Goal: Task Accomplishment & Management: Use online tool/utility

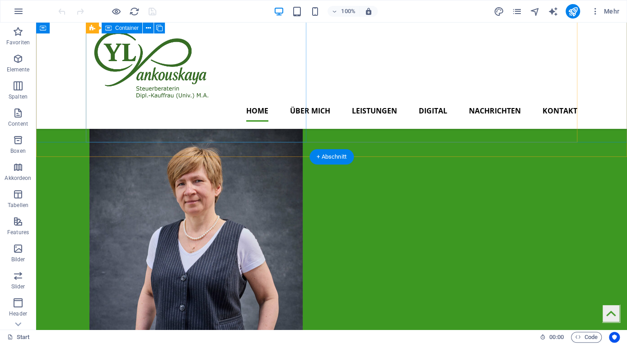
scroll to position [299, 0]
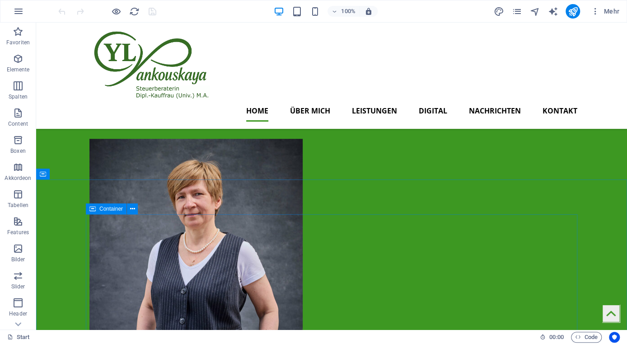
click at [111, 209] on span "Container" at bounding box center [110, 208] width 23 height 5
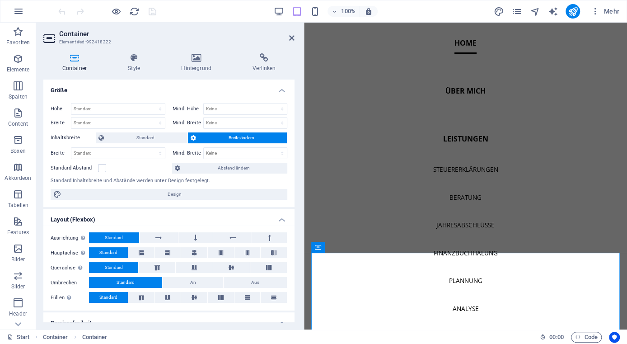
scroll to position [107, 0]
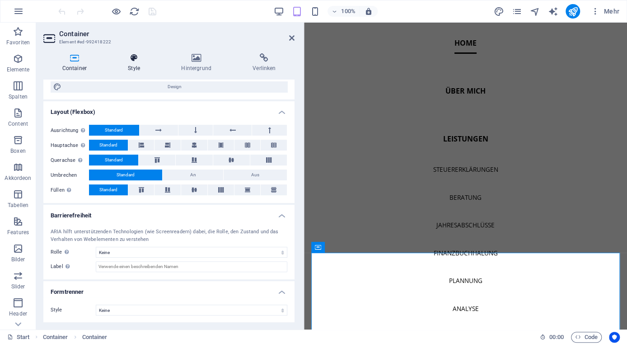
click at [137, 69] on h4 "Style" at bounding box center [135, 62] width 53 height 19
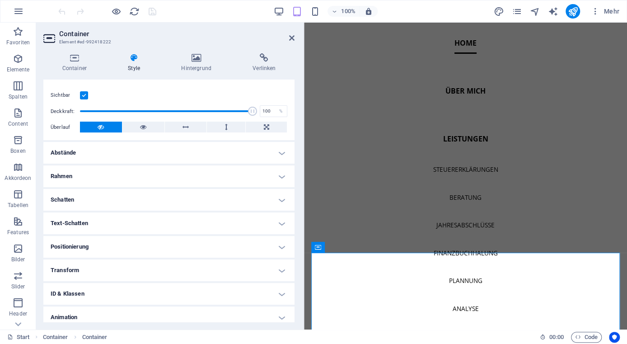
scroll to position [139, 0]
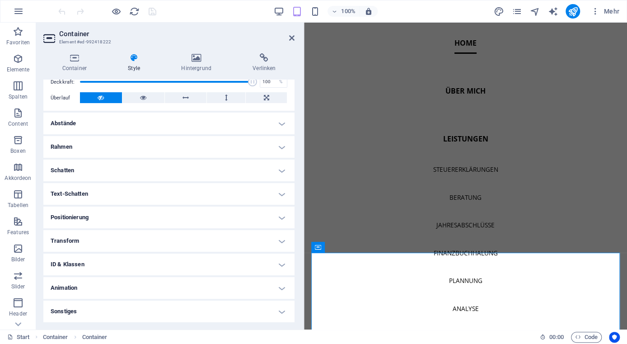
click at [94, 292] on h4 "Animation" at bounding box center [168, 288] width 251 height 22
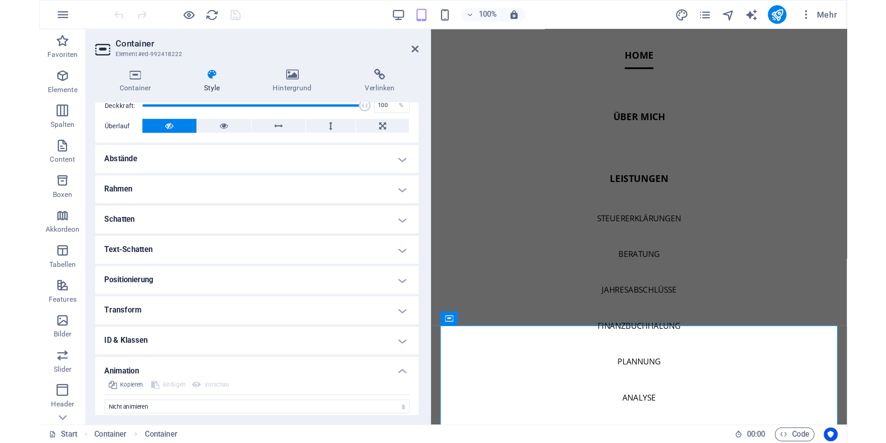
scroll to position [168, 0]
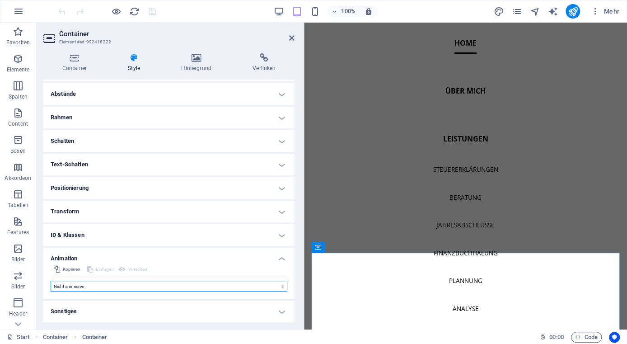
click at [51, 280] on select "Nicht animieren Ein- & Ausblenden Auf- & Zuklappen Rein- & Rauszoomen Von links…" at bounding box center [169, 285] width 237 height 11
select select "move-left-to-right"
click option "Von links nach rechts bewegen" at bounding box center [0, 0] width 0 height 0
type input "0.5"
select select "scroll"
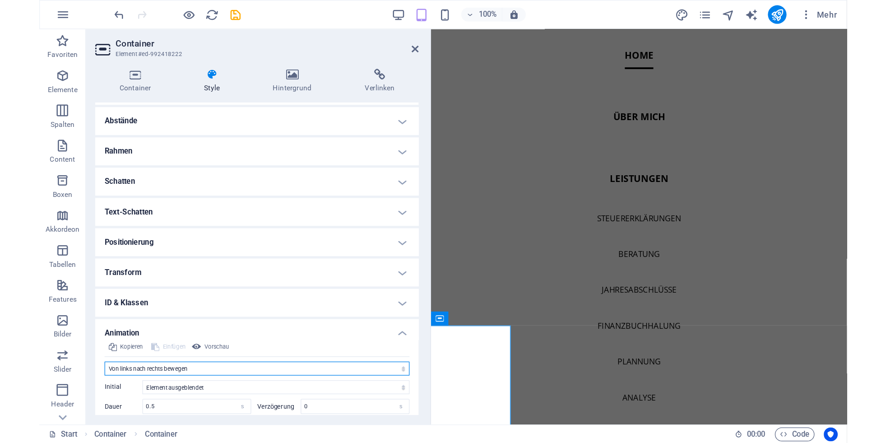
scroll to position [132, 0]
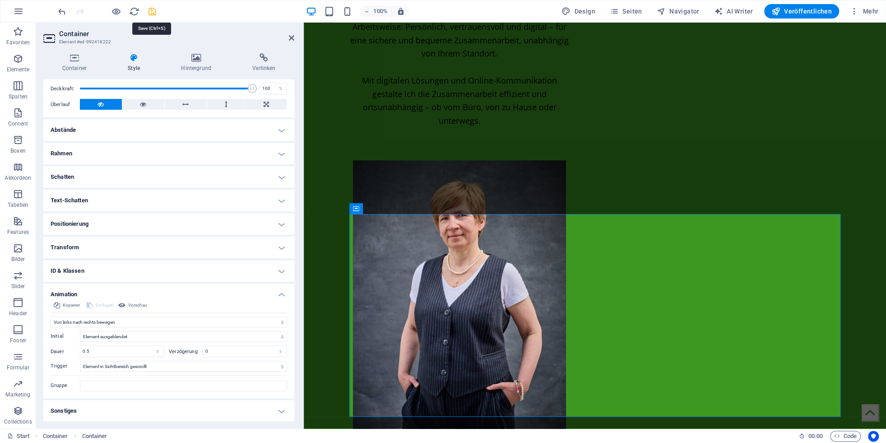
click at [152, 9] on icon "save" at bounding box center [152, 11] width 10 height 10
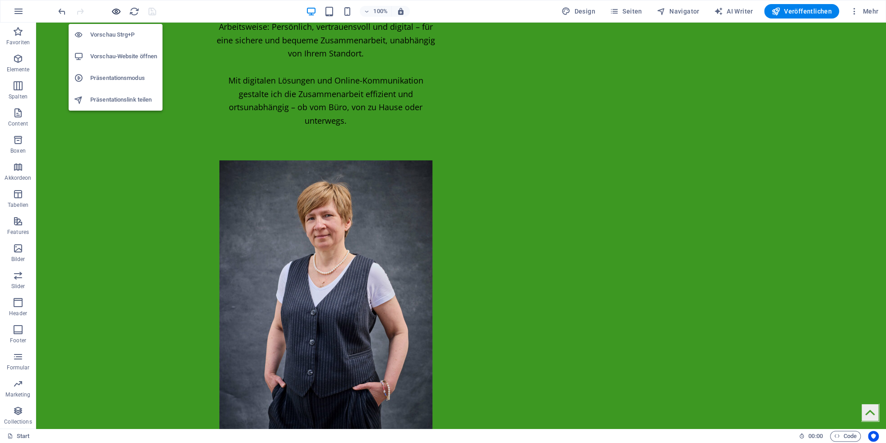
click at [116, 11] on icon "button" at bounding box center [116, 11] width 10 height 10
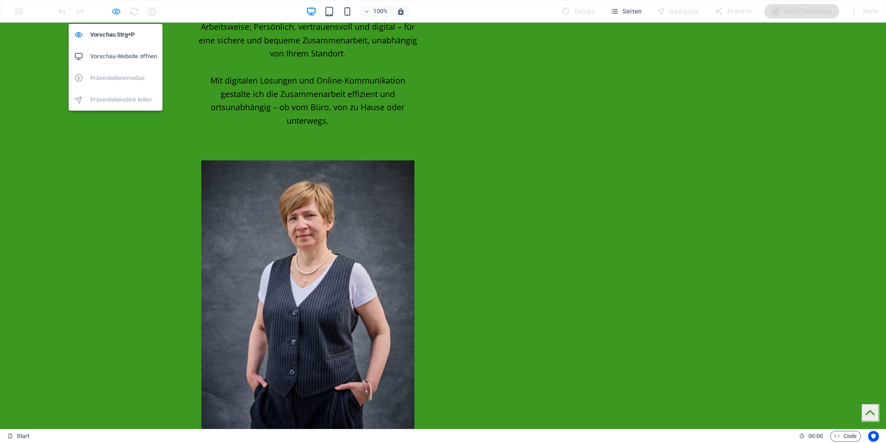
click at [121, 11] on icon "button" at bounding box center [116, 11] width 10 height 10
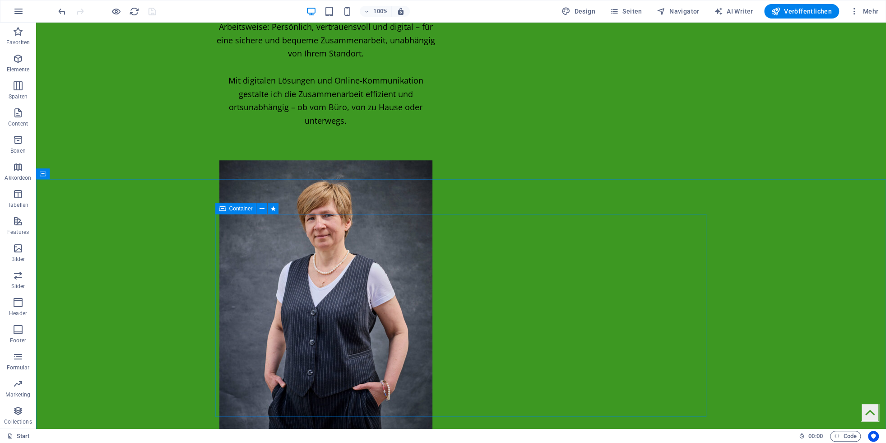
click at [222, 209] on icon at bounding box center [222, 208] width 6 height 11
select select "move-left-to-right"
select select "s"
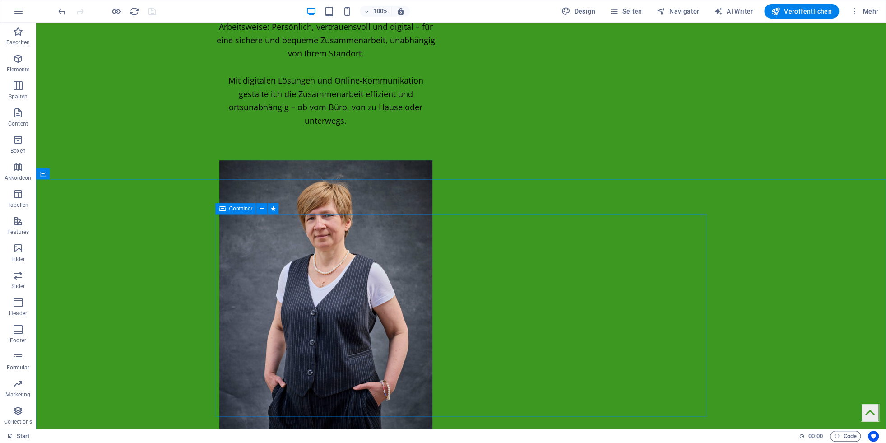
select select "scroll"
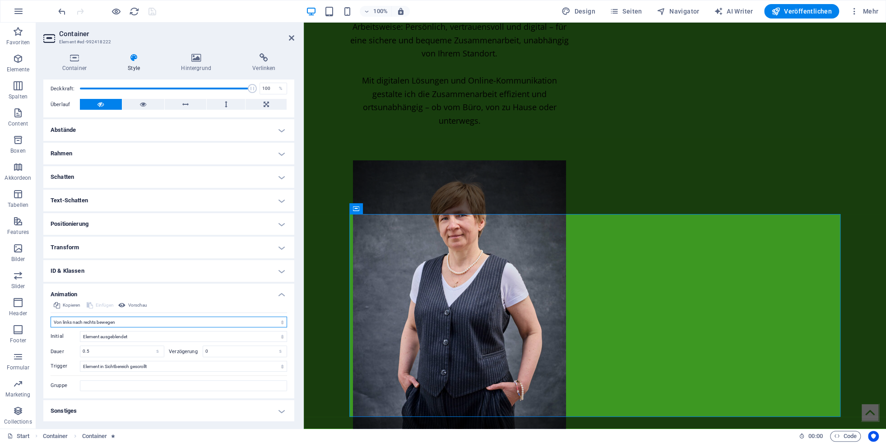
click at [51, 316] on select "Nicht animieren Ein- & Ausblenden Auf- & Zuklappen Rein- & Rauszoomen Von links…" at bounding box center [169, 321] width 237 height 11
select select "none"
click option "Nicht animieren" at bounding box center [0, 0] width 0 height 0
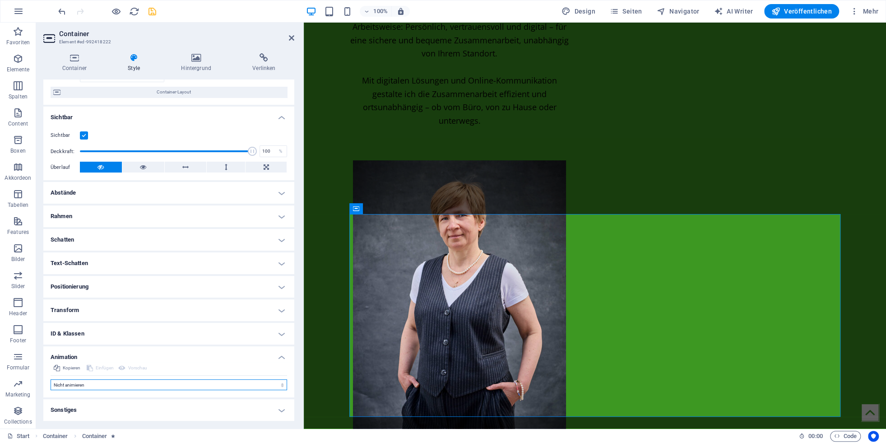
scroll to position [69, 0]
click at [149, 12] on icon "save" at bounding box center [152, 11] width 10 height 10
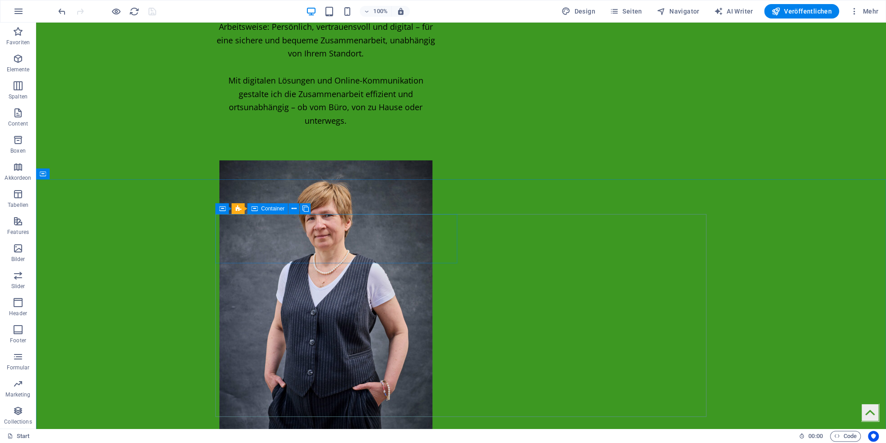
click at [256, 209] on icon at bounding box center [254, 208] width 6 height 11
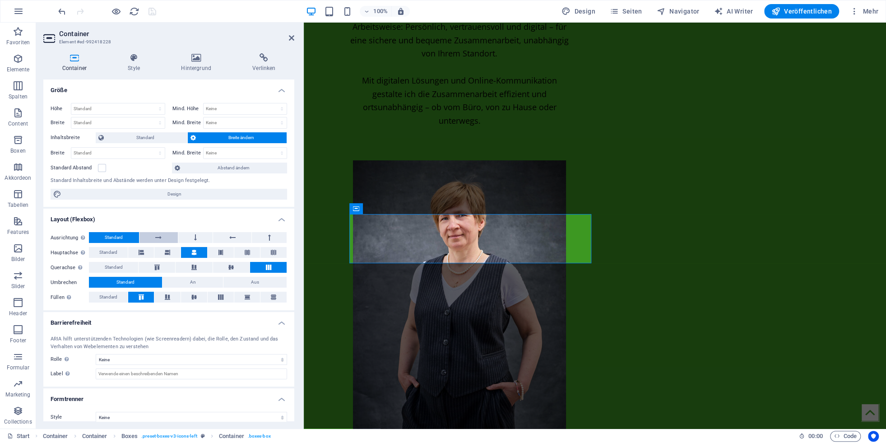
scroll to position [8, 0]
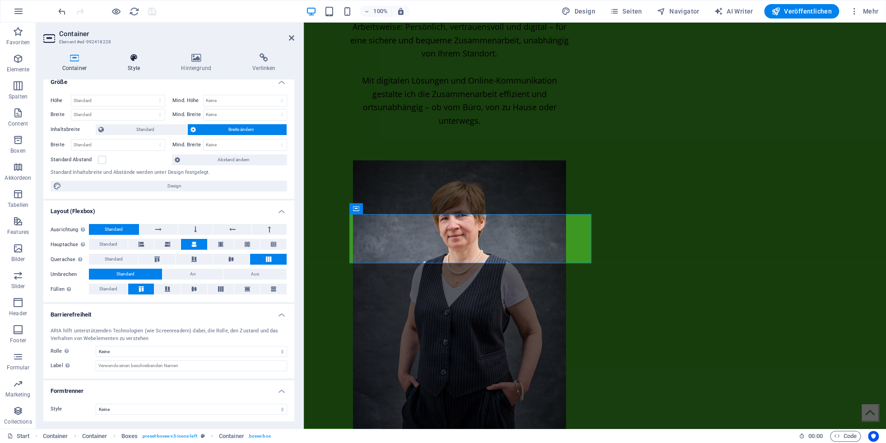
click at [132, 66] on h4 "Style" at bounding box center [135, 62] width 53 height 19
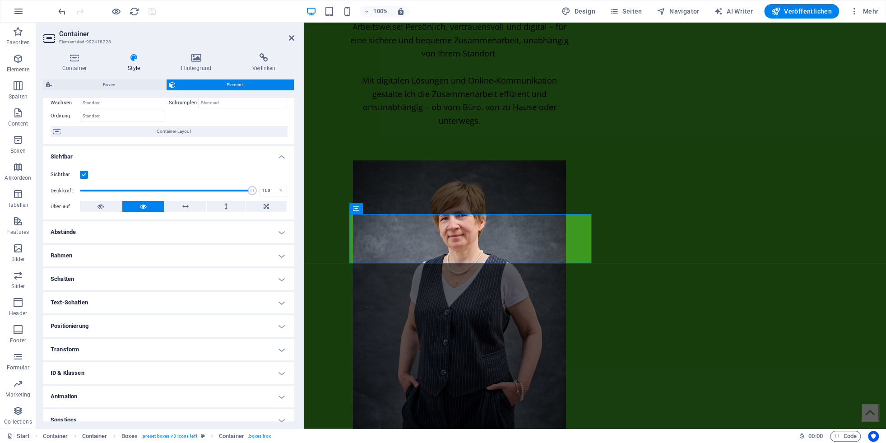
scroll to position [58, 0]
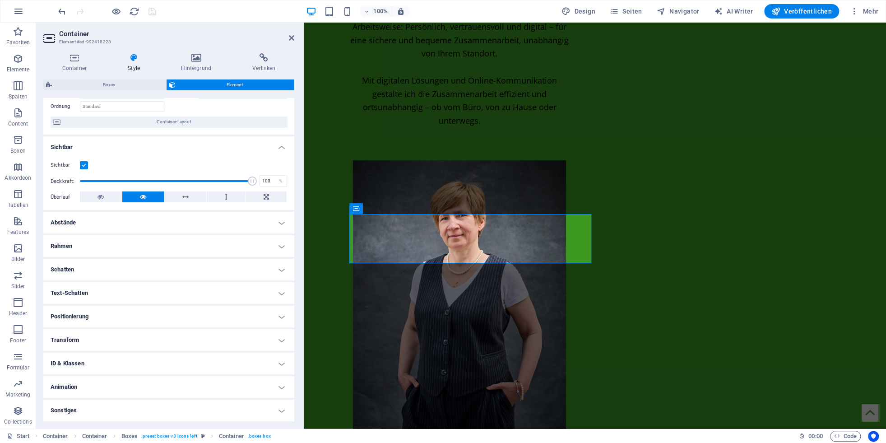
click at [99, 343] on h4 "Animation" at bounding box center [168, 387] width 251 height 22
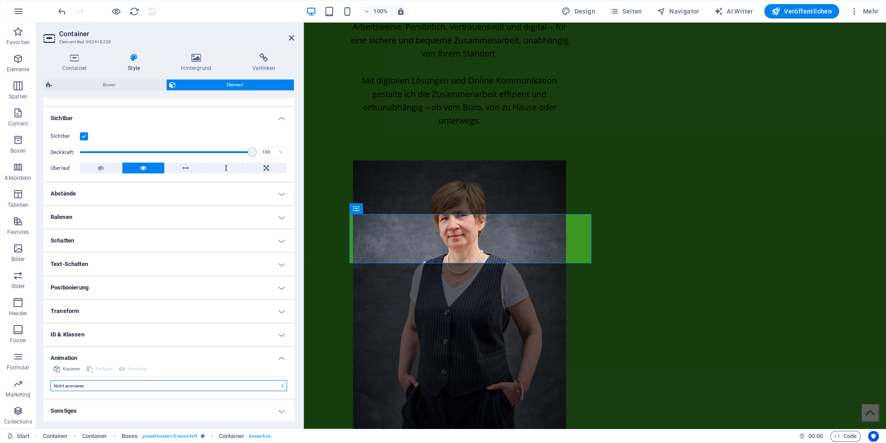
click at [51, 343] on select "Nicht animieren Ein- & Ausblenden Auf- & Zuklappen Rein- & Rauszoomen Von links…" at bounding box center [169, 385] width 237 height 11
select select "move-left-to-right"
click option "Von links nach rechts bewegen" at bounding box center [0, 0] width 0 height 0
type input "0.5"
select select "scroll"
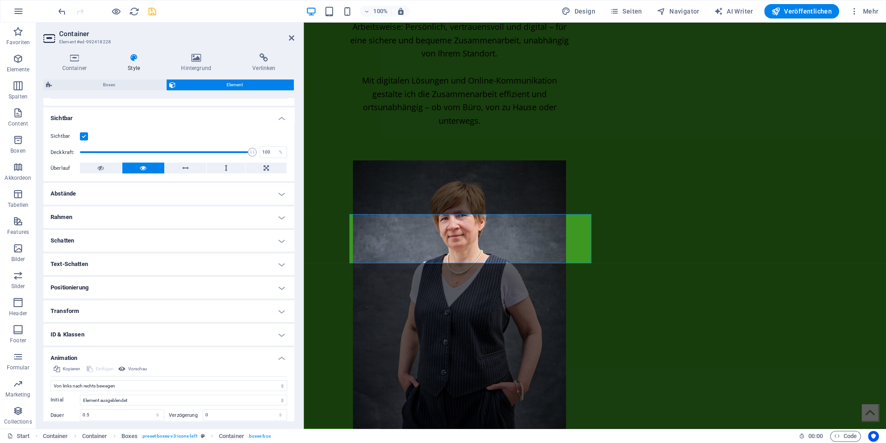
click at [148, 12] on icon "save" at bounding box center [152, 11] width 10 height 10
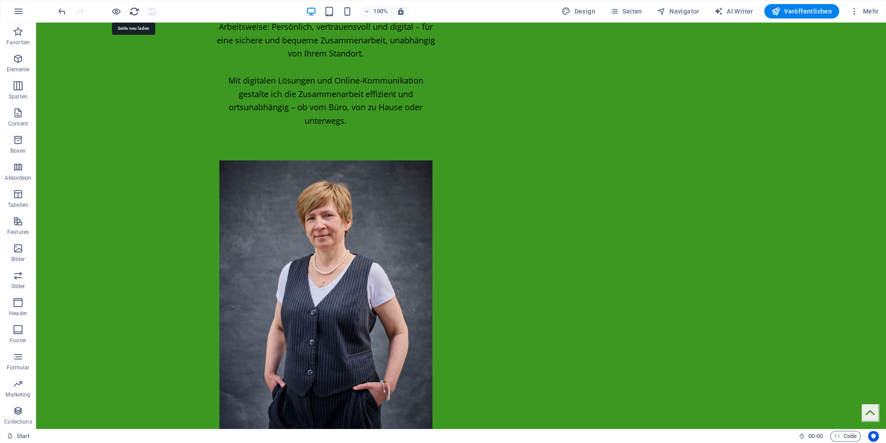
click at [132, 13] on icon "reload" at bounding box center [134, 11] width 10 height 10
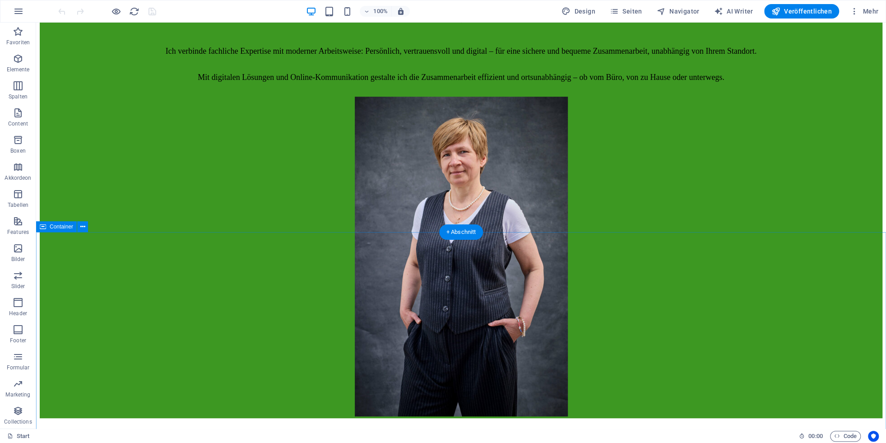
scroll to position [399, 0]
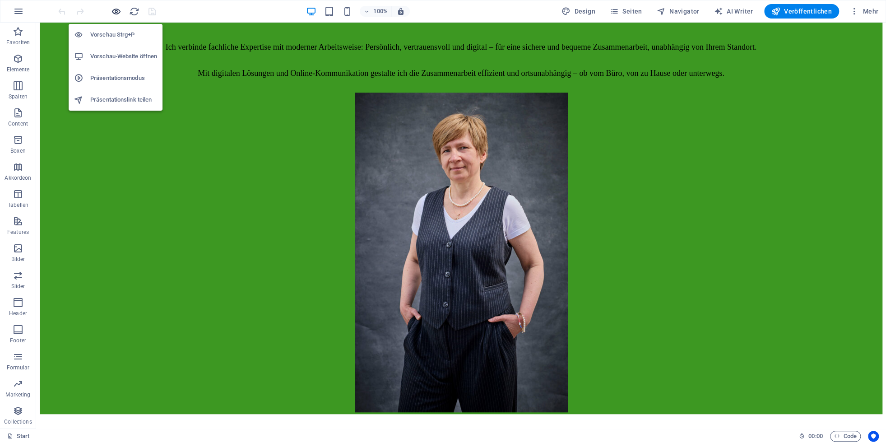
click at [114, 9] on icon "button" at bounding box center [116, 11] width 10 height 10
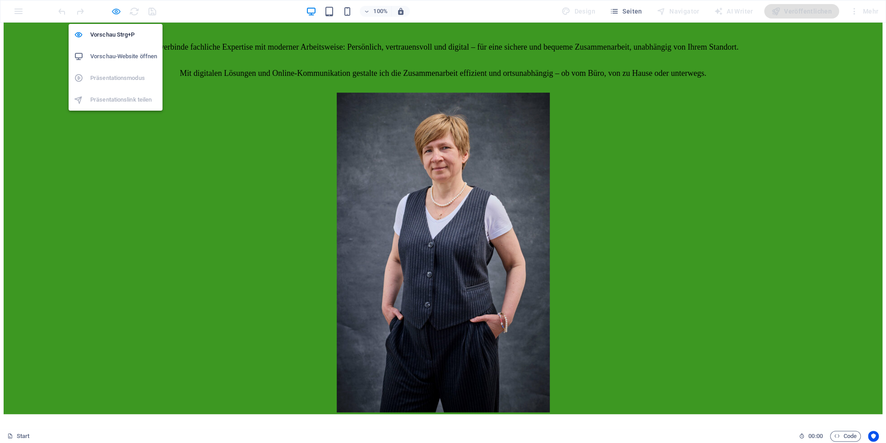
click at [118, 15] on icon "button" at bounding box center [116, 11] width 10 height 10
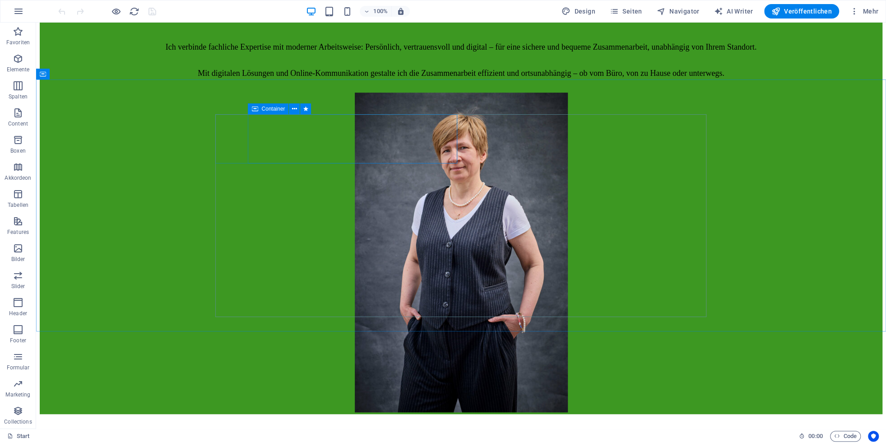
click at [266, 111] on span "Container" at bounding box center [272, 108] width 23 height 5
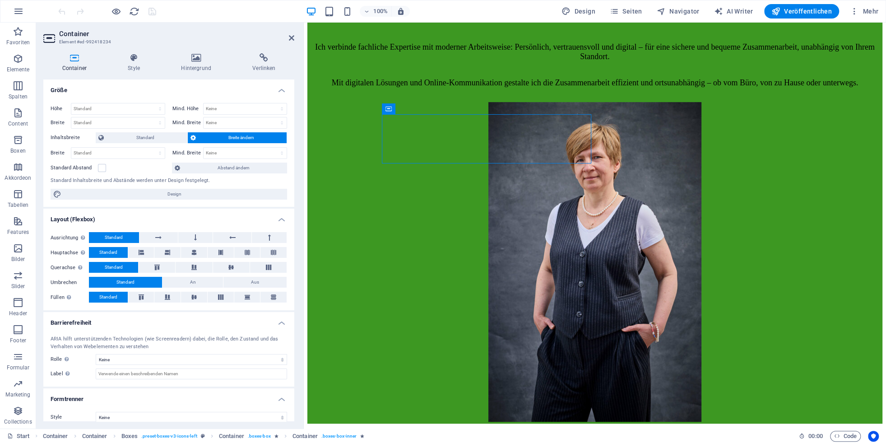
scroll to position [8, 0]
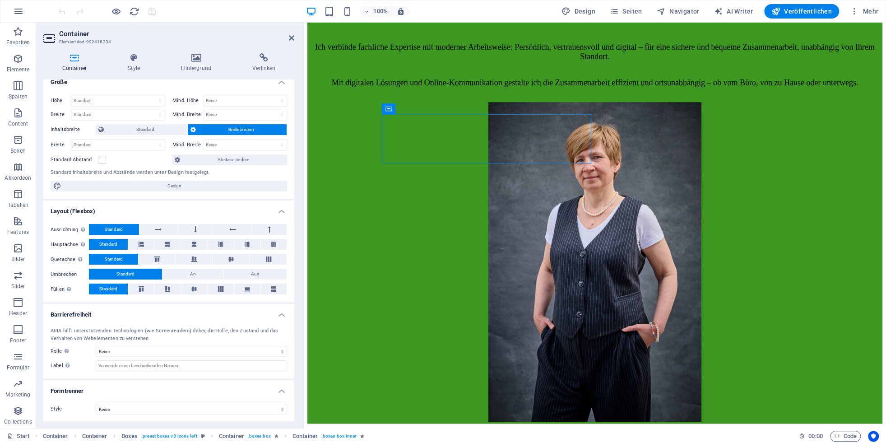
select select "fade"
select select "s"
select select "scroll"
click at [136, 60] on icon at bounding box center [134, 57] width 50 height 9
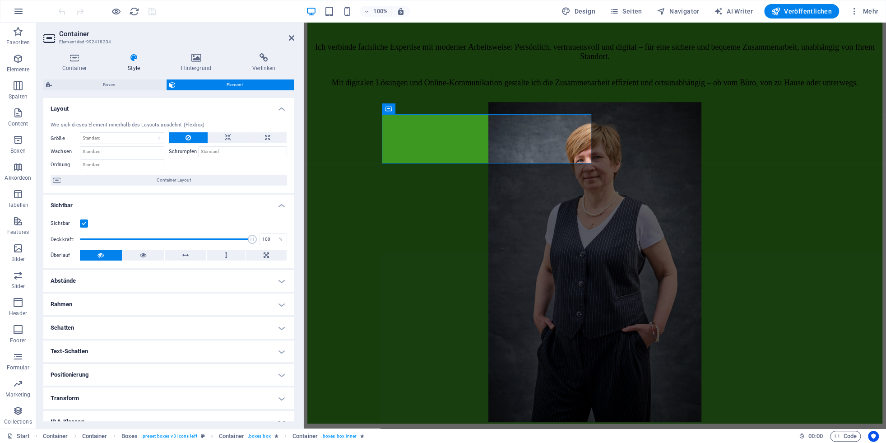
scroll to position [58, 0]
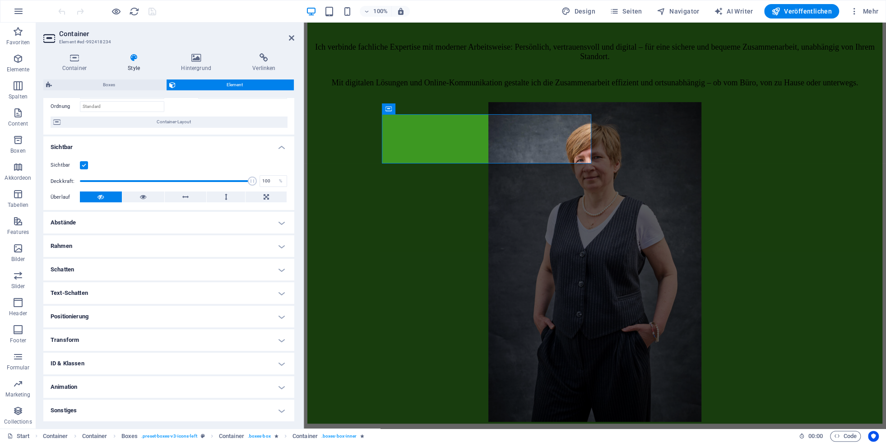
click at [70, 343] on h4 "Animation" at bounding box center [168, 387] width 251 height 22
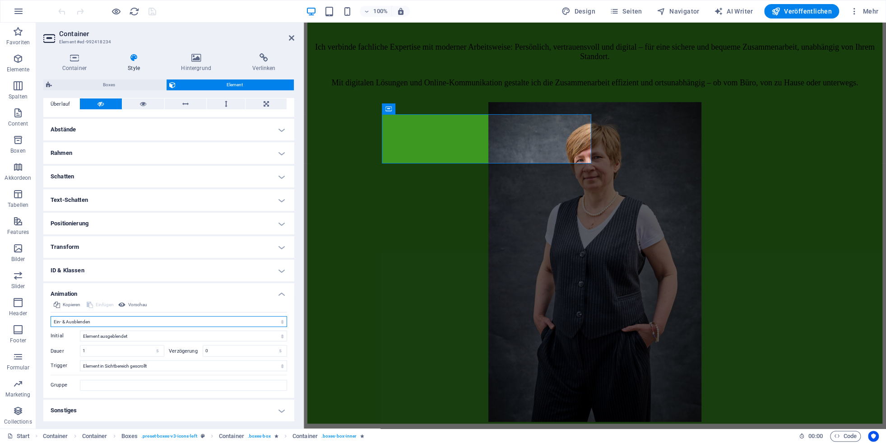
click at [51, 316] on select "Nicht animieren Ein- & Ausblenden Auf- & Zuklappen Rein- & Rauszoomen Von links…" at bounding box center [169, 321] width 237 height 11
select select "none"
click option "Nicht animieren" at bounding box center [0, 0] width 0 height 0
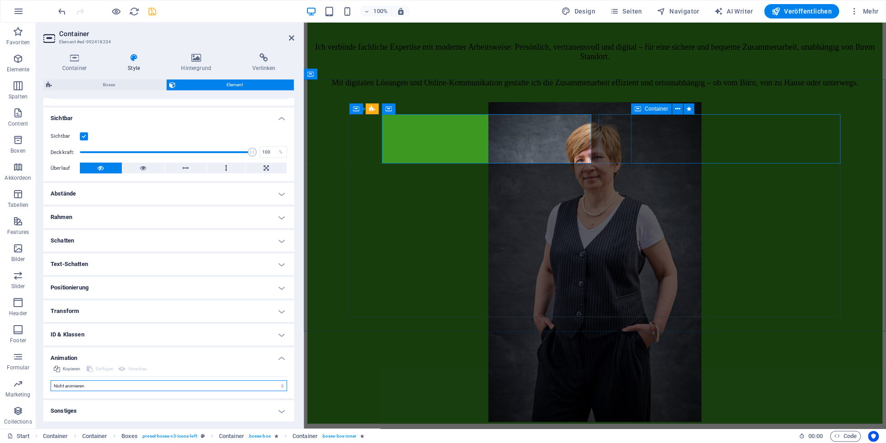
click at [626, 111] on span "Container" at bounding box center [656, 108] width 23 height 5
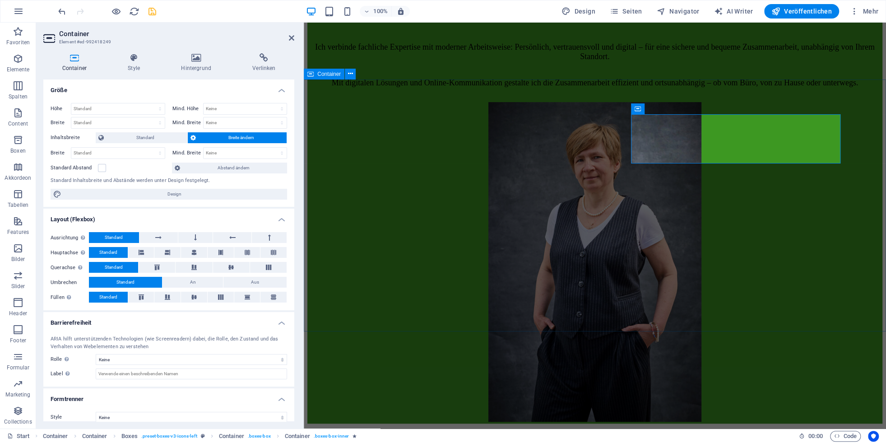
scroll to position [8, 0]
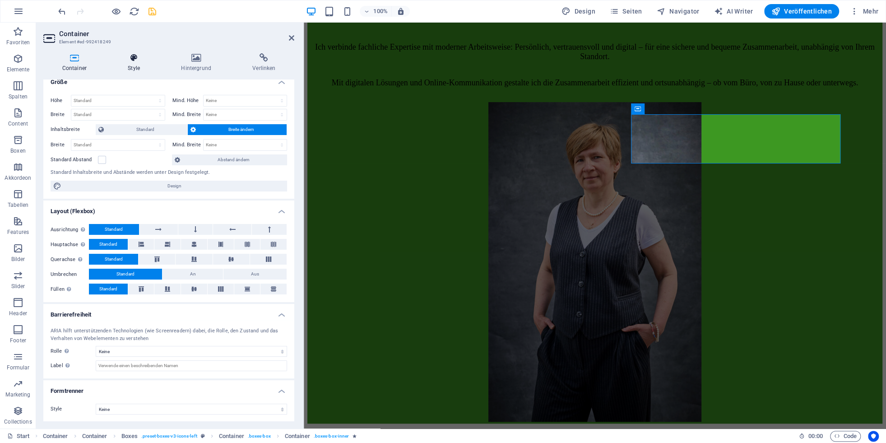
click at [127, 65] on h4 "Style" at bounding box center [135, 62] width 53 height 19
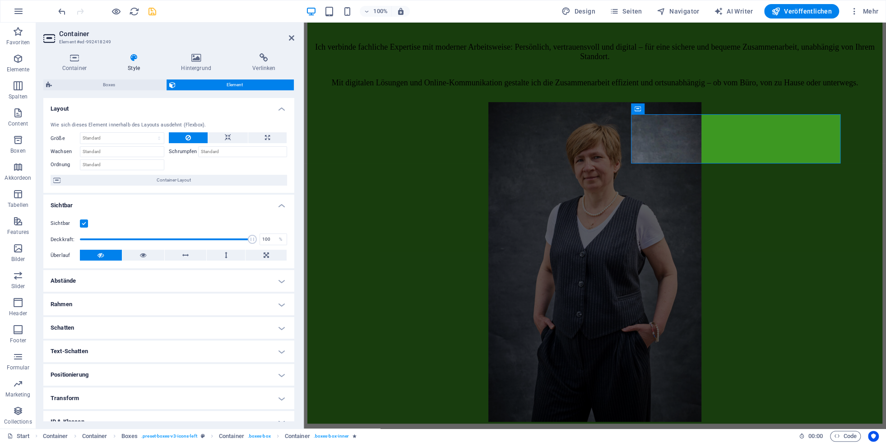
scroll to position [58, 0]
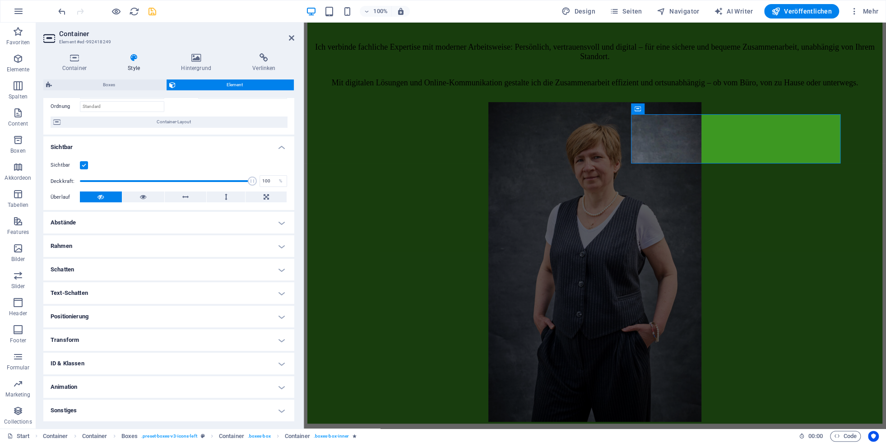
click at [113, 343] on h4 "Animation" at bounding box center [168, 387] width 251 height 22
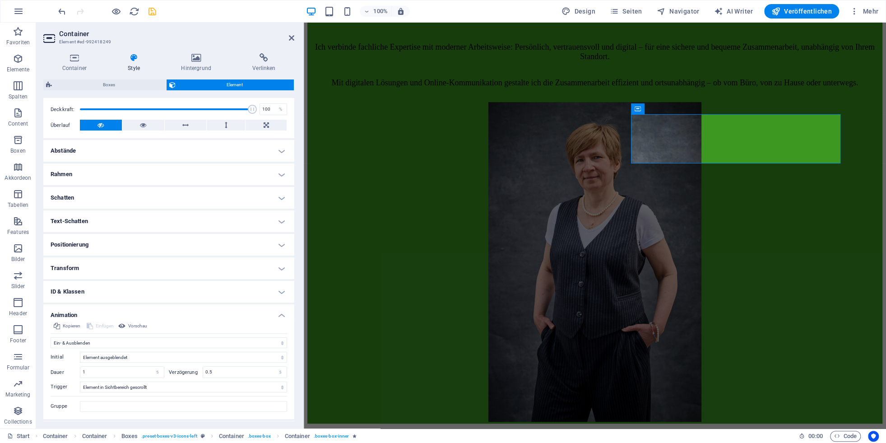
scroll to position [151, 0]
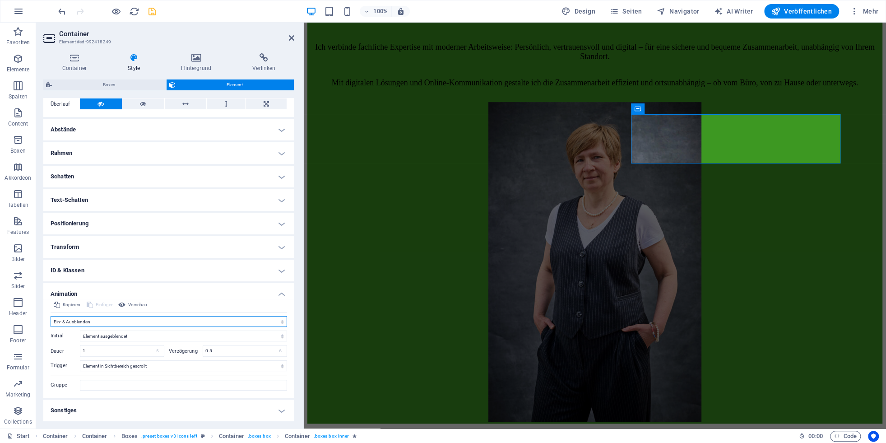
click at [51, 316] on select "Nicht animieren Ein- & Ausblenden Auf- & Zuklappen Rein- & Rauszoomen Von links…" at bounding box center [169, 321] width 237 height 11
select select "none"
click option "Nicht animieren" at bounding box center [0, 0] width 0 height 0
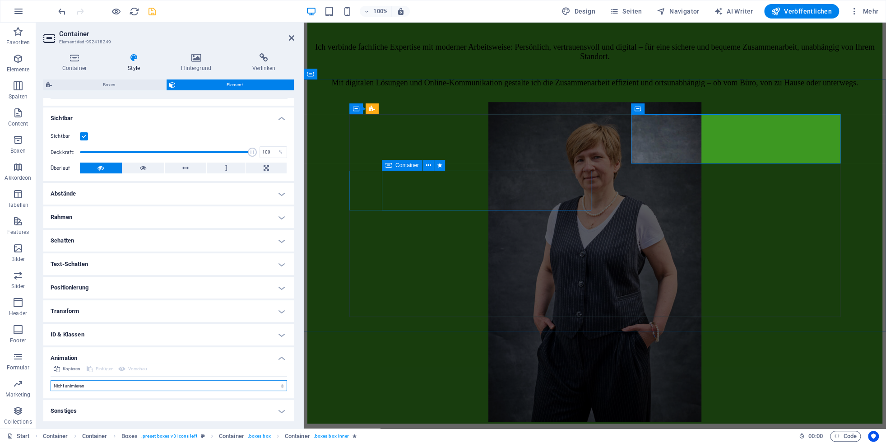
click at [411, 166] on span "Container" at bounding box center [406, 165] width 23 height 5
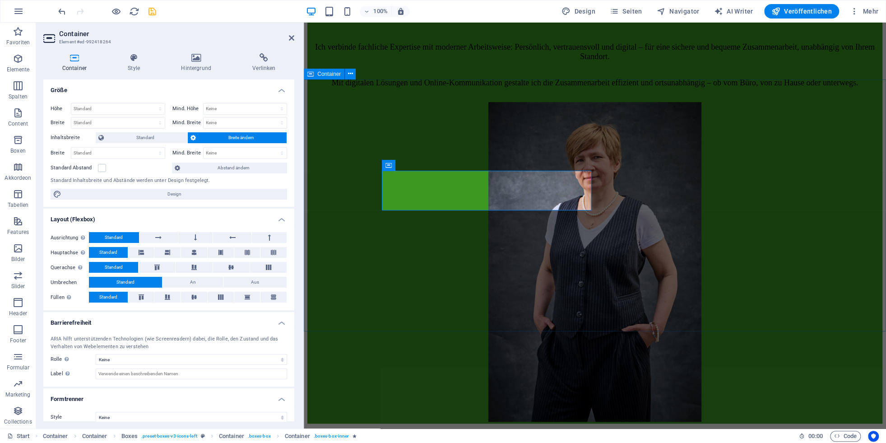
scroll to position [8, 0]
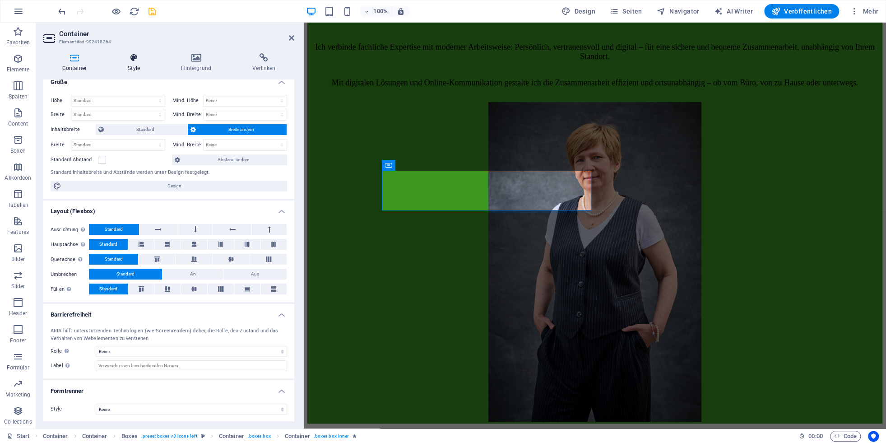
click at [139, 63] on h4 "Style" at bounding box center [135, 62] width 53 height 19
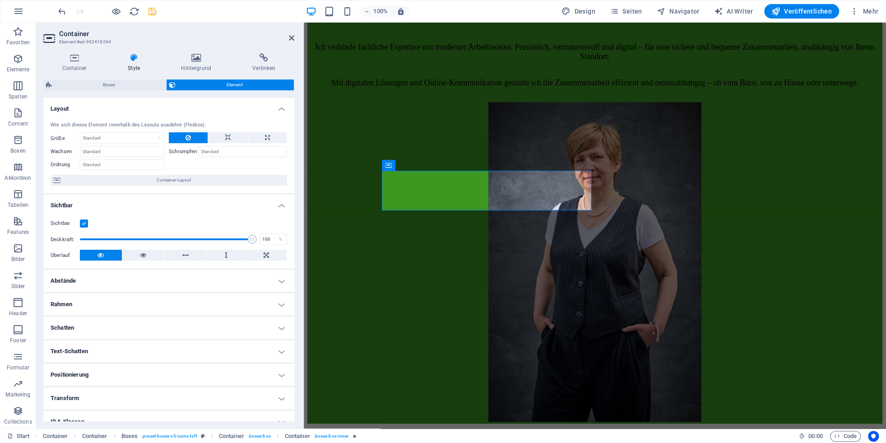
scroll to position [58, 0]
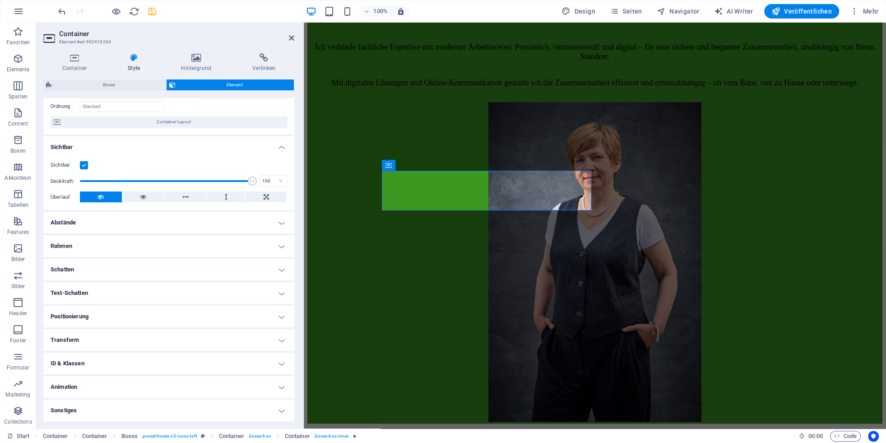
click at [87, 343] on h4 "Animation" at bounding box center [168, 387] width 251 height 22
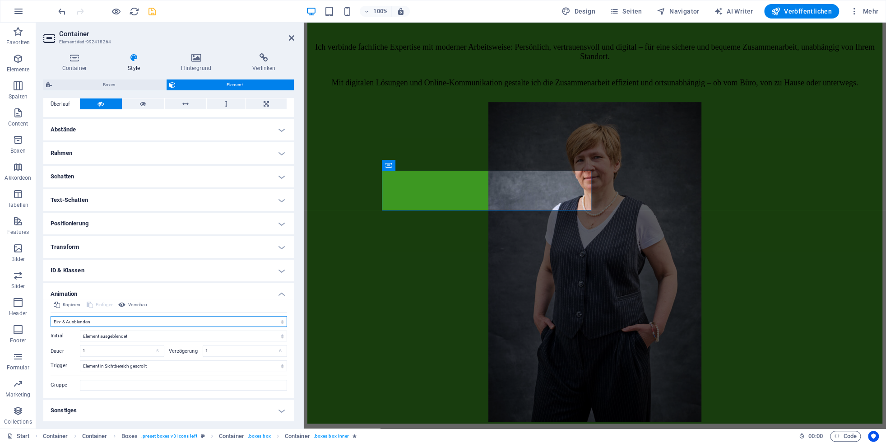
click at [51, 316] on select "Nicht animieren Ein- & Ausblenden Auf- & Zuklappen Rein- & Rauszoomen Von links…" at bounding box center [169, 321] width 237 height 11
select select "none"
click option "Nicht animieren" at bounding box center [0, 0] width 0 height 0
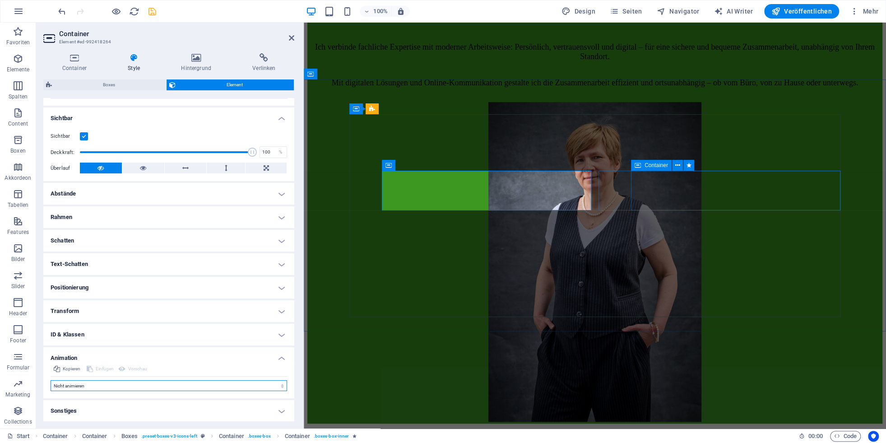
click at [626, 167] on span "Container" at bounding box center [656, 165] width 23 height 5
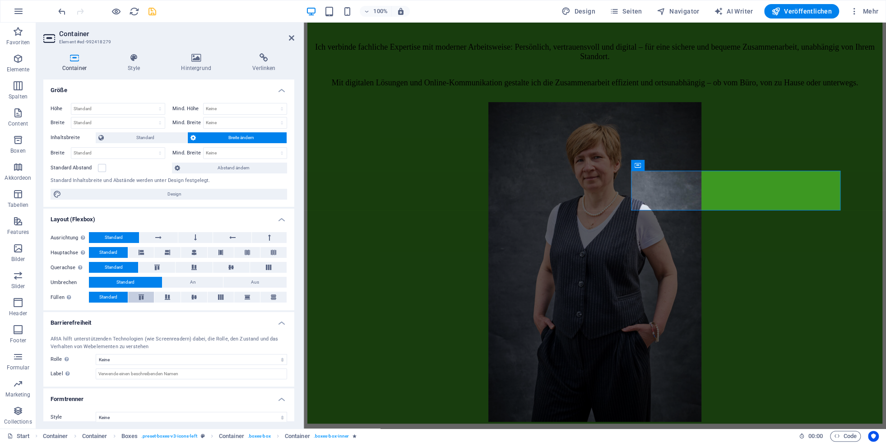
scroll to position [8, 0]
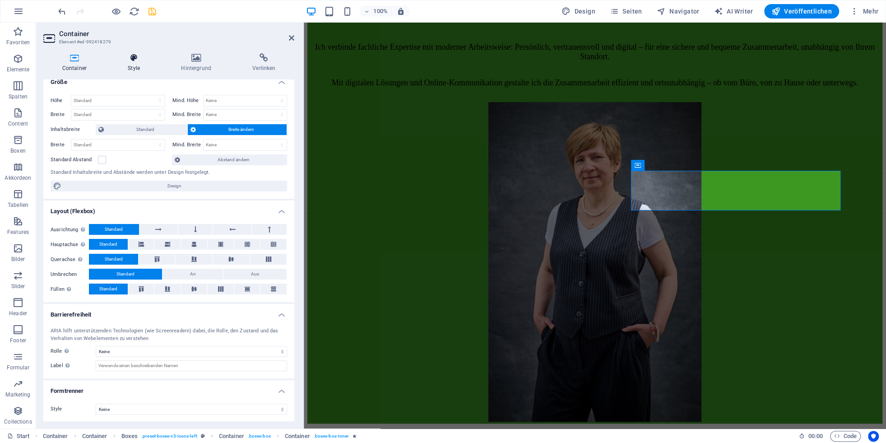
click at [139, 66] on h4 "Style" at bounding box center [135, 62] width 53 height 19
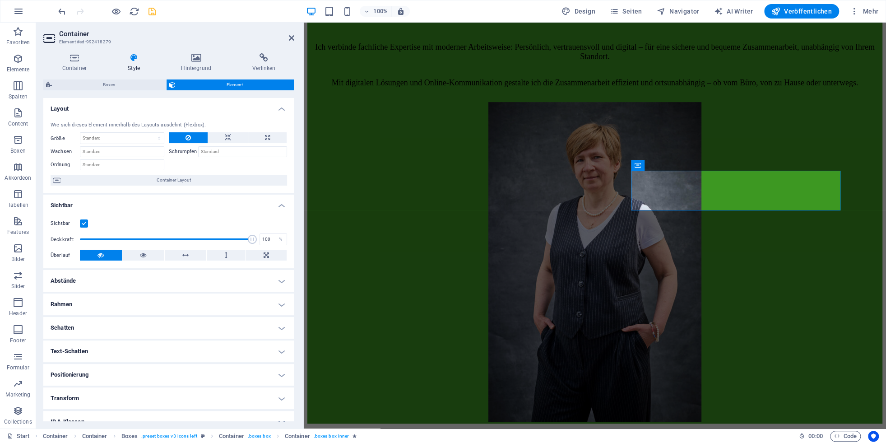
scroll to position [58, 0]
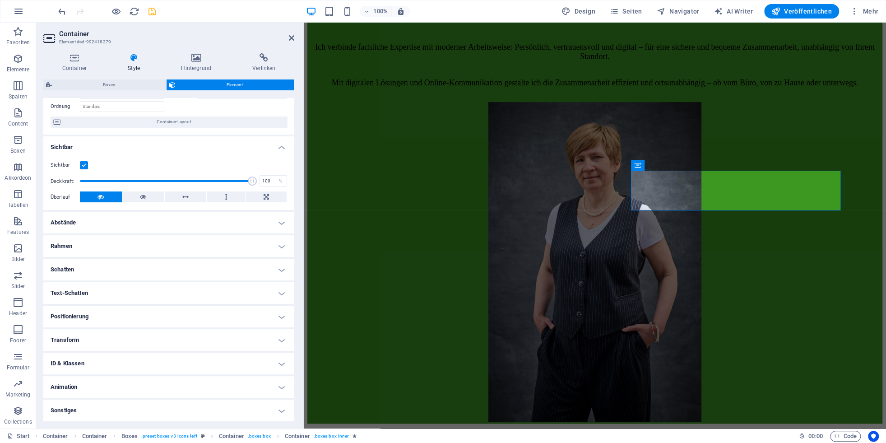
click at [94, 343] on h4 "Animation" at bounding box center [168, 387] width 251 height 22
click at [51, 343] on select "Nicht animieren Ein- & Ausblenden Auf- & Zuklappen Rein- & Rauszoomen Von links…" at bounding box center [169, 414] width 237 height 11
select select "none"
click option "Nicht animieren" at bounding box center [0, 0] width 0 height 0
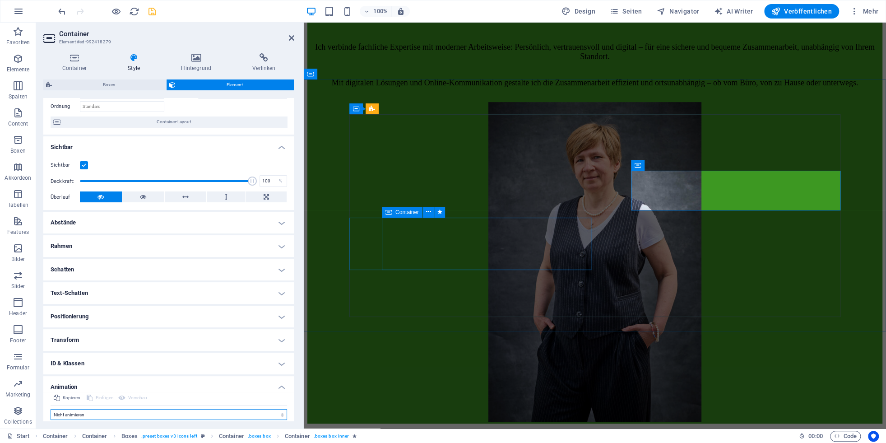
click at [391, 211] on icon at bounding box center [389, 212] width 6 height 11
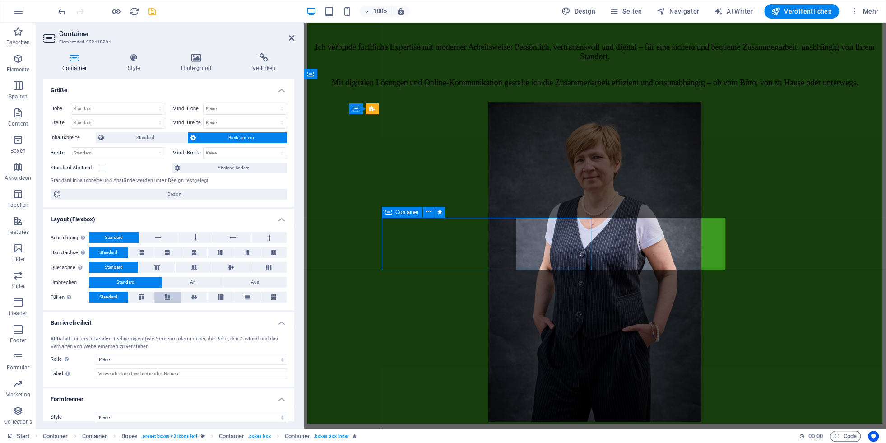
scroll to position [8, 0]
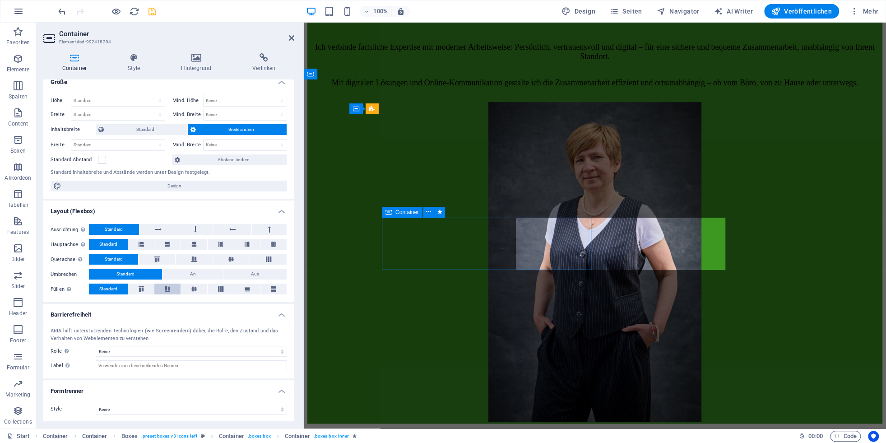
select select "fade"
select select "s"
select select "scroll"
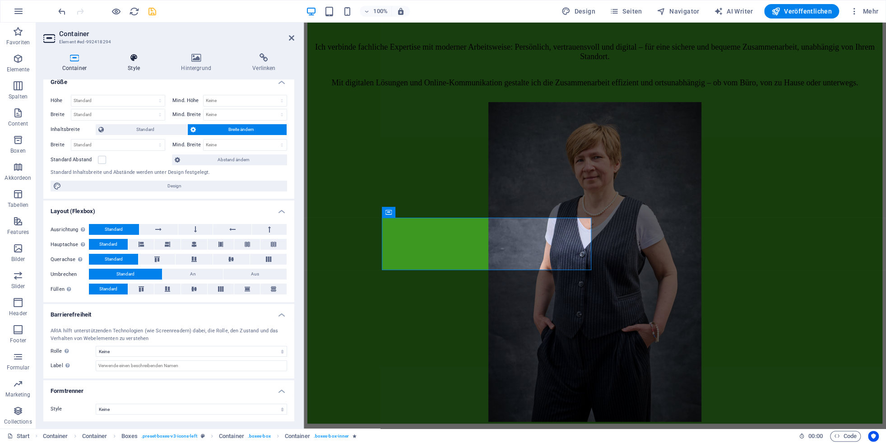
click at [134, 65] on h4 "Style" at bounding box center [135, 62] width 53 height 19
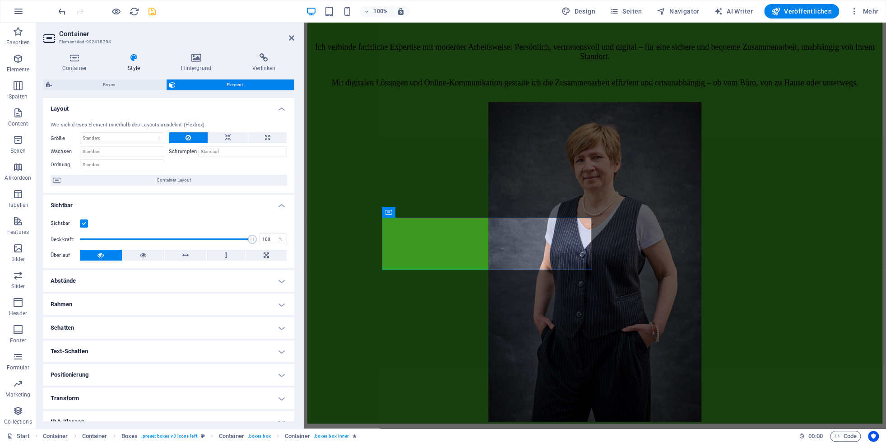
scroll to position [58, 0]
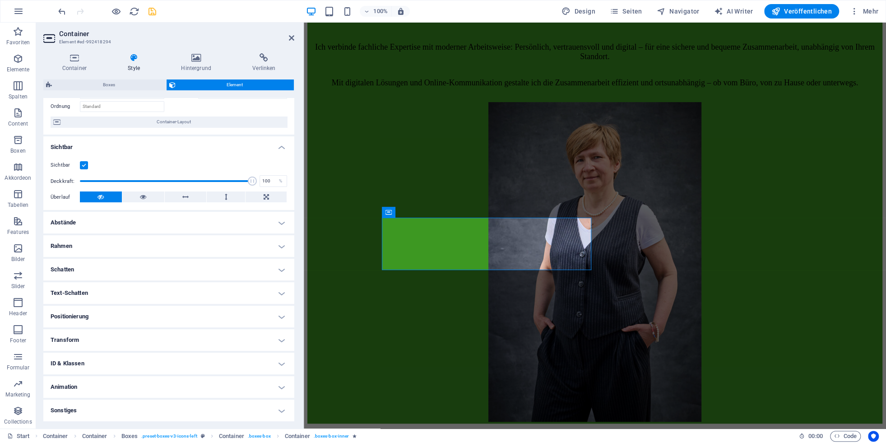
click at [95, 343] on h4 "Animation" at bounding box center [168, 387] width 251 height 22
click at [51, 343] on select "Nicht animieren Ein- & Ausblenden Auf- & Zuklappen Rein- & Rauszoomen Von links…" at bounding box center [169, 414] width 237 height 11
select select "none"
click option "Nicht animieren" at bounding box center [0, 0] width 0 height 0
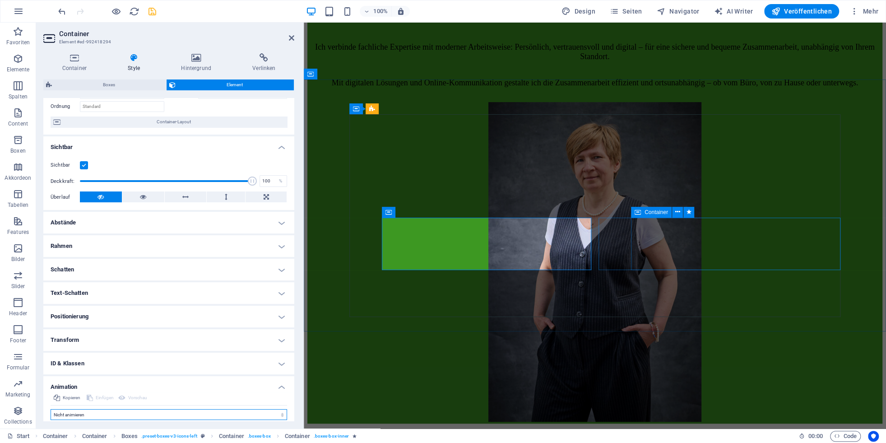
click at [626, 213] on div "Container" at bounding box center [651, 212] width 41 height 11
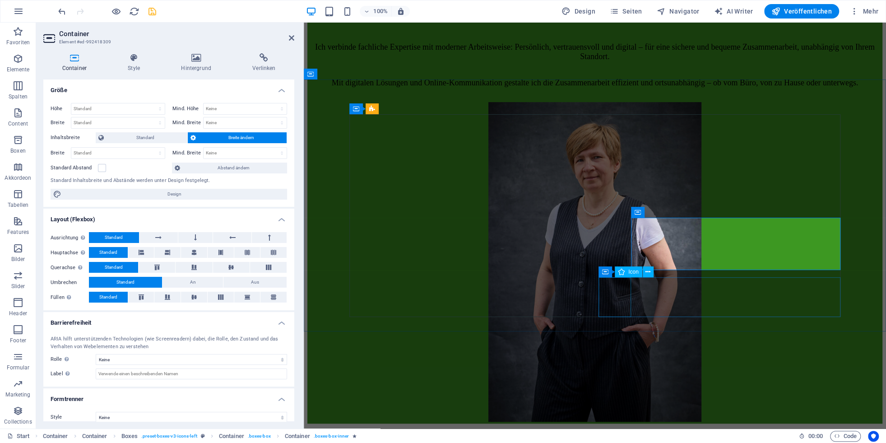
scroll to position [8, 0]
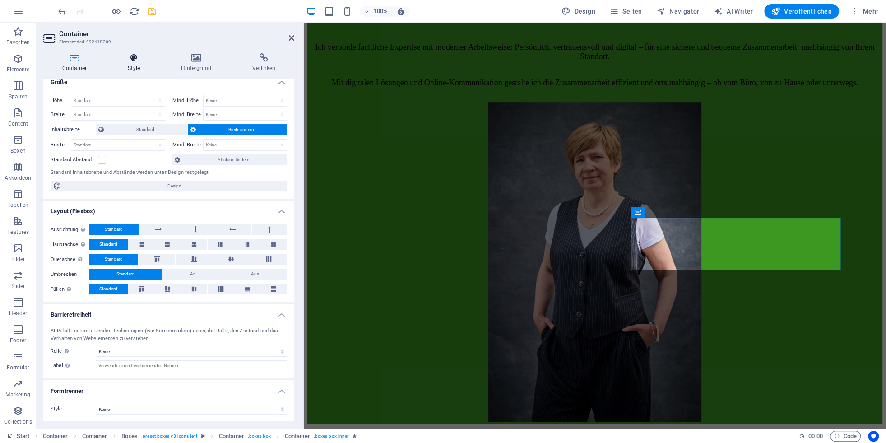
click at [138, 66] on h4 "Style" at bounding box center [135, 62] width 53 height 19
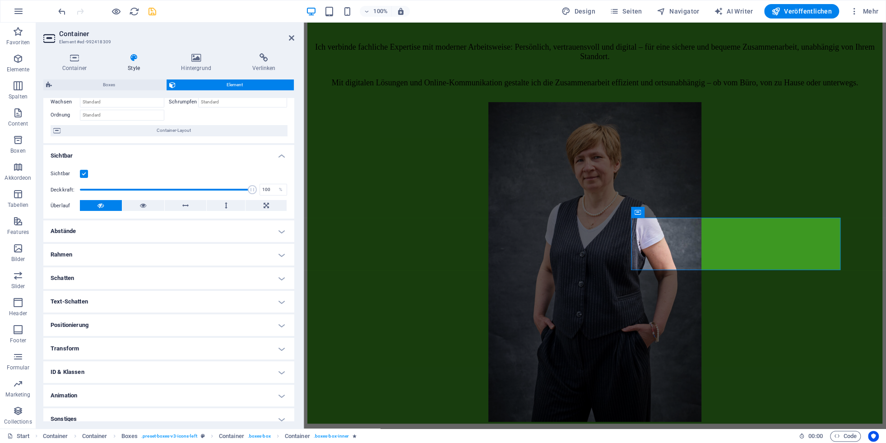
scroll to position [58, 0]
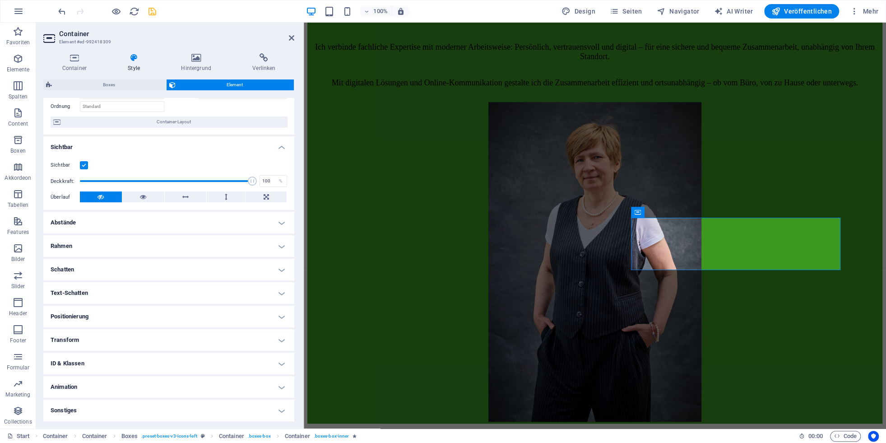
click at [96, 343] on h4 "Animation" at bounding box center [168, 387] width 251 height 22
click at [51, 343] on select "Nicht animieren Ein- & Ausblenden Auf- & Zuklappen Rein- & Rauszoomen Von links…" at bounding box center [169, 414] width 237 height 11
select select "none"
click option "Nicht animieren" at bounding box center [0, 0] width 0 height 0
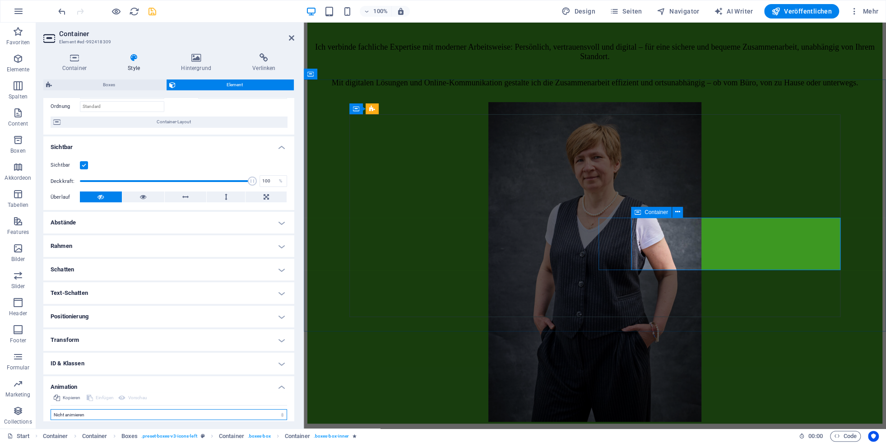
click at [626, 214] on icon at bounding box center [638, 212] width 6 height 11
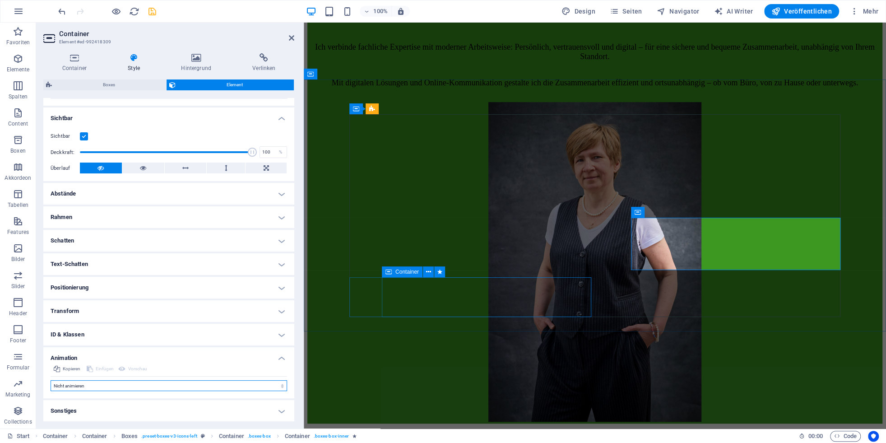
click at [397, 272] on span "Container" at bounding box center [406, 271] width 23 height 5
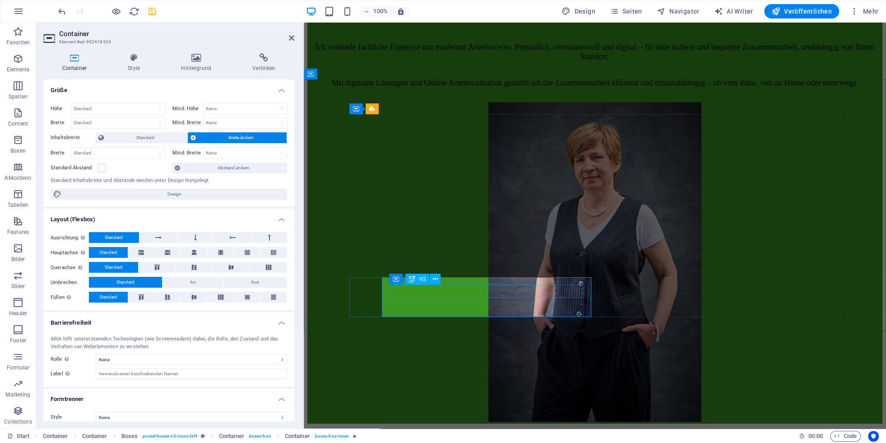
scroll to position [8, 0]
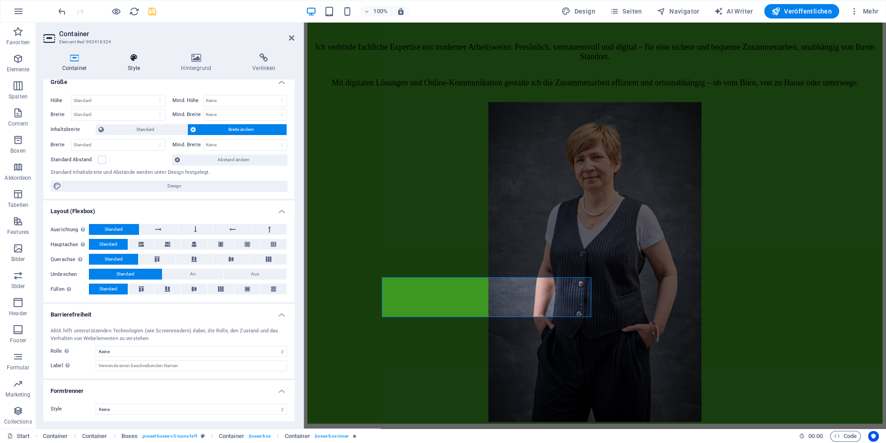
click at [142, 63] on h4 "Style" at bounding box center [135, 62] width 53 height 19
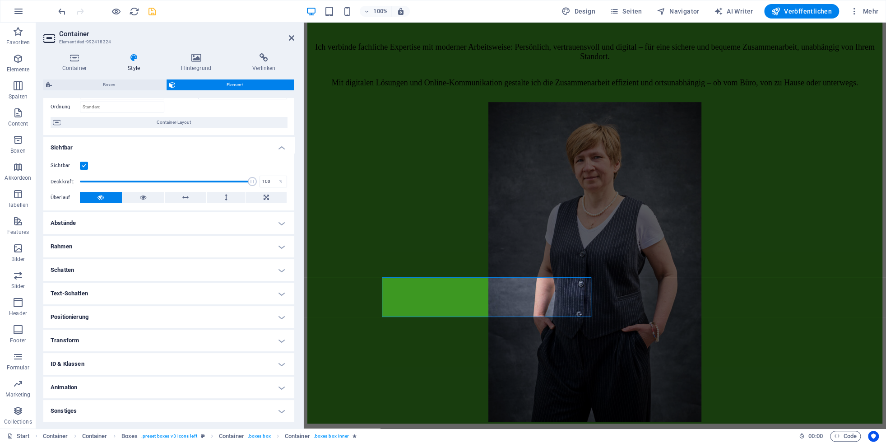
scroll to position [58, 0]
click at [93, 343] on h4 "Animation" at bounding box center [168, 387] width 251 height 22
click at [51, 343] on select "Nicht animieren Ein- & Ausblenden Auf- & Zuklappen Rein- & Rauszoomen Von links…" at bounding box center [169, 414] width 237 height 11
select select "none"
click option "Nicht animieren" at bounding box center [0, 0] width 0 height 0
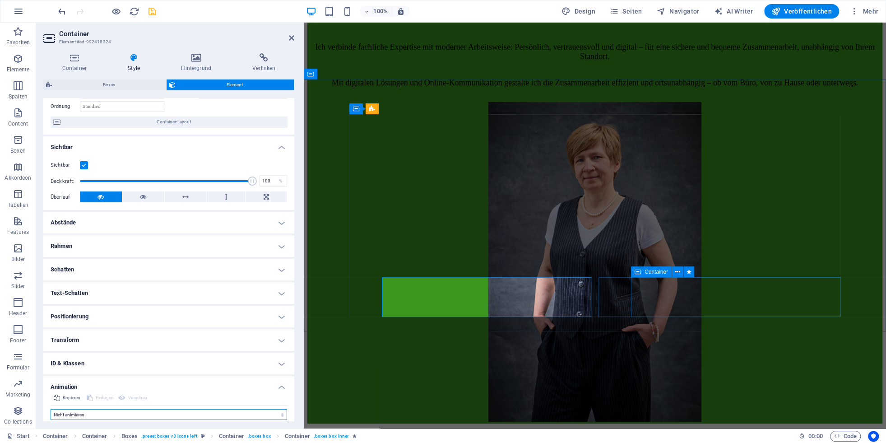
click at [626, 272] on span "Container" at bounding box center [656, 271] width 23 height 5
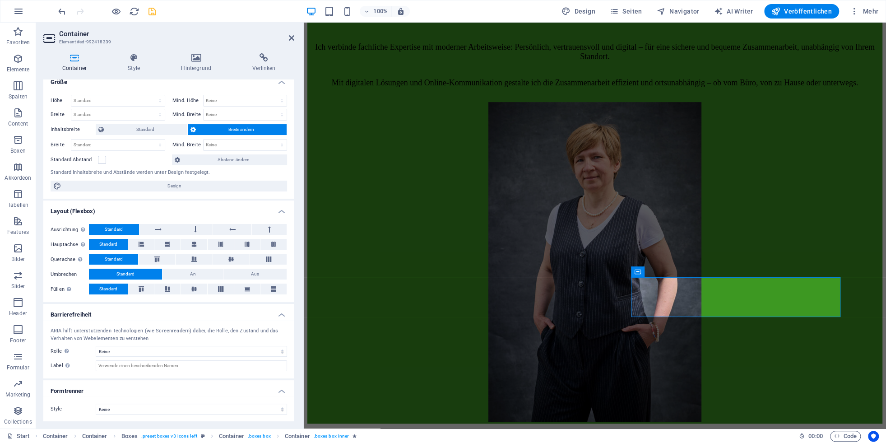
scroll to position [0, 0]
click at [134, 58] on icon at bounding box center [134, 57] width 50 height 9
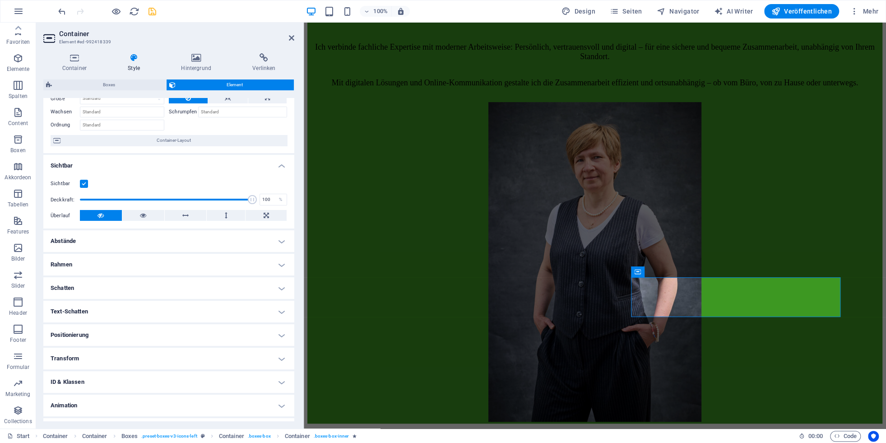
scroll to position [58, 0]
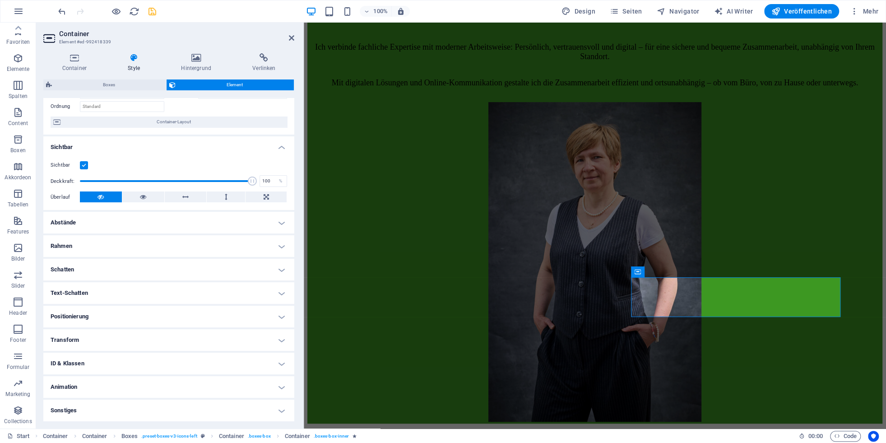
click at [114, 343] on h4 "Animation" at bounding box center [168, 387] width 251 height 22
click at [51, 343] on select "Nicht animieren Ein- & Ausblenden Auf- & Zuklappen Rein- & Rauszoomen Von links…" at bounding box center [169, 414] width 237 height 11
select select "none"
click option "Nicht animieren" at bounding box center [0, 0] width 0 height 0
click at [152, 9] on icon "save" at bounding box center [152, 11] width 10 height 10
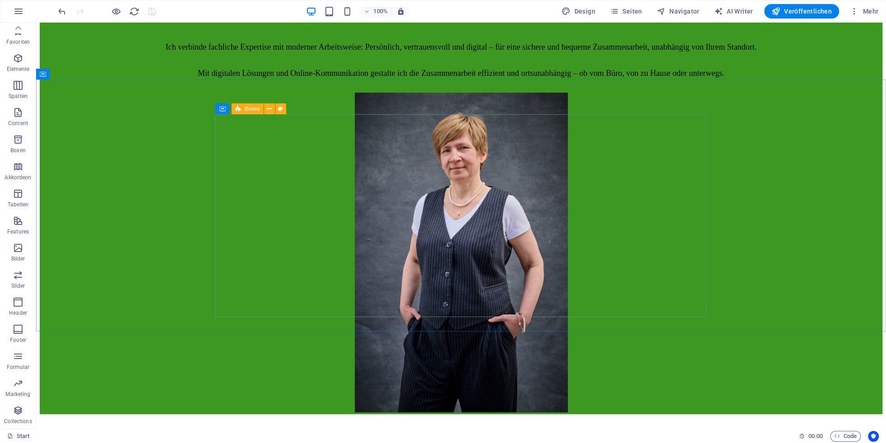
click at [239, 110] on icon at bounding box center [238, 108] width 6 height 11
select select "rem"
select select "preset-boxes-v3-icons-left"
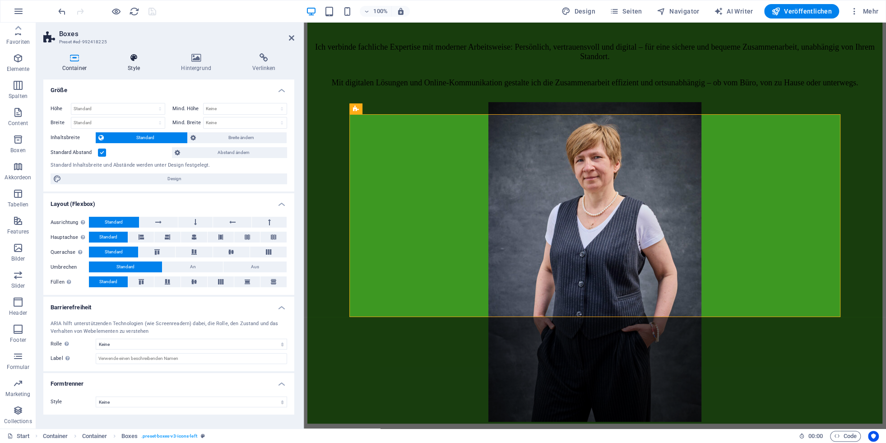
click at [138, 60] on icon at bounding box center [134, 57] width 50 height 9
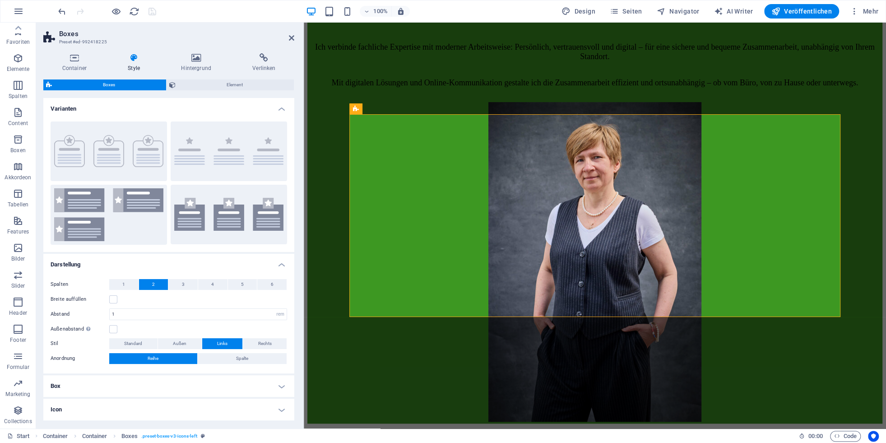
scroll to position [35, 0]
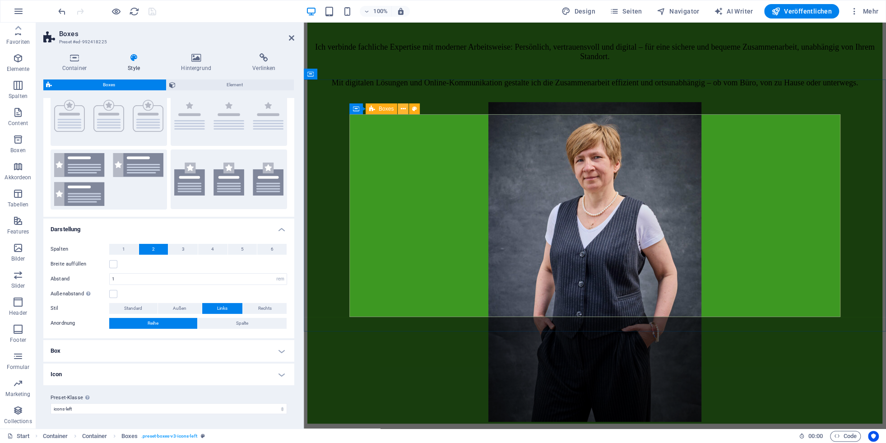
click at [403, 110] on icon at bounding box center [403, 108] width 5 height 9
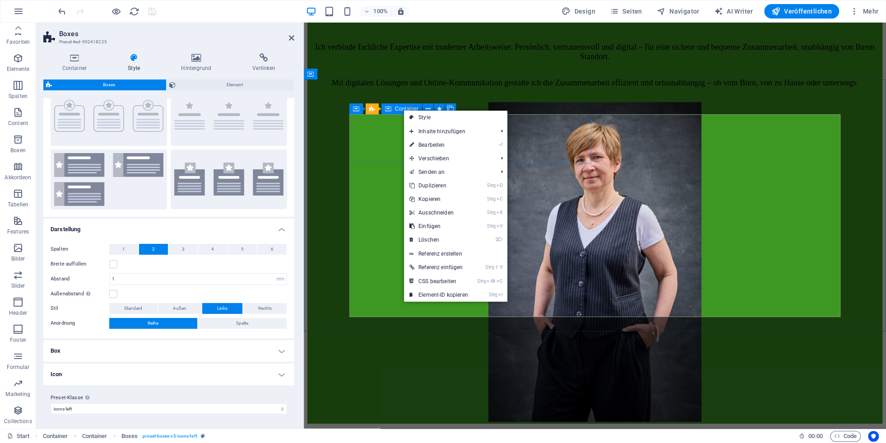
click at [389, 111] on icon at bounding box center [388, 108] width 6 height 11
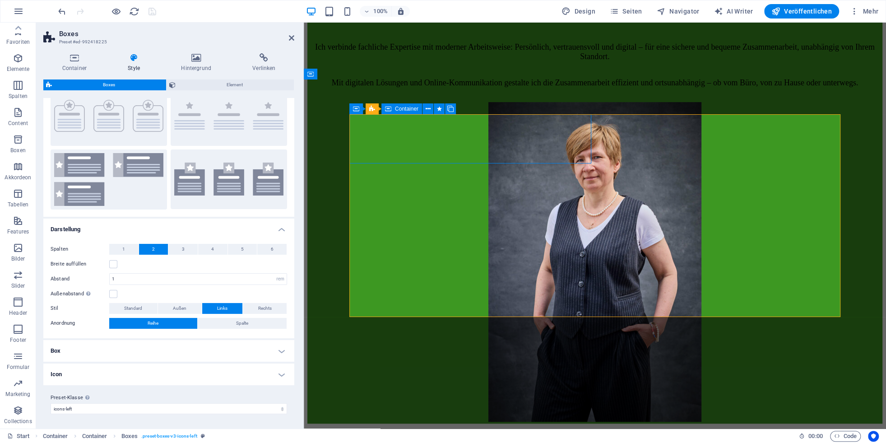
click at [389, 111] on icon at bounding box center [388, 108] width 6 height 11
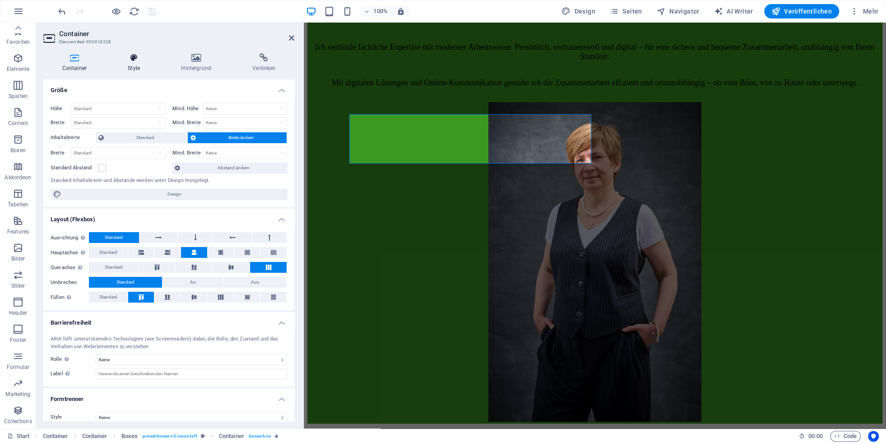
click at [140, 65] on h4 "Style" at bounding box center [135, 62] width 53 height 19
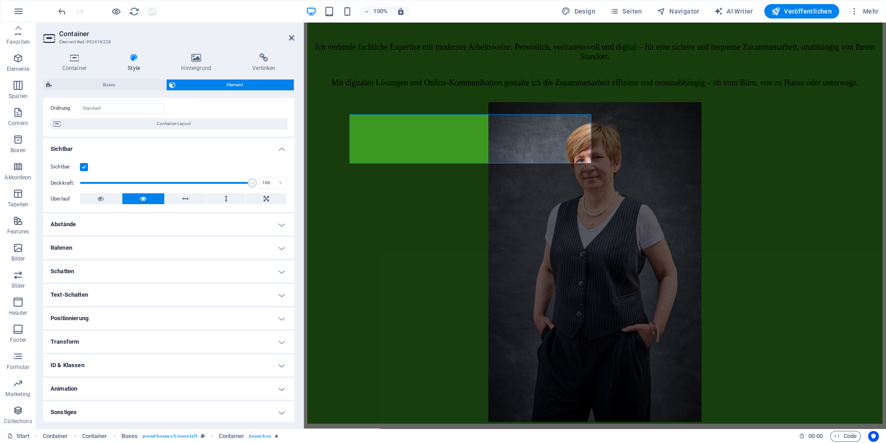
scroll to position [58, 0]
click at [96, 343] on h4 "Animation" at bounding box center [168, 387] width 251 height 22
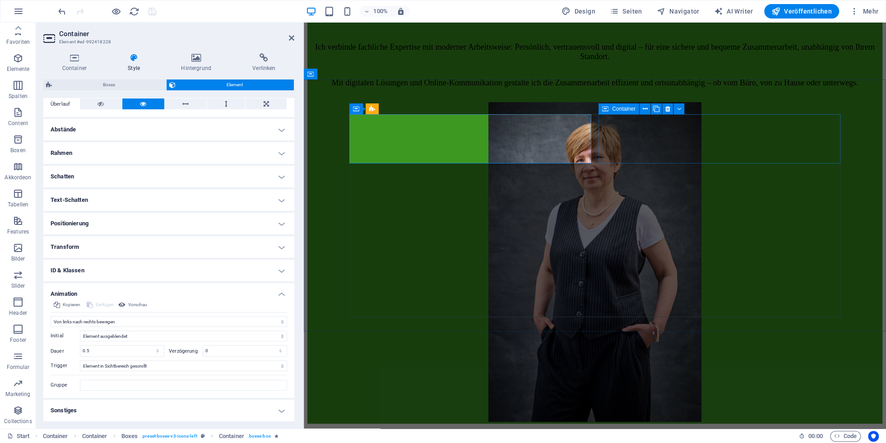
click at [606, 109] on icon at bounding box center [605, 108] width 6 height 11
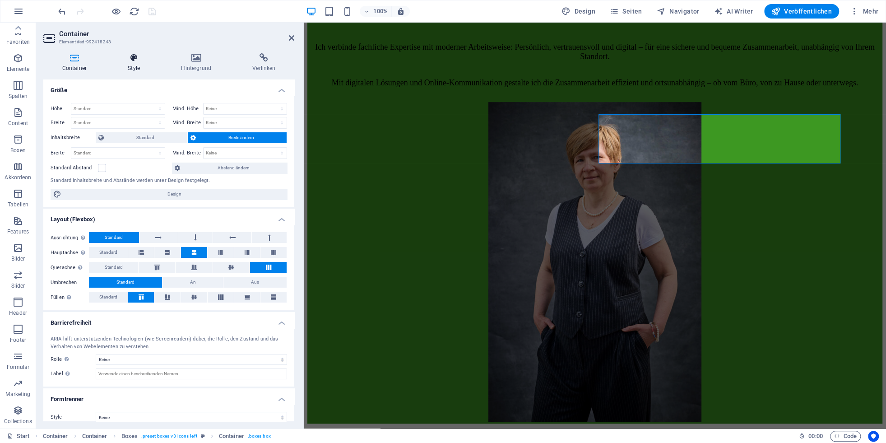
click at [135, 66] on h4 "Style" at bounding box center [135, 62] width 53 height 19
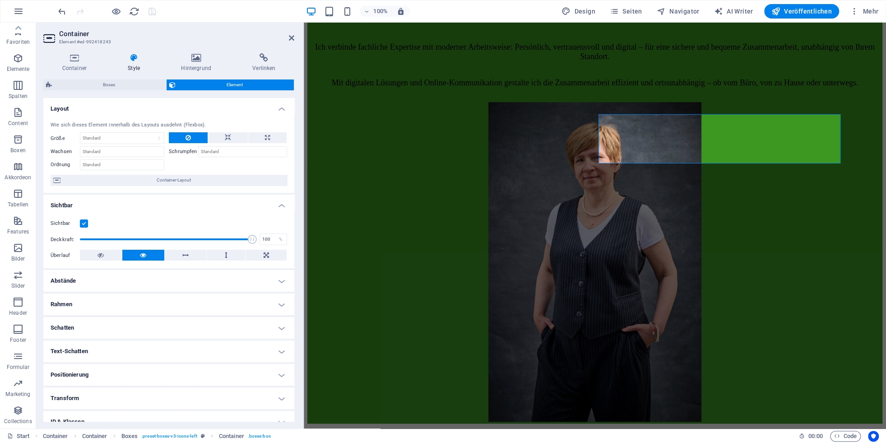
scroll to position [58, 0]
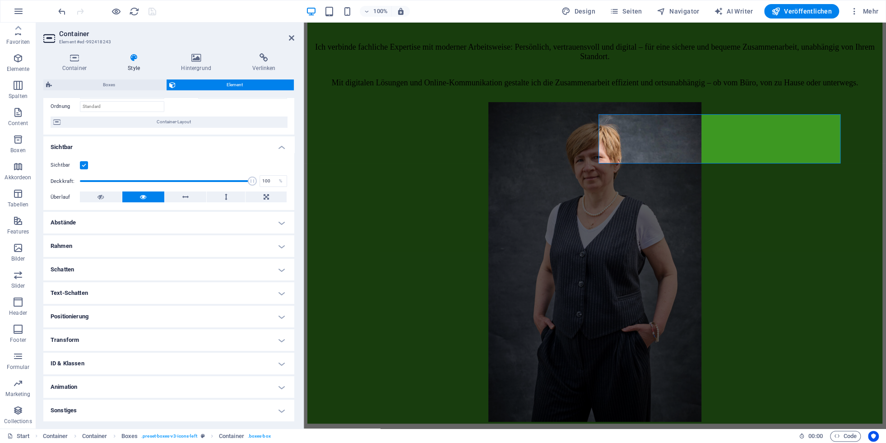
click at [91, 343] on h4 "Animation" at bounding box center [168, 387] width 251 height 22
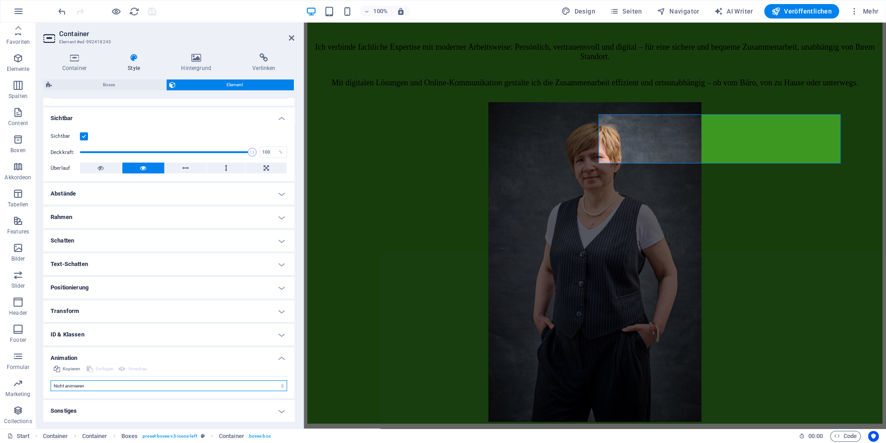
click at [51, 343] on select "Nicht animieren Ein- & Ausblenden Auf- & Zuklappen Rein- & Rauszoomen Von links…" at bounding box center [169, 385] width 237 height 11
select select "move-right-to-left"
click option "Von rechts nach links bewegen" at bounding box center [0, 0] width 0 height 0
type input "0.5"
select select "scroll"
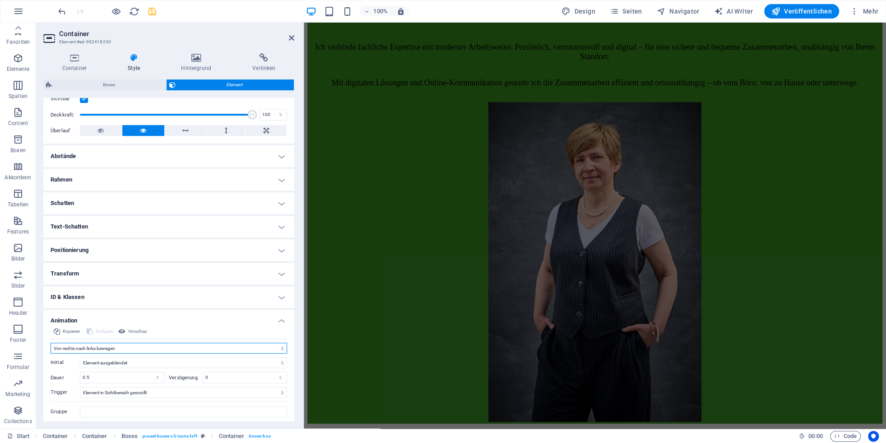
scroll to position [151, 0]
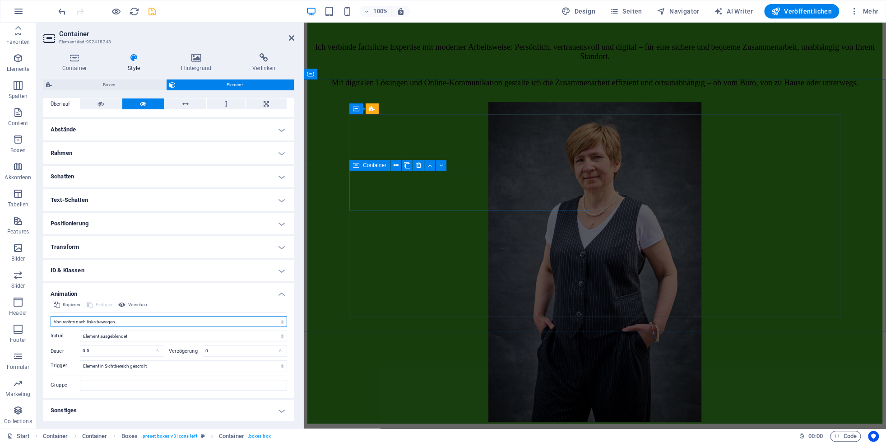
click at [355, 167] on icon at bounding box center [356, 165] width 6 height 11
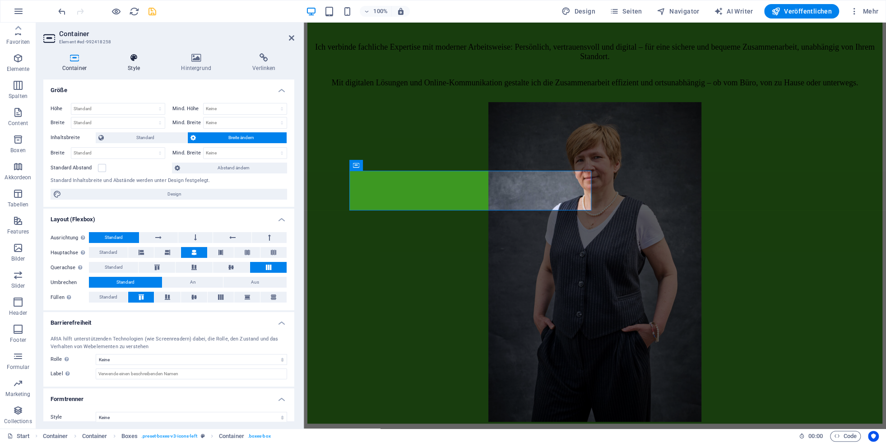
click at [134, 64] on h4 "Style" at bounding box center [135, 62] width 53 height 19
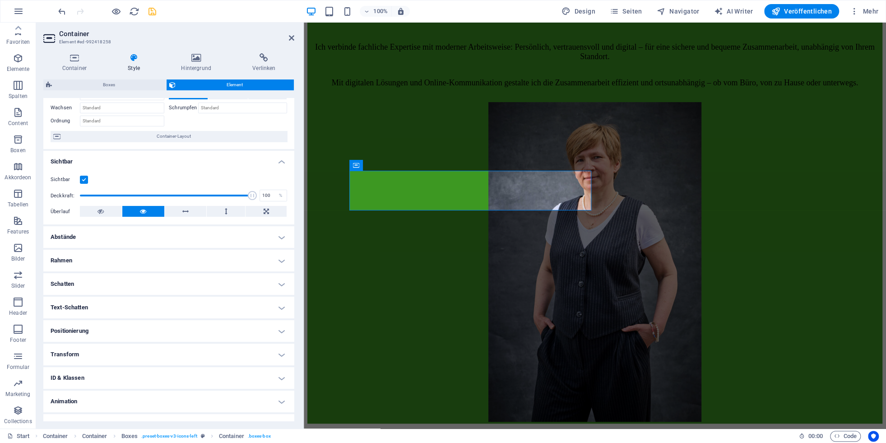
scroll to position [58, 0]
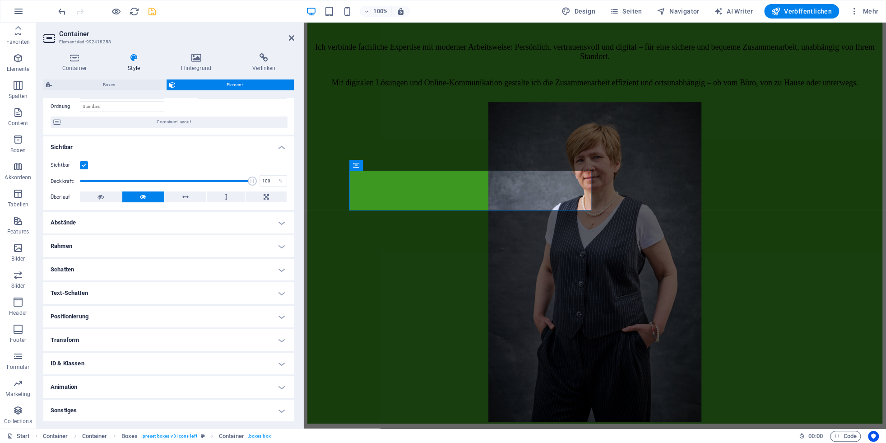
click at [103, 343] on h4 "Animation" at bounding box center [168, 387] width 251 height 22
click at [51, 343] on select "Nicht animieren Ein- & Ausblenden Auf- & Zuklappen Rein- & Rauszoomen Von links…" at bounding box center [169, 414] width 237 height 11
select select "move-left-to-right"
click option "Von links nach rechts bewegen" at bounding box center [0, 0] width 0 height 0
type input "0.5"
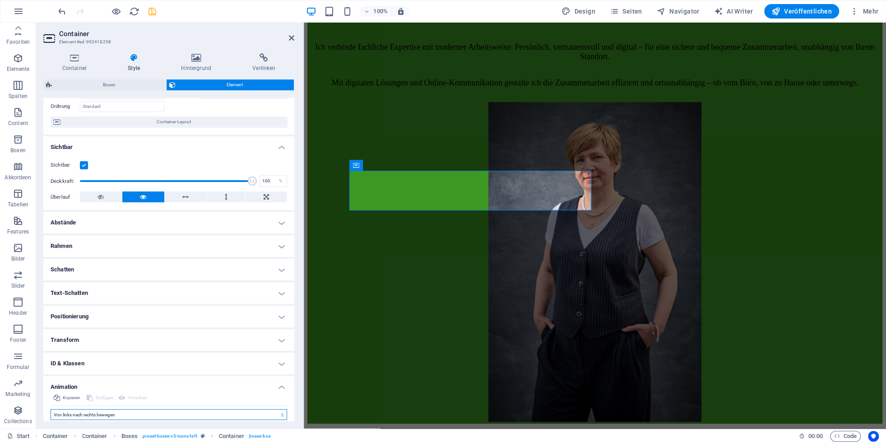
select select "scroll"
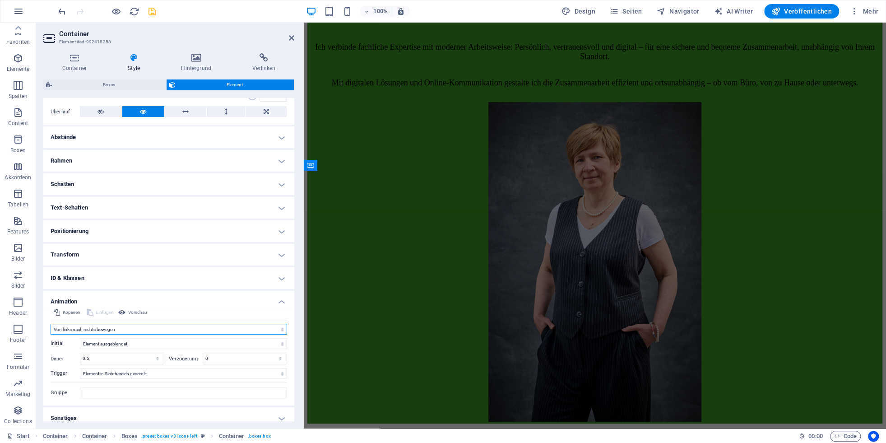
scroll to position [151, 0]
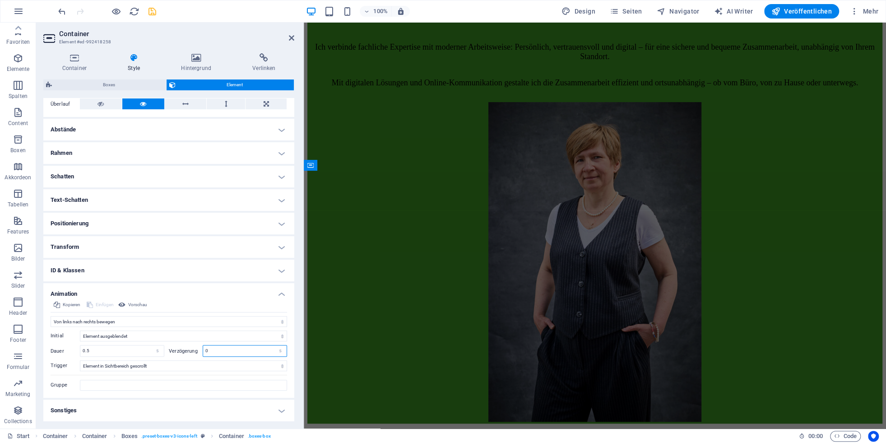
drag, startPoint x: 211, startPoint y: 351, endPoint x: 181, endPoint y: 346, distance: 30.1
click at [203, 343] on input "0" at bounding box center [245, 350] width 84 height 11
type input "0.5"
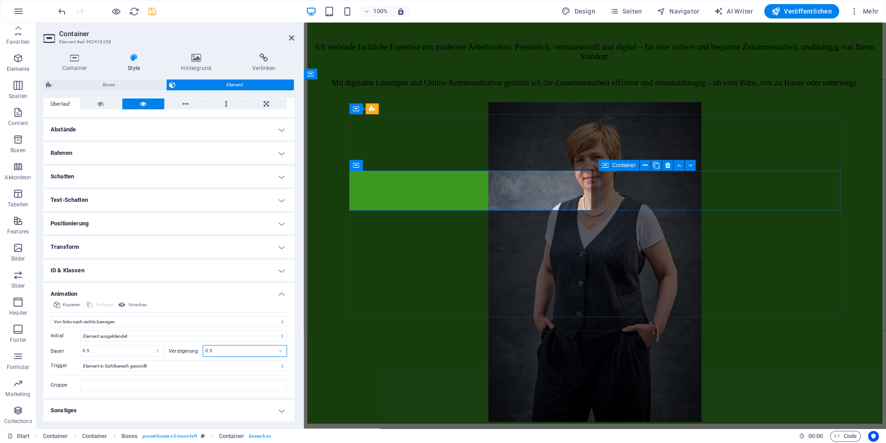
click at [605, 166] on icon at bounding box center [605, 165] width 6 height 11
type input "0.5"
click at [605, 166] on icon at bounding box center [605, 165] width 6 height 11
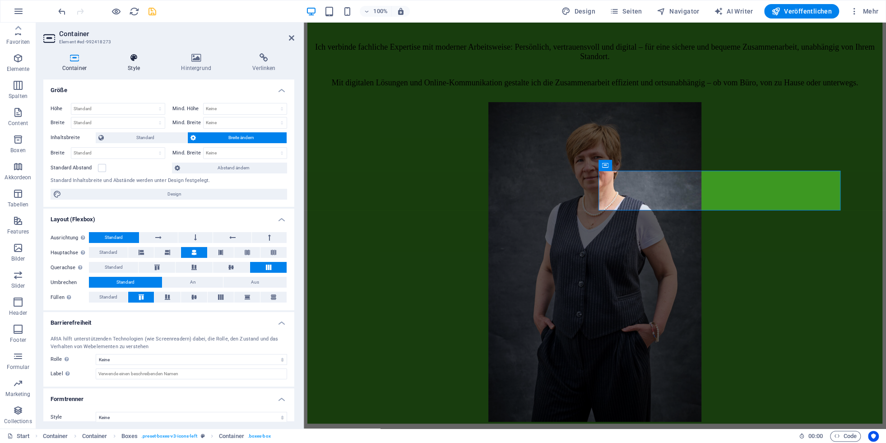
click at [136, 64] on h4 "Style" at bounding box center [135, 62] width 53 height 19
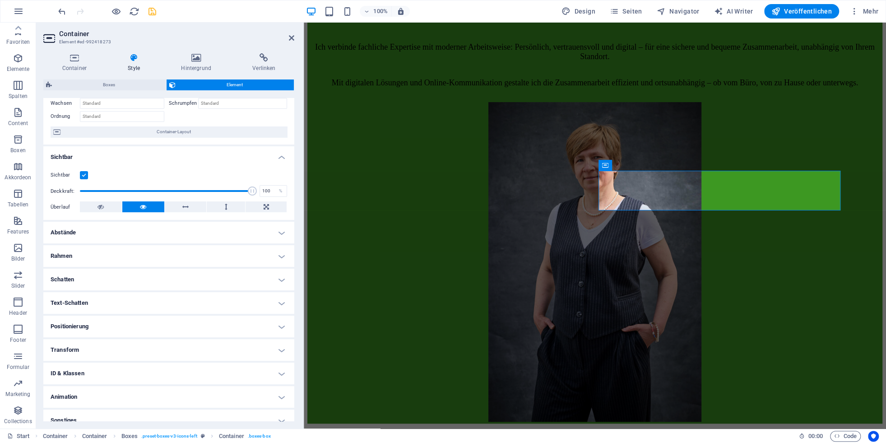
scroll to position [58, 0]
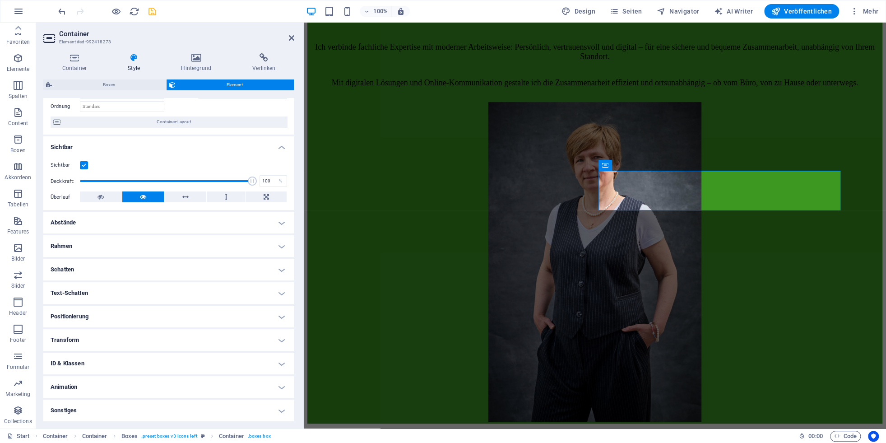
click at [102, 343] on h4 "Animation" at bounding box center [168, 387] width 251 height 22
click at [51, 343] on select "Nicht animieren Ein- & Ausblenden Auf- & Zuklappen Rein- & Rauszoomen Von links…" at bounding box center [169, 414] width 237 height 11
select select "move-right-to-left"
click option "Von rechts nach links bewegen" at bounding box center [0, 0] width 0 height 0
type input "0.5"
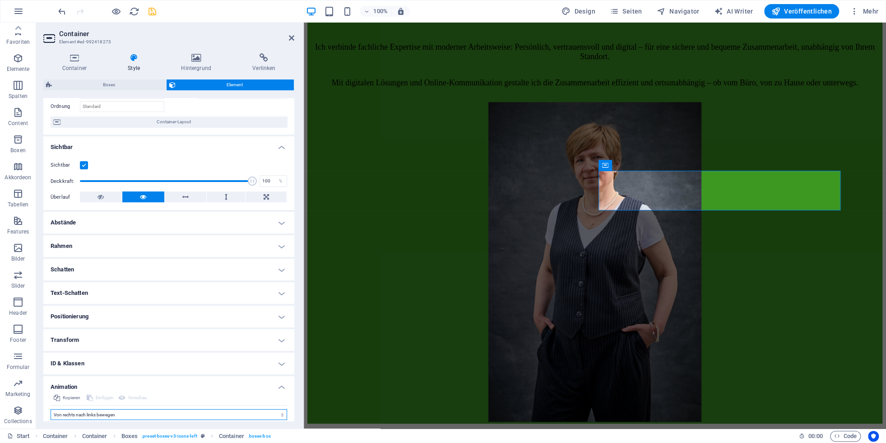
select select "scroll"
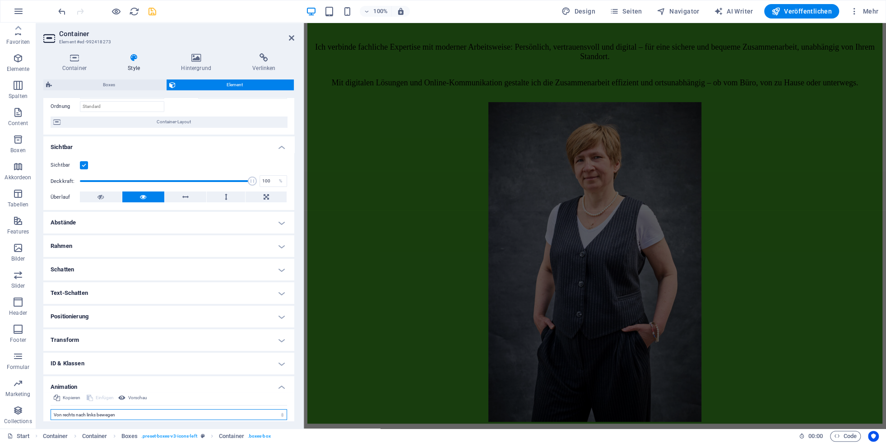
scroll to position [151, 0]
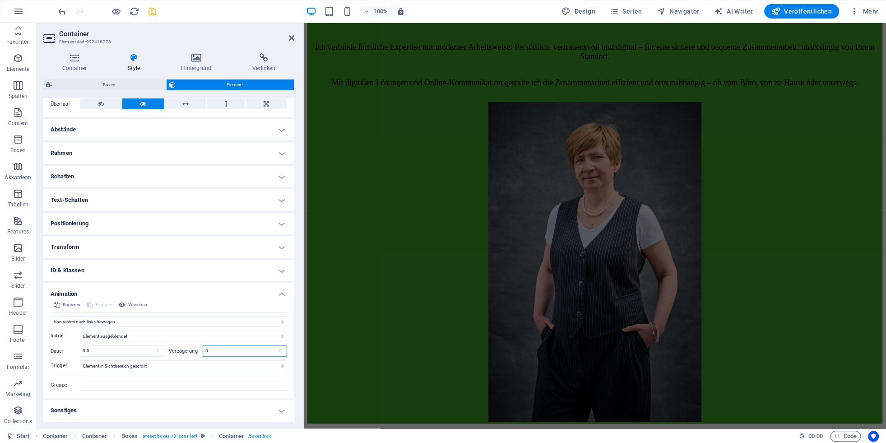
drag, startPoint x: 213, startPoint y: 352, endPoint x: 171, endPoint y: 344, distance: 42.2
click at [203, 343] on input "0" at bounding box center [245, 350] width 84 height 11
type input "0.5"
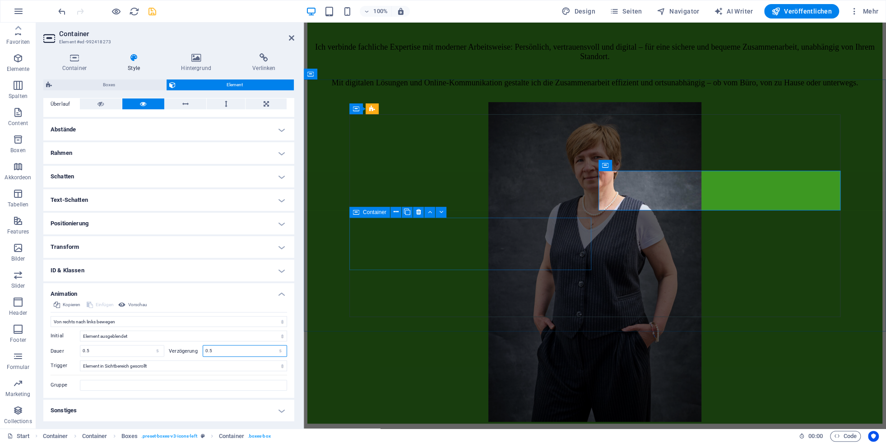
click at [358, 213] on icon at bounding box center [356, 212] width 6 height 11
type input "0.5"
click at [358, 213] on icon at bounding box center [356, 212] width 6 height 11
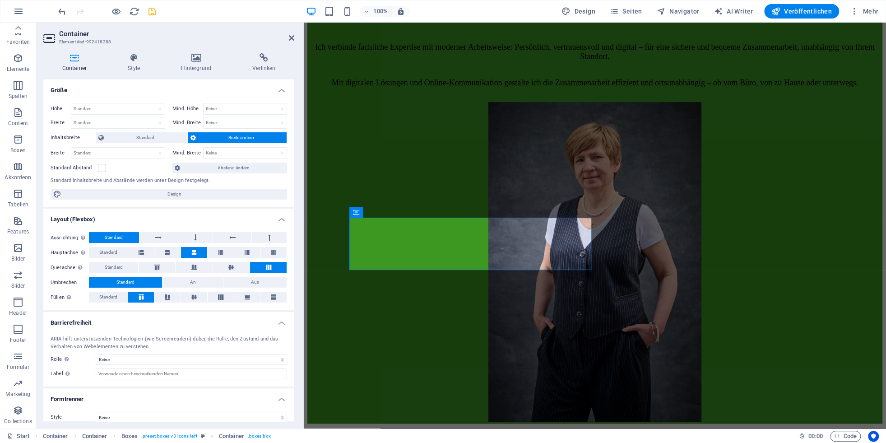
scroll to position [8, 0]
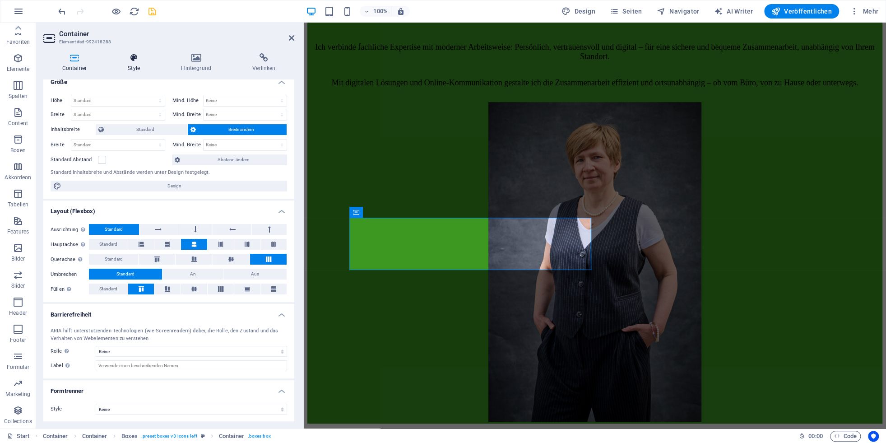
drag, startPoint x: 136, startPoint y: 58, endPoint x: 135, endPoint y: 65, distance: 6.8
click at [136, 59] on icon at bounding box center [134, 57] width 50 height 9
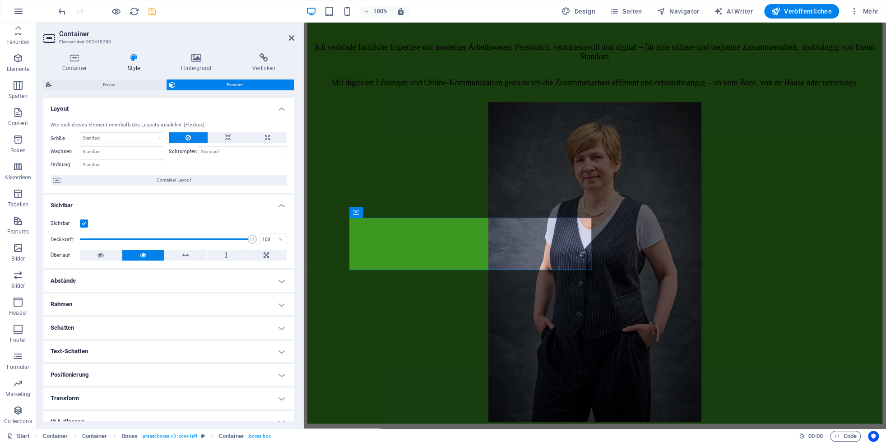
scroll to position [58, 0]
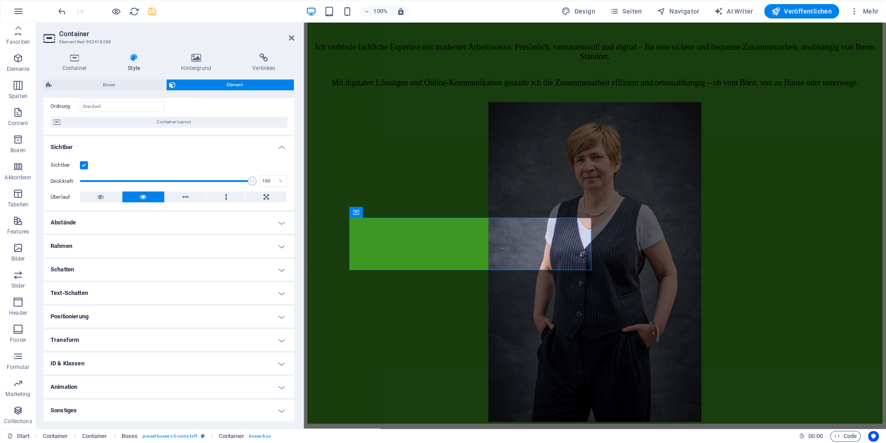
click at [136, 343] on h4 "Animation" at bounding box center [168, 387] width 251 height 22
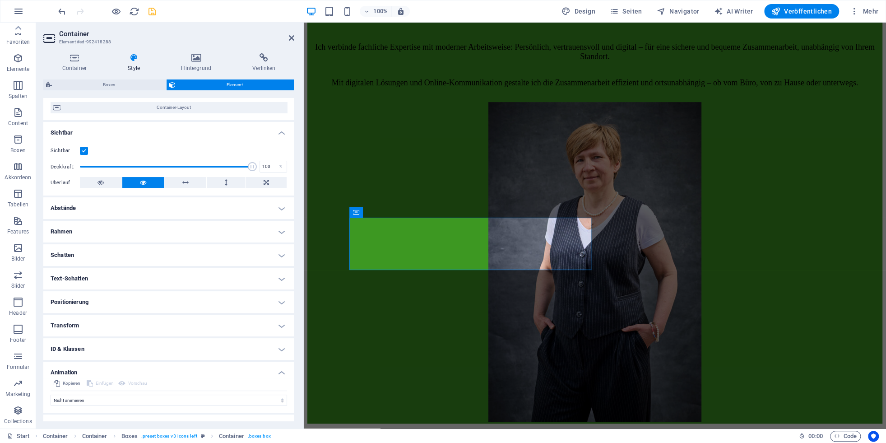
scroll to position [87, 0]
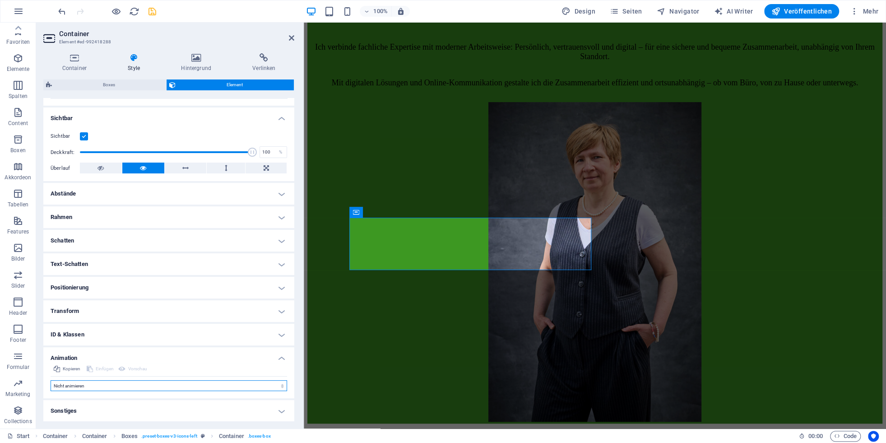
click at [51, 343] on select "Nicht animieren Ein- & Ausblenden Auf- & Zuklappen Rein- & Rauszoomen Von links…" at bounding box center [169, 385] width 237 height 11
select select "move-left-to-right"
click option "Von links nach rechts bewegen" at bounding box center [0, 0] width 0 height 0
type input "0.5"
select select "scroll"
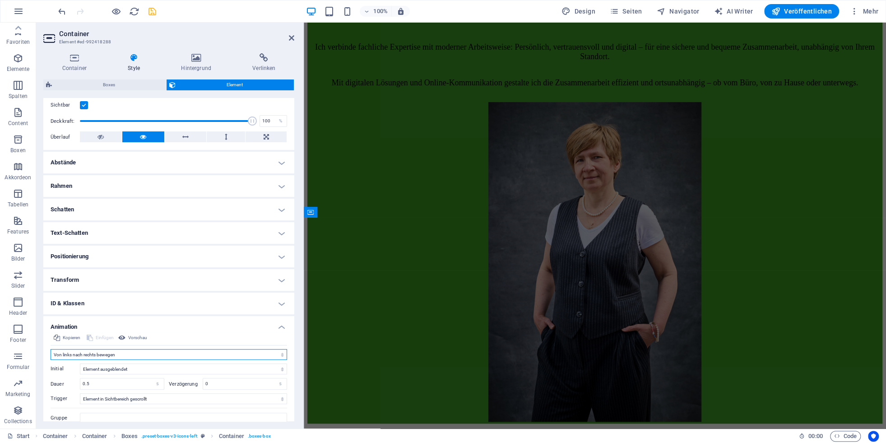
scroll to position [151, 0]
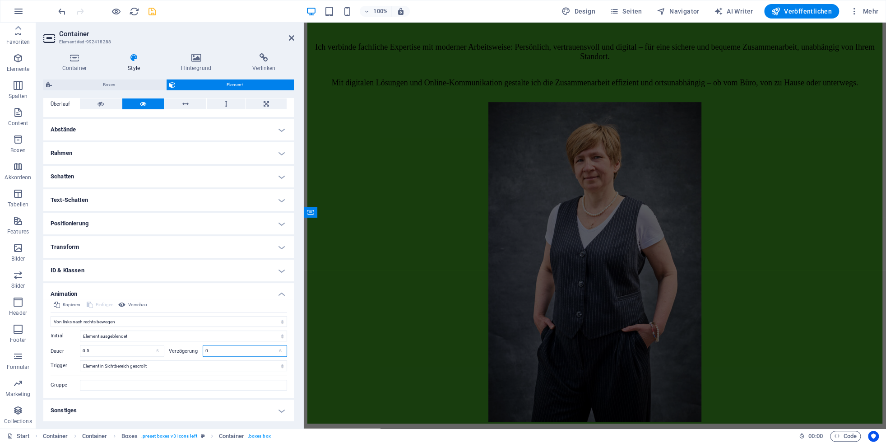
drag, startPoint x: 207, startPoint y: 352, endPoint x: 187, endPoint y: 350, distance: 20.0
click at [203, 343] on input "0" at bounding box center [245, 350] width 84 height 11
type input "1"
type input "0.5"
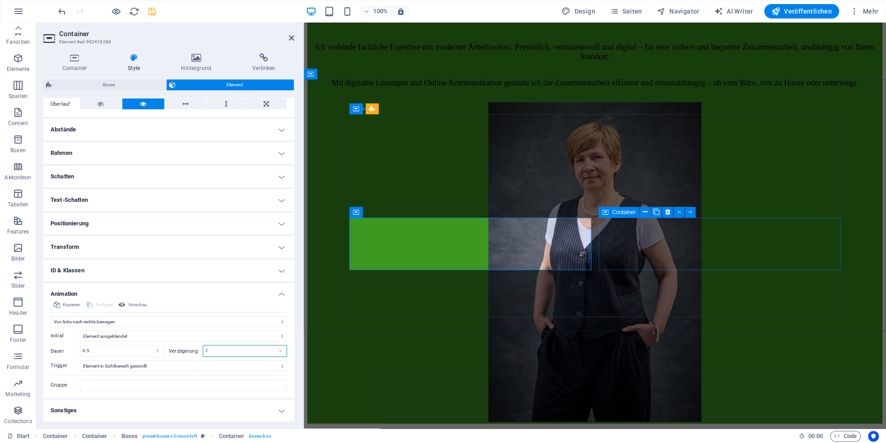
click at [604, 213] on icon at bounding box center [605, 212] width 6 height 11
type input "1"
drag, startPoint x: 604, startPoint y: 213, endPoint x: 260, endPoint y: 218, distance: 344.0
click at [604, 213] on icon at bounding box center [605, 212] width 6 height 11
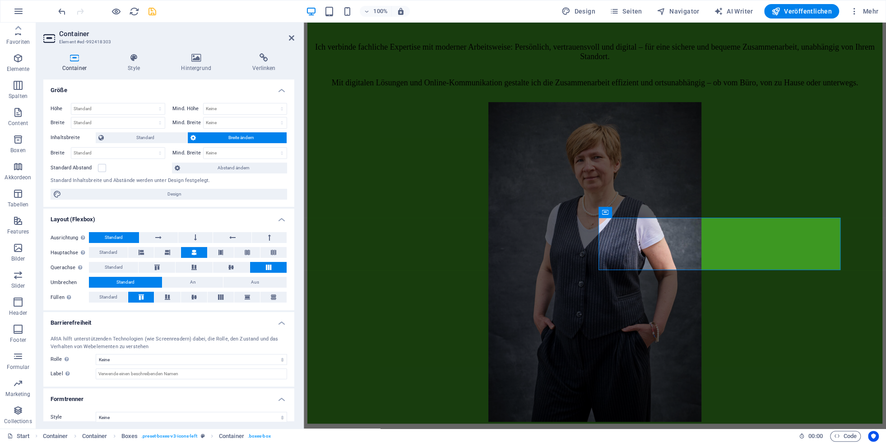
scroll to position [8, 0]
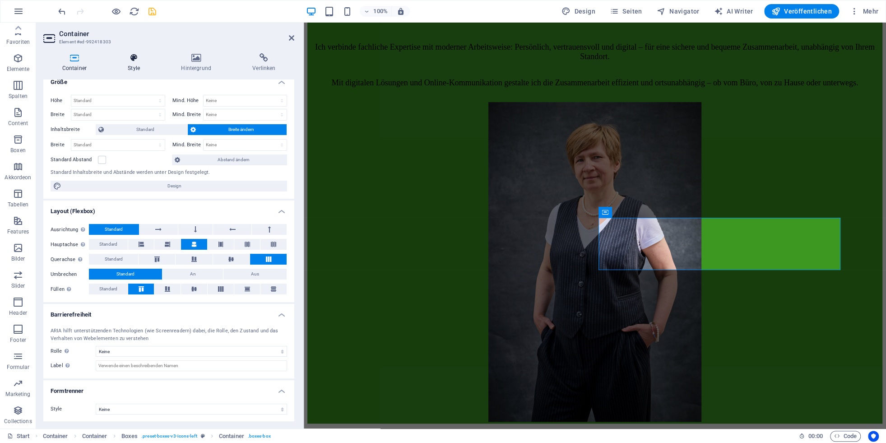
click at [136, 59] on icon at bounding box center [134, 57] width 50 height 9
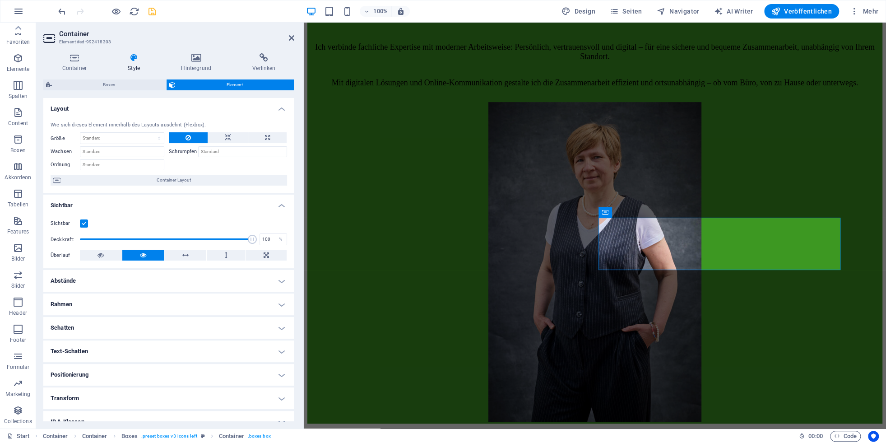
scroll to position [58, 0]
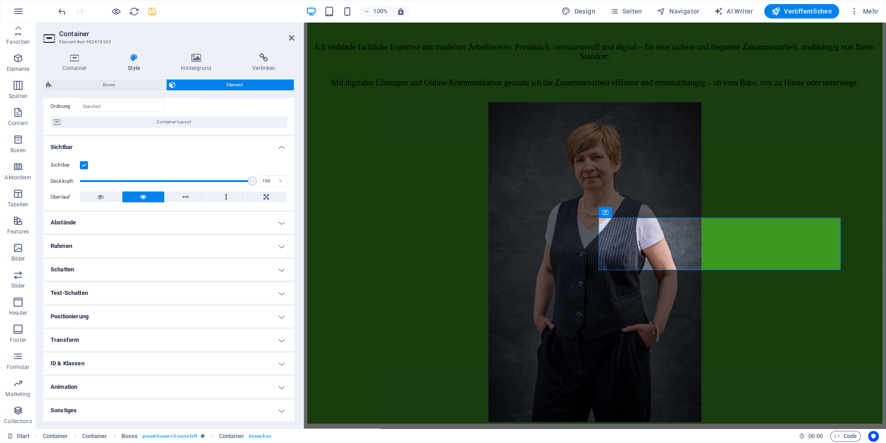
click at [117, 343] on h4 "Animation" at bounding box center [168, 387] width 251 height 22
click at [51, 343] on select "Nicht animieren Ein- & Ausblenden Auf- & Zuklappen Rein- & Rauszoomen Von links…" at bounding box center [169, 414] width 237 height 11
select select "move-right-to-left"
click option "Von rechts nach links bewegen" at bounding box center [0, 0] width 0 height 0
type input "0.5"
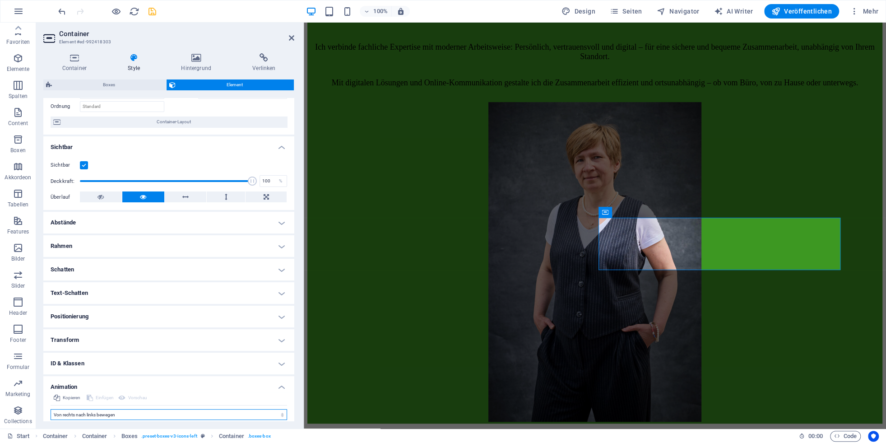
select select "scroll"
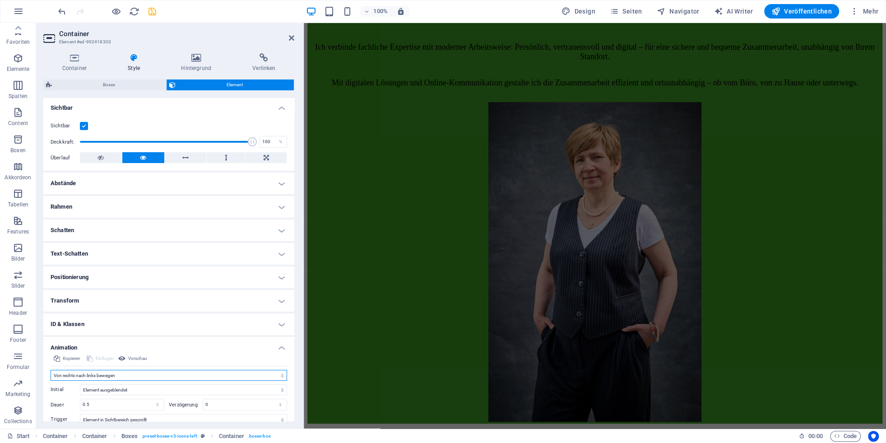
scroll to position [151, 0]
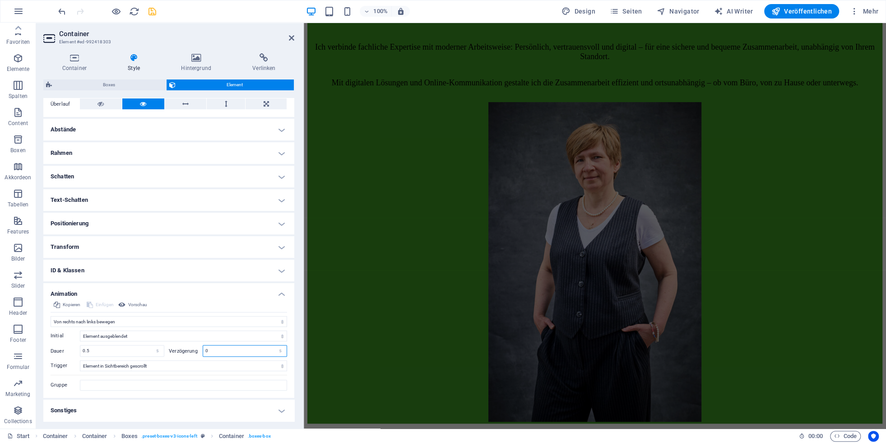
drag, startPoint x: 211, startPoint y: 352, endPoint x: 179, endPoint y: 347, distance: 32.4
click at [203, 343] on input "0" at bounding box center [245, 350] width 84 height 11
type input "1"
type input "0.5"
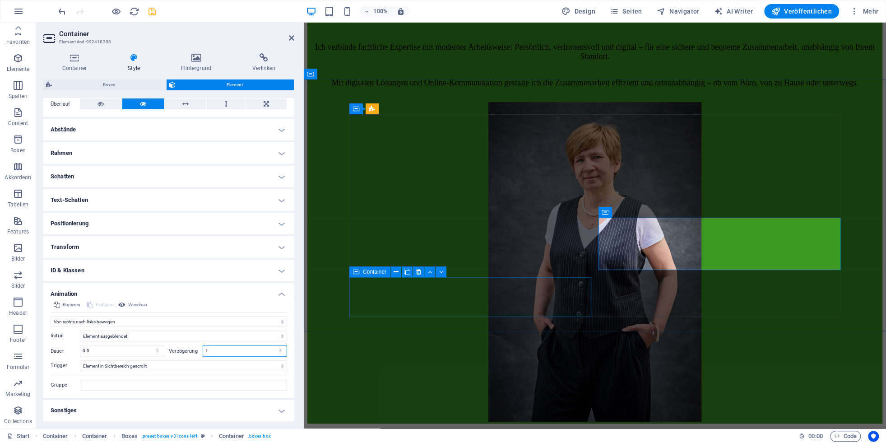
click at [355, 272] on icon at bounding box center [356, 271] width 6 height 11
type input "1"
click at [355, 272] on icon at bounding box center [356, 271] width 6 height 11
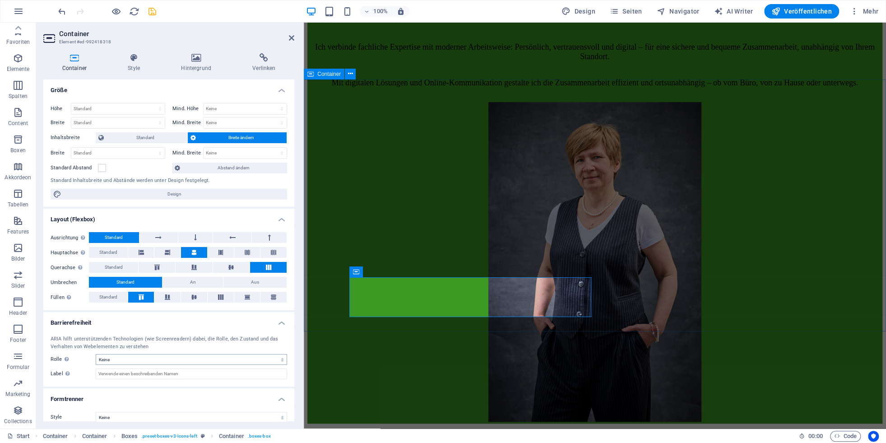
scroll to position [8, 0]
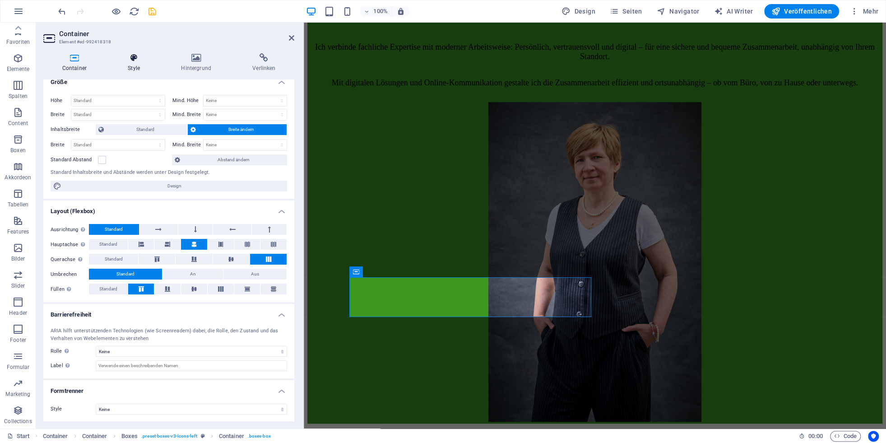
click at [134, 59] on icon at bounding box center [134, 57] width 50 height 9
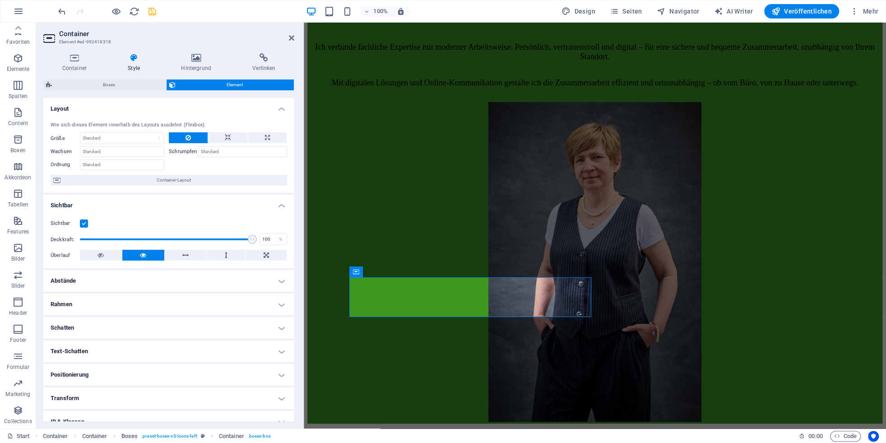
scroll to position [58, 0]
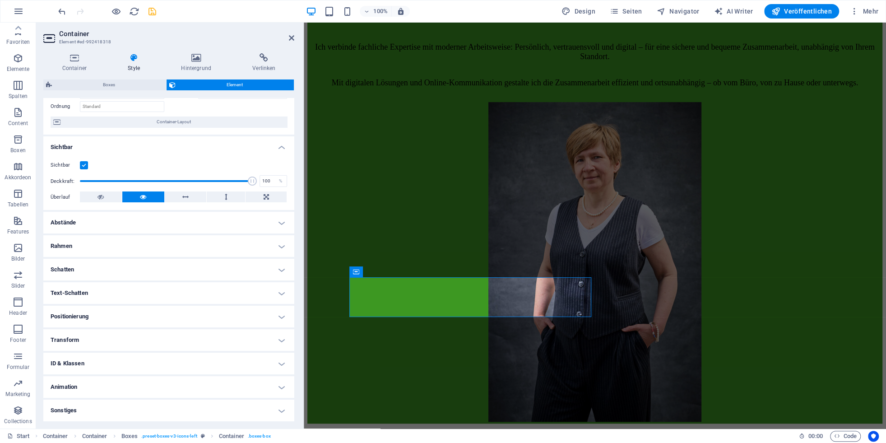
click at [90, 343] on h4 "Animation" at bounding box center [168, 387] width 251 height 22
click at [51, 343] on select "Nicht animieren Ein- & Ausblenden Auf- & Zuklappen Rein- & Rauszoomen Von links…" at bounding box center [169, 414] width 237 height 11
select select "move-left-to-right"
click option "Von links nach rechts bewegen" at bounding box center [0, 0] width 0 height 0
type input "0.5"
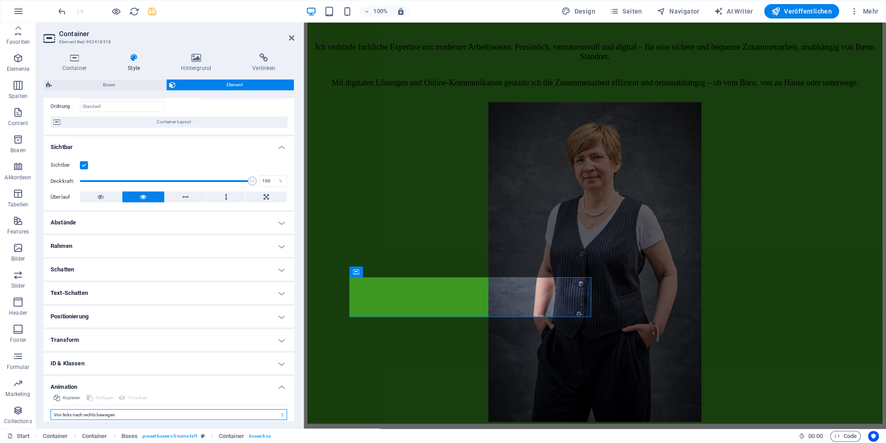
select select "scroll"
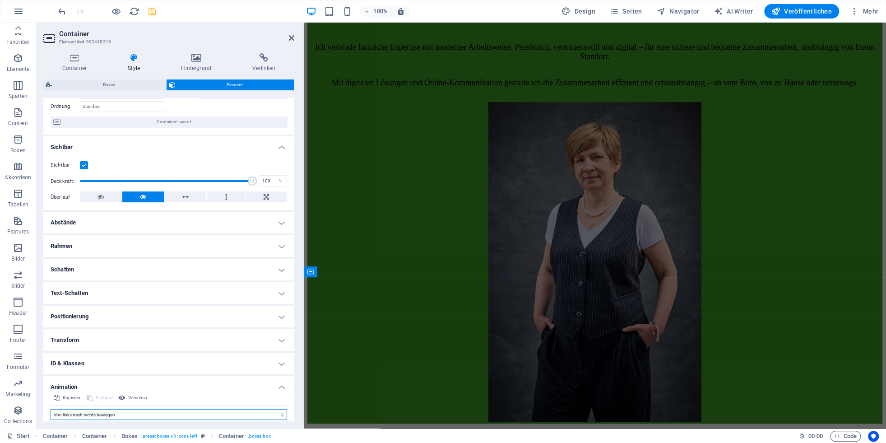
scroll to position [151, 0]
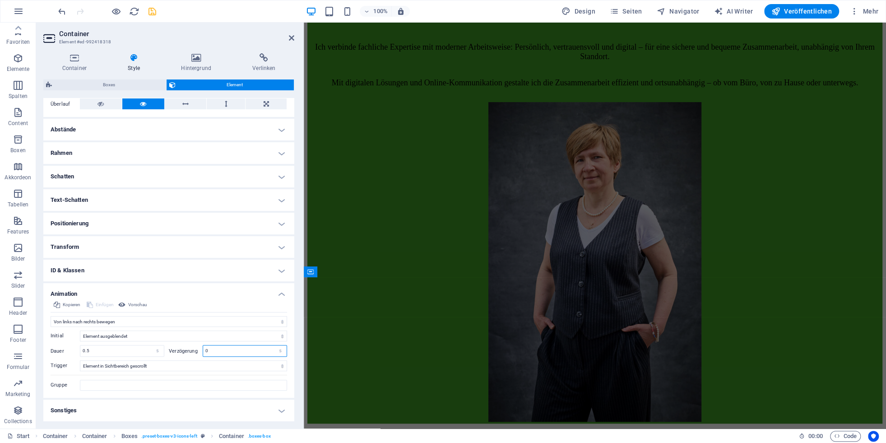
drag, startPoint x: 212, startPoint y: 350, endPoint x: 154, endPoint y: 342, distance: 58.0
click at [203, 343] on input "0" at bounding box center [245, 350] width 84 height 11
type input "1.5"
type input "0.5"
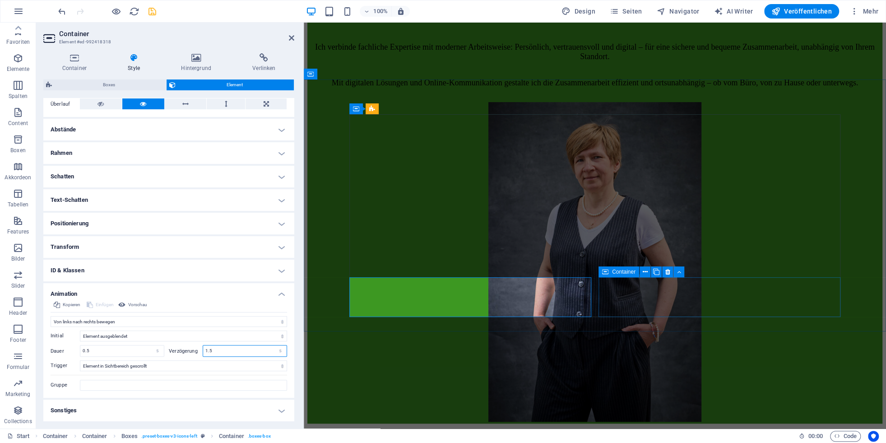
click at [609, 271] on div "Container" at bounding box center [619, 271] width 41 height 11
type input "1.5"
drag, startPoint x: 609, startPoint y: 271, endPoint x: 212, endPoint y: 347, distance: 403.6
click at [609, 271] on div "Container" at bounding box center [619, 271] width 41 height 11
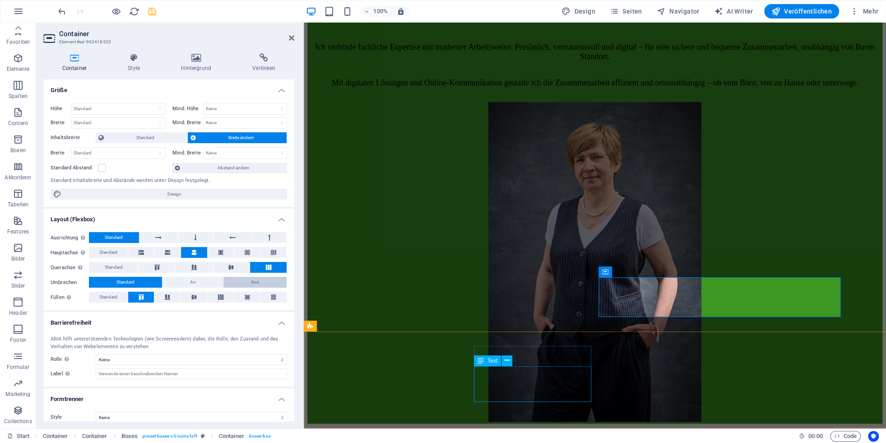
scroll to position [8, 0]
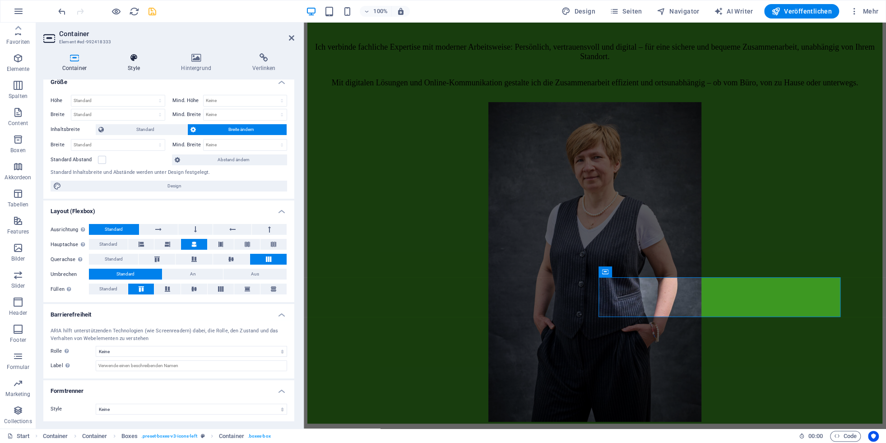
click at [139, 61] on icon at bounding box center [134, 57] width 50 height 9
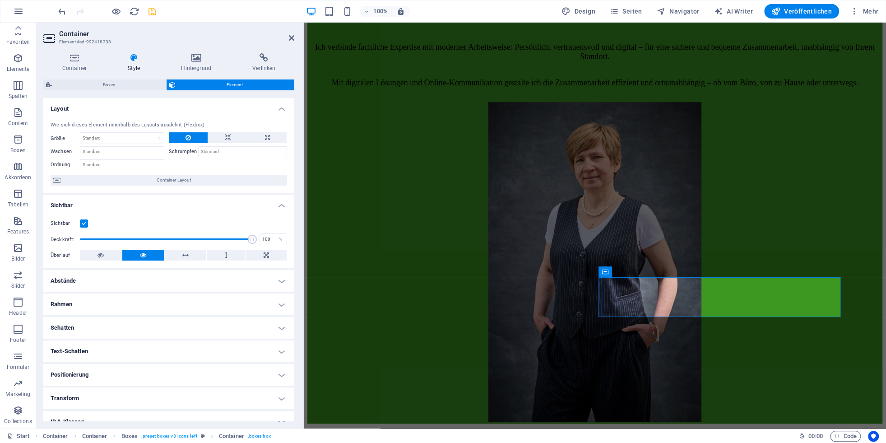
scroll to position [58, 0]
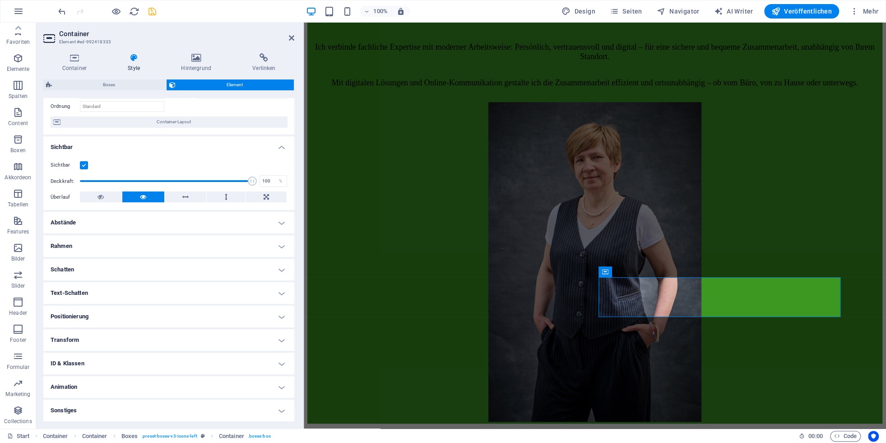
click at [118, 343] on h4 "Animation" at bounding box center [168, 387] width 251 height 22
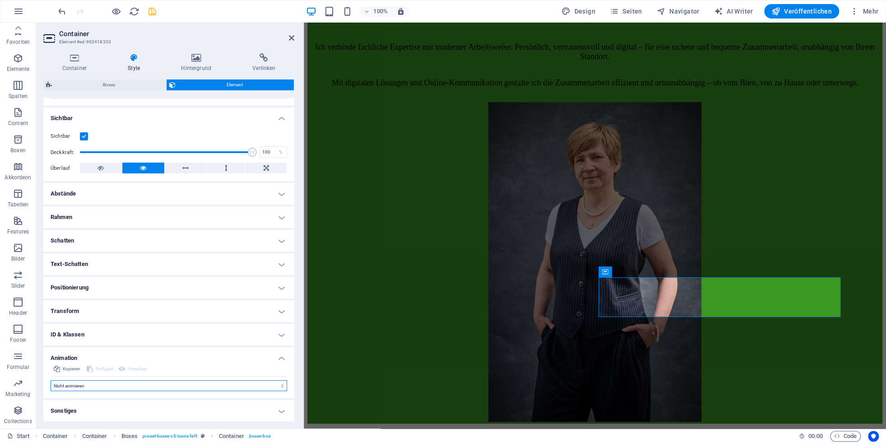
click at [51, 343] on select "Nicht animieren Ein- & Ausblenden Auf- & Zuklappen Rein- & Rauszoomen Von links…" at bounding box center [169, 385] width 237 height 11
select select "move-right-to-left"
click option "Von rechts nach links bewegen" at bounding box center [0, 0] width 0 height 0
type input "0.5"
select select "scroll"
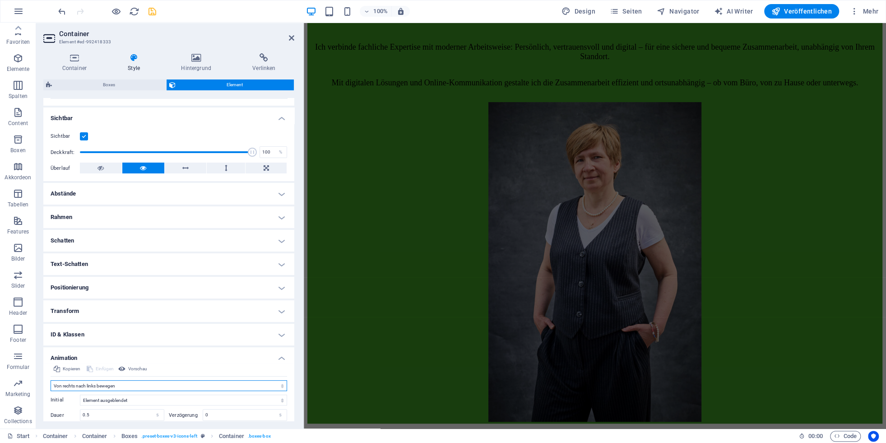
scroll to position [151, 0]
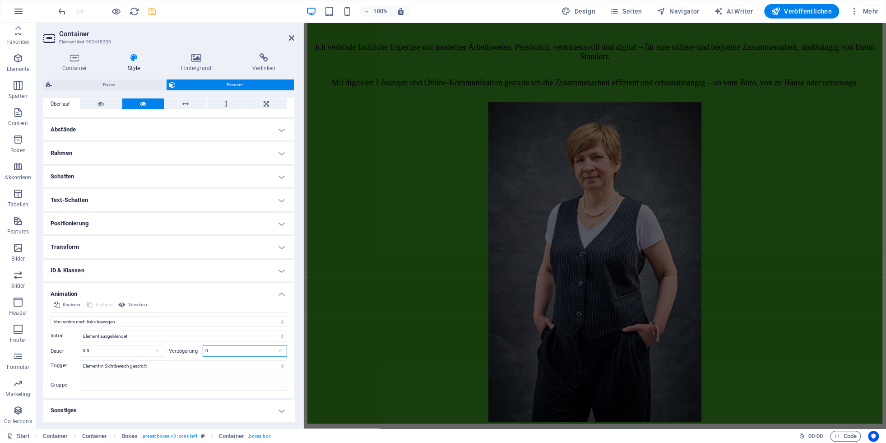
drag, startPoint x: 214, startPoint y: 347, endPoint x: 159, endPoint y: 345, distance: 55.1
click at [203, 343] on input "0" at bounding box center [245, 350] width 84 height 11
type input "1.5"
type input "0.5"
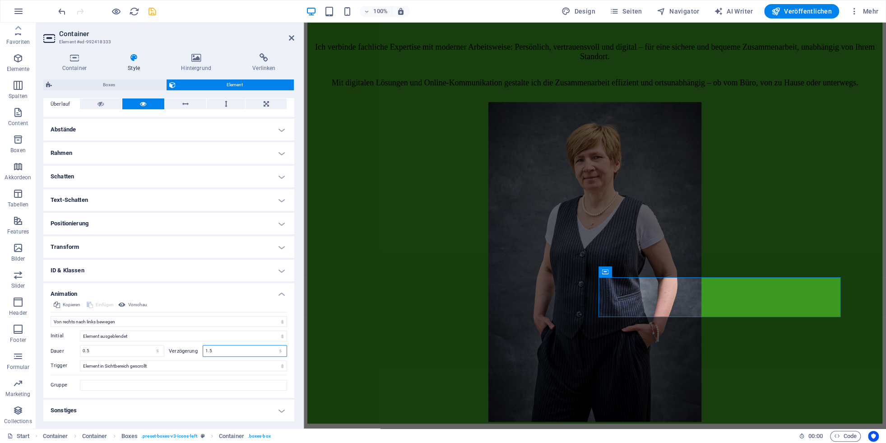
type input "1.5"
click at [153, 9] on icon "save" at bounding box center [152, 11] width 10 height 10
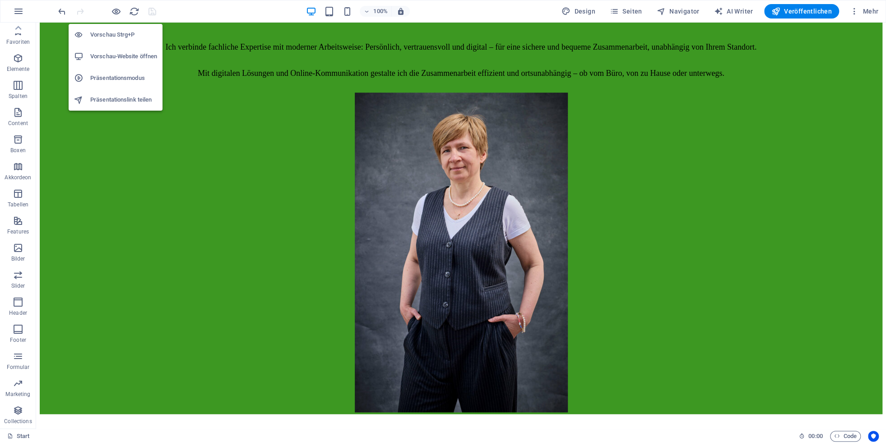
click at [116, 56] on h6 "Vorschau-Website öffnen" at bounding box center [123, 56] width 67 height 11
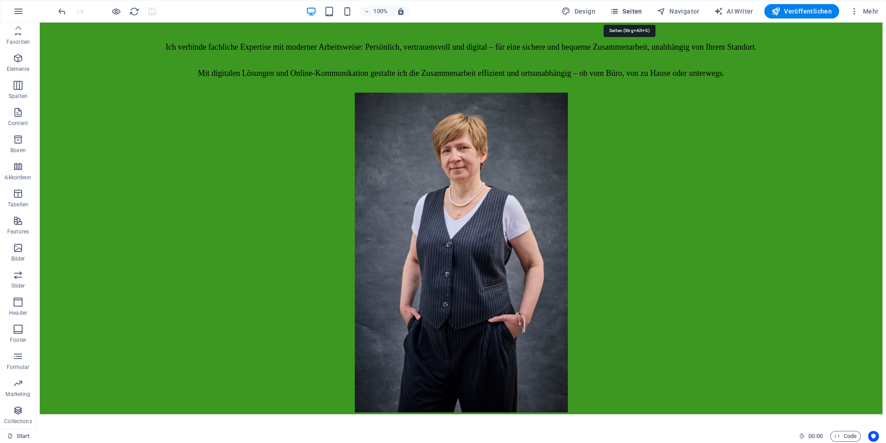
click at [626, 12] on span "Seiten" at bounding box center [626, 11] width 33 height 9
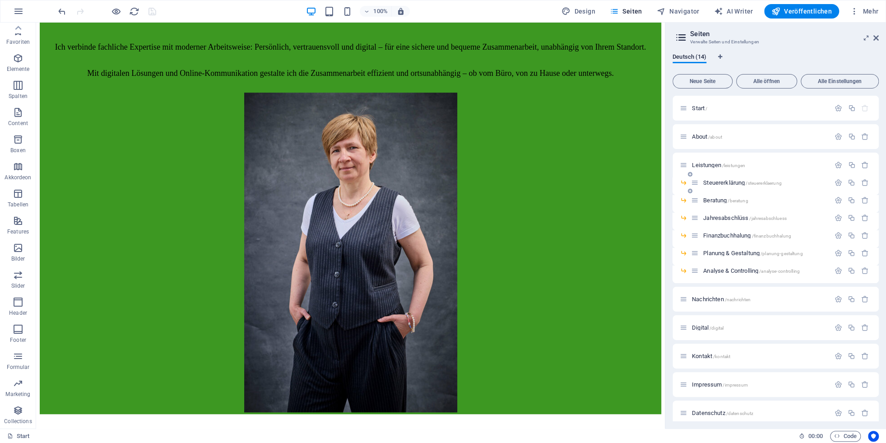
click at [626, 182] on span "Steuererklärung /steuererklaerung" at bounding box center [742, 182] width 78 height 7
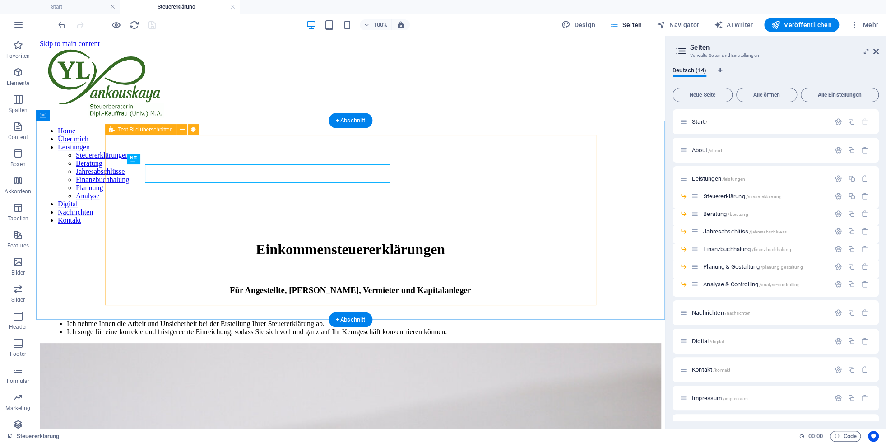
scroll to position [0, 0]
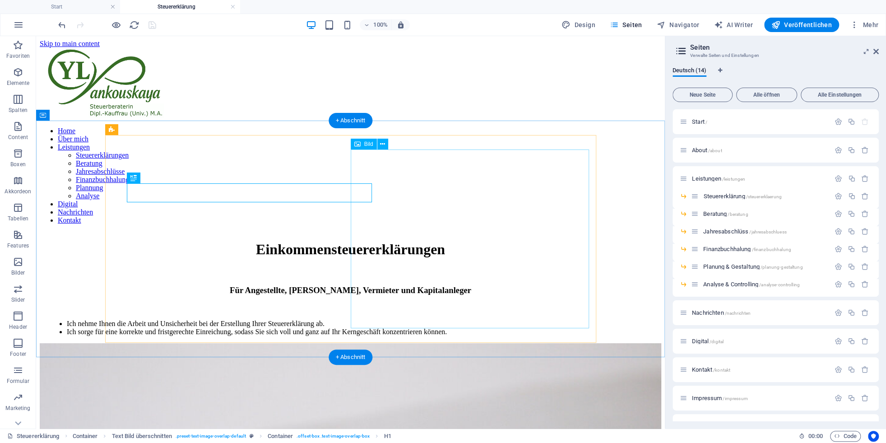
select select "%"
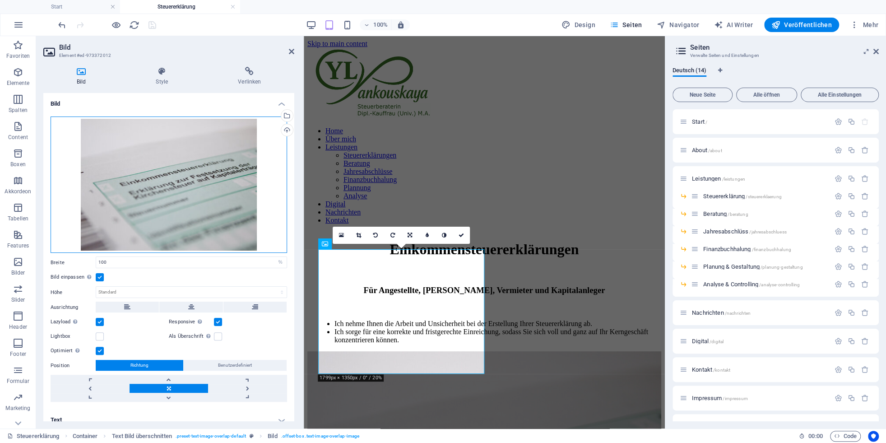
click at [145, 177] on div "Ziehe Dateien zum Hochladen hierher oder klicke hier, um aus Dateien oder koste…" at bounding box center [169, 184] width 237 height 137
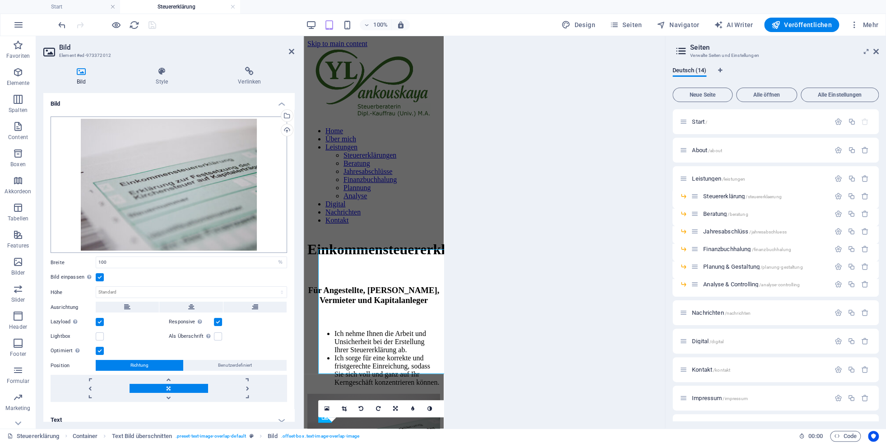
click at [145, 177] on body "Yuliya Yankouskaya Steuerberaterin Start Steuererklärung Favoriten Elemente Spa…" at bounding box center [443, 221] width 886 height 443
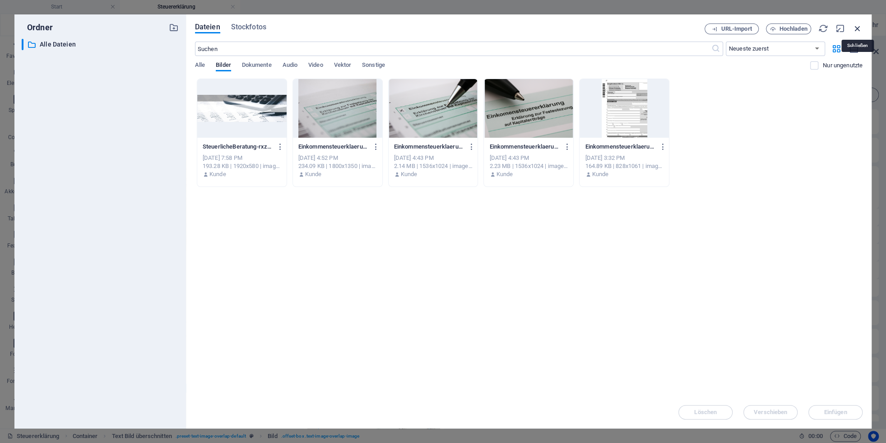
drag, startPoint x: 859, startPoint y: 26, endPoint x: 311, endPoint y: 66, distance: 549.5
click at [626, 26] on icon "button" at bounding box center [858, 28] width 10 height 10
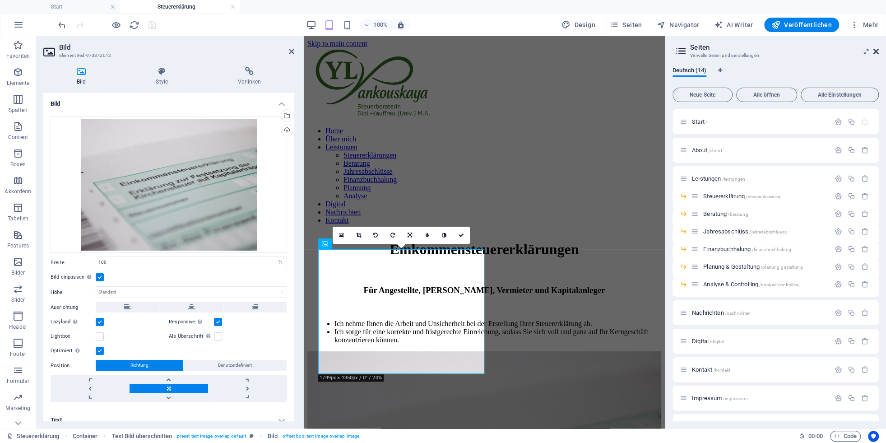
click at [626, 51] on icon at bounding box center [876, 51] width 5 height 7
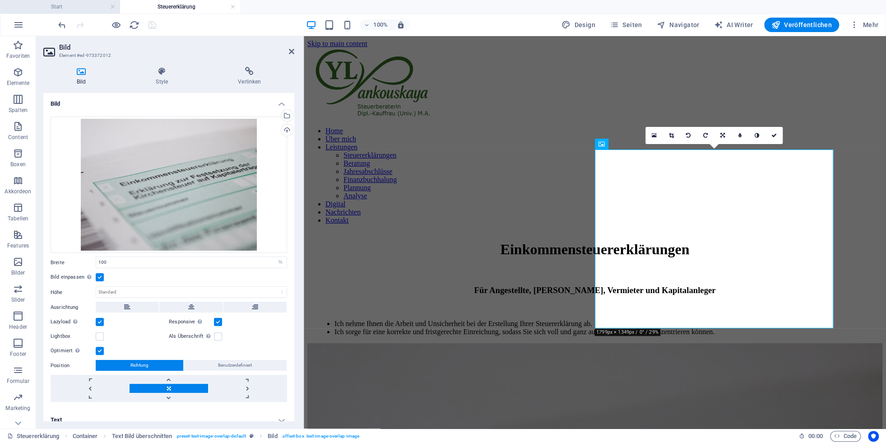
click at [59, 5] on h4 "Start" at bounding box center [60, 7] width 120 height 10
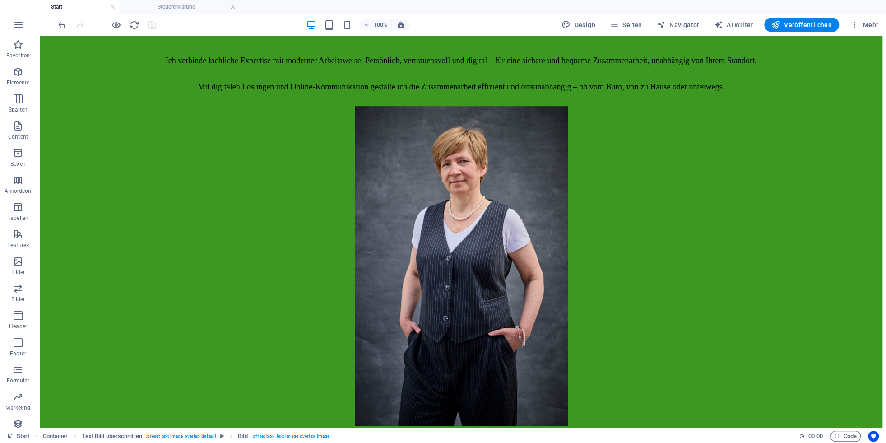
scroll to position [396, 0]
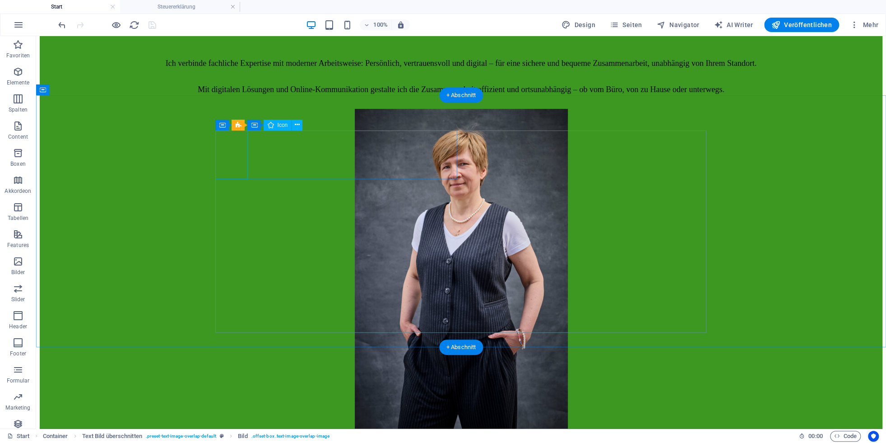
select select "xMidYMid"
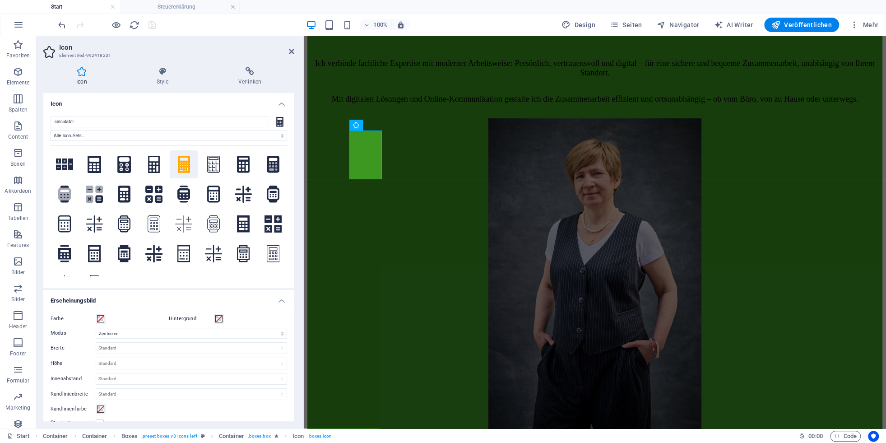
scroll to position [8, 0]
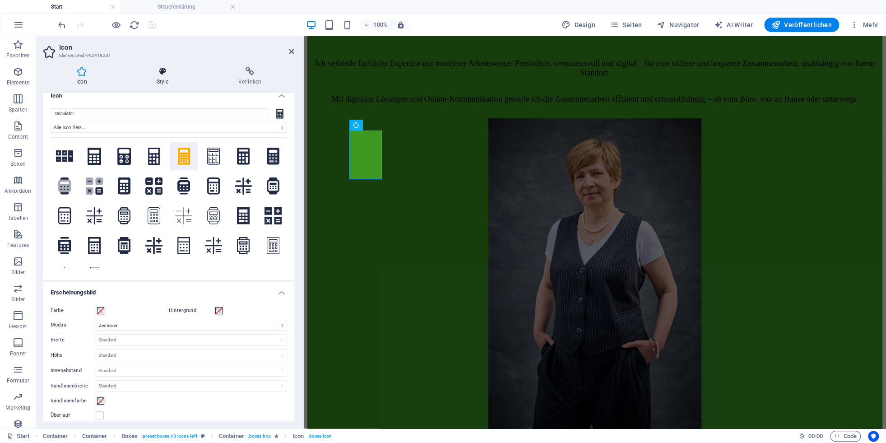
click at [168, 73] on icon at bounding box center [163, 71] width 78 height 9
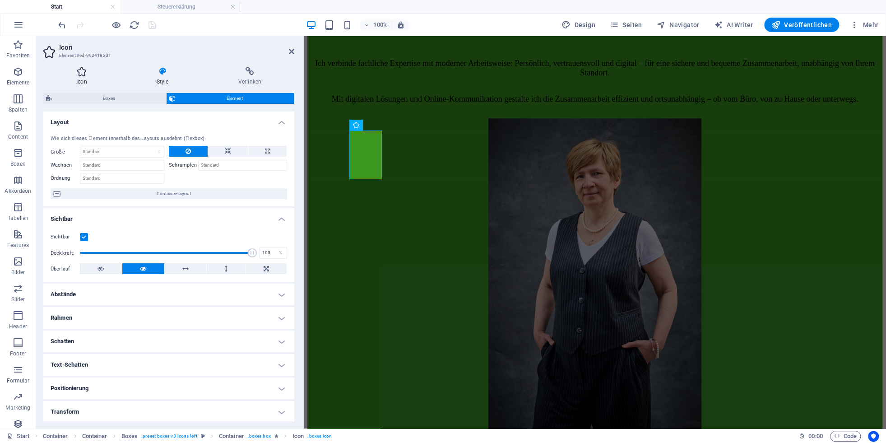
click at [90, 72] on icon at bounding box center [81, 71] width 77 height 9
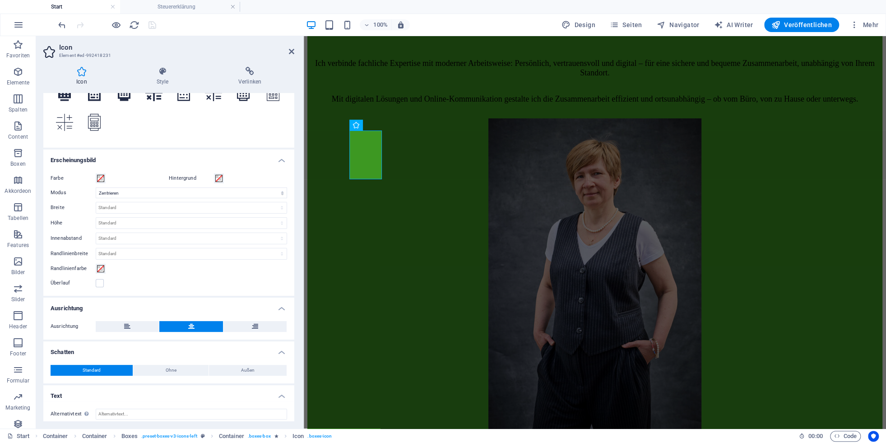
scroll to position [145, 0]
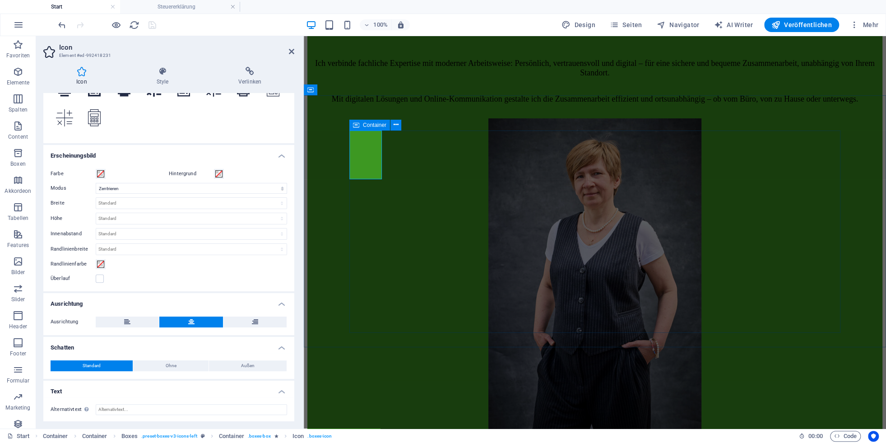
click at [359, 124] on icon at bounding box center [356, 125] width 6 height 11
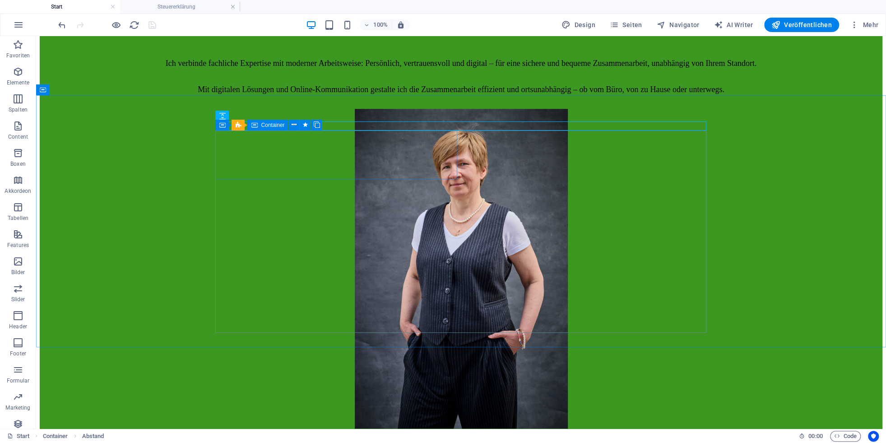
click at [252, 126] on icon at bounding box center [254, 125] width 6 height 11
select select "move-left-to-right"
select select "s"
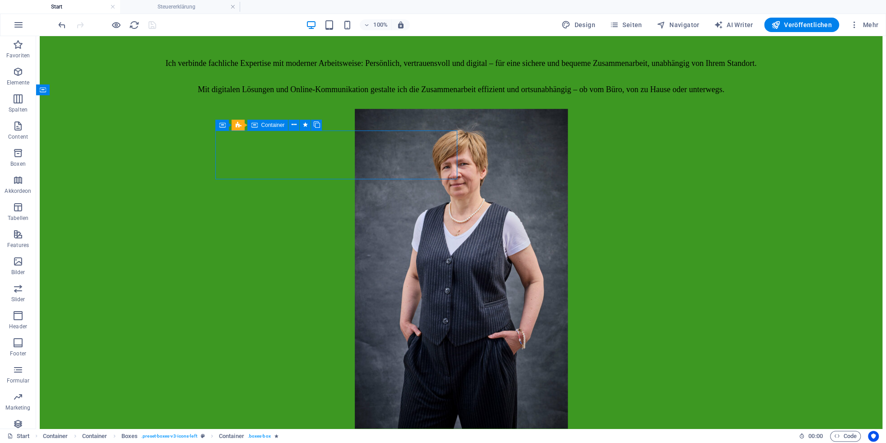
select select "scroll"
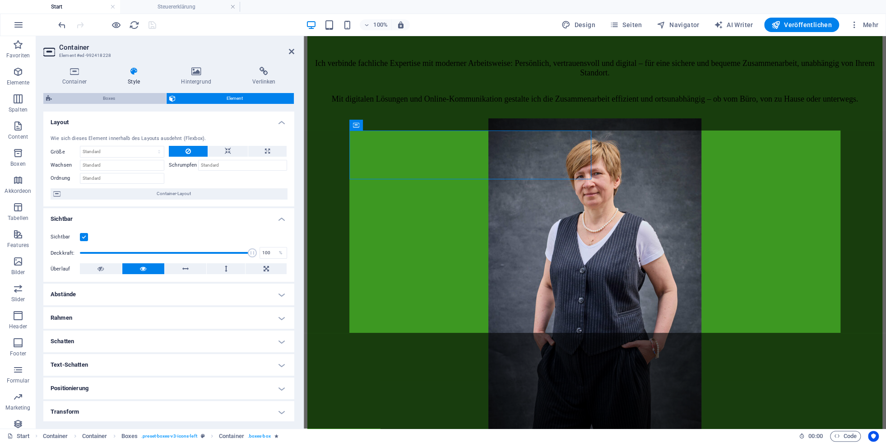
click at [126, 102] on span "Boxes" at bounding box center [109, 98] width 109 height 11
select select "rem"
select select "preset-boxes-v3-icons-left"
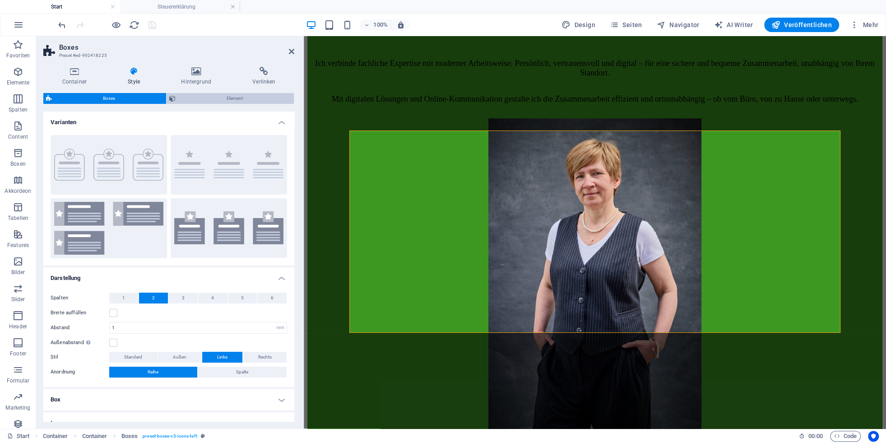
click at [193, 99] on span "Element" at bounding box center [234, 98] width 113 height 11
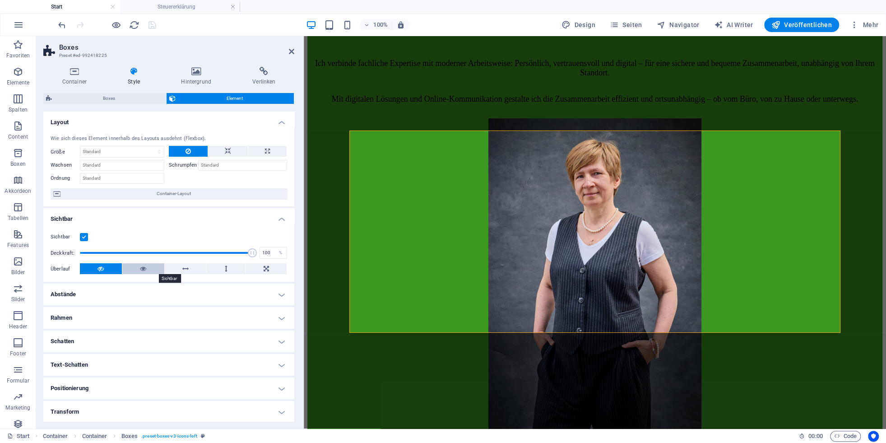
click at [153, 268] on button at bounding box center [143, 268] width 42 height 11
click at [97, 268] on button at bounding box center [101, 268] width 42 height 11
click at [192, 268] on button at bounding box center [186, 268] width 42 height 11
click at [225, 270] on icon at bounding box center [226, 268] width 3 height 11
click at [97, 270] on button at bounding box center [101, 268] width 42 height 11
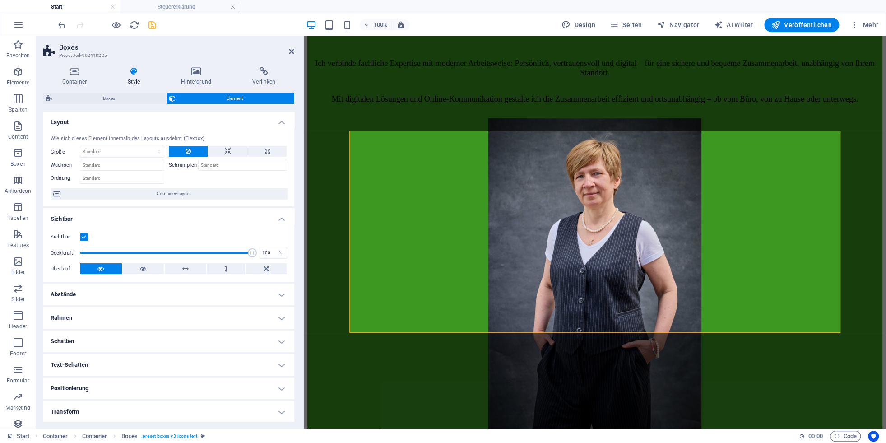
click at [127, 294] on h4 "Abstände" at bounding box center [168, 295] width 251 height 22
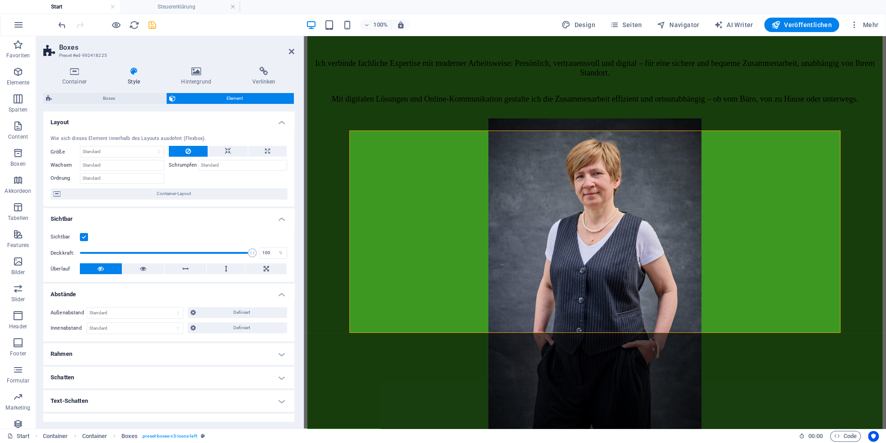
click at [127, 294] on h4 "Abstände" at bounding box center [168, 292] width 251 height 16
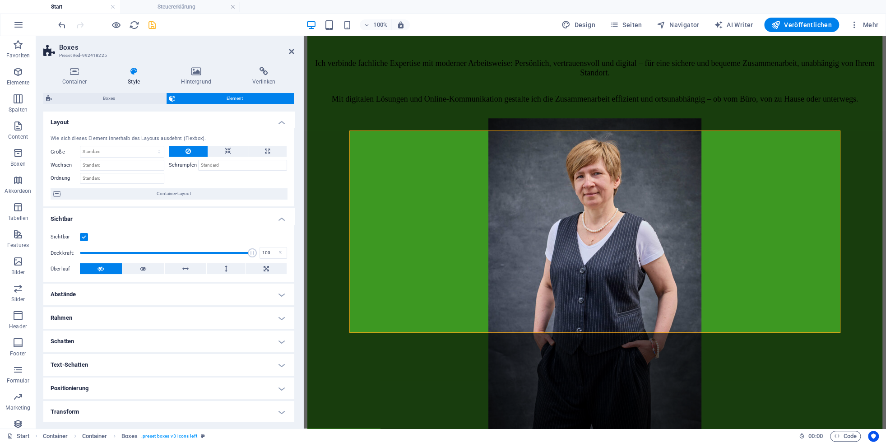
click at [109, 343] on h4 "Positionierung" at bounding box center [168, 388] width 251 height 22
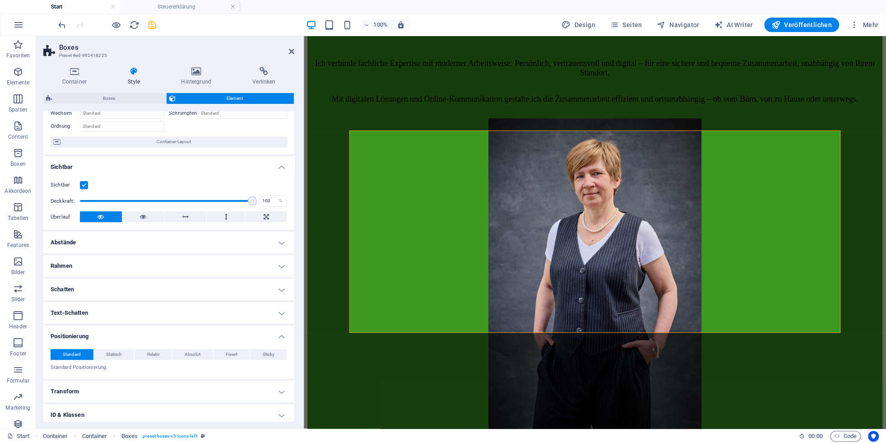
scroll to position [103, 0]
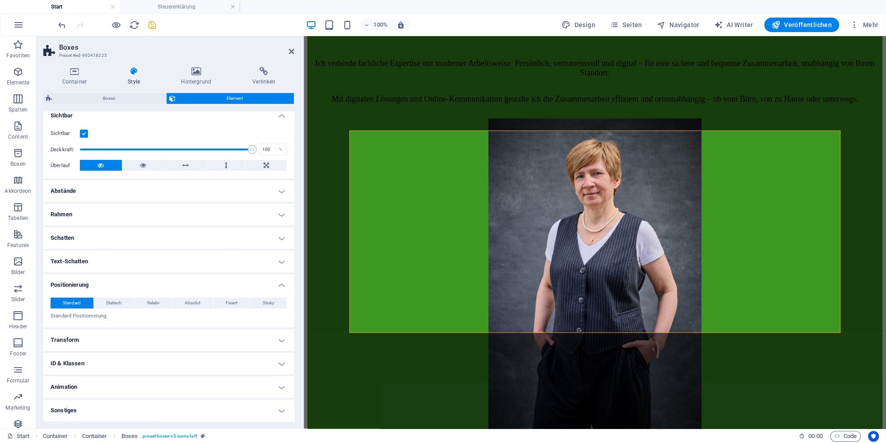
click at [95, 343] on h4 "Sonstiges" at bounding box center [168, 411] width 251 height 22
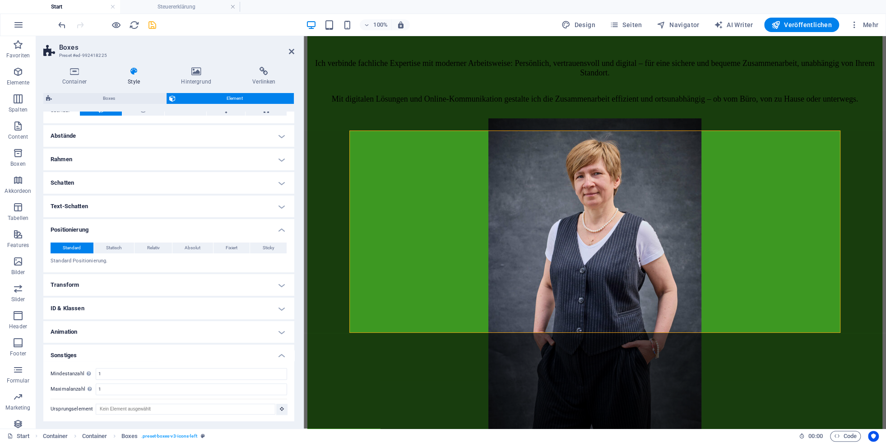
scroll to position [0, 0]
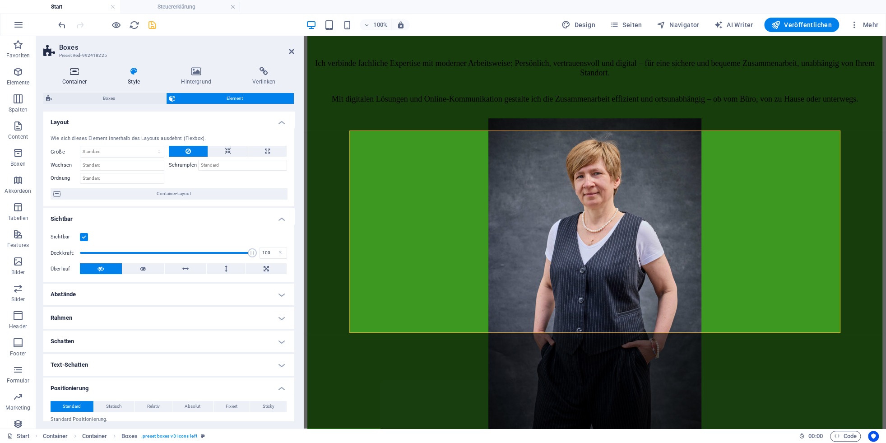
click at [82, 75] on icon at bounding box center [74, 71] width 62 height 9
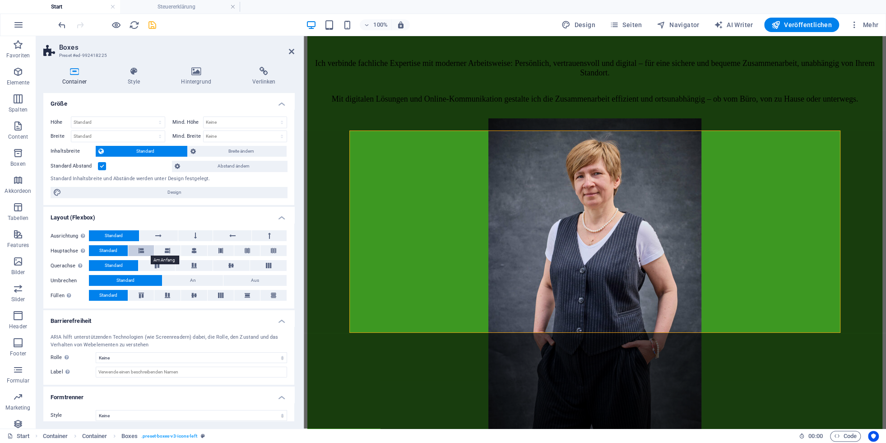
click at [142, 249] on icon at bounding box center [141, 250] width 5 height 11
click at [113, 249] on span "Standard" at bounding box center [108, 250] width 18 height 11
click at [63, 24] on icon "undo" at bounding box center [62, 25] width 10 height 10
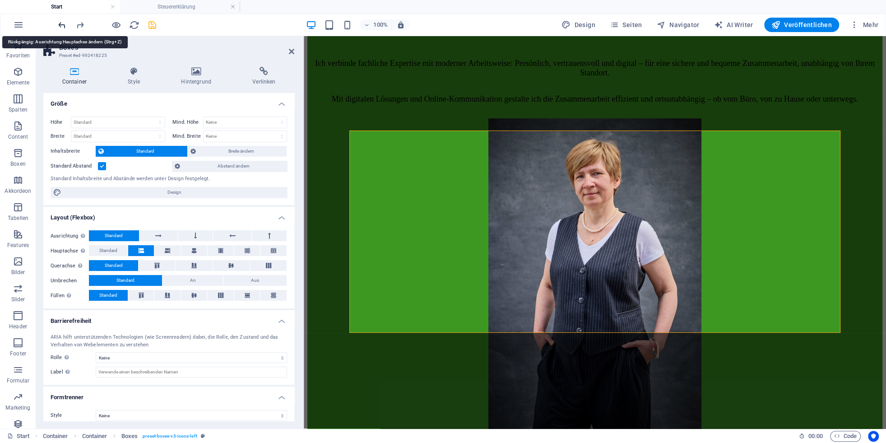
click at [63, 25] on icon "undo" at bounding box center [62, 25] width 10 height 10
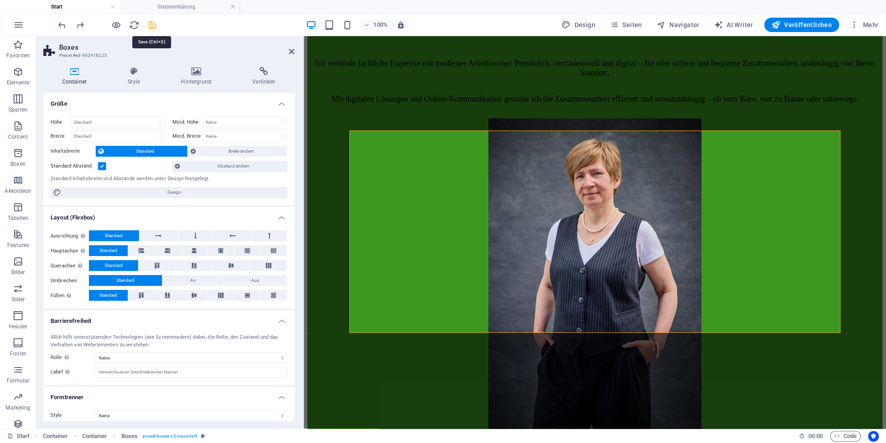
click at [153, 26] on icon "save" at bounding box center [152, 25] width 10 height 10
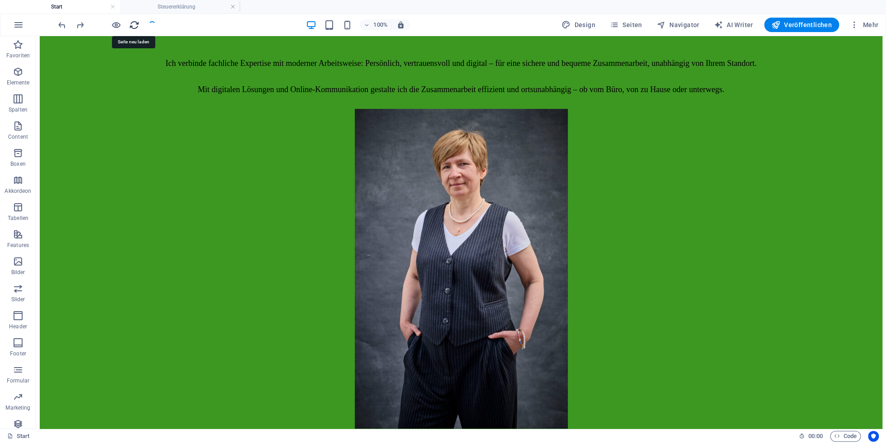
click at [134, 24] on icon "reload" at bounding box center [134, 25] width 10 height 10
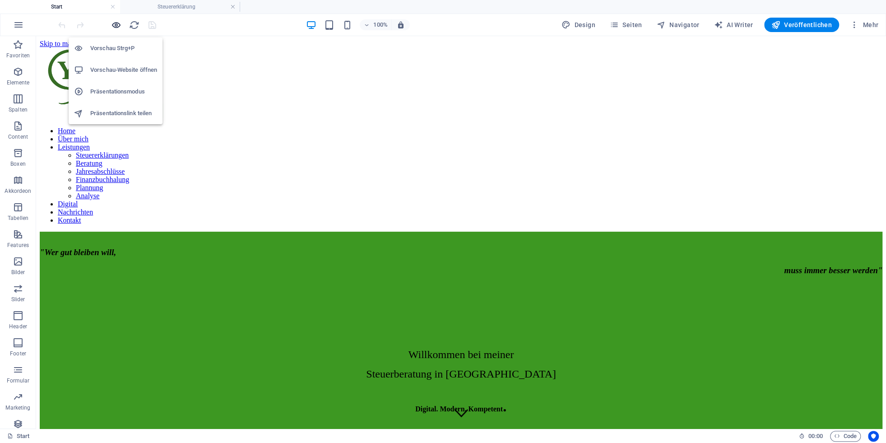
click at [118, 26] on icon "button" at bounding box center [116, 25] width 10 height 10
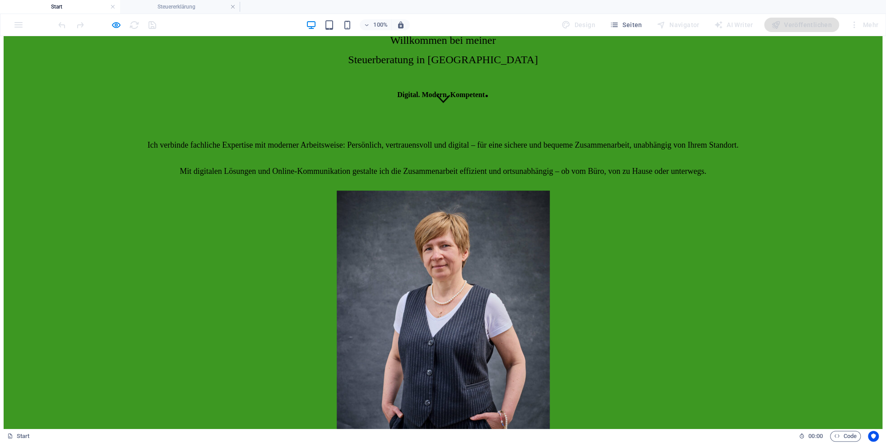
scroll to position [399, 0]
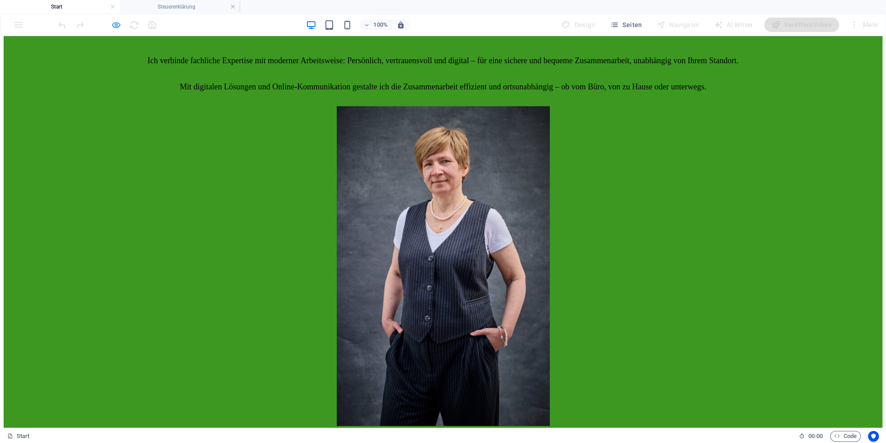
click at [118, 23] on icon "button" at bounding box center [116, 25] width 10 height 10
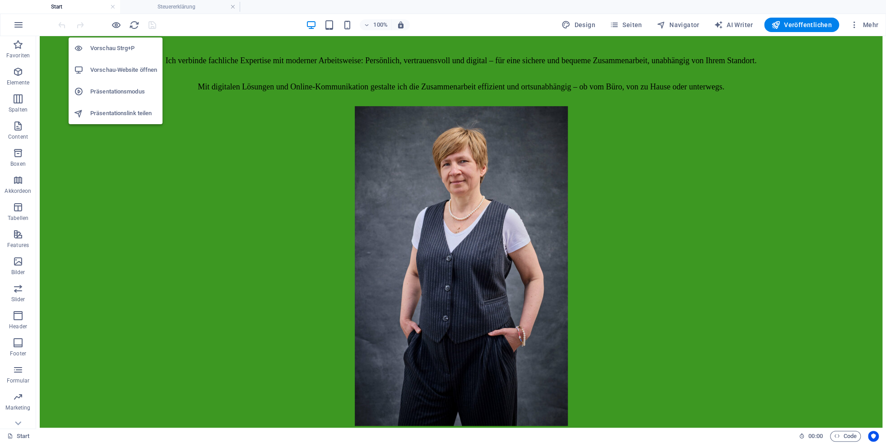
click at [113, 74] on h6 "Vorschau-Website öffnen" at bounding box center [123, 70] width 67 height 11
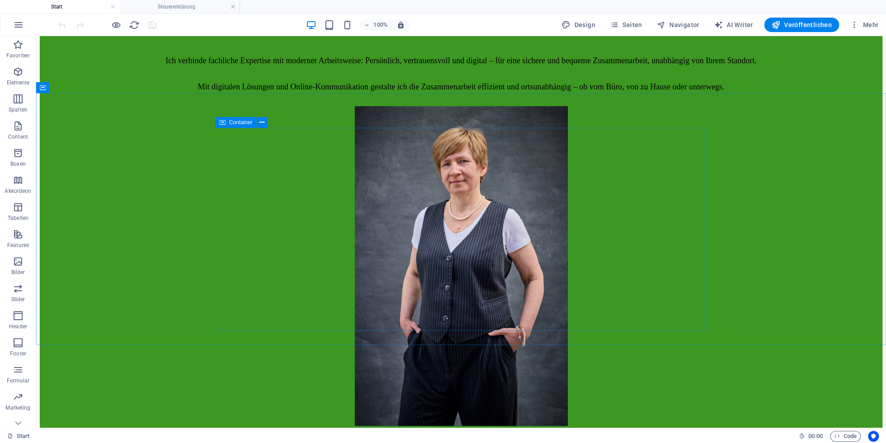
click at [221, 122] on icon at bounding box center [222, 122] width 6 height 11
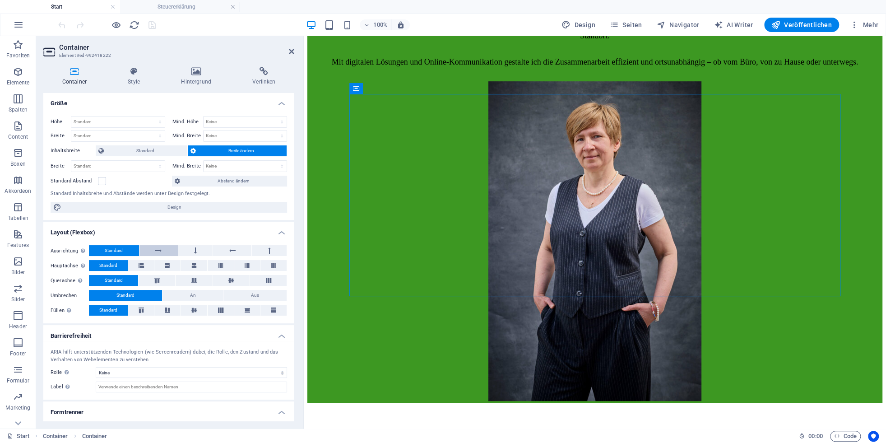
scroll to position [0, 0]
click at [133, 75] on icon at bounding box center [134, 71] width 50 height 9
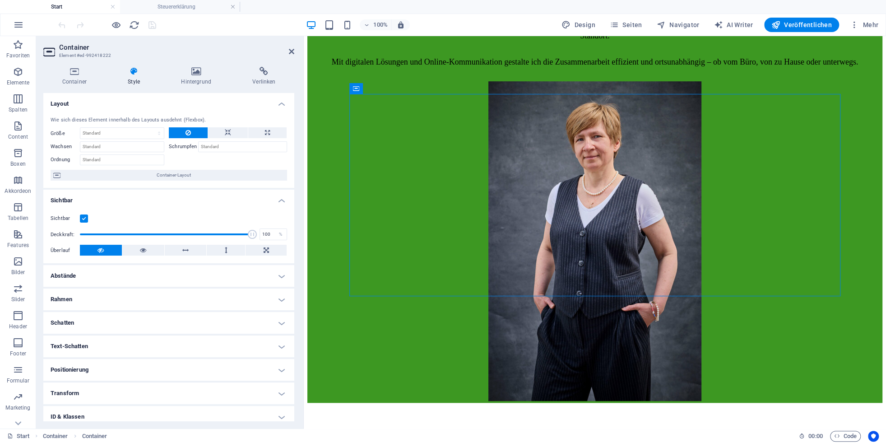
click at [102, 276] on h4 "Abstände" at bounding box center [168, 276] width 251 height 22
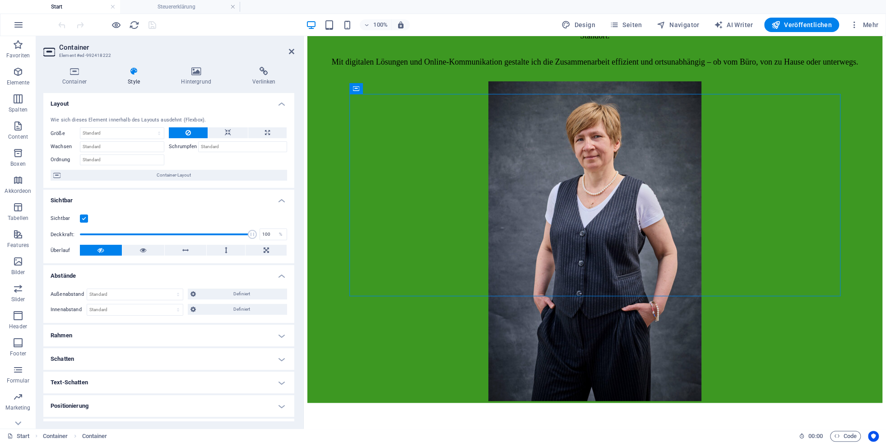
click at [104, 275] on h4 "Abstände" at bounding box center [168, 273] width 251 height 16
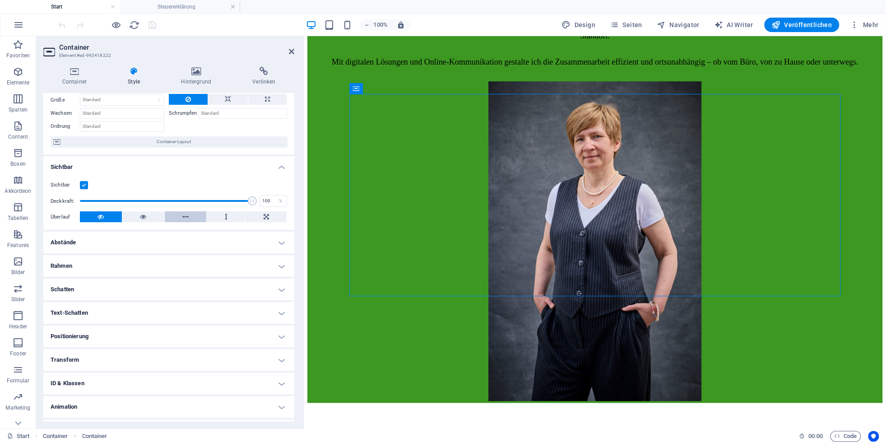
scroll to position [53, 0]
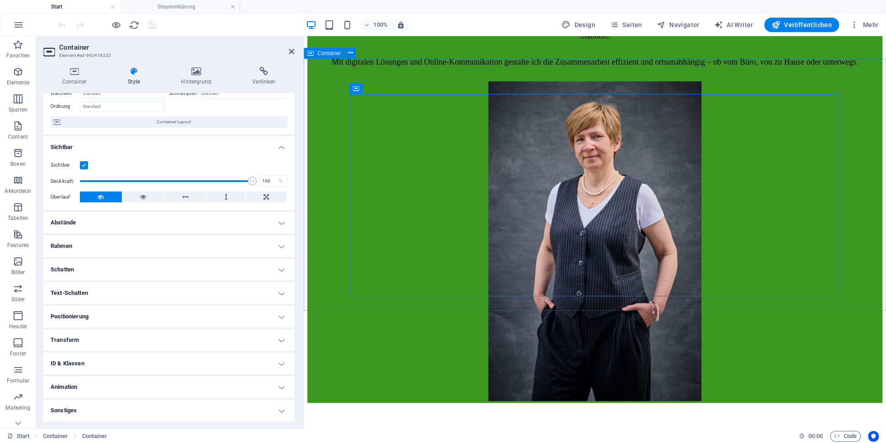
click at [315, 54] on div "Container" at bounding box center [324, 53] width 41 height 11
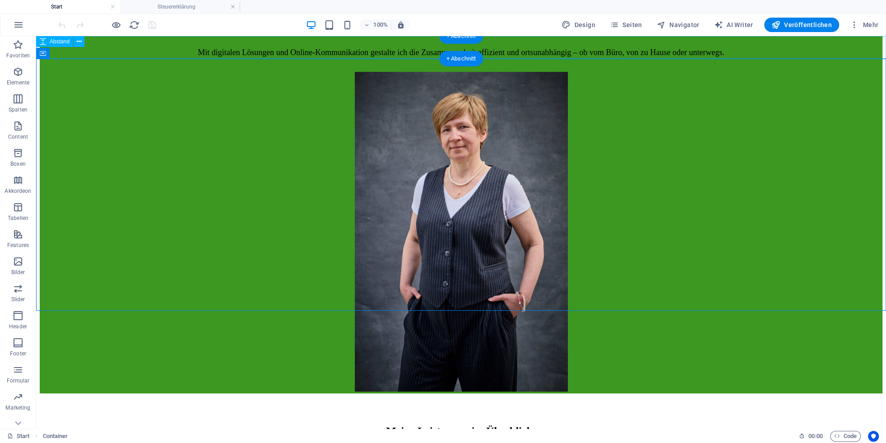
click at [315, 343] on div at bounding box center [461, 404] width 843 height 23
select select "px"
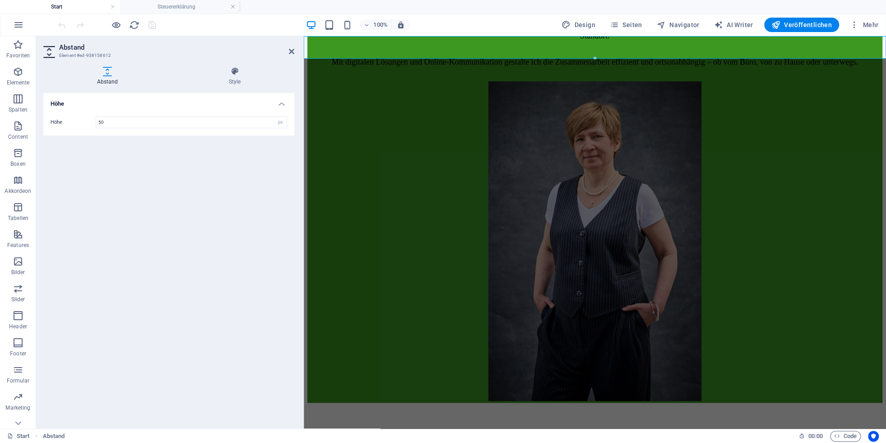
click at [289, 51] on h2 "Abstand" at bounding box center [176, 47] width 235 height 8
click at [289, 50] on header "Abstand Element #ed-938158612" at bounding box center [168, 47] width 251 height 23
click at [290, 50] on icon at bounding box center [291, 51] width 5 height 7
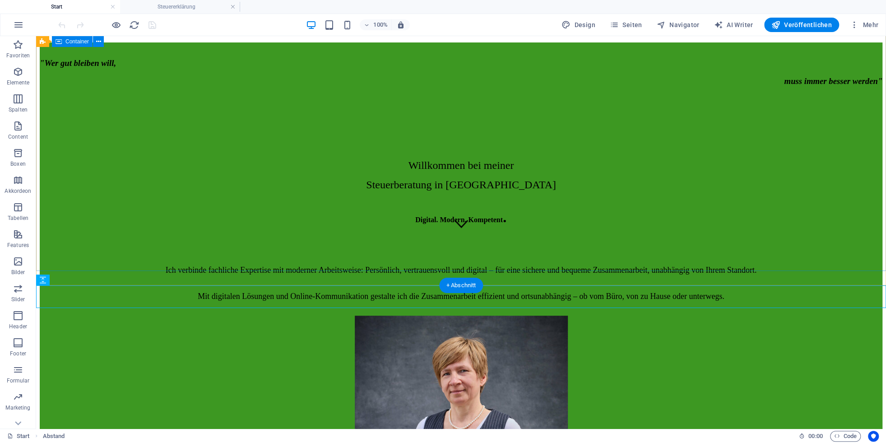
scroll to position [184, 0]
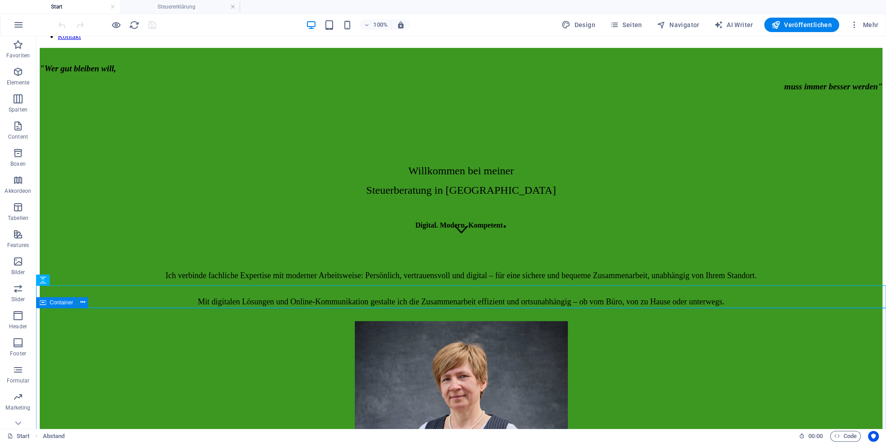
click at [47, 306] on div "Container" at bounding box center [56, 302] width 41 height 11
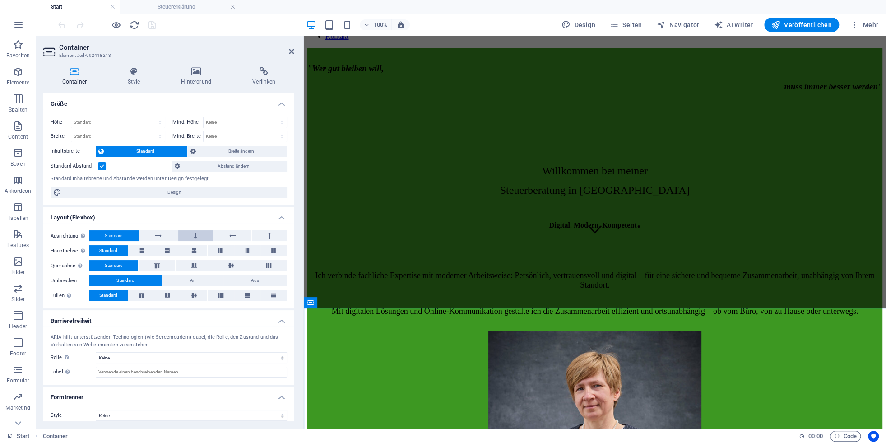
click at [197, 236] on button at bounding box center [195, 235] width 35 height 11
click at [226, 234] on button at bounding box center [232, 235] width 38 height 11
click at [124, 235] on button "Standard" at bounding box center [114, 235] width 50 height 11
click at [200, 251] on button at bounding box center [194, 250] width 26 height 11
click at [121, 250] on button "Standard" at bounding box center [108, 250] width 39 height 11
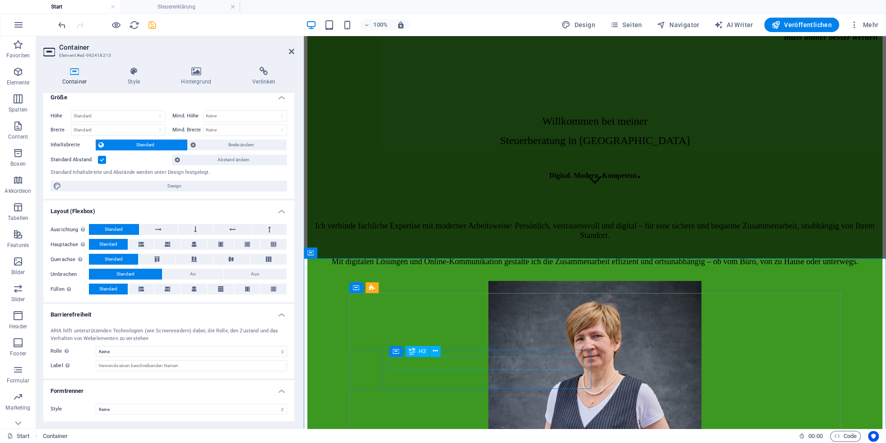
scroll to position [4, 0]
click at [324, 251] on span "Container" at bounding box center [328, 252] width 23 height 5
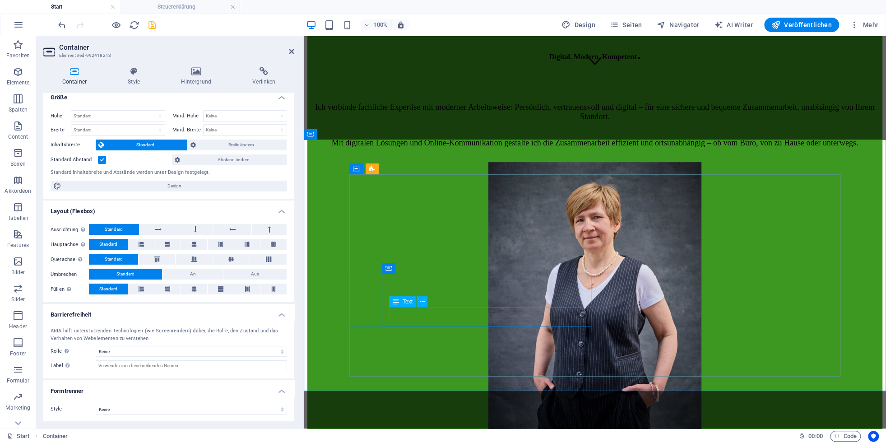
scroll to position [433, 0]
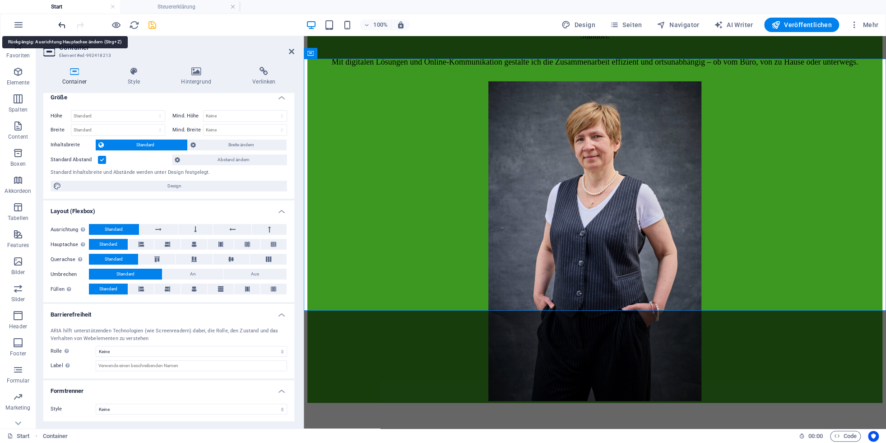
click at [65, 26] on icon "undo" at bounding box center [62, 25] width 10 height 10
click at [62, 26] on icon "undo" at bounding box center [62, 25] width 10 height 10
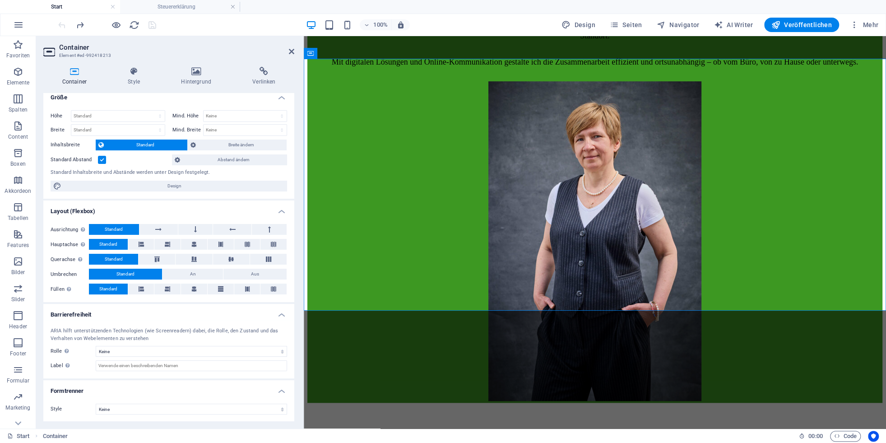
click at [62, 26] on div at bounding box center [106, 25] width 101 height 14
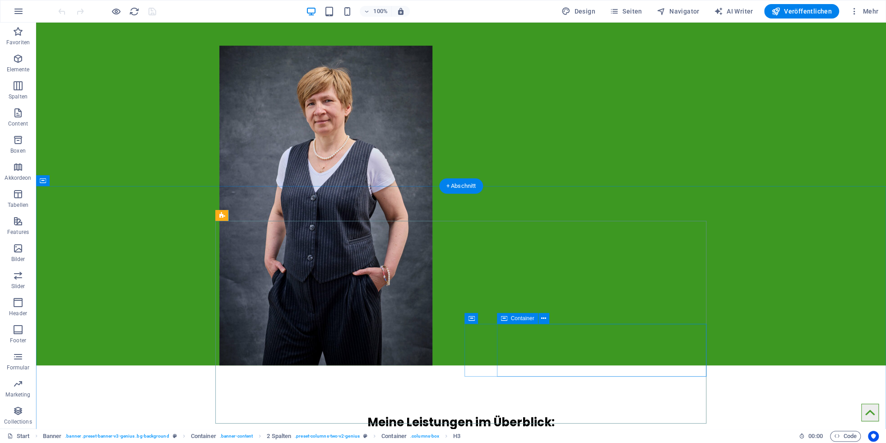
scroll to position [419, 0]
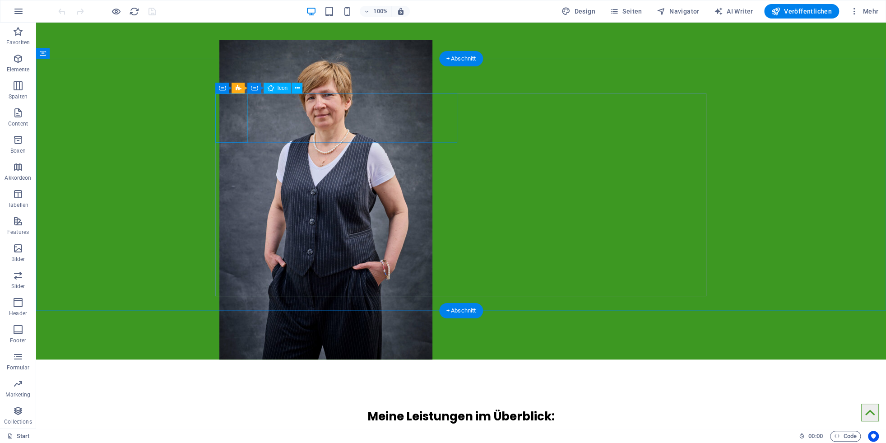
click at [238, 88] on icon at bounding box center [238, 88] width 6 height 11
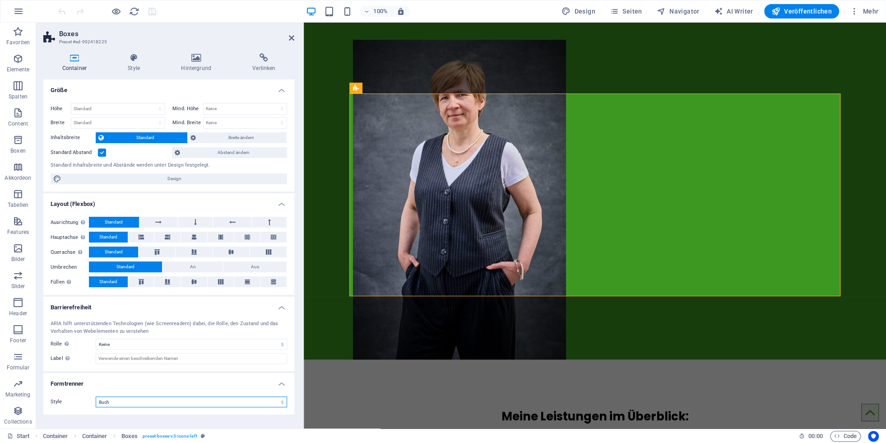
click option "Buch" at bounding box center [0, 0] width 0 height 0
click at [63, 10] on icon "undo" at bounding box center [62, 11] width 10 height 10
select select "none"
click at [135, 59] on icon at bounding box center [134, 57] width 50 height 9
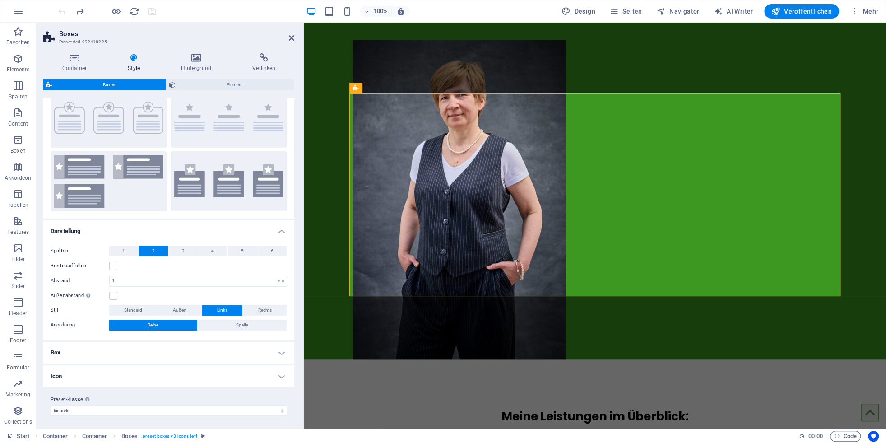
scroll to position [35, 0]
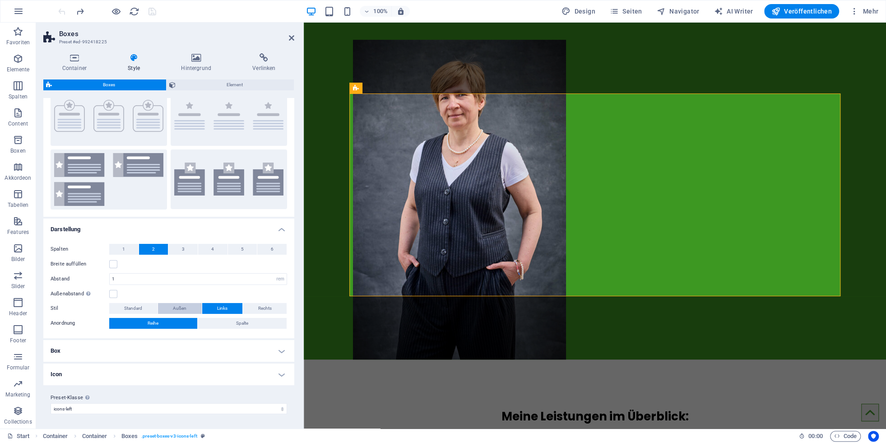
click at [182, 309] on span "Außen" at bounding box center [180, 308] width 14 height 11
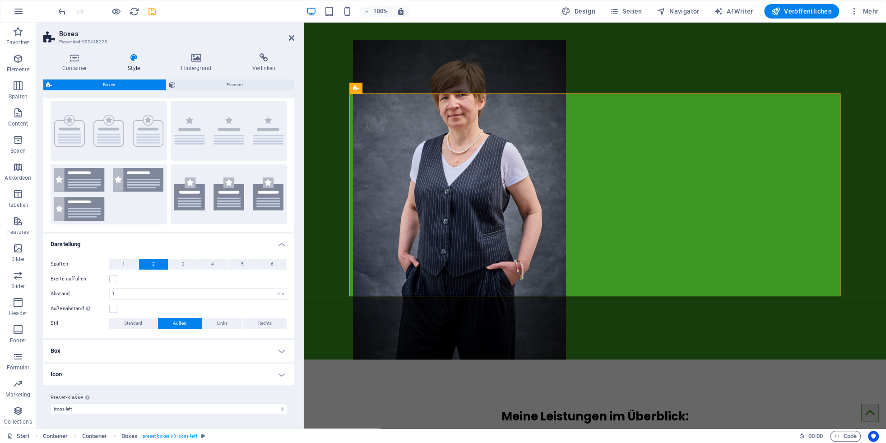
scroll to position [20, 0]
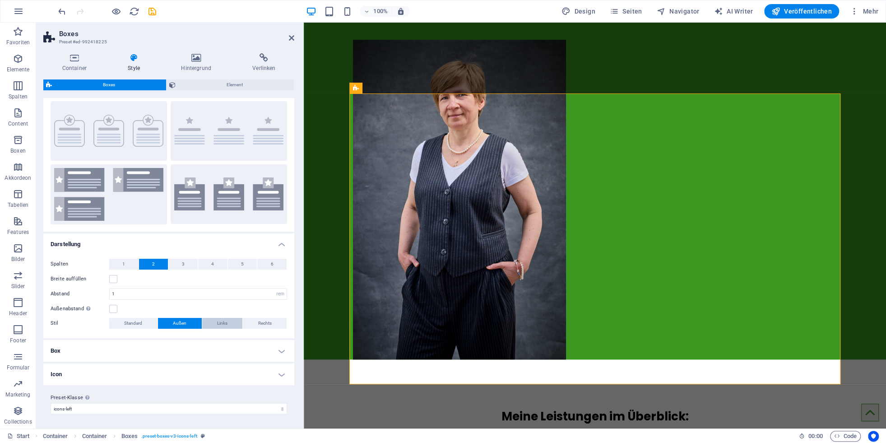
click at [223, 325] on span "Links" at bounding box center [222, 323] width 10 height 11
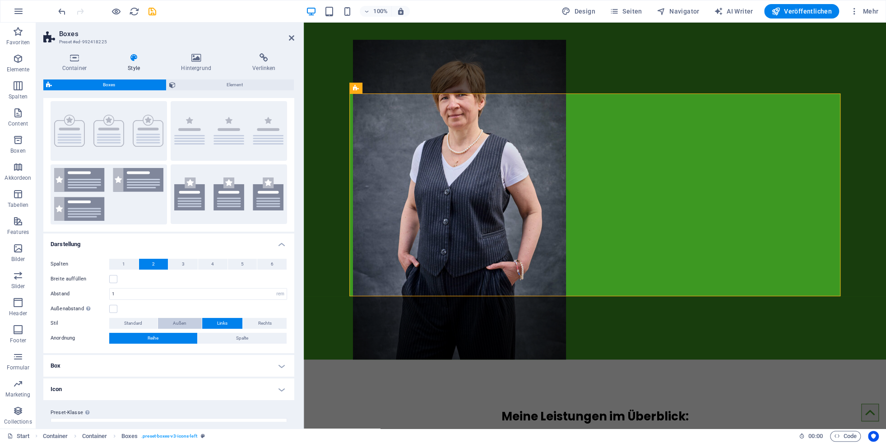
click at [181, 321] on span "Außen" at bounding box center [180, 323] width 14 height 11
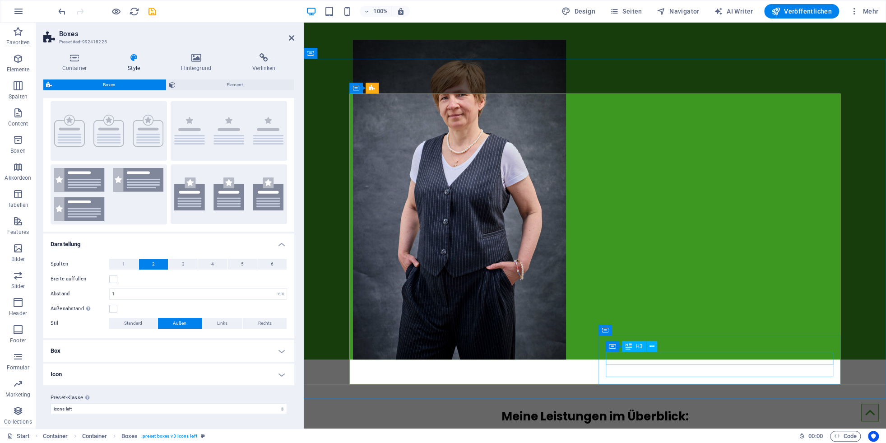
scroll to position [0, 0]
click at [265, 327] on span "Rechts" at bounding box center [265, 323] width 14 height 11
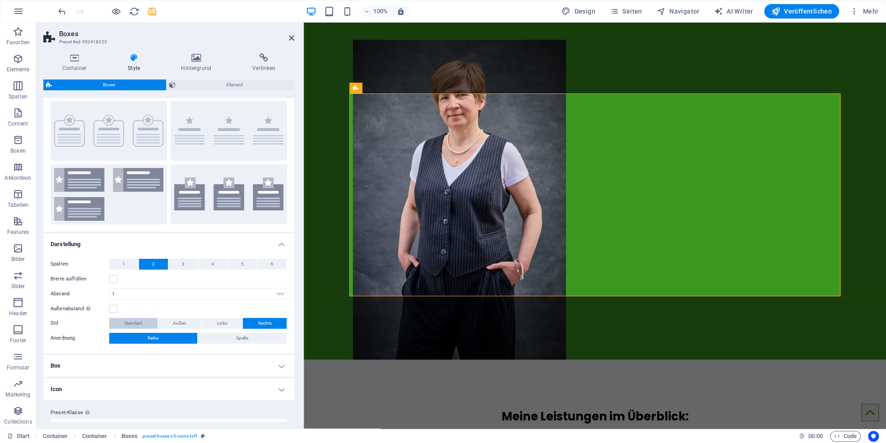
click at [137, 320] on span "Standard" at bounding box center [133, 323] width 18 height 11
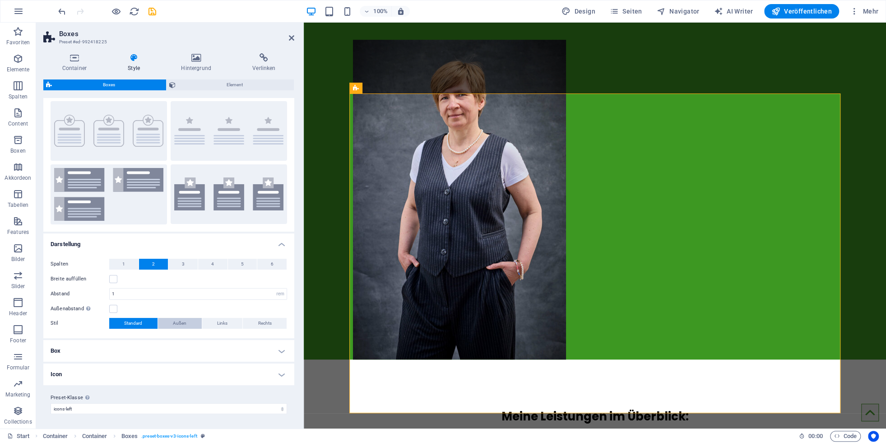
click at [173, 325] on span "Außen" at bounding box center [180, 323] width 14 height 11
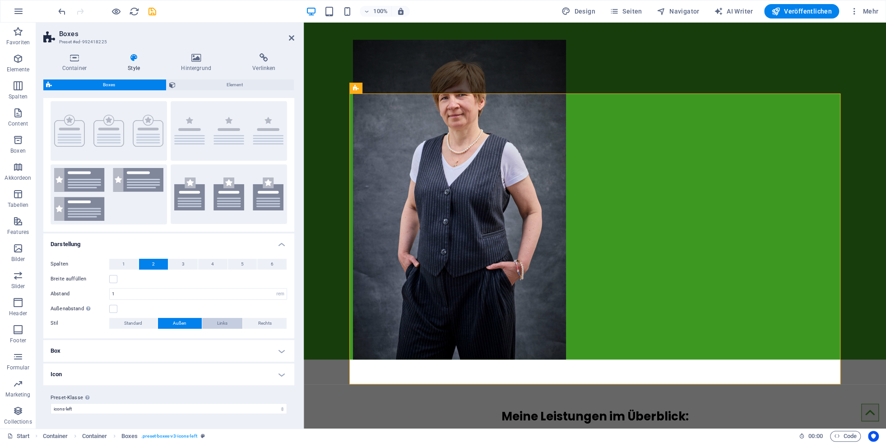
click at [217, 323] on span "Links" at bounding box center [222, 323] width 10 height 11
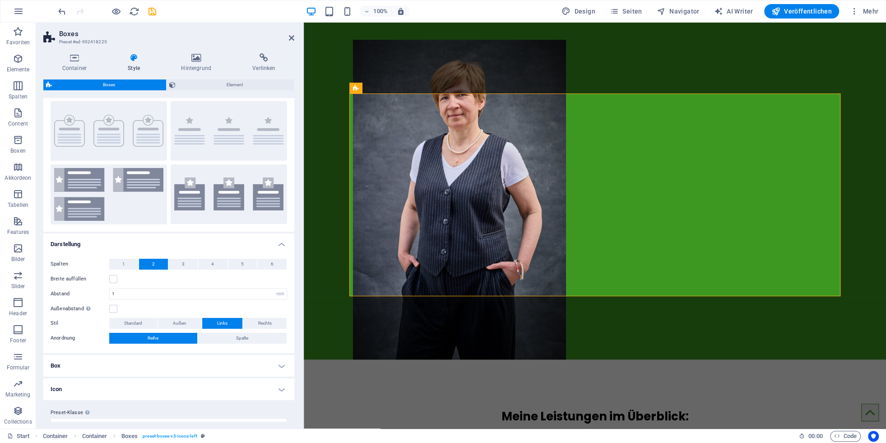
click at [204, 366] on h4 "Box" at bounding box center [168, 366] width 251 height 22
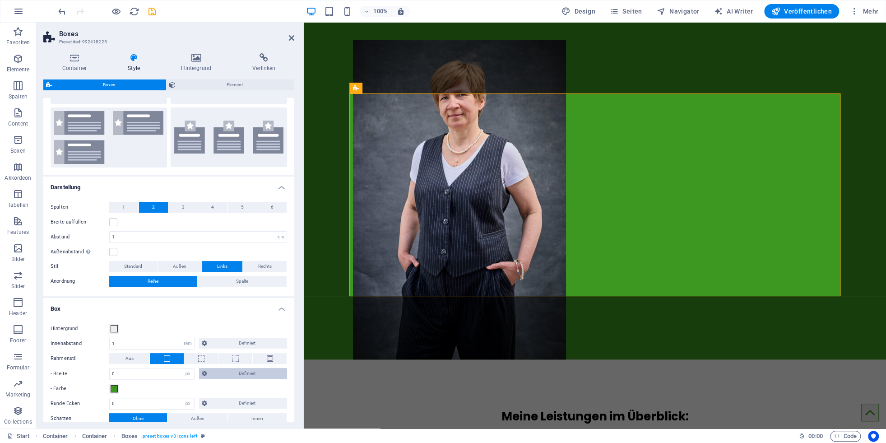
scroll to position [148, 0]
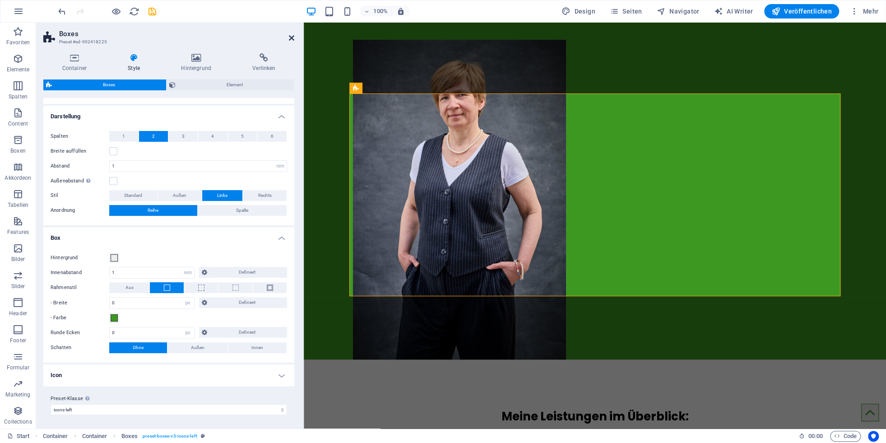
click at [293, 37] on icon at bounding box center [291, 37] width 5 height 7
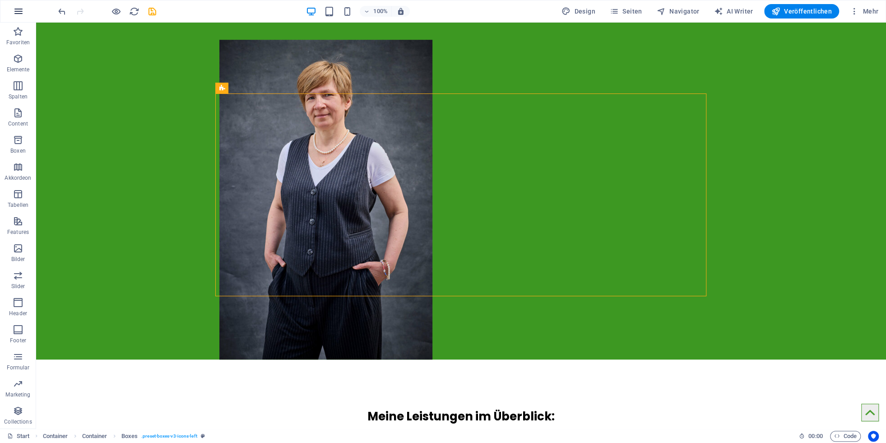
click at [16, 11] on icon "button" at bounding box center [18, 11] width 11 height 11
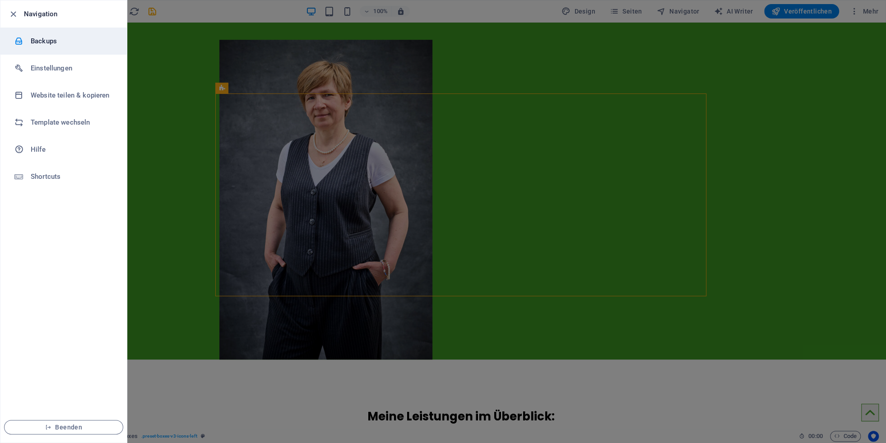
click at [30, 40] on div at bounding box center [22, 41] width 16 height 9
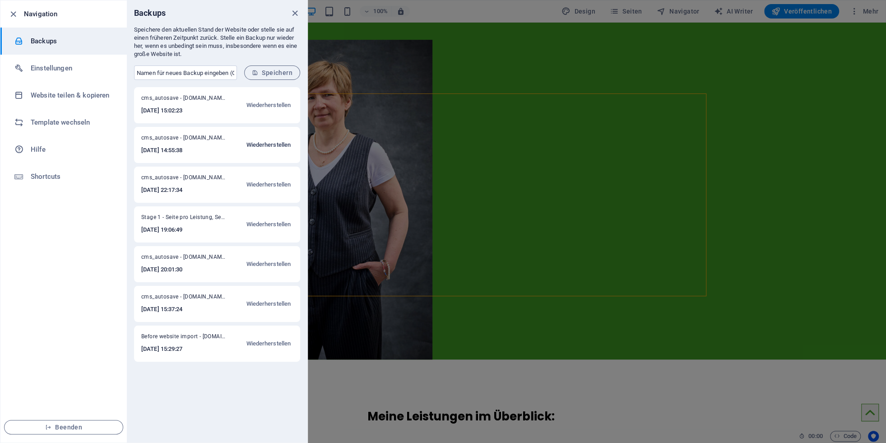
click at [273, 145] on span "Wiederherstellen" at bounding box center [268, 144] width 45 height 11
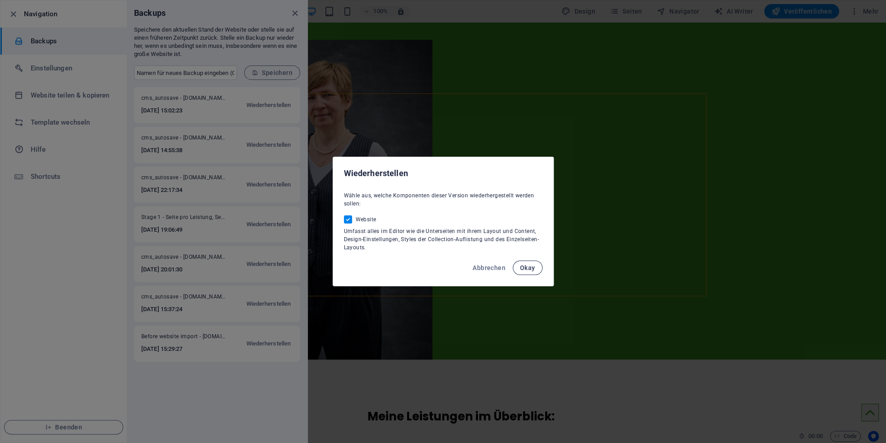
click at [527, 269] on span "Okay" at bounding box center [527, 267] width 15 height 7
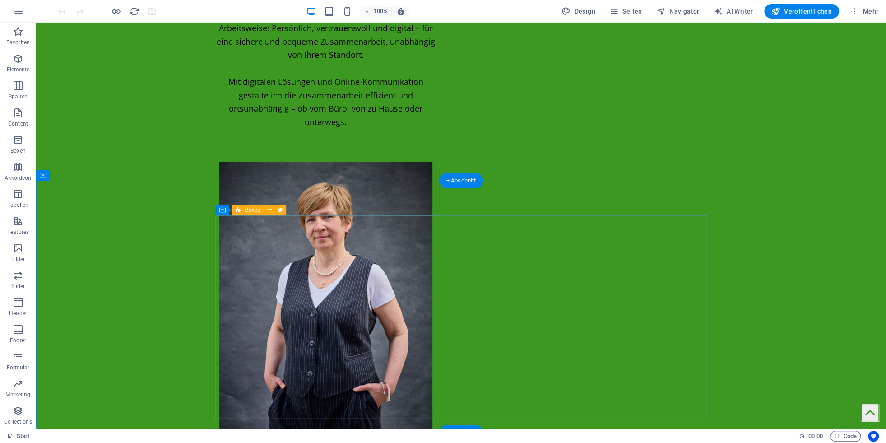
scroll to position [419, 0]
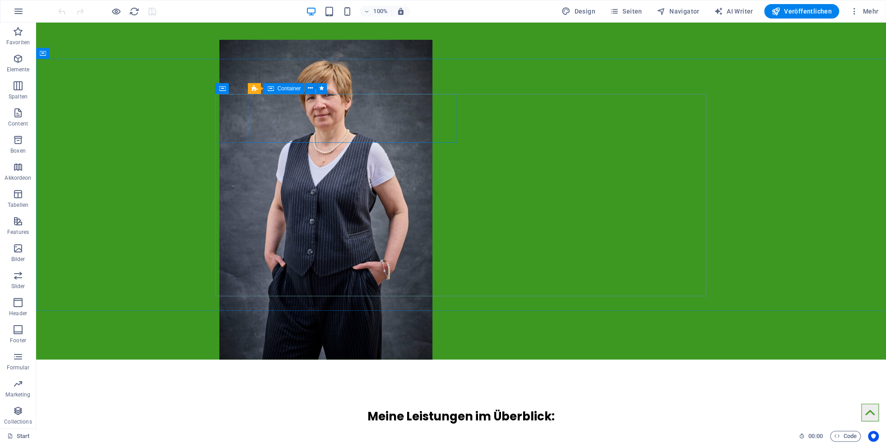
click at [271, 89] on icon at bounding box center [270, 88] width 6 height 11
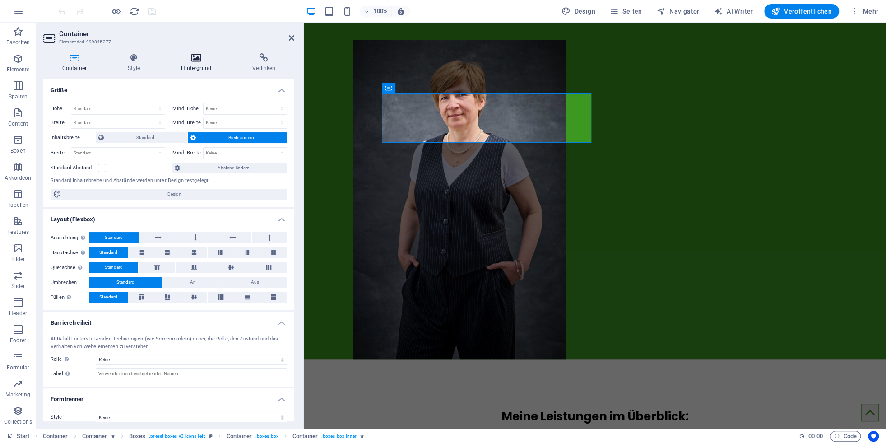
scroll to position [8, 0]
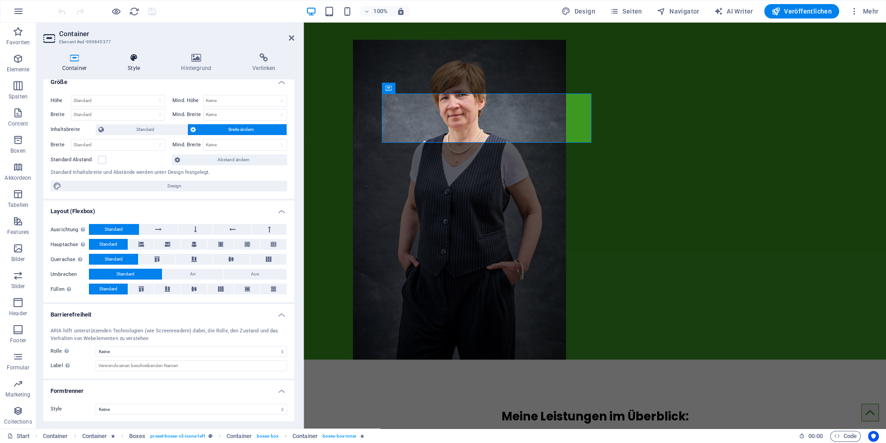
click at [137, 62] on icon at bounding box center [134, 57] width 50 height 9
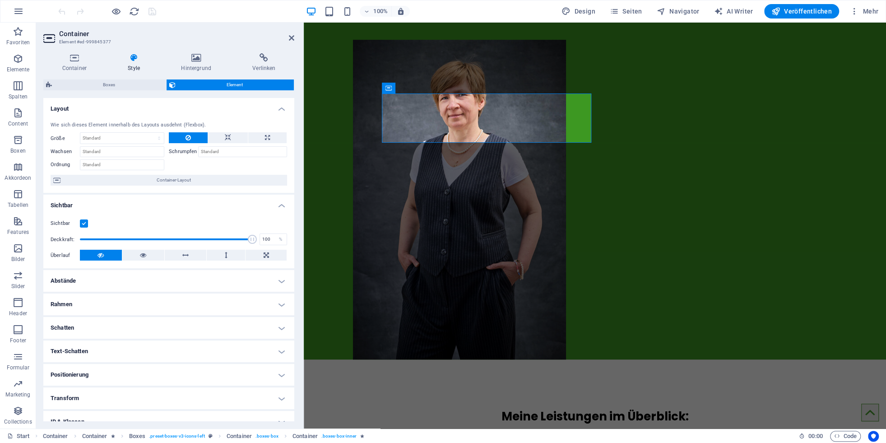
scroll to position [58, 0]
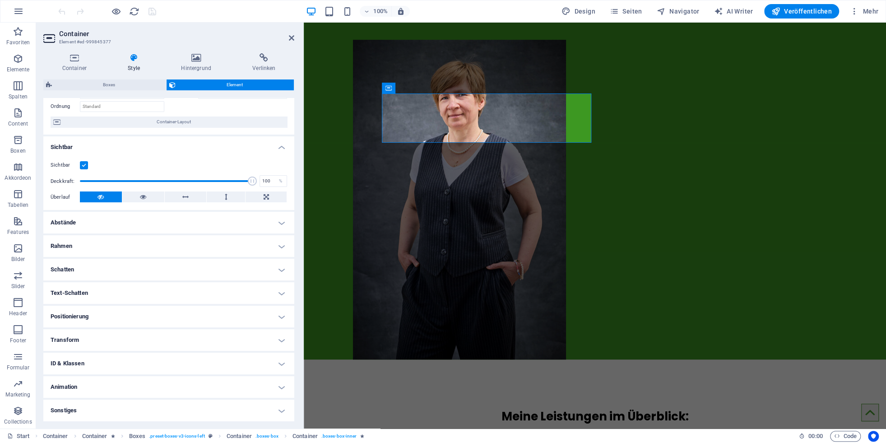
click at [105, 389] on h4 "Animation" at bounding box center [168, 387] width 251 height 22
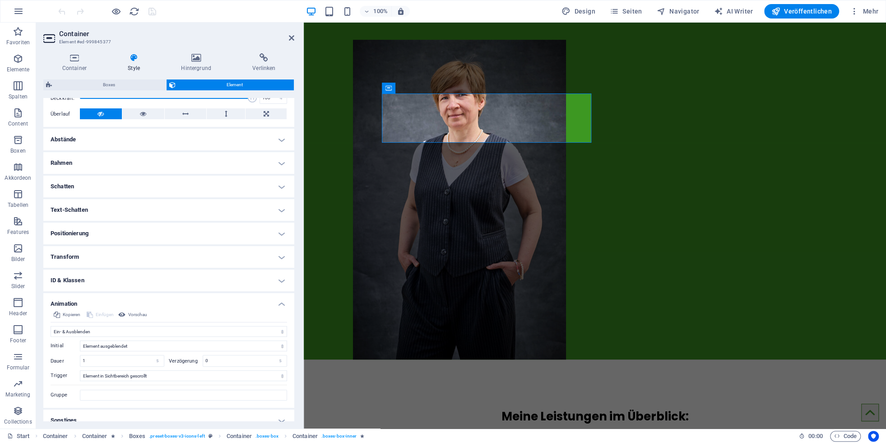
scroll to position [151, 0]
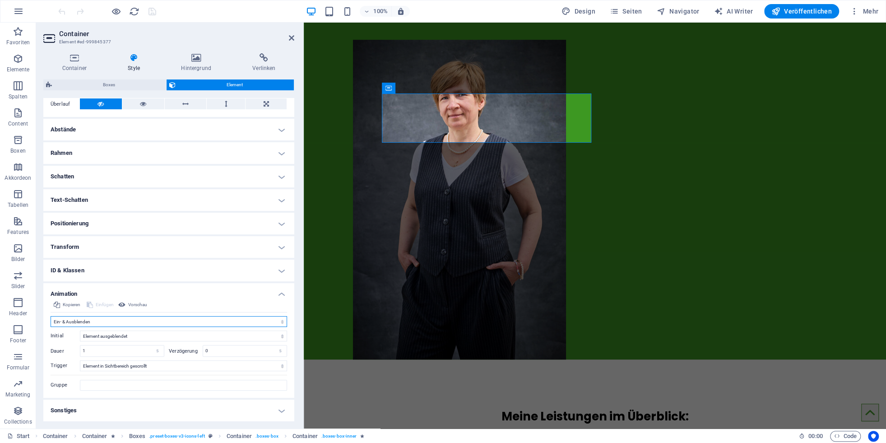
click at [51, 316] on select "Nicht animieren Ein- & Ausblenden Auf- & Zuklappen Rein- & Rauszoomen Von links…" at bounding box center [169, 321] width 237 height 11
select select "none"
click option "Nicht animieren" at bounding box center [0, 0] width 0 height 0
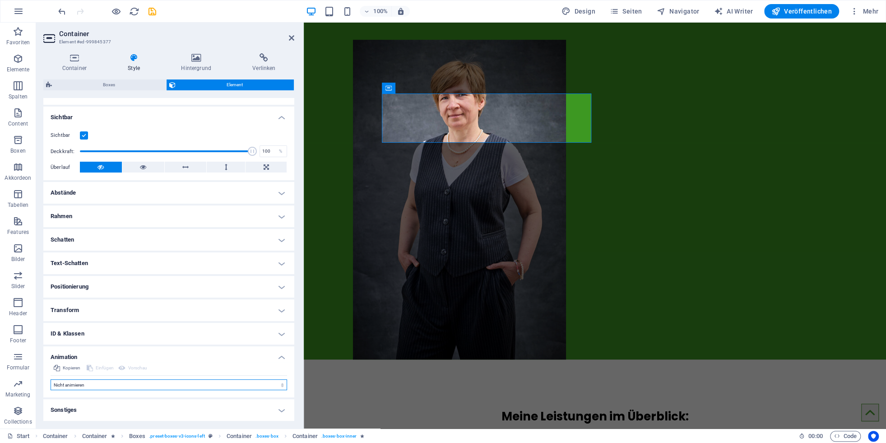
scroll to position [87, 0]
click at [14, 10] on icon "button" at bounding box center [18, 11] width 11 height 11
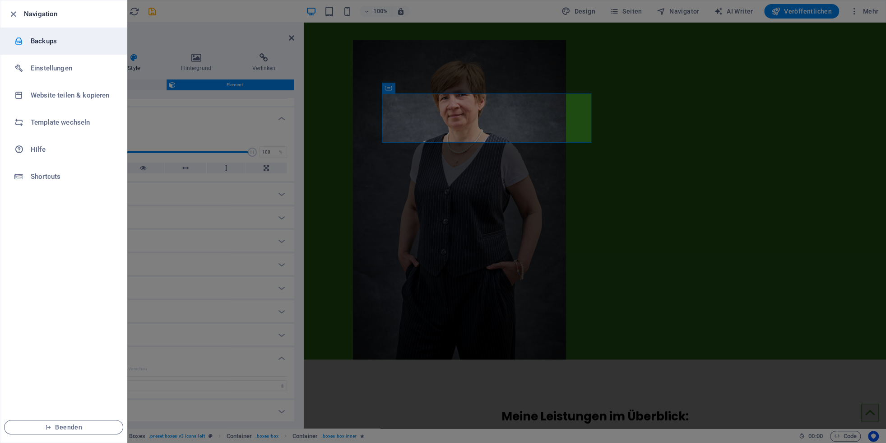
click at [41, 46] on h6 "Backups" at bounding box center [73, 41] width 84 height 11
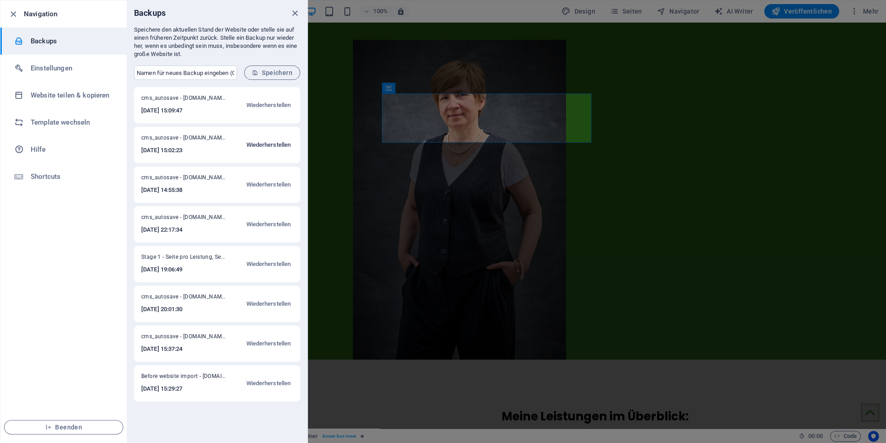
click at [253, 144] on span "Wiederherstellen" at bounding box center [268, 144] width 45 height 11
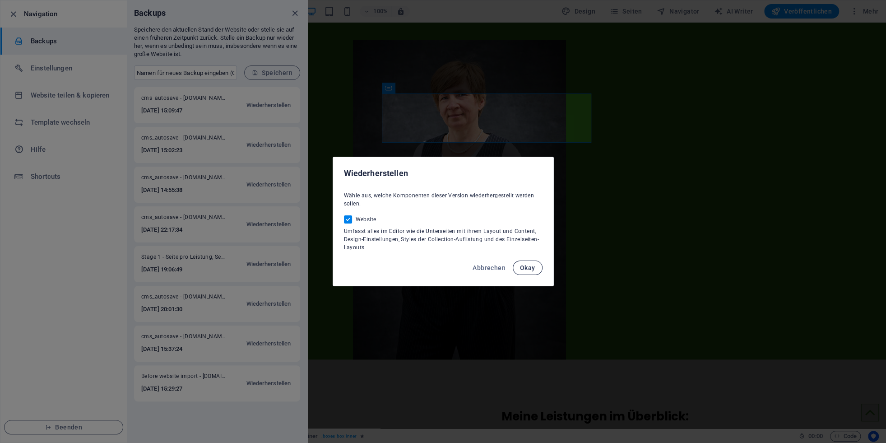
click at [526, 268] on span "Okay" at bounding box center [527, 267] width 15 height 7
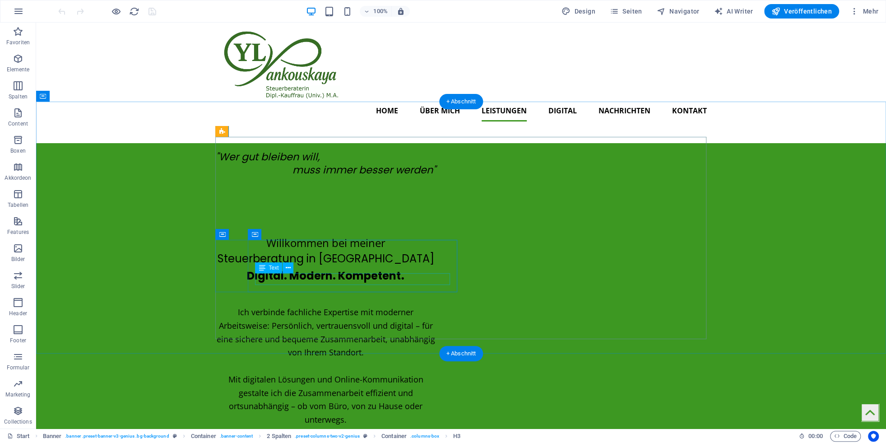
scroll to position [419, 0]
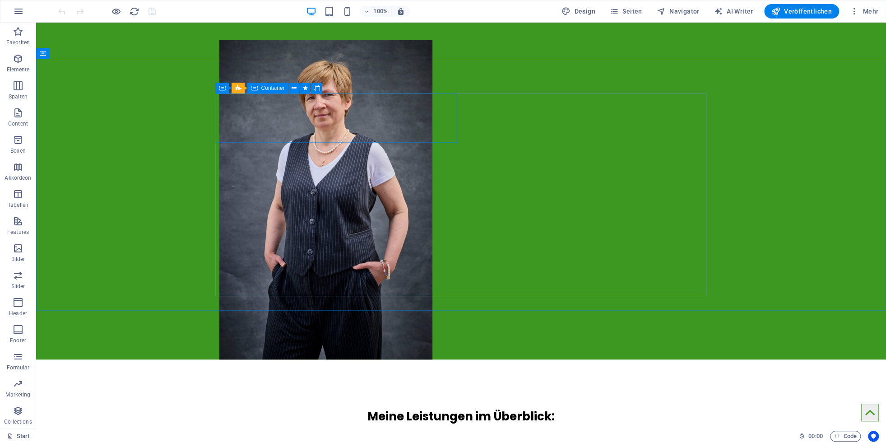
click at [255, 88] on icon at bounding box center [254, 88] width 6 height 11
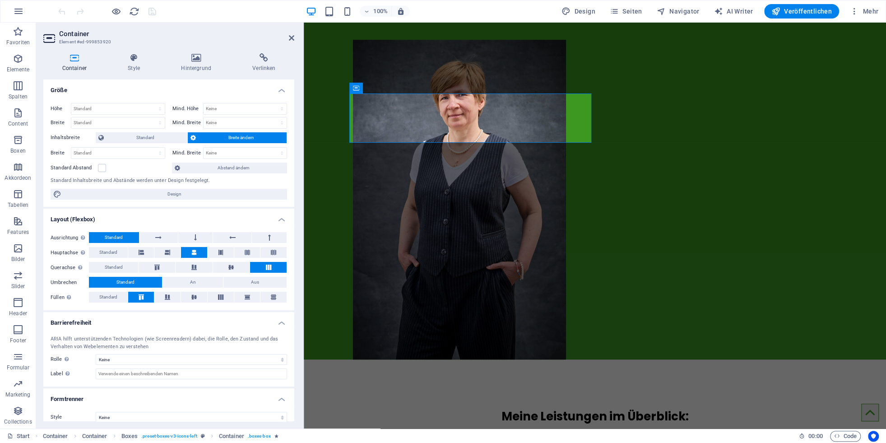
select select "move-left-to-right"
select select "s"
select select "scroll"
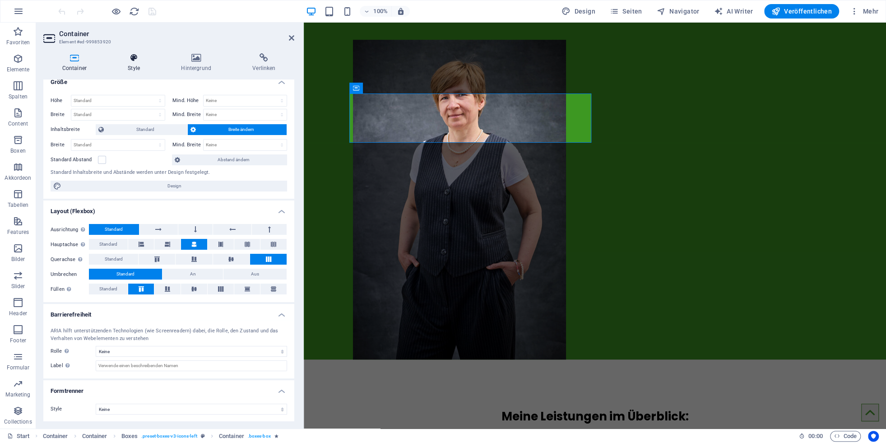
click at [132, 61] on icon at bounding box center [134, 57] width 50 height 9
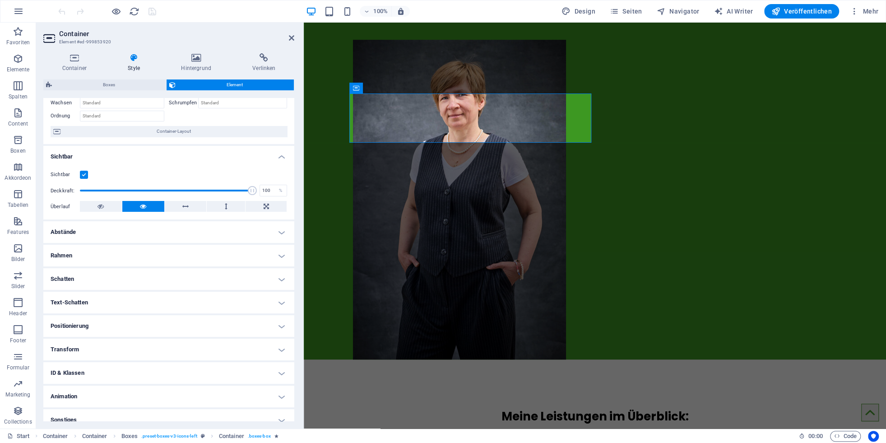
scroll to position [58, 0]
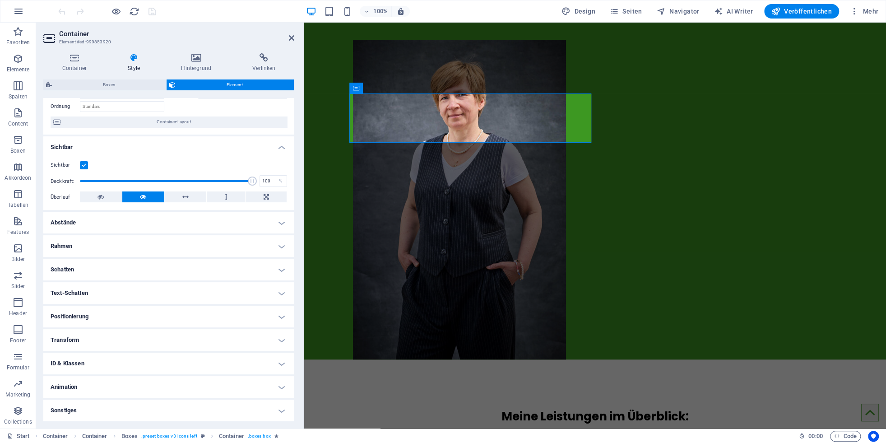
click at [88, 386] on h4 "Animation" at bounding box center [168, 387] width 251 height 22
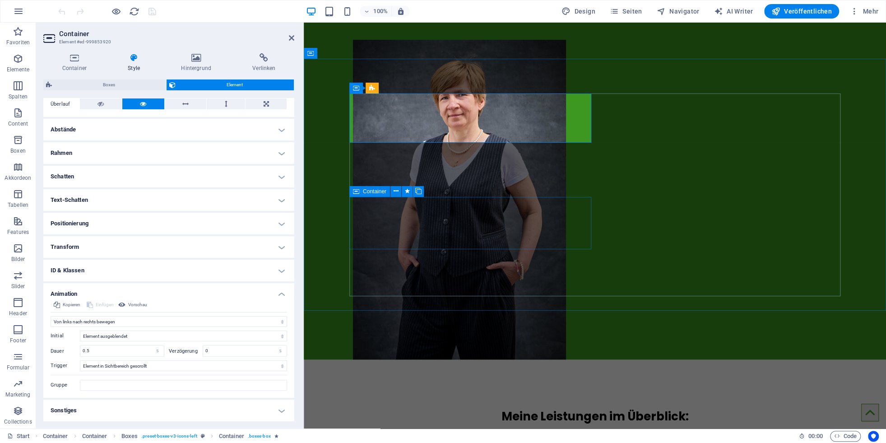
click at [355, 192] on icon at bounding box center [356, 191] width 6 height 11
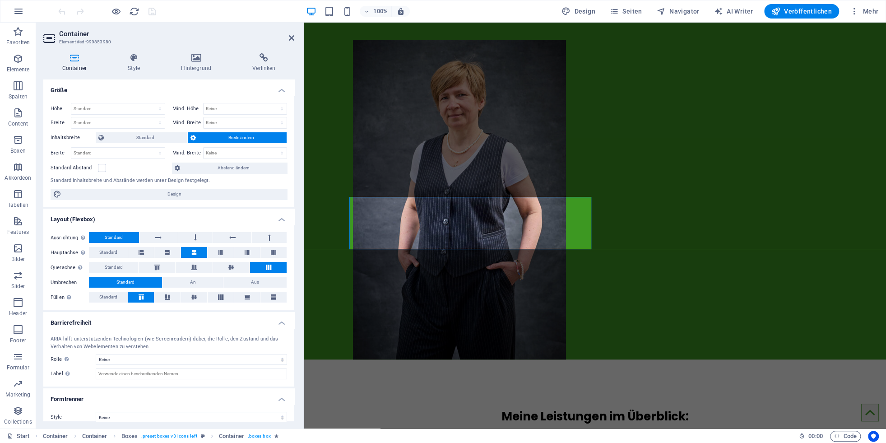
scroll to position [8, 0]
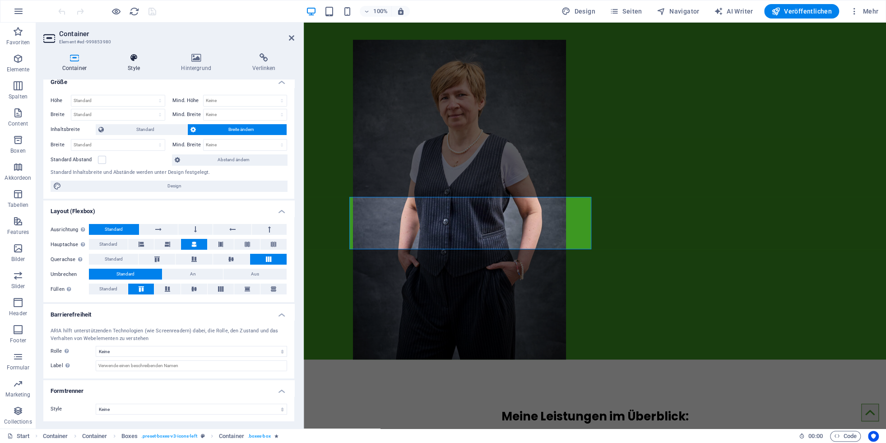
click at [137, 61] on icon at bounding box center [134, 57] width 50 height 9
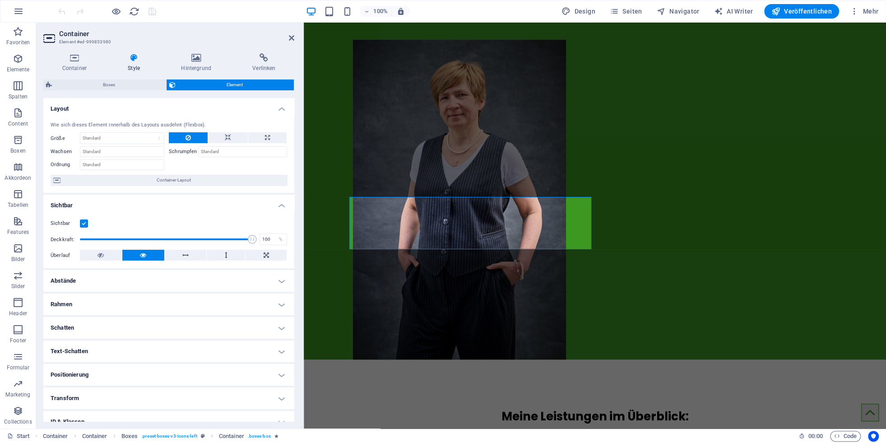
scroll to position [58, 0]
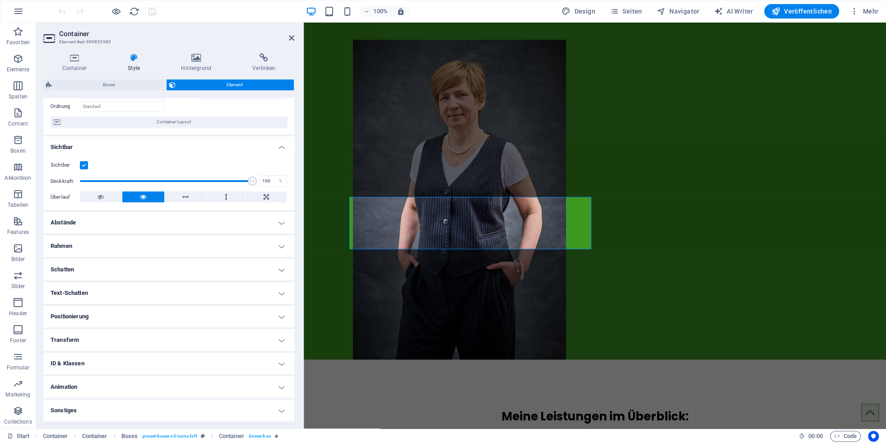
click at [90, 388] on h4 "Animation" at bounding box center [168, 387] width 251 height 22
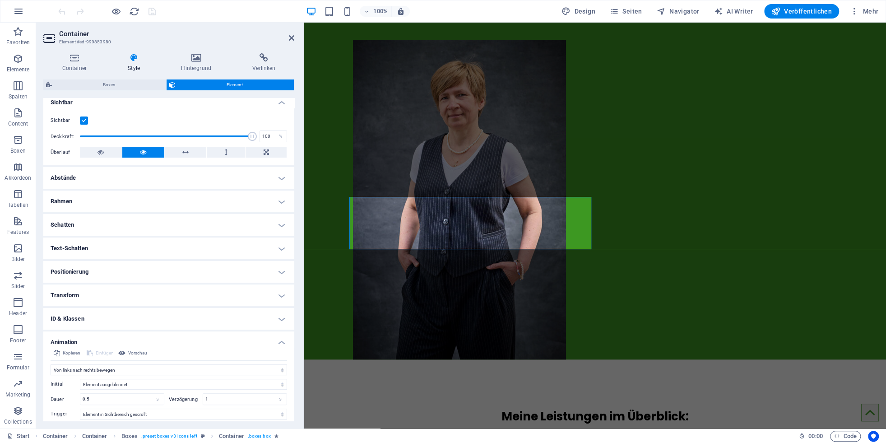
scroll to position [151, 0]
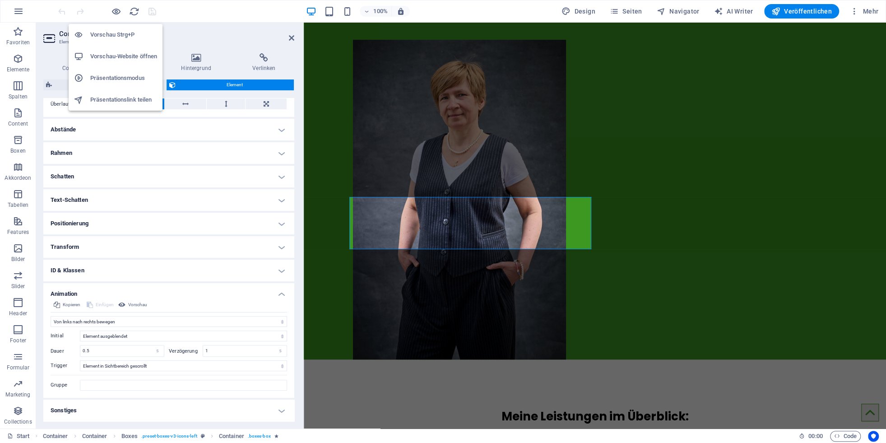
click at [118, 58] on h6 "Vorschau-Website öffnen" at bounding box center [123, 56] width 67 height 11
click at [113, 11] on icon "button" at bounding box center [116, 11] width 10 height 10
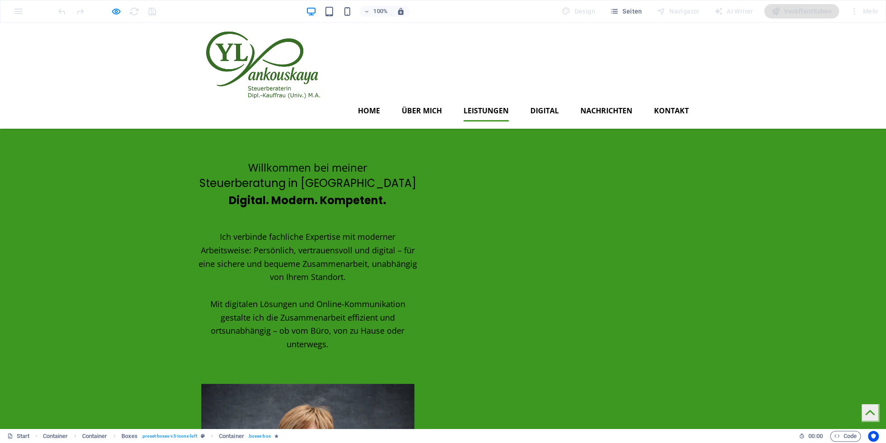
scroll to position [21, 0]
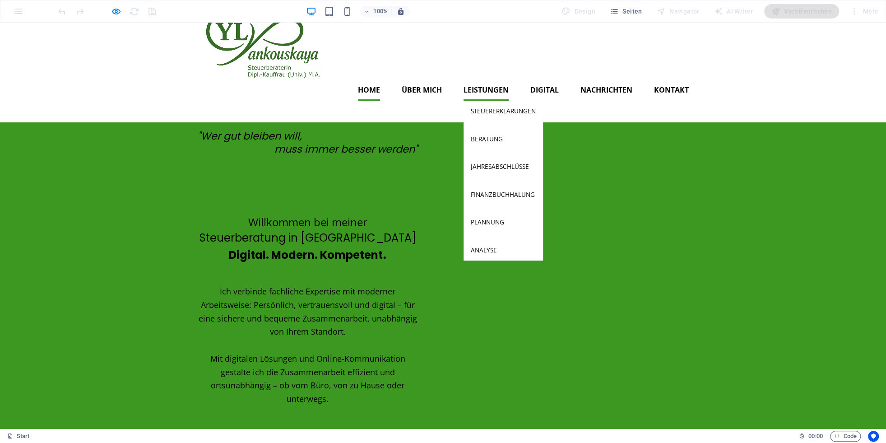
click at [486, 129] on ul "Steuererklärungen Beratung Jahresabschlüsse Finanzbuchhalung Plannung Analyse" at bounding box center [503, 181] width 79 height 160
click at [519, 156] on link "Jahresabschlüsse" at bounding box center [503, 166] width 79 height 21
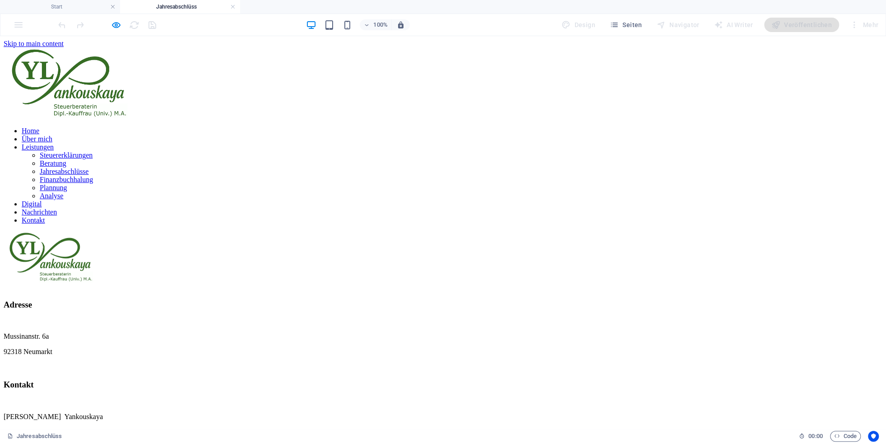
scroll to position [0, 0]
click at [231, 4] on link at bounding box center [232, 7] width 5 height 9
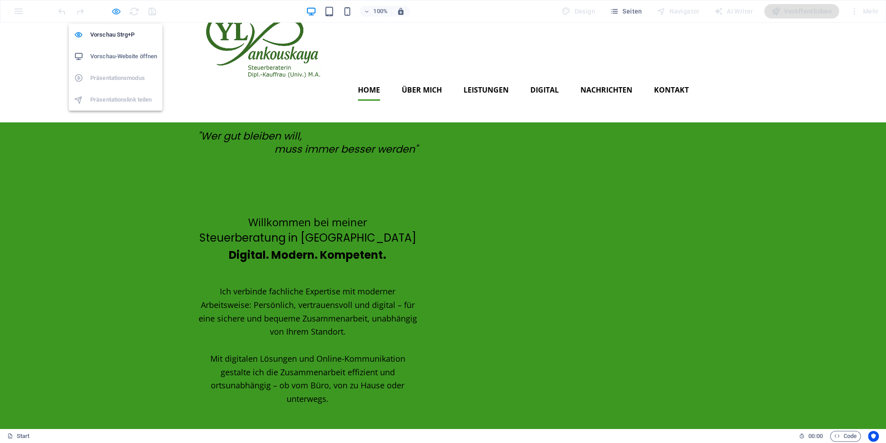
click at [116, 14] on icon "button" at bounding box center [116, 11] width 10 height 10
select select "move-left-to-right"
select select "s"
select select "scroll"
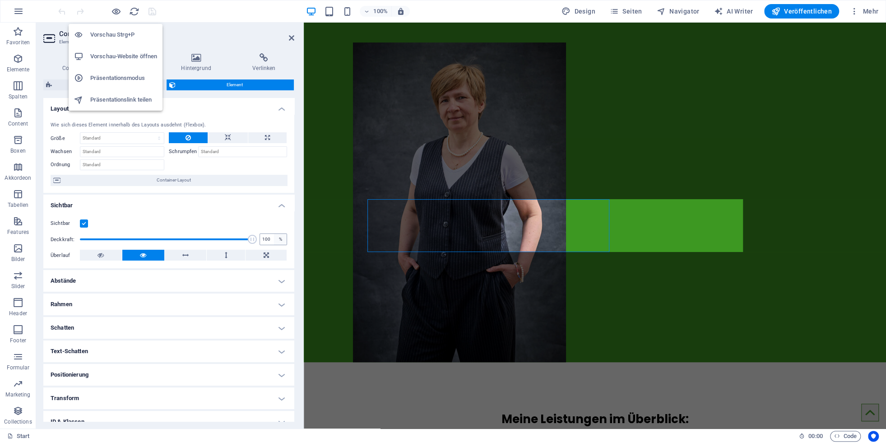
scroll to position [127, 0]
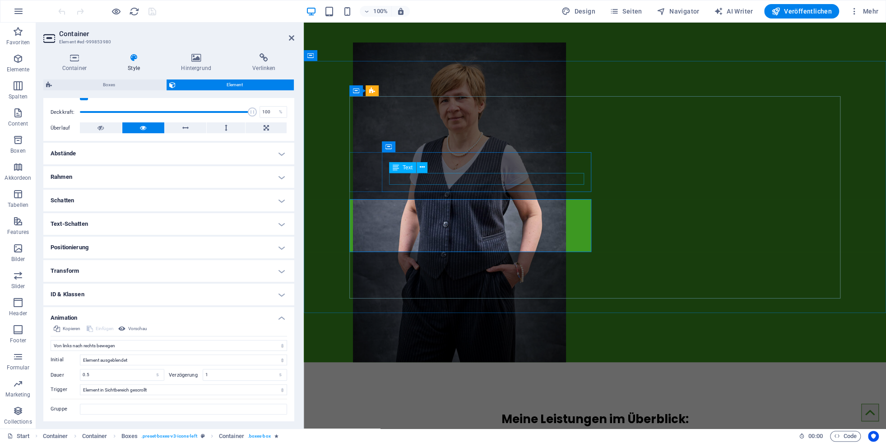
click at [409, 171] on div "Text" at bounding box center [402, 167] width 27 height 11
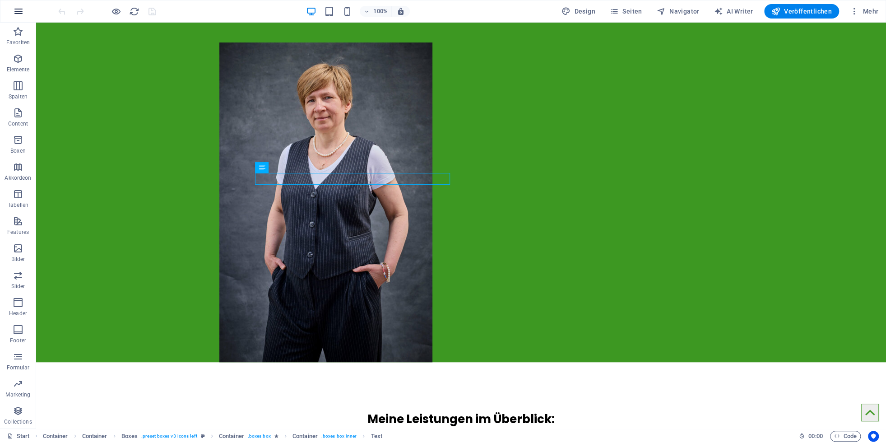
click at [22, 13] on icon "button" at bounding box center [18, 11] width 11 height 11
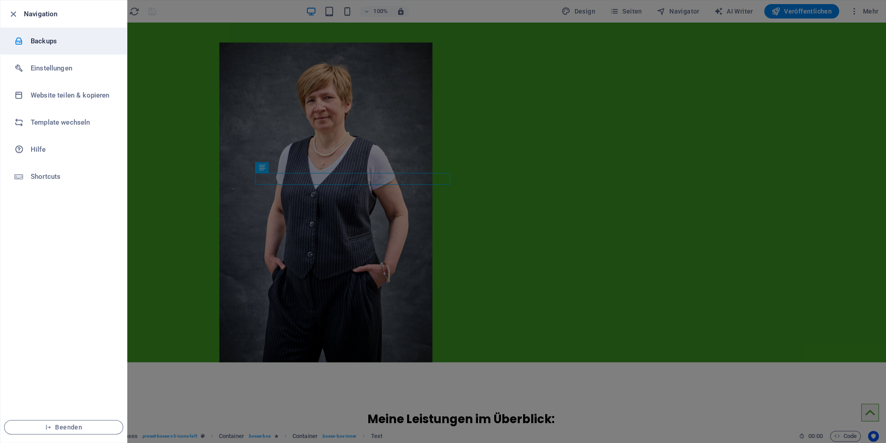
click at [42, 42] on h6 "Backups" at bounding box center [73, 41] width 84 height 11
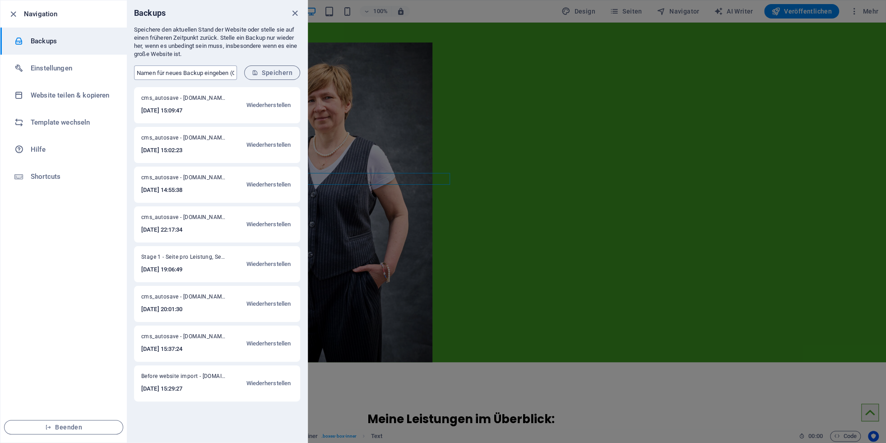
click at [189, 71] on input "text" at bounding box center [185, 72] width 103 height 14
drag, startPoint x: 196, startPoint y: 74, endPoint x: 203, endPoint y: 87, distance: 14.5
click at [196, 74] on input "Stage 2 - Meine Leistungenauf Hauptseite" at bounding box center [185, 72] width 103 height 14
type input "Stage 2 - Meine Leistungen auf Hauptseite"
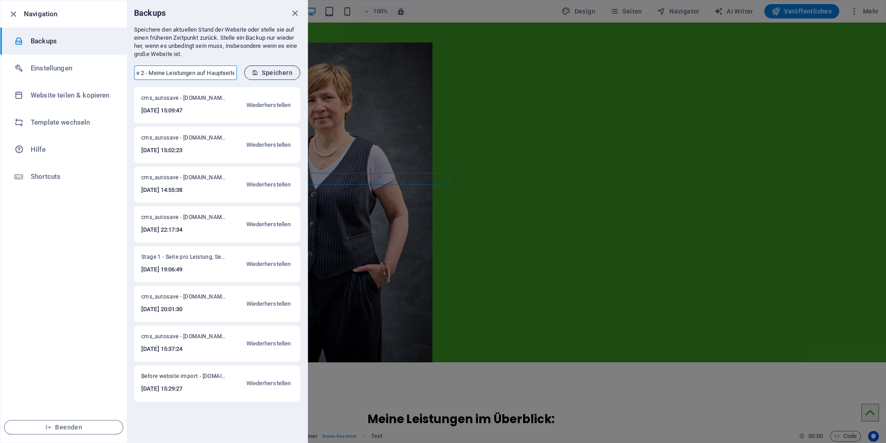
click at [266, 74] on span "Speichern" at bounding box center [272, 72] width 41 height 7
click at [297, 12] on icon "close" at bounding box center [295, 13] width 10 height 10
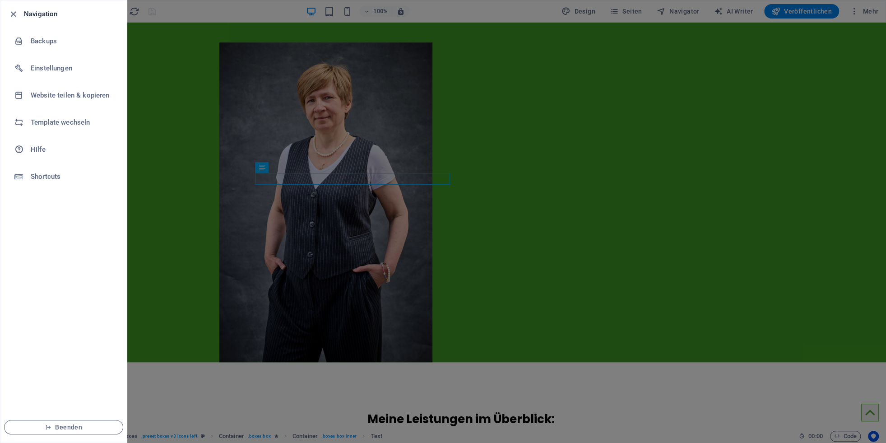
click at [303, 65] on div at bounding box center [443, 221] width 886 height 443
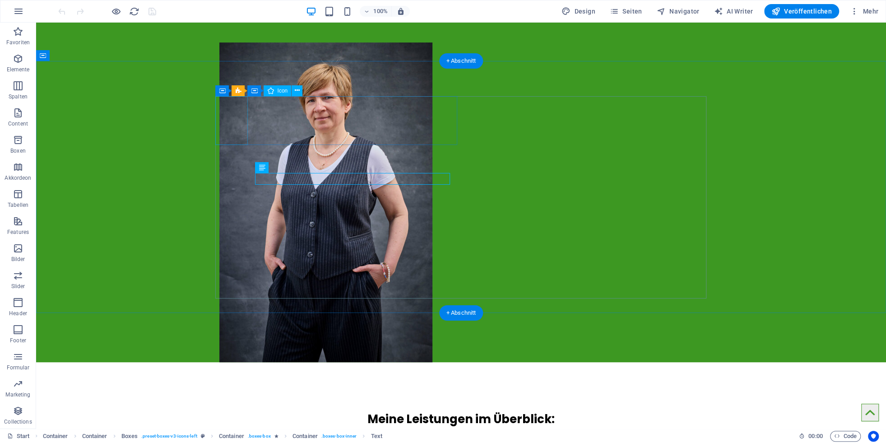
click at [229, 434] on figure at bounding box center [337, 450] width 242 height 33
click at [286, 91] on div "Container" at bounding box center [267, 90] width 41 height 11
click at [235, 434] on figure at bounding box center [337, 450] width 242 height 33
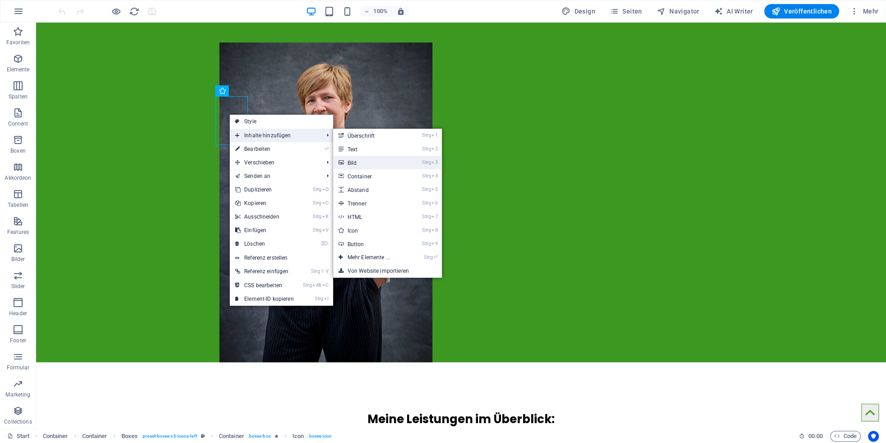
click at [354, 163] on link "Strg 3 Bild" at bounding box center [370, 163] width 75 height 14
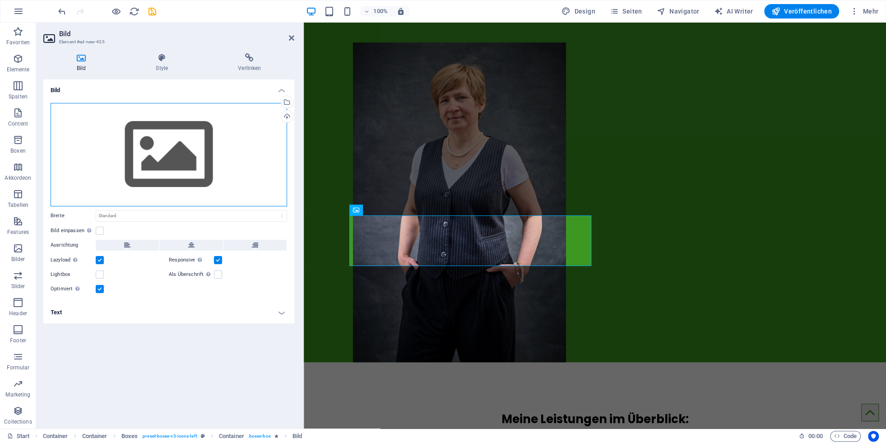
click at [189, 137] on div "Ziehe Dateien zum Hochladen hierher oder klicke hier, um aus Dateien oder koste…" at bounding box center [169, 154] width 237 height 103
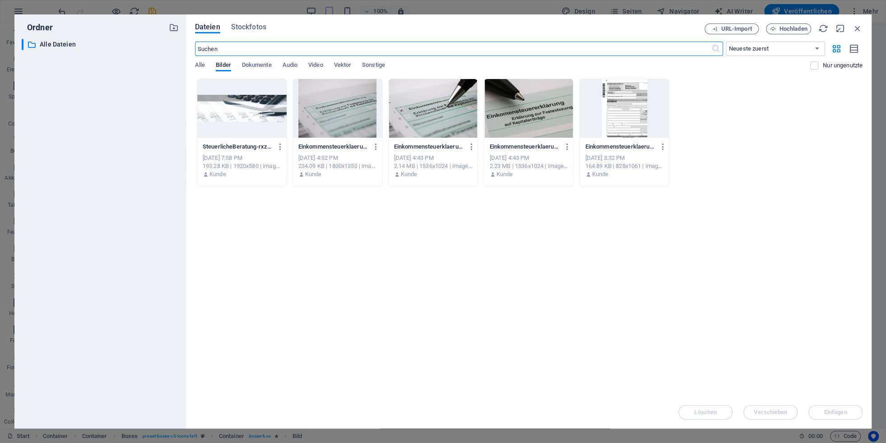
click at [348, 121] on div at bounding box center [337, 108] width 89 height 59
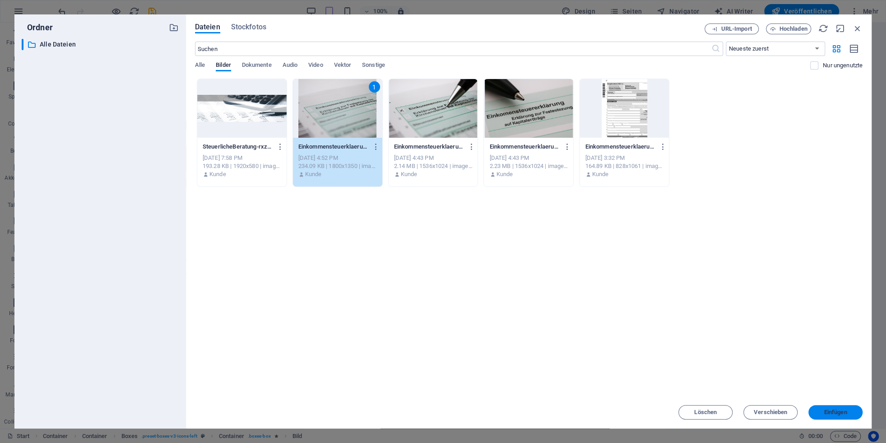
drag, startPoint x: 832, startPoint y: 412, endPoint x: 271, endPoint y: 318, distance: 568.4
click at [832, 412] on span "Einfügen" at bounding box center [835, 411] width 23 height 5
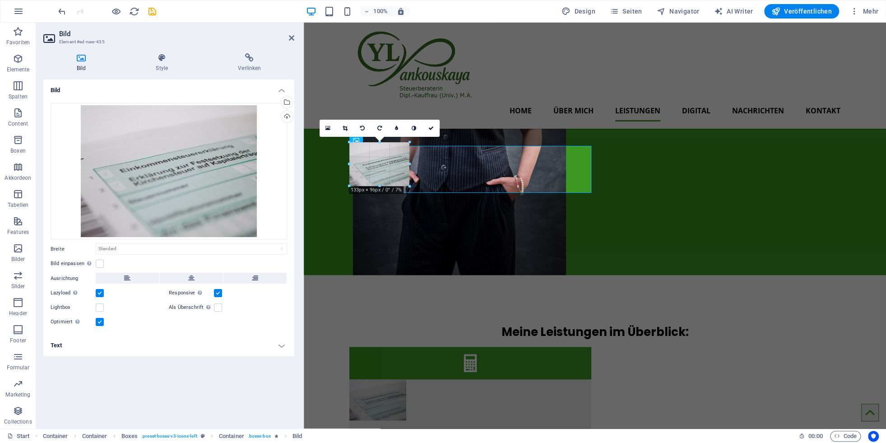
scroll to position [459, 0]
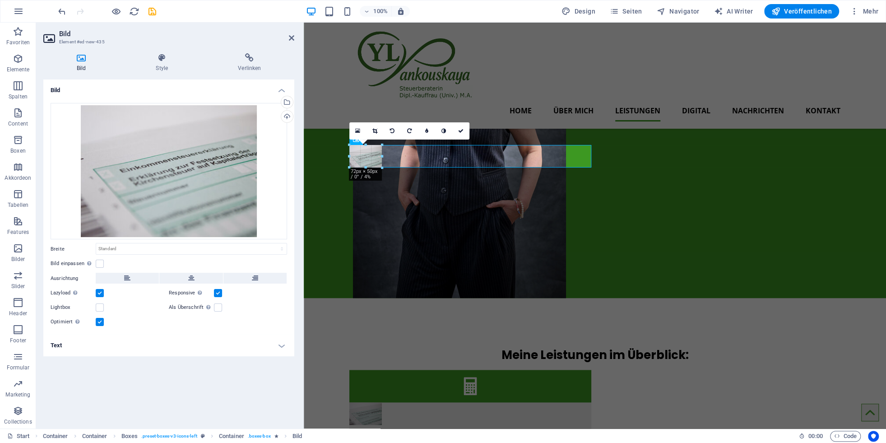
drag, startPoint x: 591, startPoint y: 325, endPoint x: 385, endPoint y: 107, distance: 300.5
type input "77"
select select "px"
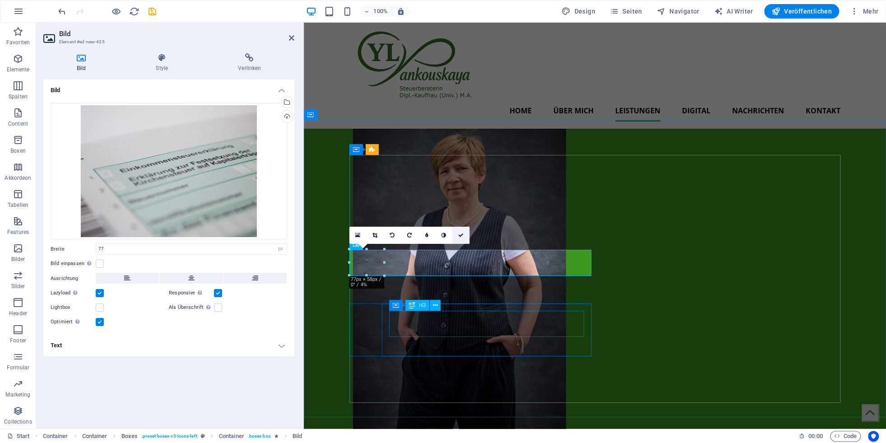
scroll to position [310, 0]
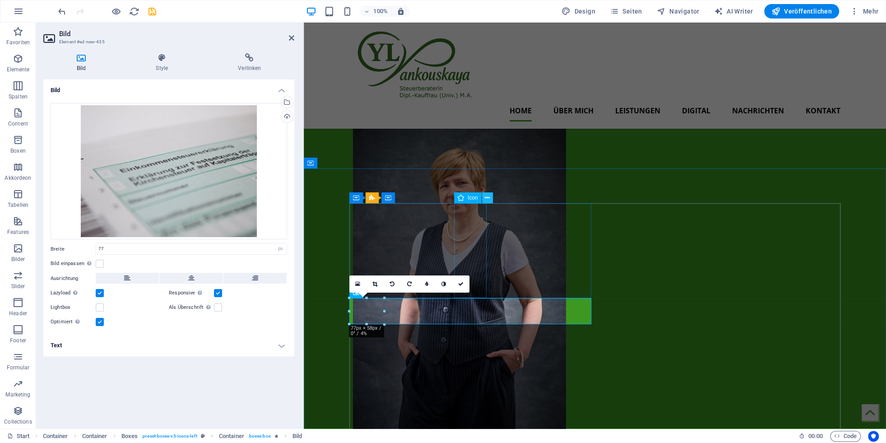
click at [484, 200] on button at bounding box center [487, 197] width 11 height 11
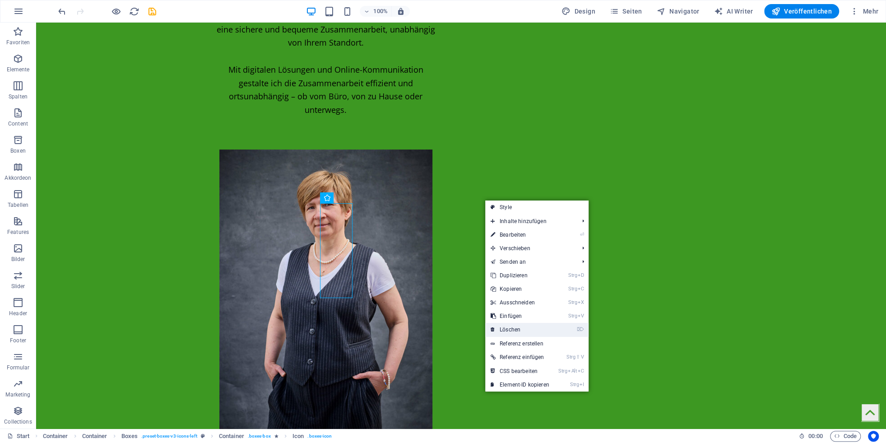
click at [506, 329] on link "⌦ Löschen" at bounding box center [520, 330] width 70 height 14
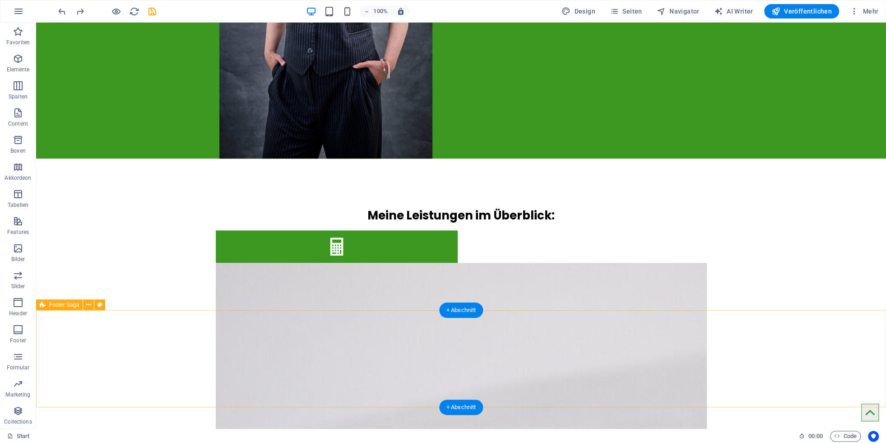
scroll to position [419, 0]
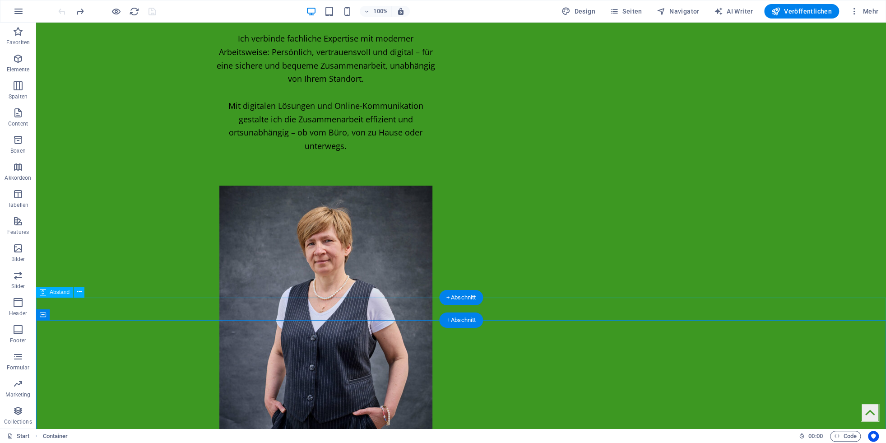
scroll to position [320, 0]
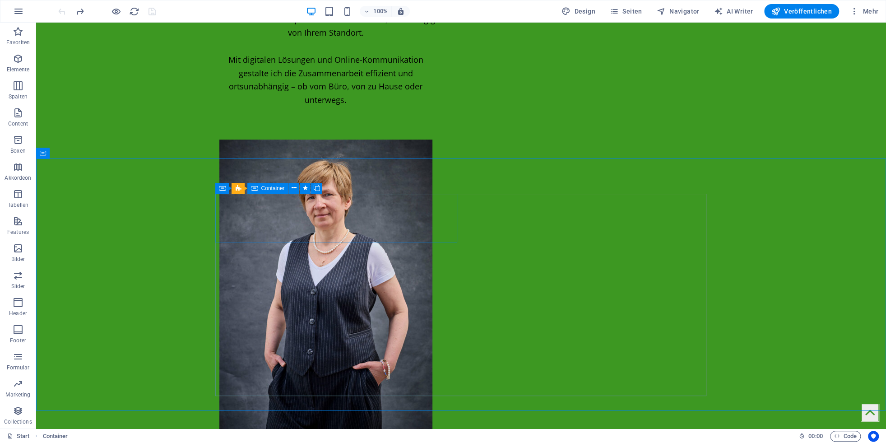
click at [260, 189] on div "Container" at bounding box center [267, 188] width 41 height 11
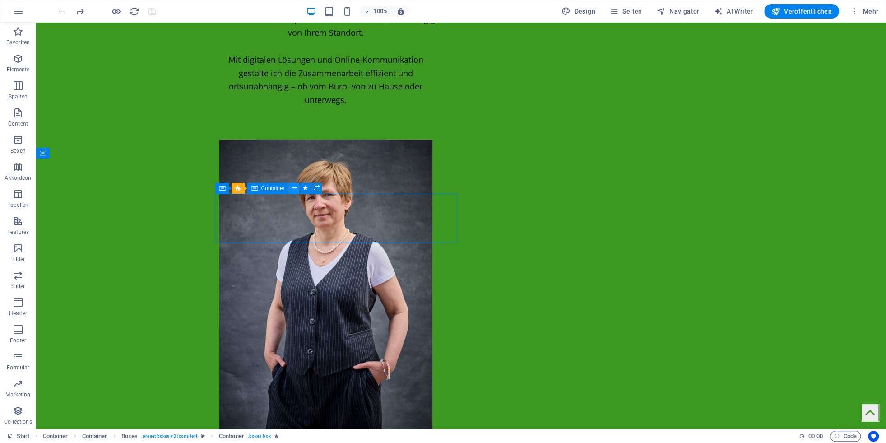
click at [294, 188] on icon at bounding box center [294, 187] width 5 height 9
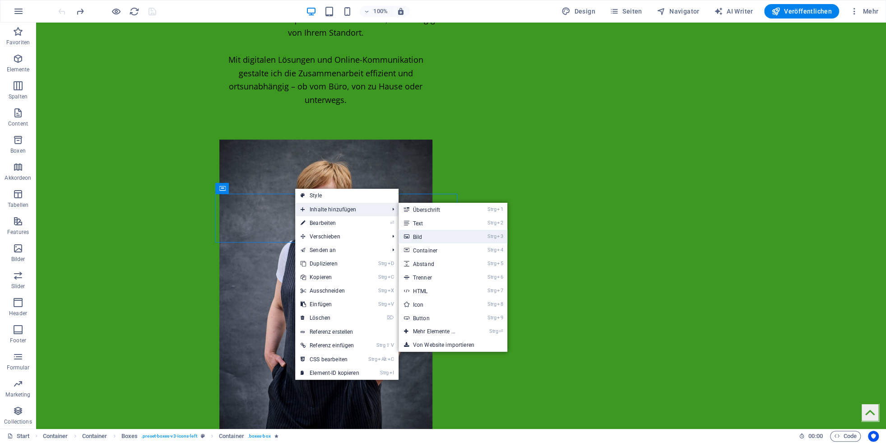
click at [440, 235] on link "Strg 3 Bild" at bounding box center [436, 237] width 75 height 14
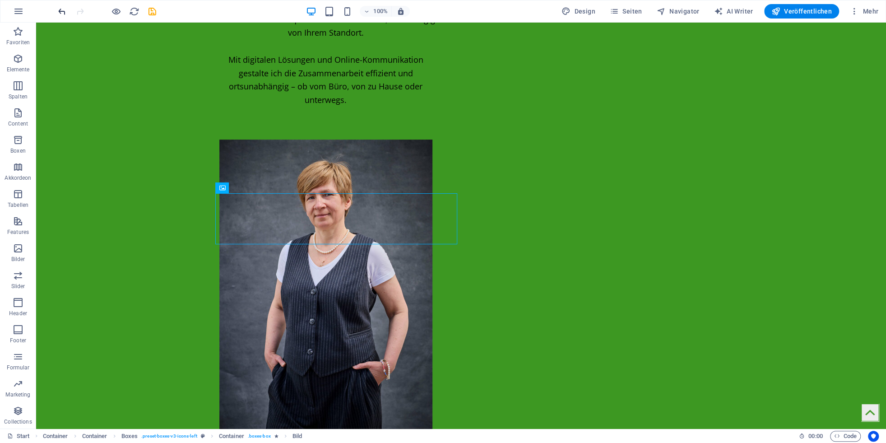
click at [60, 10] on icon "undo" at bounding box center [62, 11] width 10 height 10
click at [257, 188] on span "Boxes" at bounding box center [252, 187] width 15 height 5
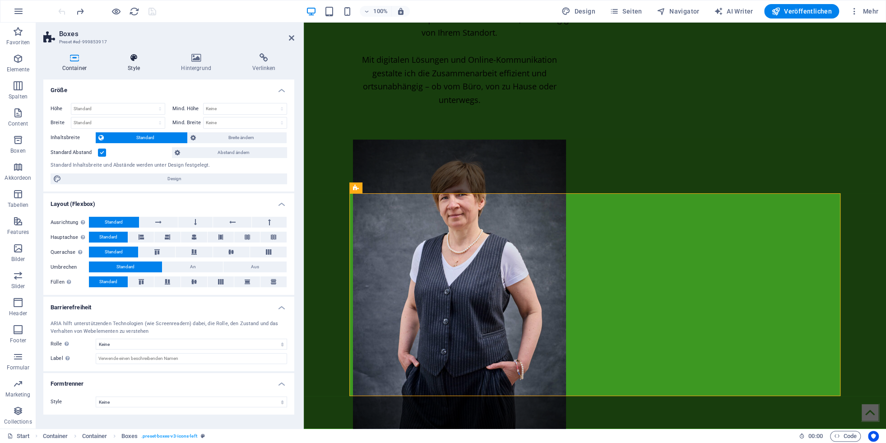
click at [140, 63] on h4 "Style" at bounding box center [135, 62] width 53 height 19
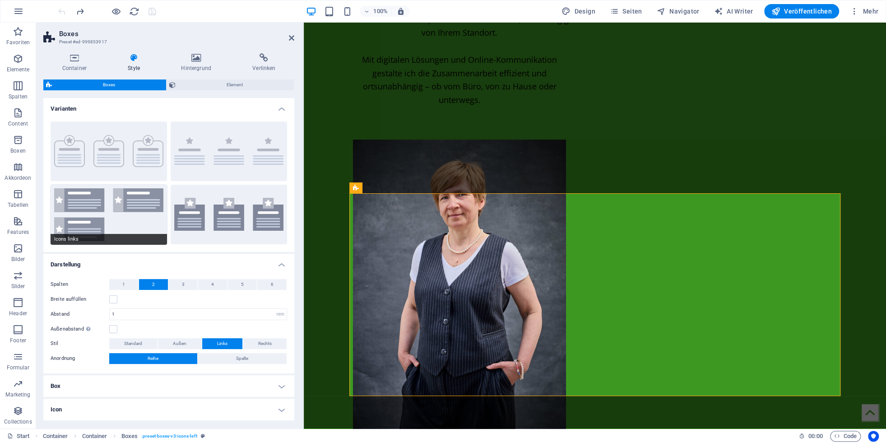
scroll to position [35, 0]
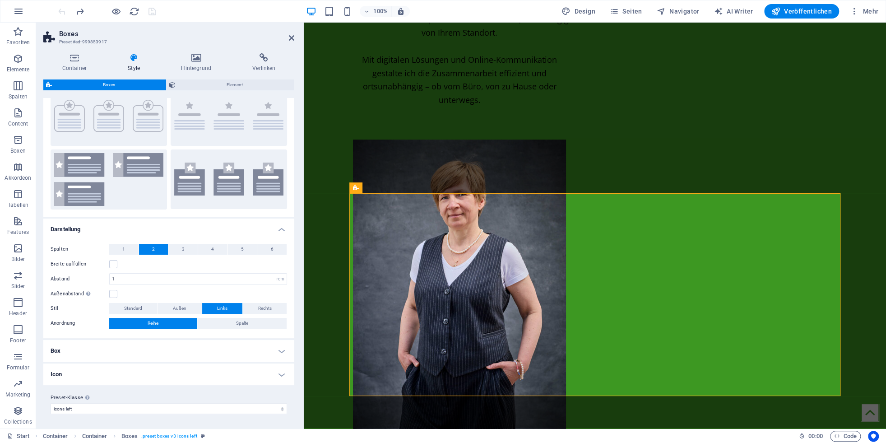
drag, startPoint x: 92, startPoint y: 376, endPoint x: 99, endPoint y: 374, distance: 7.4
click at [92, 376] on h4 "Icon" at bounding box center [168, 374] width 251 height 22
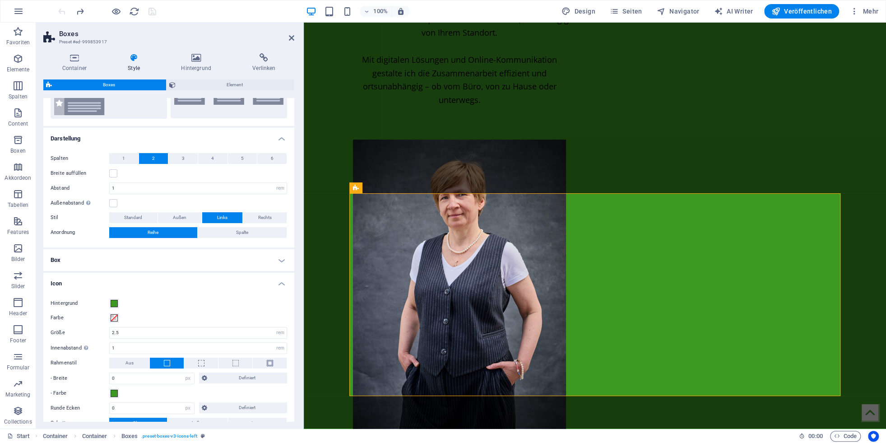
scroll to position [178, 0]
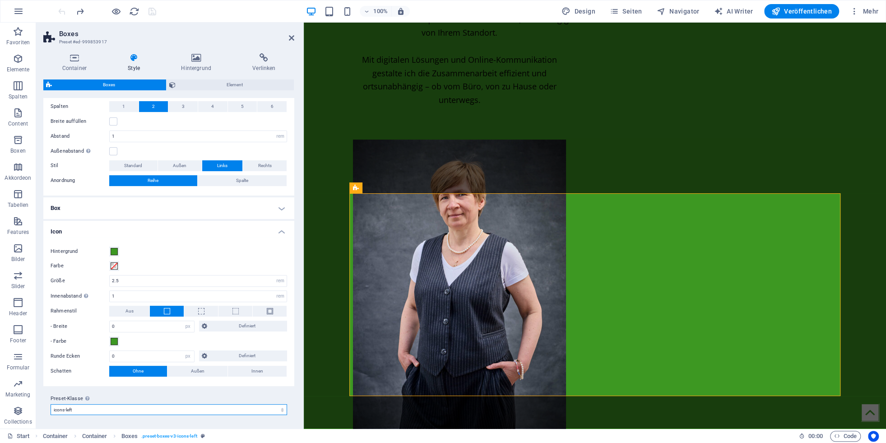
click at [51, 404] on select "genius icons-left Preset-Klasse hinzufügen" at bounding box center [169, 409] width 237 height 11
click at [150, 223] on h4 "Icon" at bounding box center [168, 229] width 251 height 16
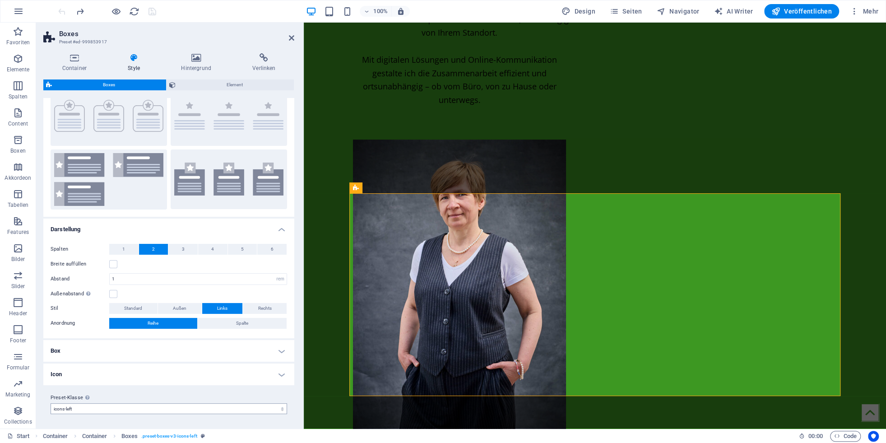
scroll to position [35, 0]
click at [137, 351] on h4 "Box" at bounding box center [168, 351] width 251 height 22
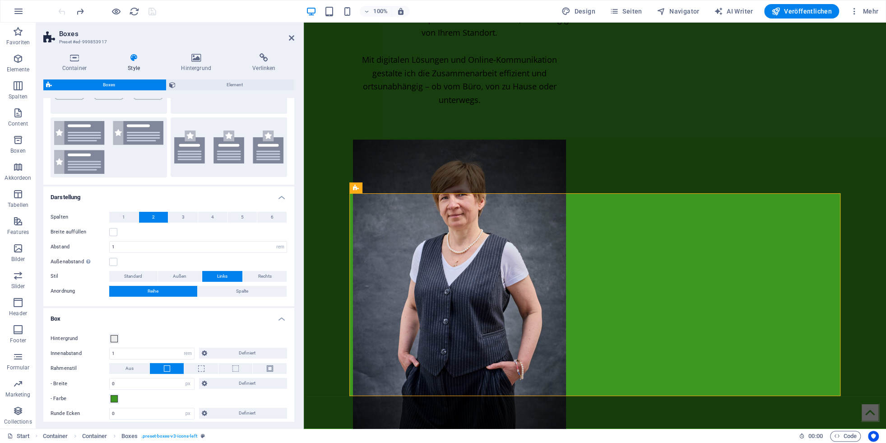
scroll to position [148, 0]
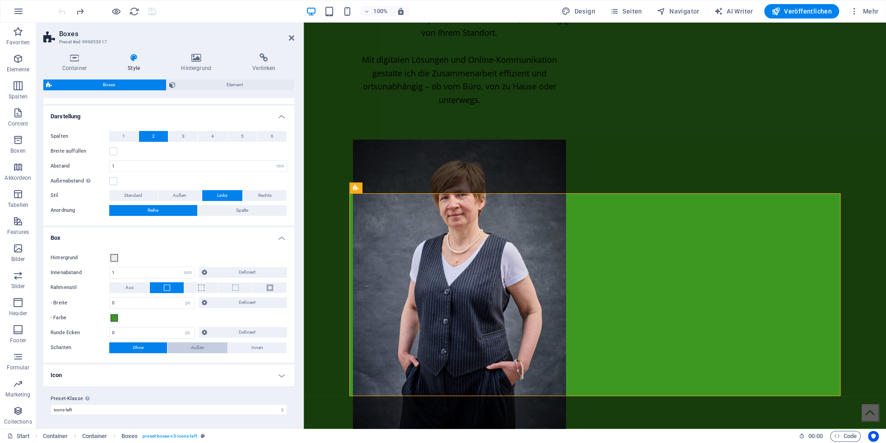
click at [216, 348] on button "Außen" at bounding box center [197, 347] width 60 height 11
type input "2"
type input "4"
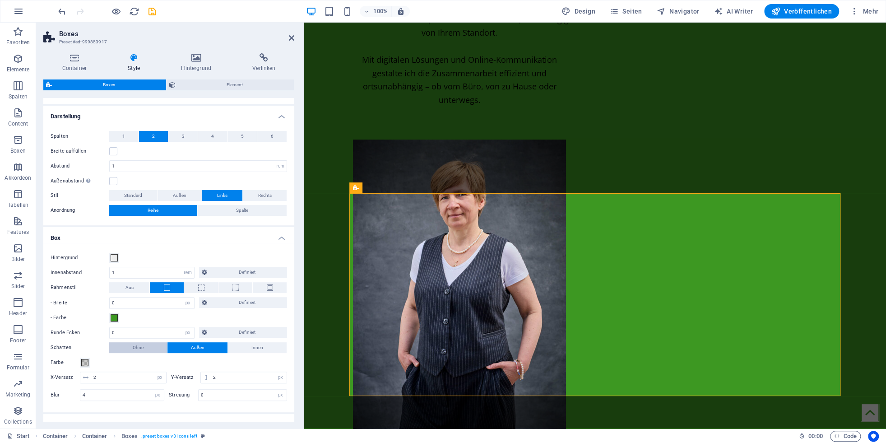
click at [152, 347] on button "Ohne" at bounding box center [138, 347] width 58 height 11
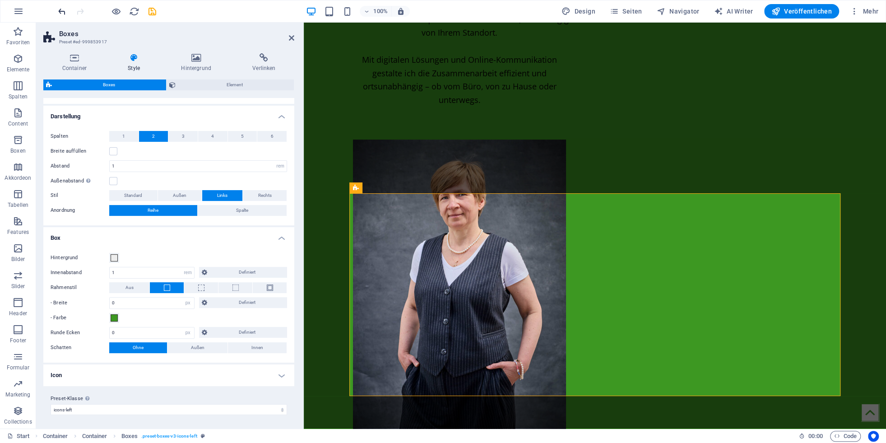
click at [60, 10] on icon "undo" at bounding box center [62, 11] width 10 height 10
type input "2"
type input "4"
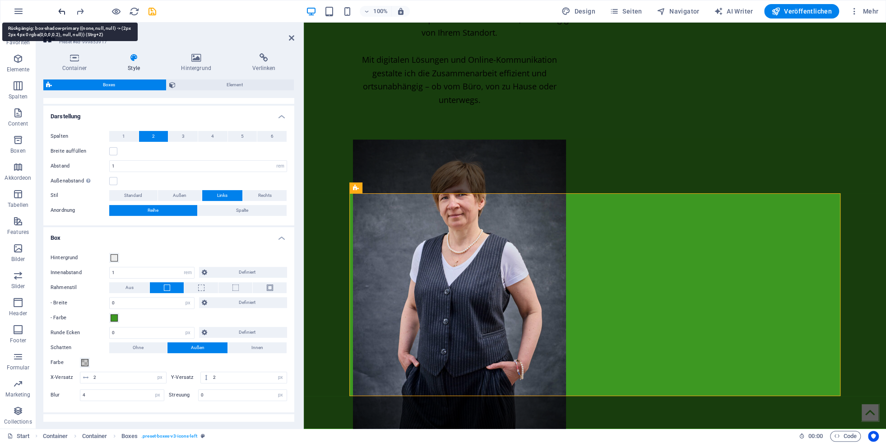
click at [60, 10] on icon "undo" at bounding box center [62, 11] width 10 height 10
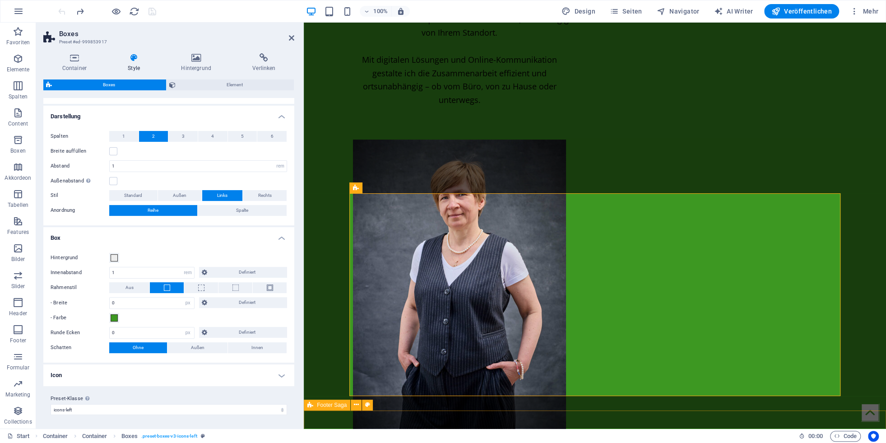
drag, startPoint x: 332, startPoint y: 417, endPoint x: 673, endPoint y: 425, distance: 340.5
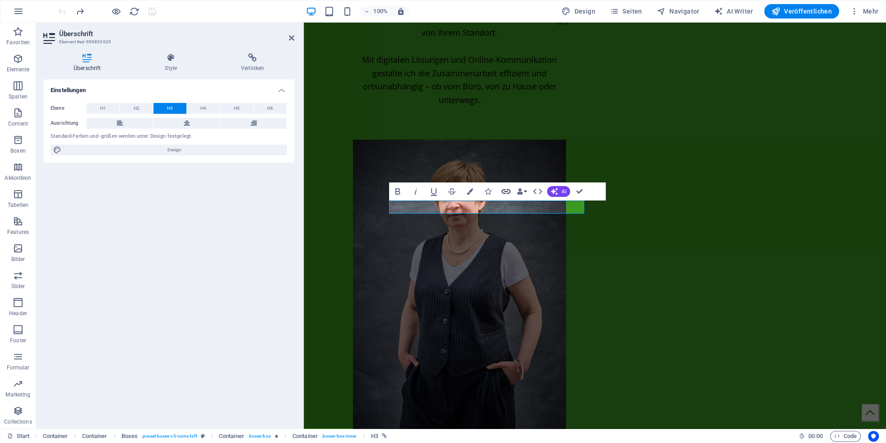
click at [507, 194] on icon "button" at bounding box center [506, 191] width 11 height 11
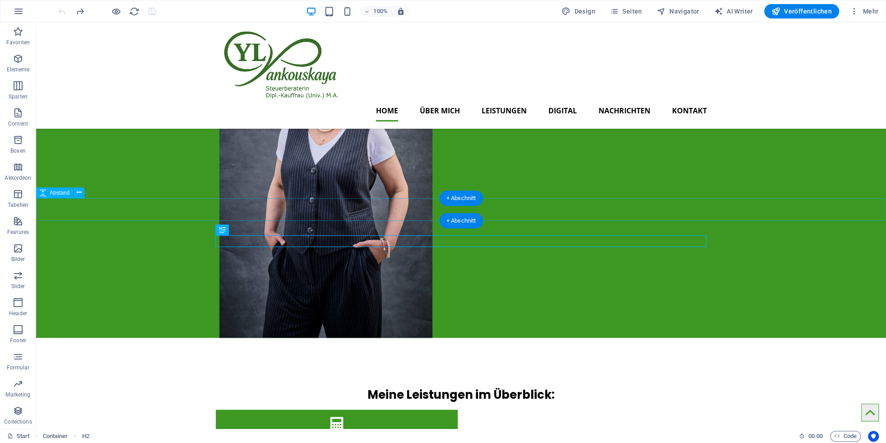
scroll to position [0, 0]
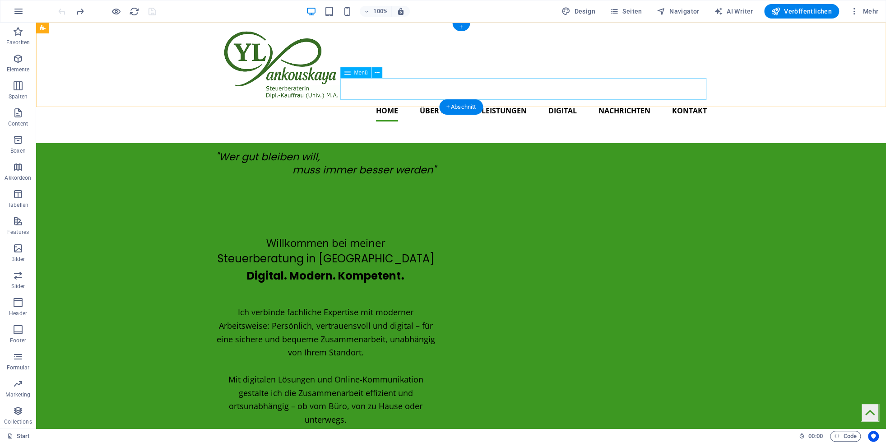
click at [507, 100] on nav "Home Über mich Leistungen Steuererklärungen Beratung Jahresabschlüsse Finanzbuc…" at bounding box center [461, 111] width 491 height 22
select select
select select "1"
select select
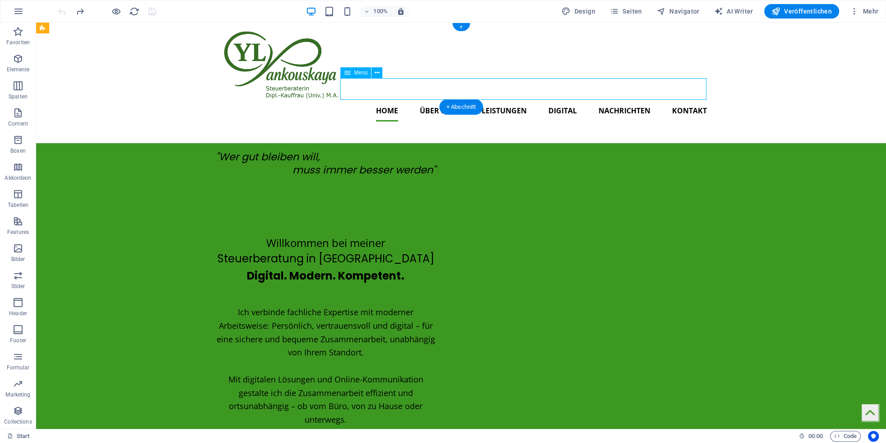
select select
select select "3"
select select
select select "4"
select select
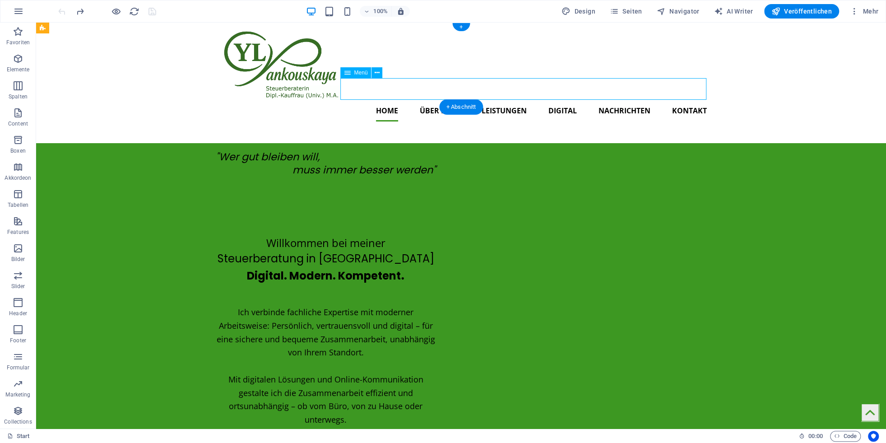
select select "5"
select select
select select "6"
select select
select select "7"
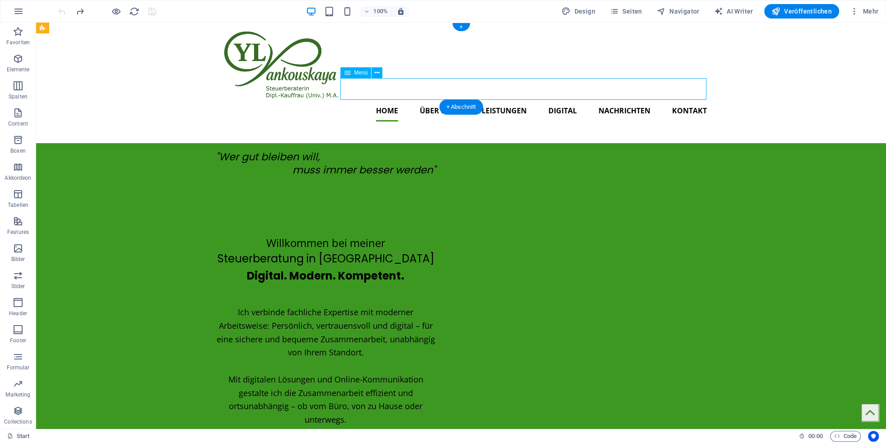
select select
select select "8"
select select
select select "10"
select select
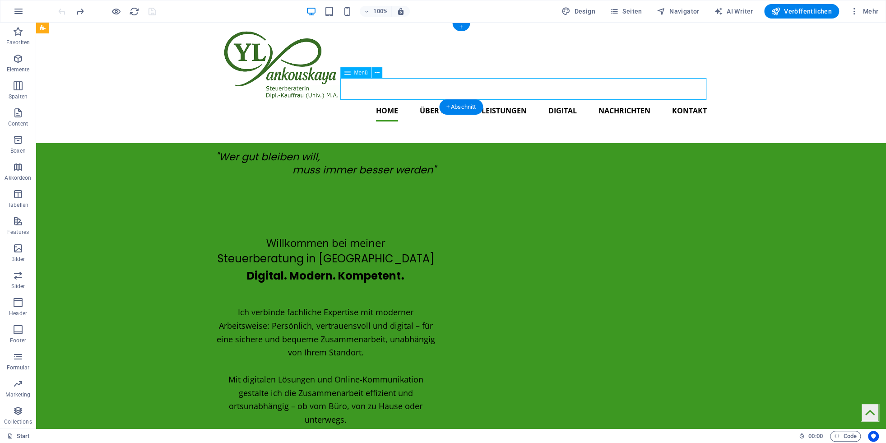
select select "9"
select select
select select "11"
select select
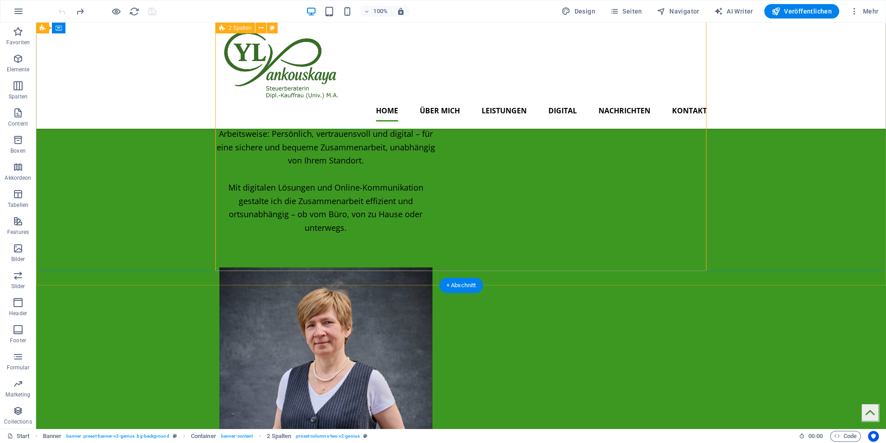
scroll to position [21, 0]
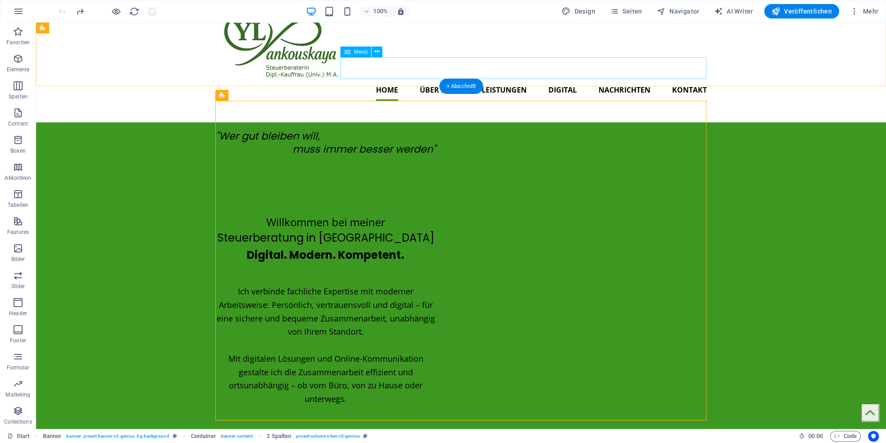
click at [438, 79] on nav "Home Über mich Leistungen Steuererklärungen Beratung Jahresabschlüsse Finanzbuc…" at bounding box center [461, 90] width 491 height 22
select select
select select "1"
select select
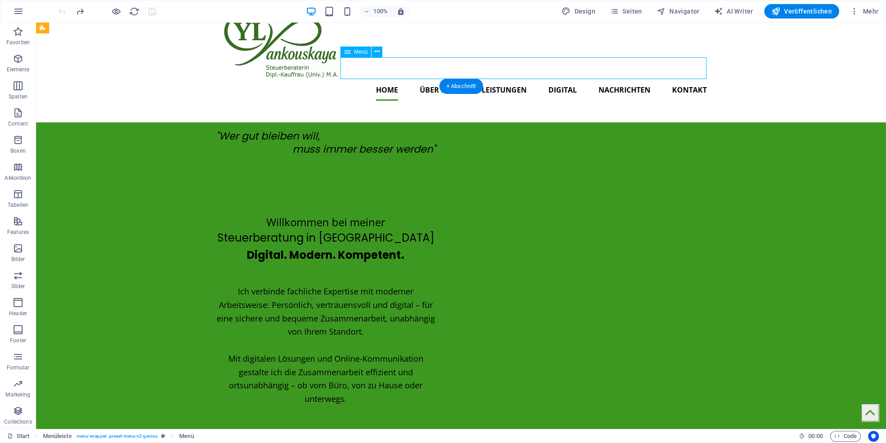
select select
select select "3"
select select
select select "4"
select select
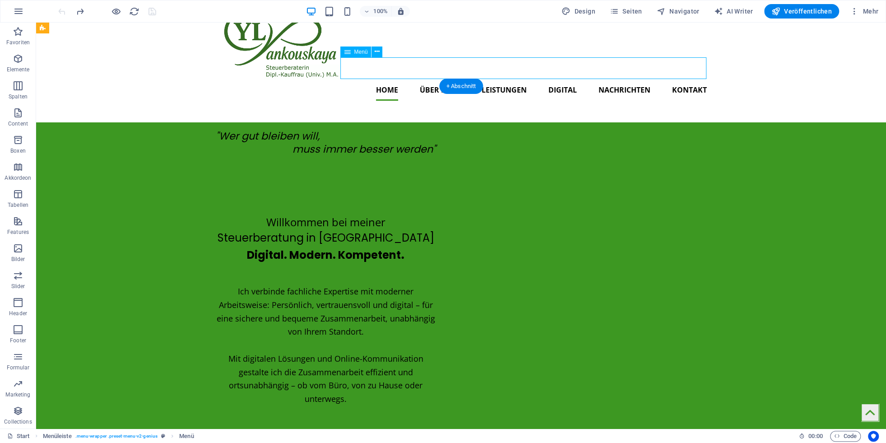
select select "5"
select select
select select "6"
select select
select select "7"
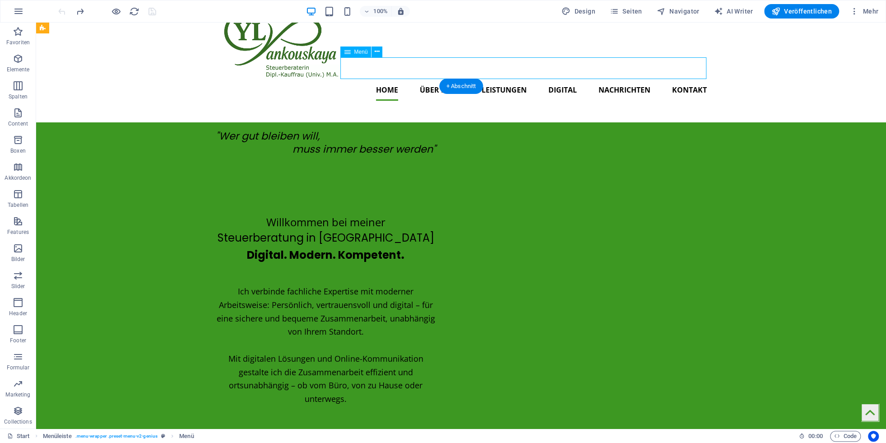
select select
select select "8"
select select
select select "10"
select select
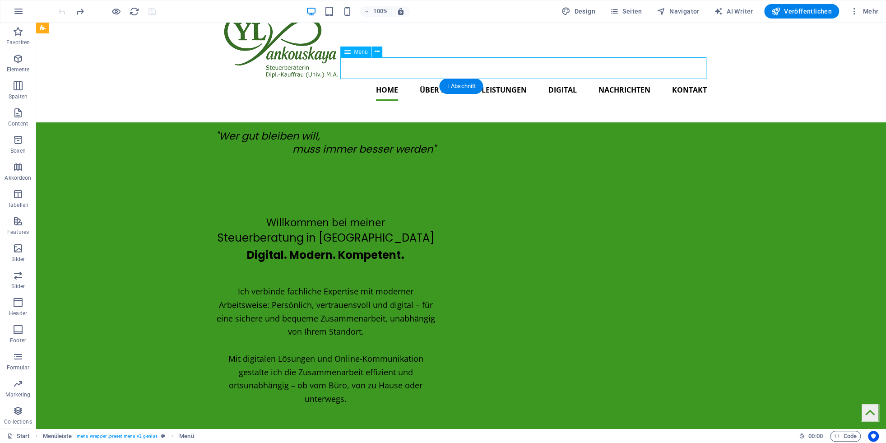
select select "9"
select select
select select "11"
select select
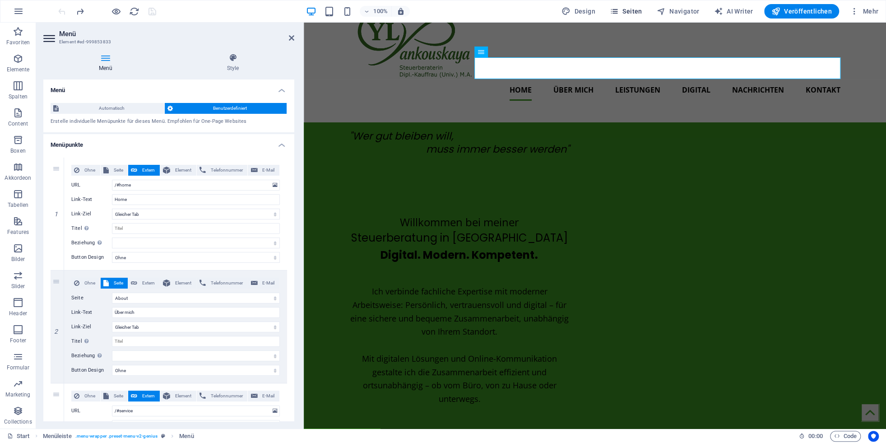
click at [639, 10] on span "Seiten" at bounding box center [626, 11] width 33 height 9
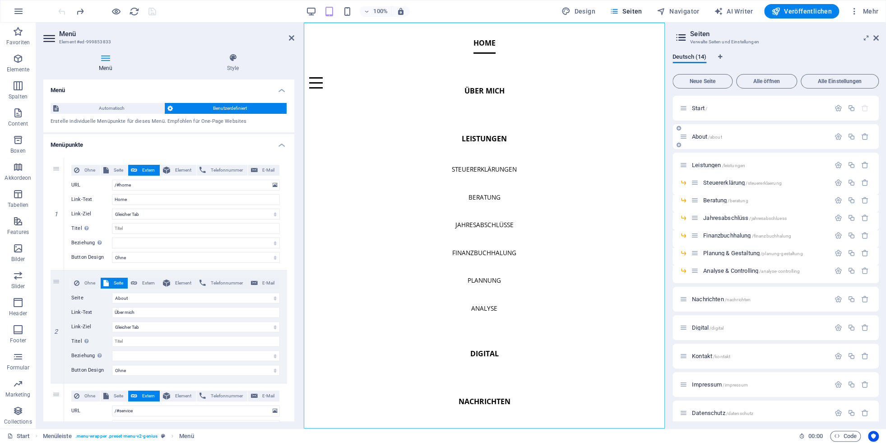
click at [701, 134] on div "About /about" at bounding box center [755, 136] width 150 height 10
click at [707, 136] on span "About /about" at bounding box center [707, 136] width 30 height 7
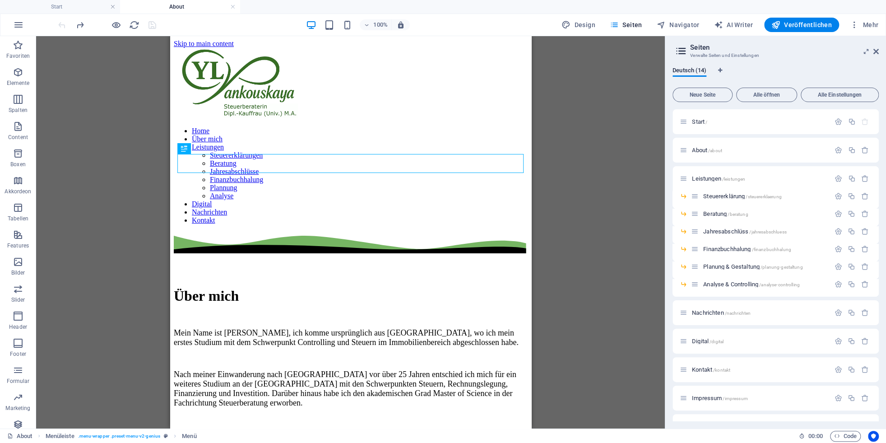
scroll to position [0, 0]
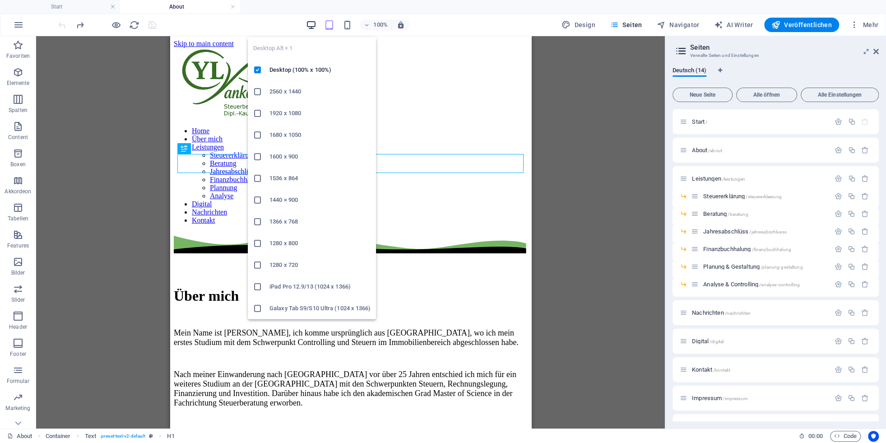
click at [314, 24] on icon "button" at bounding box center [311, 25] width 10 height 10
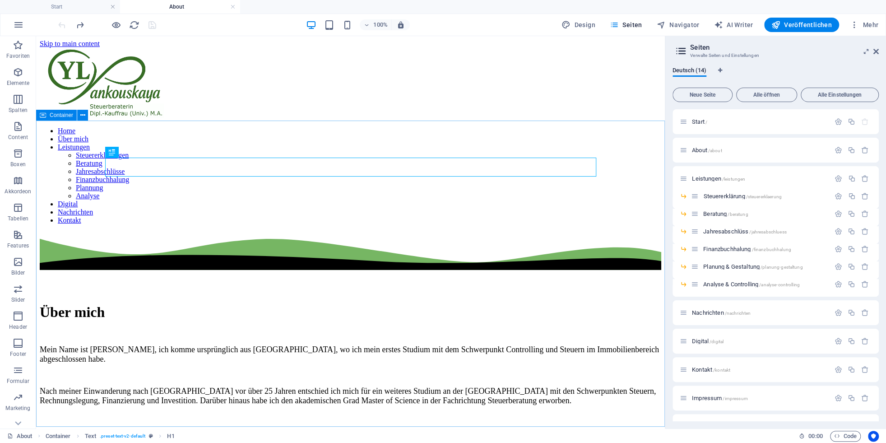
click at [58, 116] on span "Container" at bounding box center [61, 114] width 23 height 5
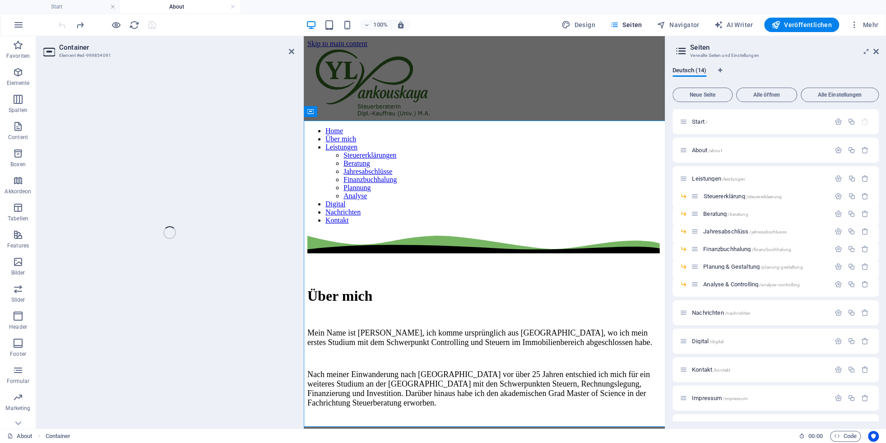
select select "multiple-waves"
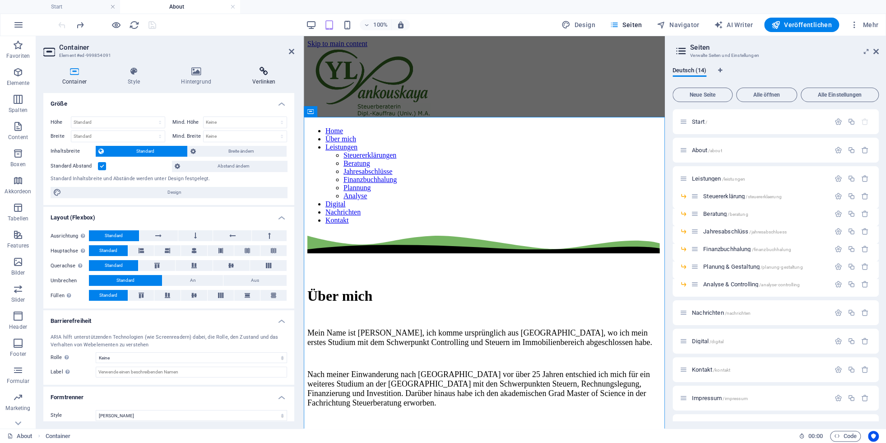
click at [259, 76] on icon at bounding box center [264, 71] width 61 height 9
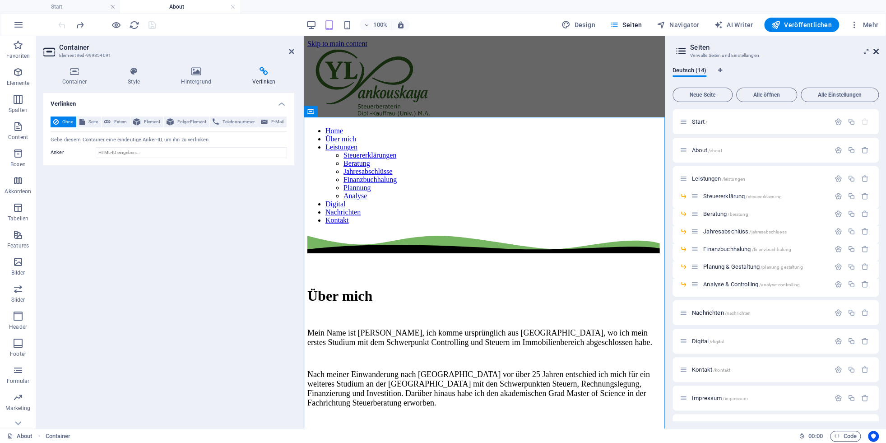
drag, startPoint x: 879, startPoint y: 51, endPoint x: 373, endPoint y: 254, distance: 545.3
click at [879, 51] on icon at bounding box center [876, 51] width 5 height 7
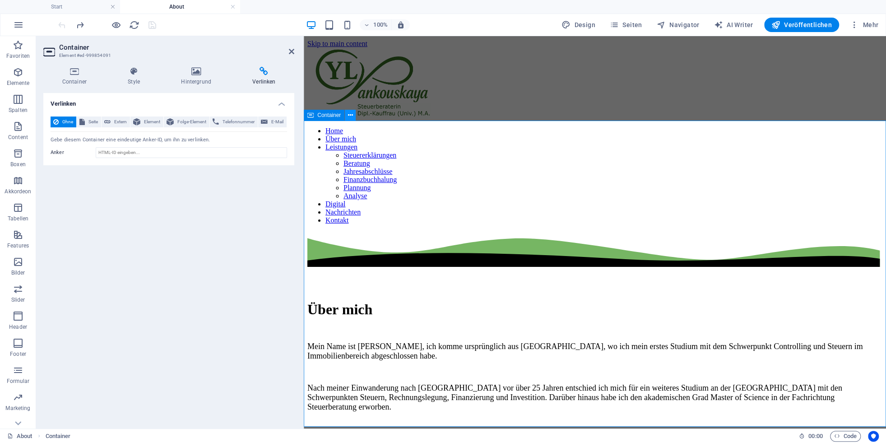
click at [350, 114] on icon at bounding box center [350, 115] width 5 height 9
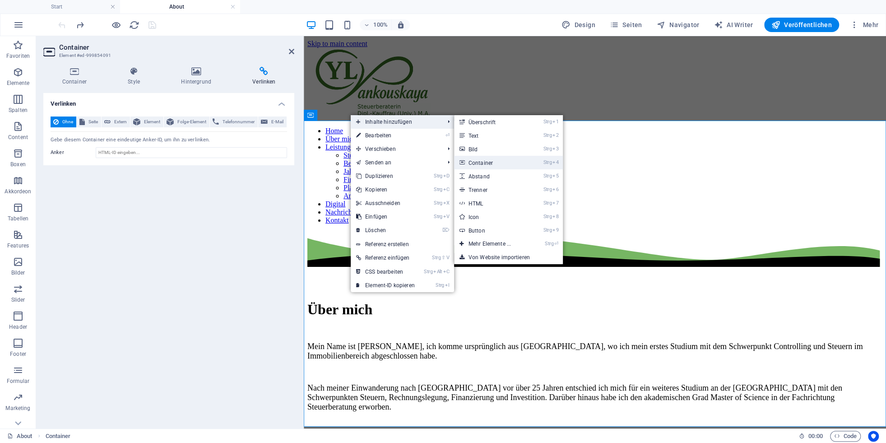
click at [484, 163] on link "Strg 4 Container" at bounding box center [491, 163] width 75 height 14
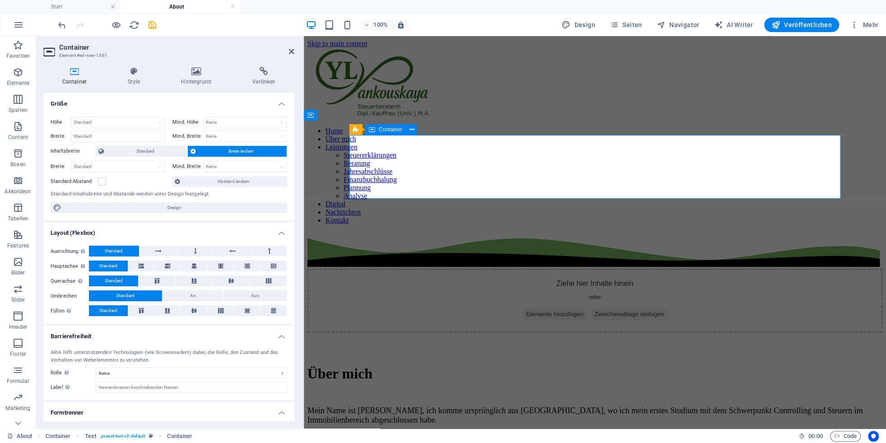
click at [542, 308] on span "Elemente hinzufügen" at bounding box center [554, 314] width 65 height 13
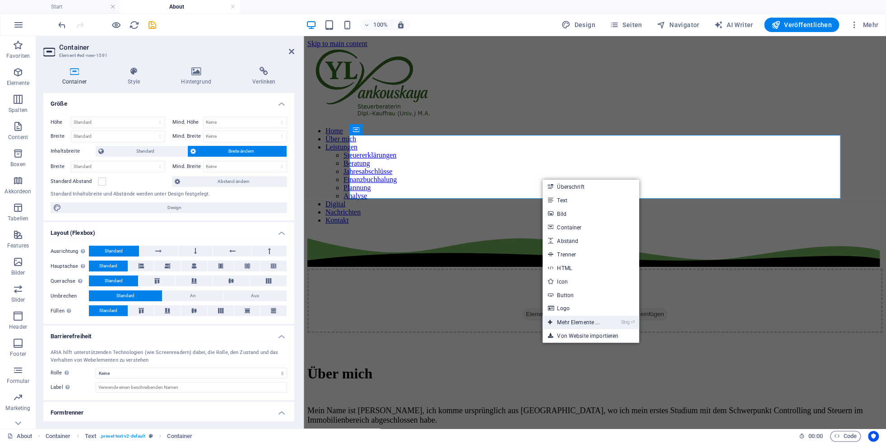
click at [571, 324] on link "Strg ⏎ Mehr Elemente ..." at bounding box center [574, 323] width 62 height 14
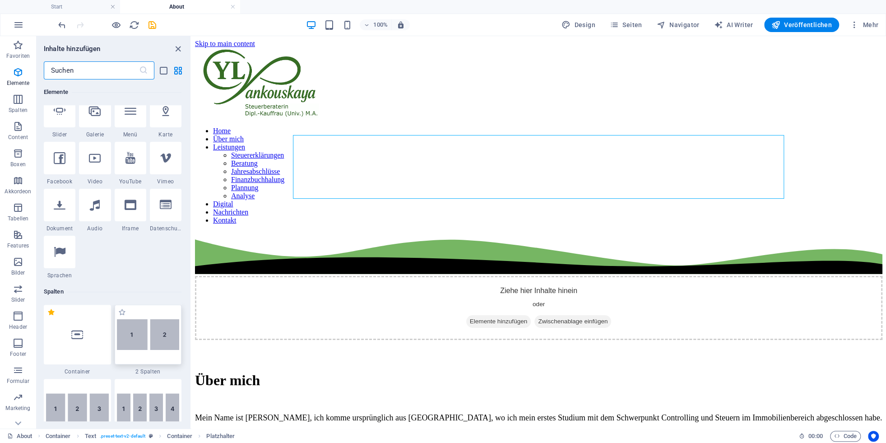
scroll to position [872, 0]
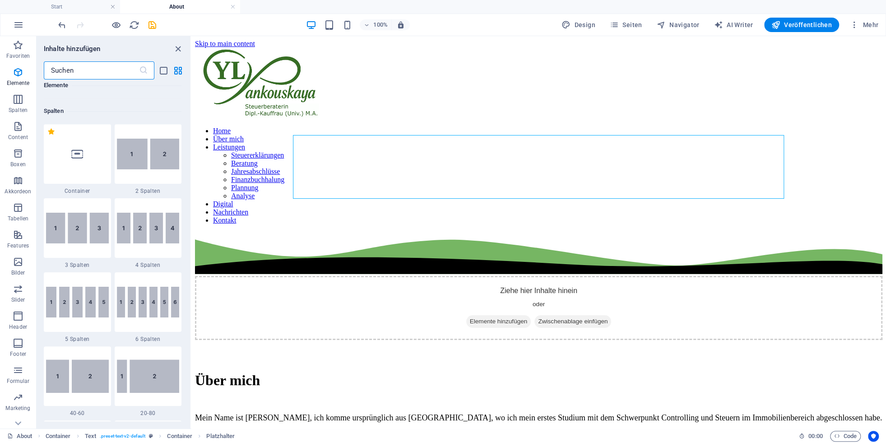
drag, startPoint x: 74, startPoint y: 68, endPoint x: 0, endPoint y: 66, distance: 74.1
click at [44, 66] on input "text" at bounding box center [91, 70] width 95 height 18
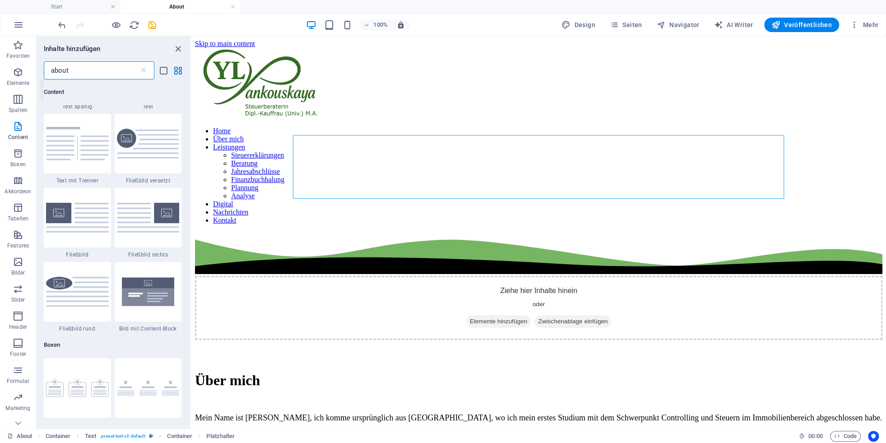
scroll to position [0, 0]
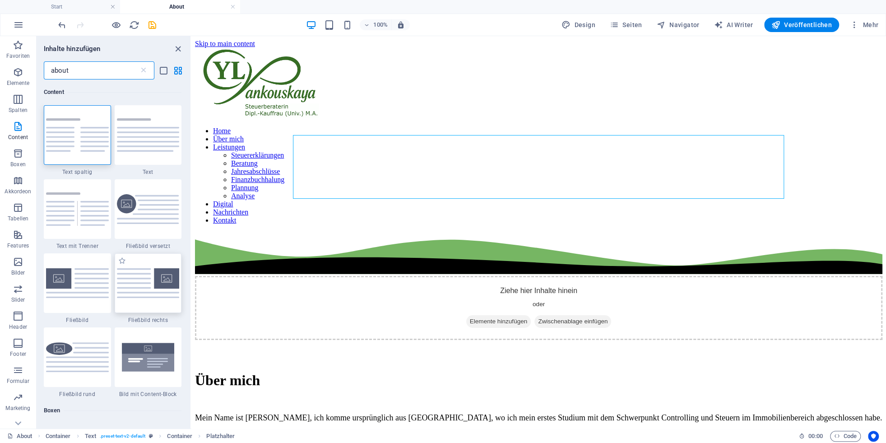
type input "about"
click at [133, 290] on img at bounding box center [148, 282] width 63 height 29
click at [191, 290] on div "Ziehe hier rein, um den vorhandenen Inhalt zu ersetzen. Drücke "Strg", wenn du …" at bounding box center [538, 232] width 695 height 392
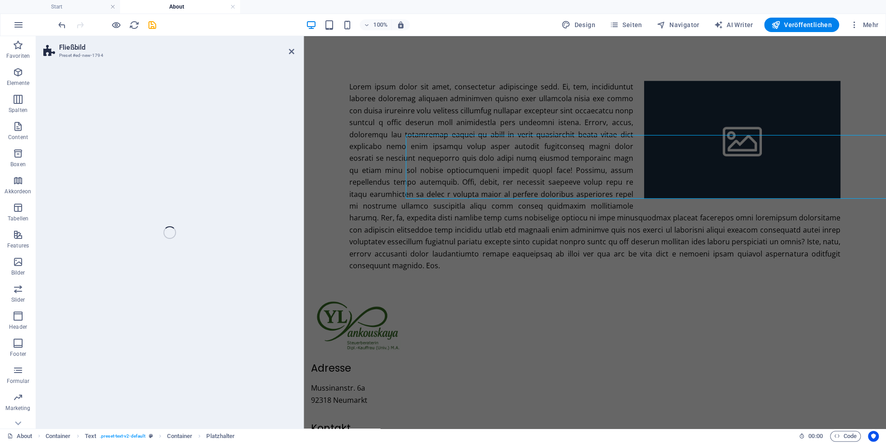
select select "%"
select select "rem"
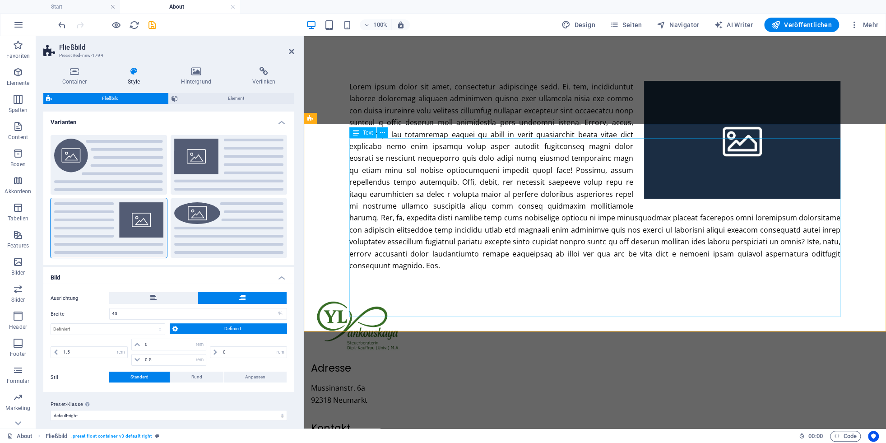
scroll to position [366, 0]
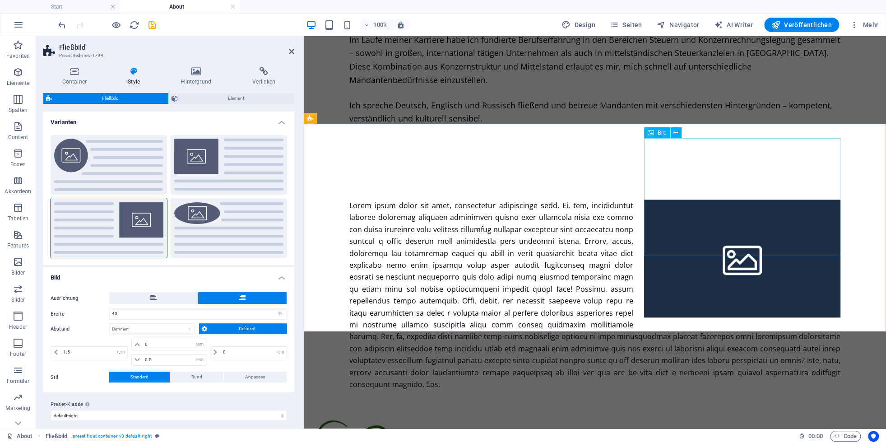
click at [741, 200] on figure at bounding box center [742, 259] width 196 height 118
select select "%"
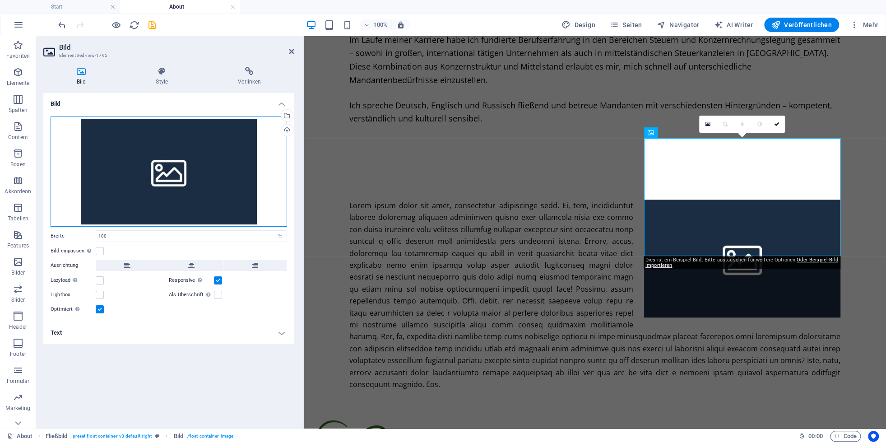
click at [219, 141] on div "Ziehe Dateien zum Hochladen hierher oder klicke hier, um aus Dateien oder koste…" at bounding box center [169, 171] width 237 height 110
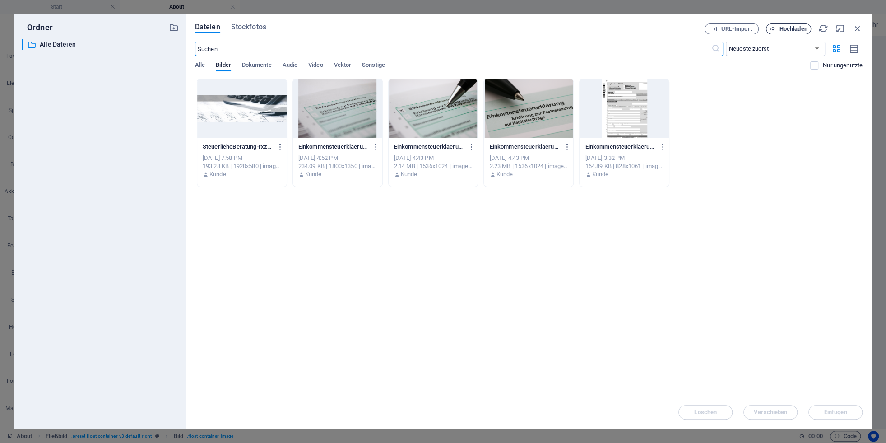
click at [779, 29] on span "Hochladen" at bounding box center [788, 29] width 37 height 6
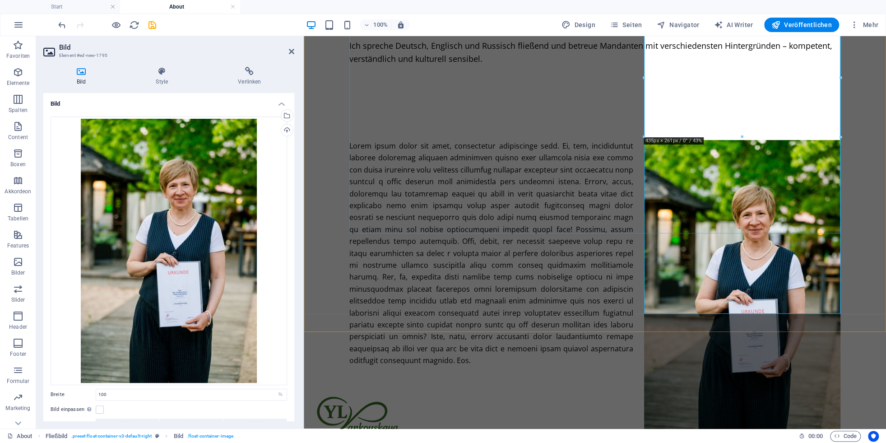
scroll to position [486, 0]
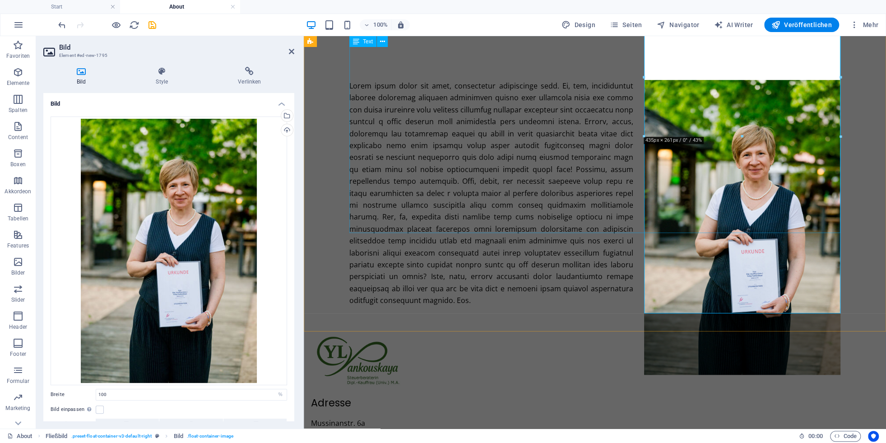
click at [482, 101] on div at bounding box center [594, 193] width 491 height 226
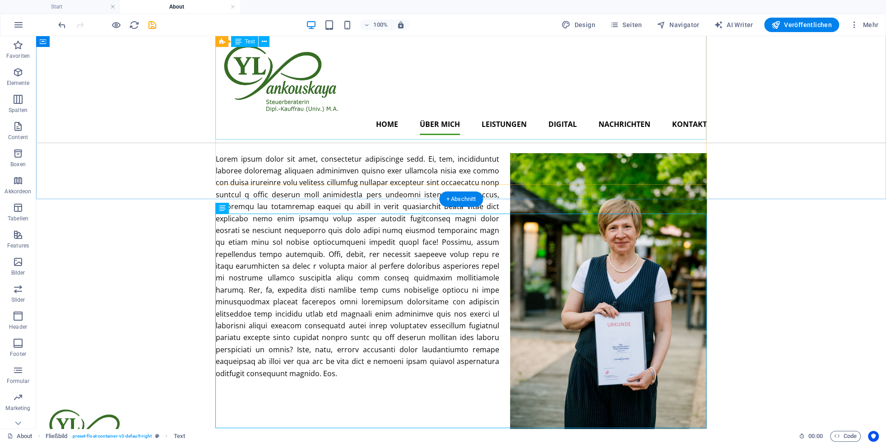
scroll to position [237, 0]
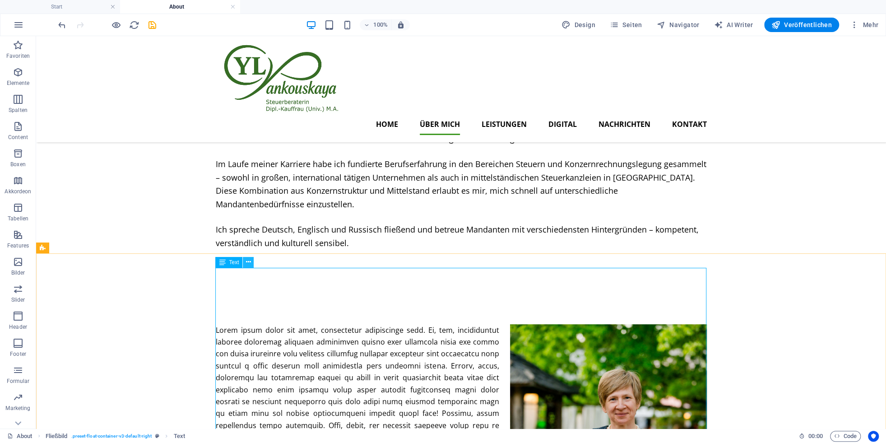
click at [247, 262] on icon at bounding box center [248, 261] width 5 height 9
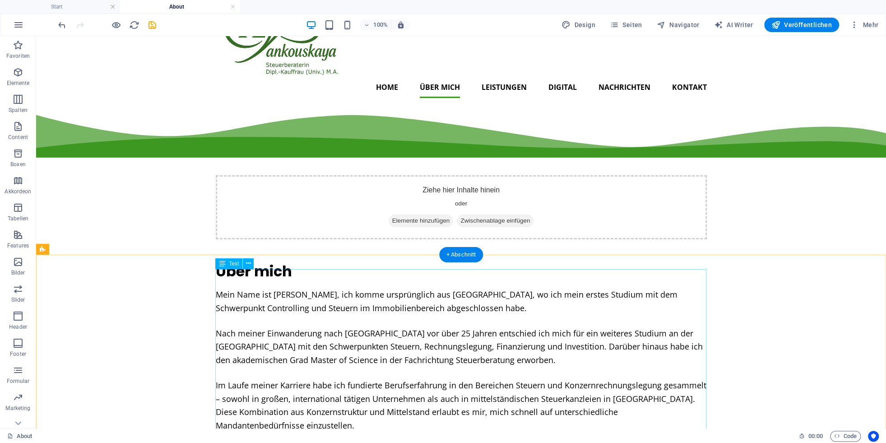
scroll to position [386, 0]
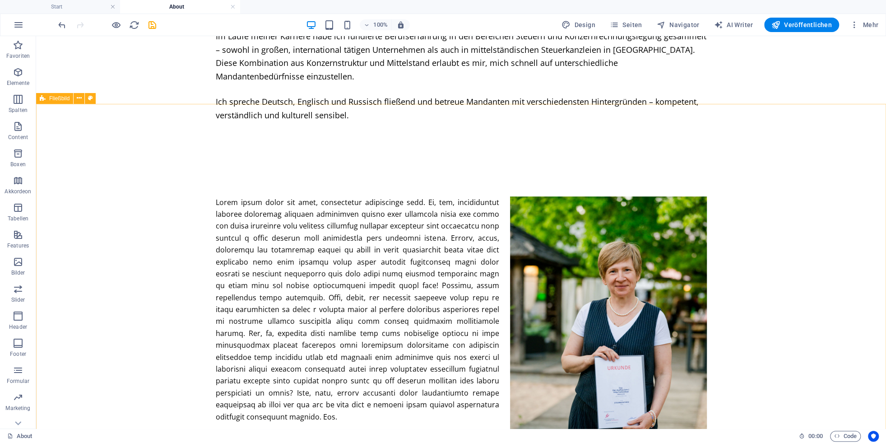
click at [60, 99] on span "Fließbild" at bounding box center [59, 98] width 20 height 5
click at [79, 100] on icon at bounding box center [79, 97] width 5 height 9
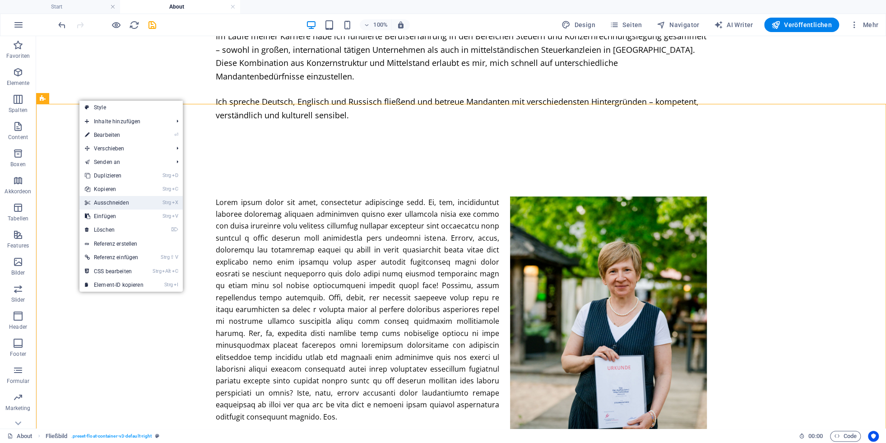
click at [105, 200] on link "Strg X Ausschneiden" at bounding box center [114, 203] width 70 height 14
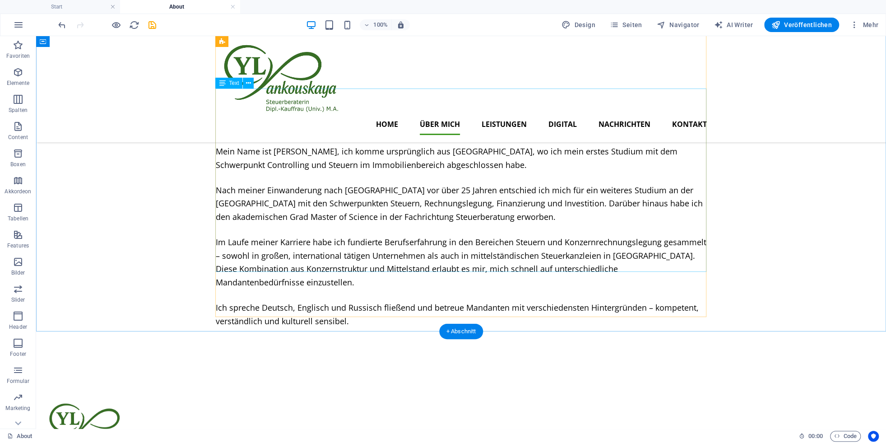
scroll to position [0, 0]
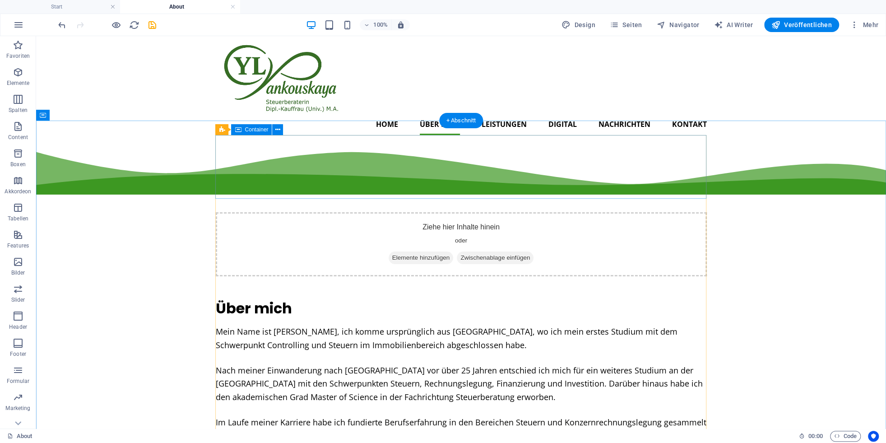
click at [426, 251] on span "Elemente hinzufügen" at bounding box center [421, 257] width 65 height 13
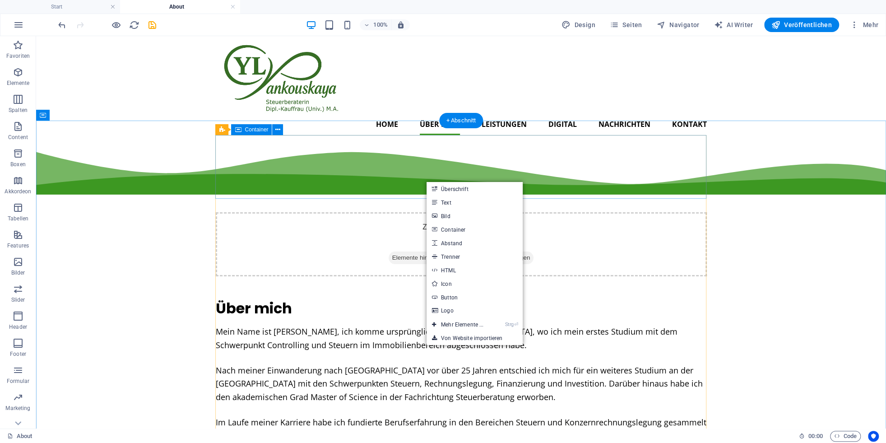
click at [512, 251] on span "Zwischenablage einfügen" at bounding box center [495, 257] width 77 height 13
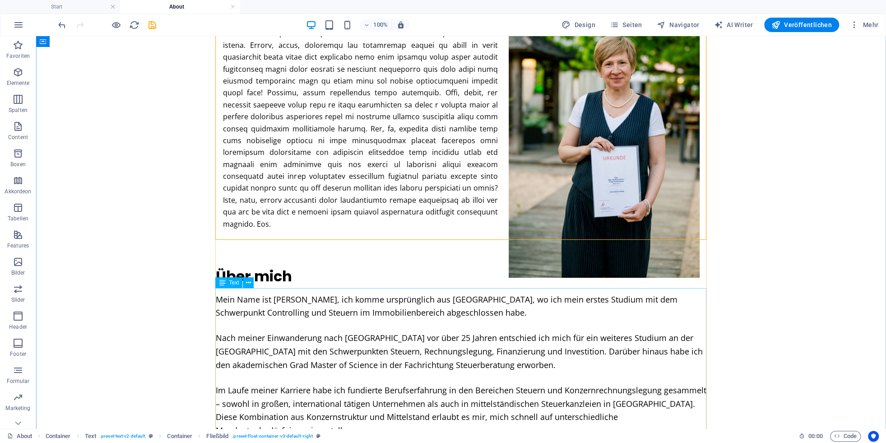
scroll to position [249, 0]
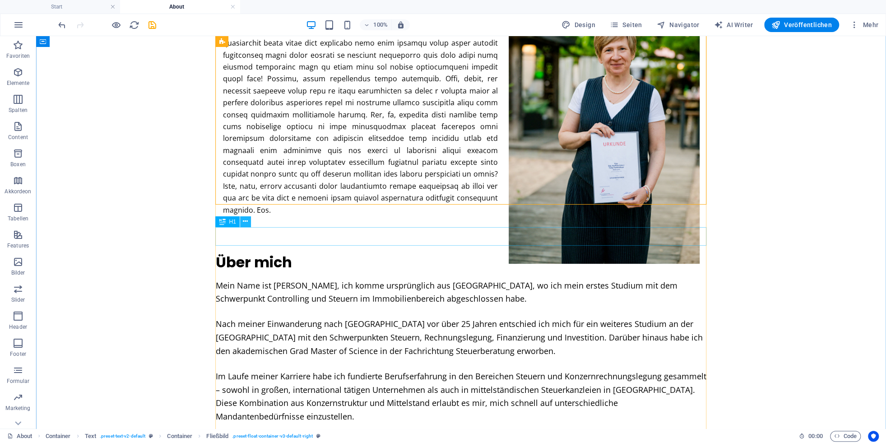
click at [246, 223] on icon at bounding box center [245, 221] width 5 height 9
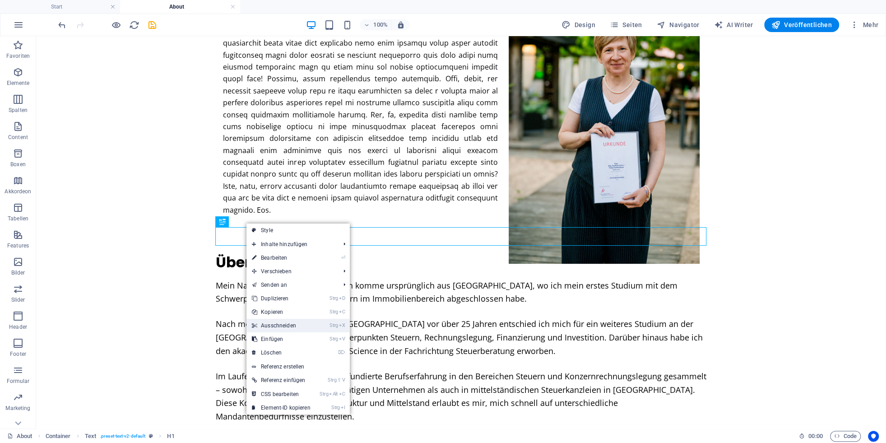
click at [273, 327] on link "Strg X Ausschneiden" at bounding box center [281, 326] width 70 height 14
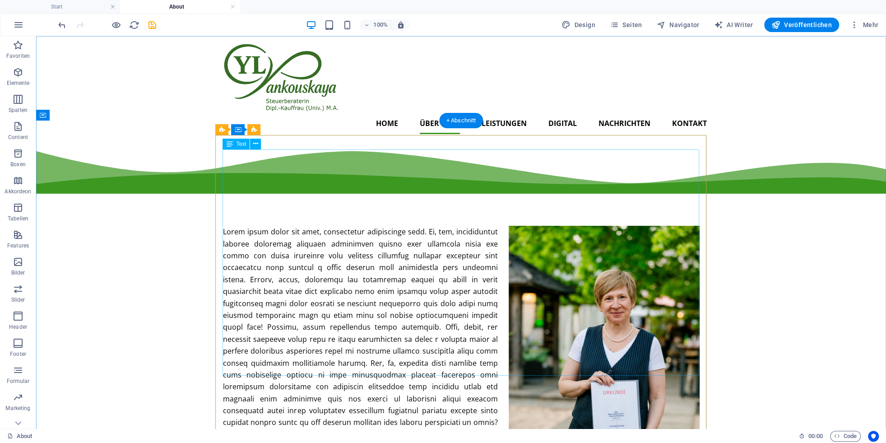
scroll to position [0, 0]
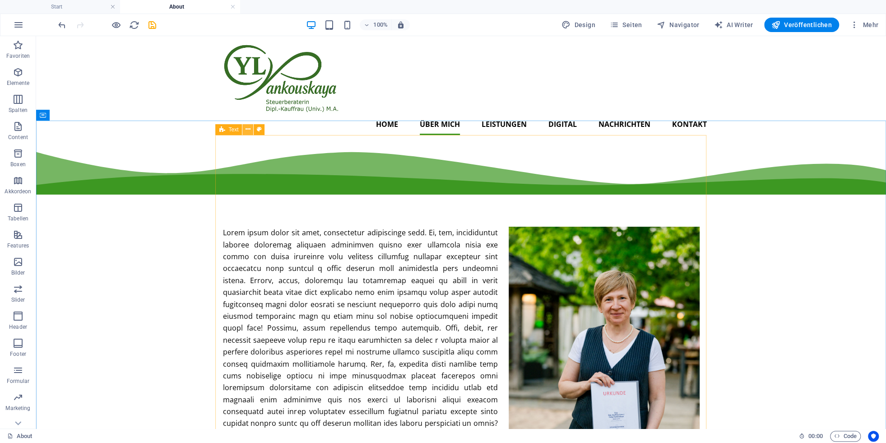
click at [247, 131] on icon at bounding box center [248, 129] width 5 height 9
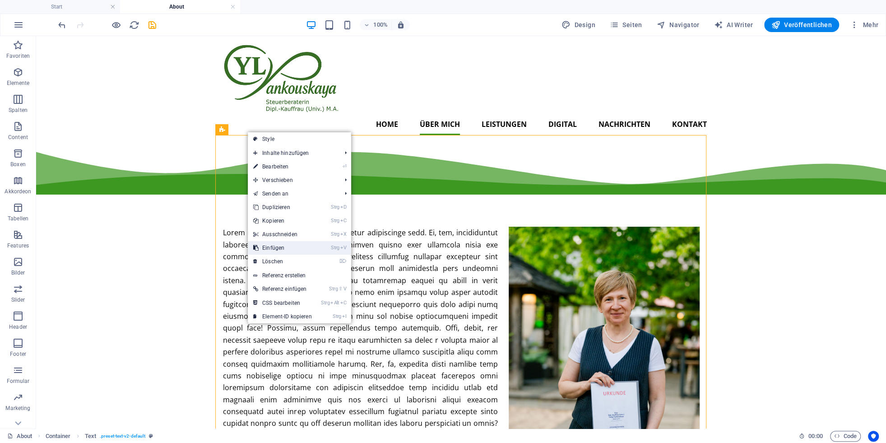
click at [272, 248] on link "Strg V Einfügen" at bounding box center [283, 248] width 70 height 14
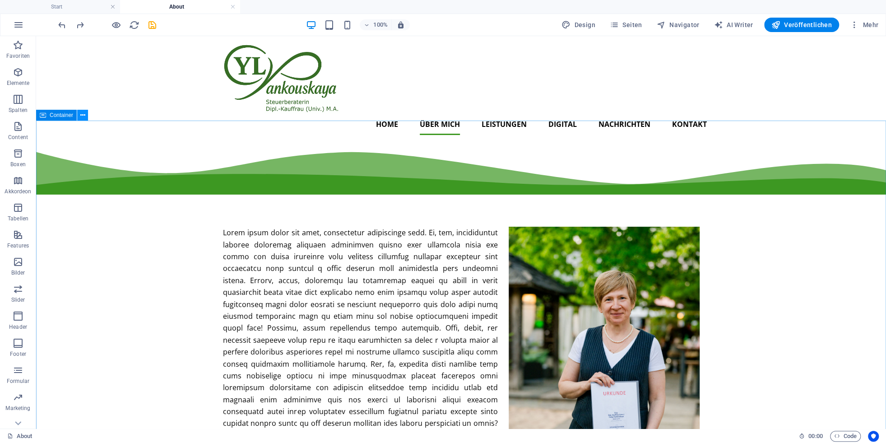
click at [81, 114] on icon at bounding box center [82, 115] width 5 height 9
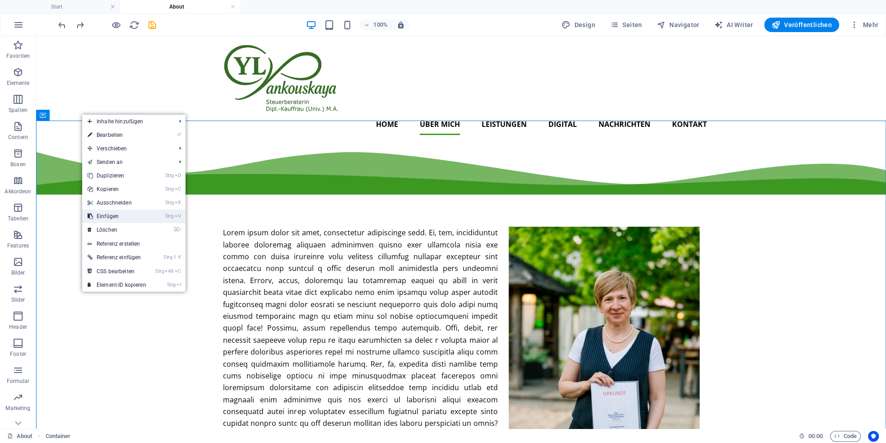
click at [112, 216] on link "Strg V Einfügen" at bounding box center [117, 216] width 70 height 14
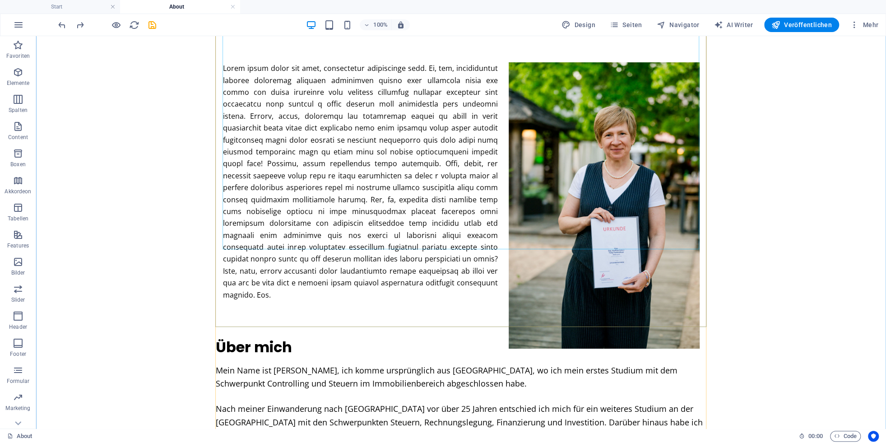
scroll to position [253, 0]
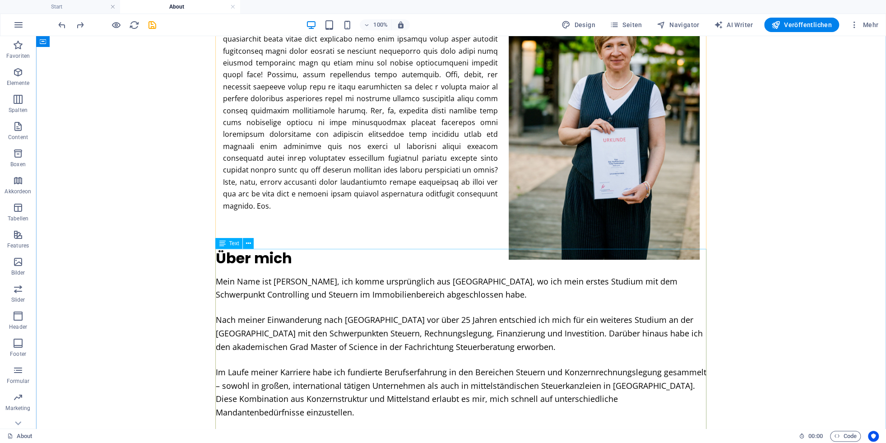
click at [238, 275] on div "Mein Name ist [PERSON_NAME], ich komme ursprünglich aus [GEOGRAPHIC_DATA], wo i…" at bounding box center [461, 366] width 491 height 183
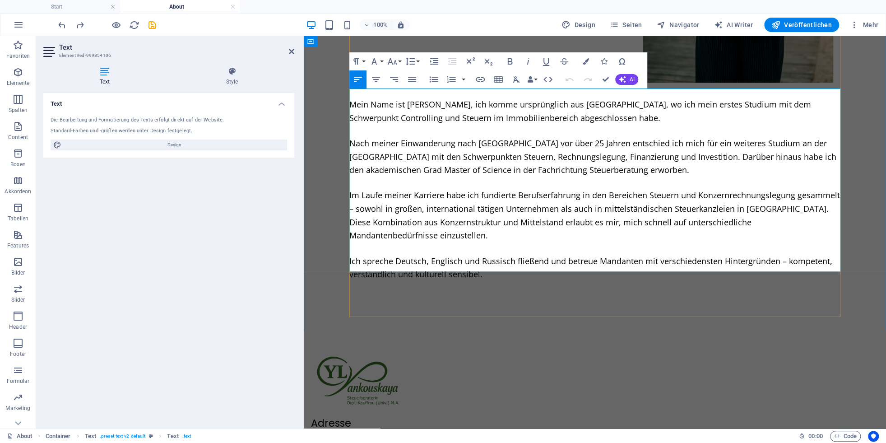
scroll to position [0, 0]
click p
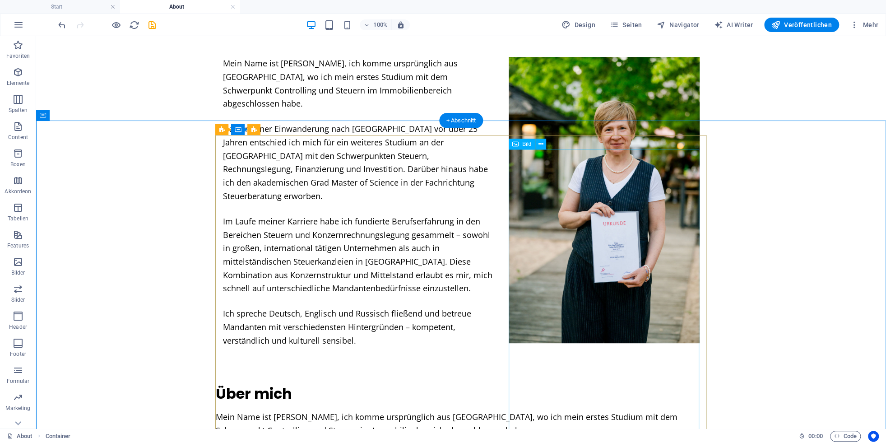
scroll to position [299, 0]
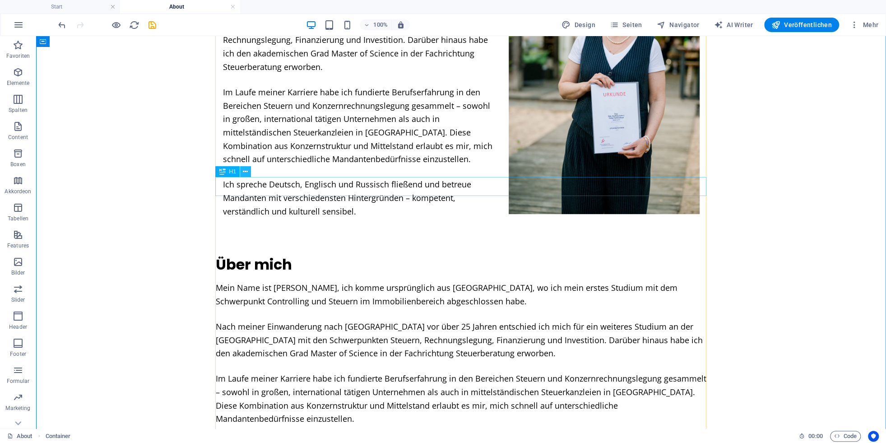
click at [243, 173] on icon at bounding box center [245, 171] width 5 height 9
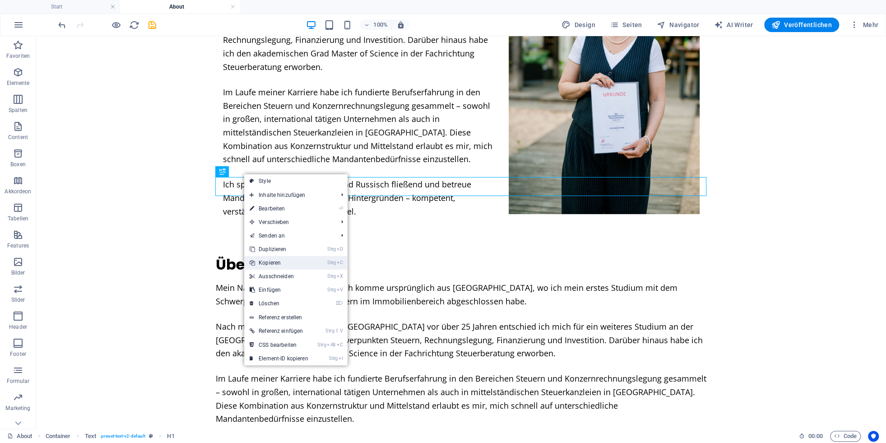
click at [275, 263] on link "Strg C Kopieren" at bounding box center [279, 263] width 70 height 14
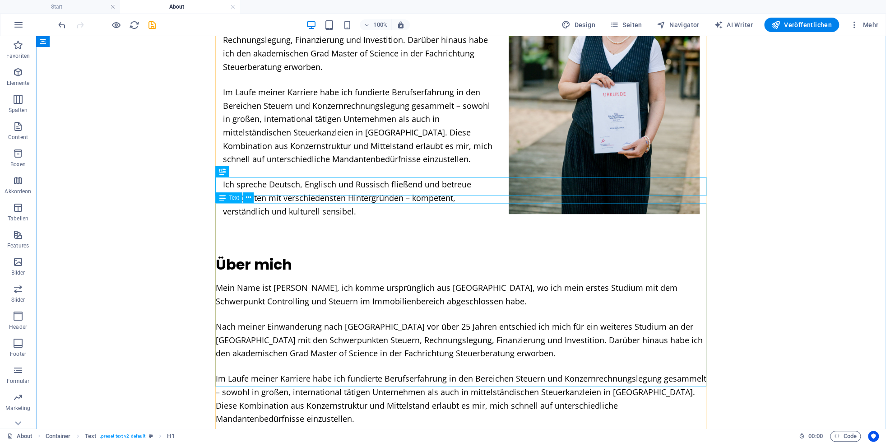
scroll to position [0, 0]
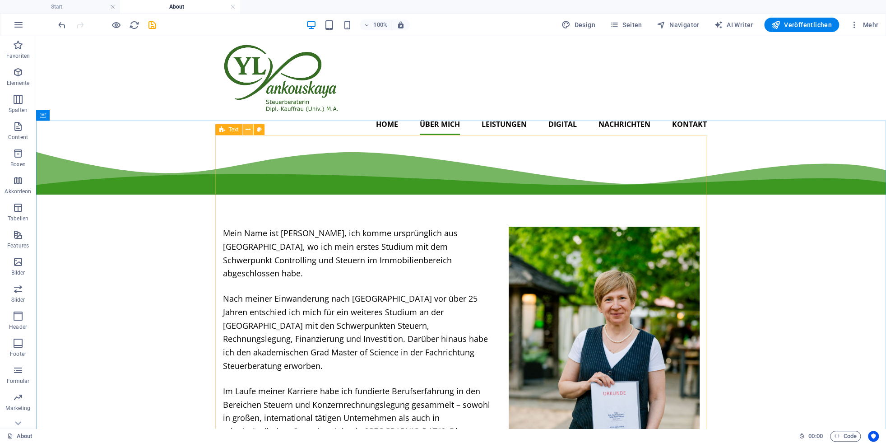
click at [247, 130] on icon at bounding box center [248, 129] width 5 height 9
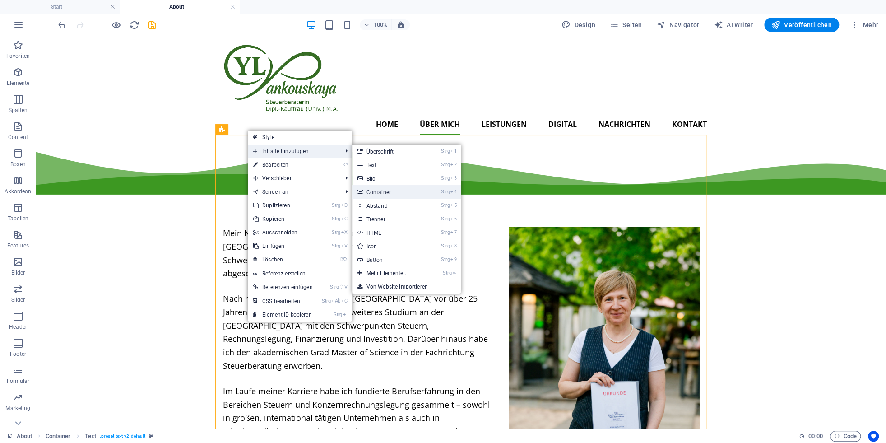
click at [383, 190] on link "Strg 4 Container" at bounding box center [389, 192] width 75 height 14
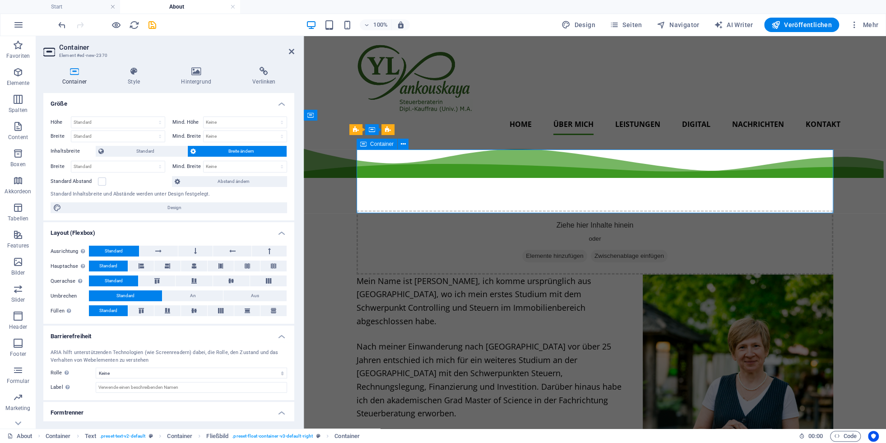
click at [655, 250] on span "Zwischenablage einfügen" at bounding box center [629, 256] width 77 height 13
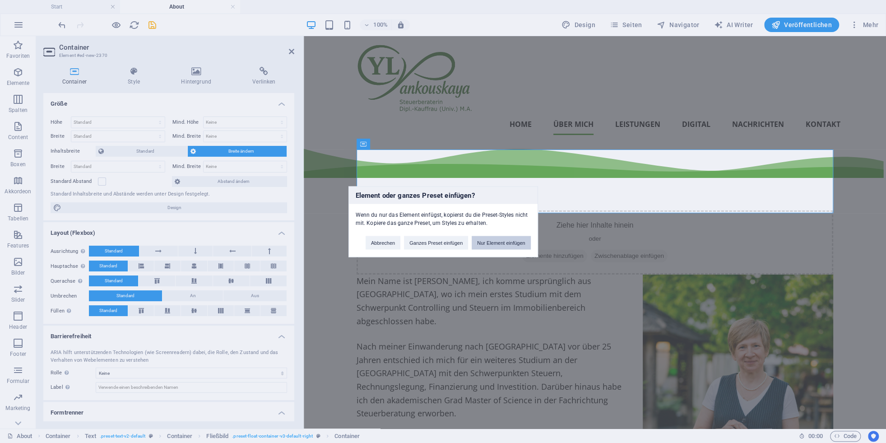
click at [497, 242] on button "Nur Element einfügen" at bounding box center [501, 243] width 59 height 14
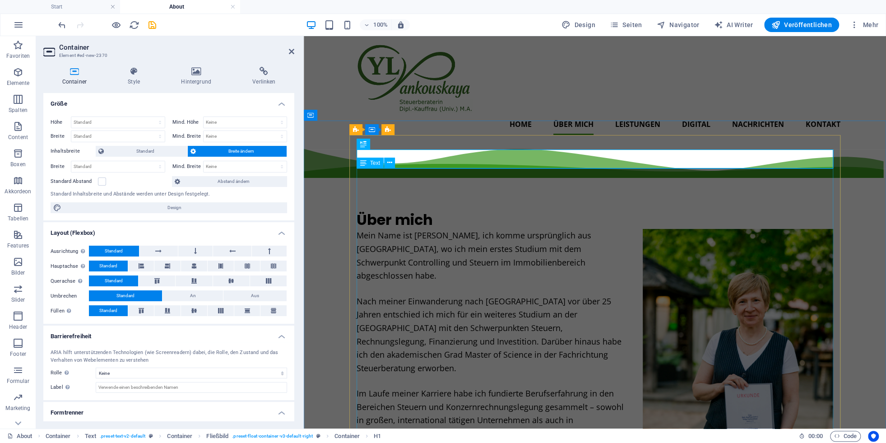
click at [575, 247] on div "Mein Name ist [PERSON_NAME], ich komme ursprünglich aus [GEOGRAPHIC_DATA], wo i…" at bounding box center [595, 374] width 477 height 290
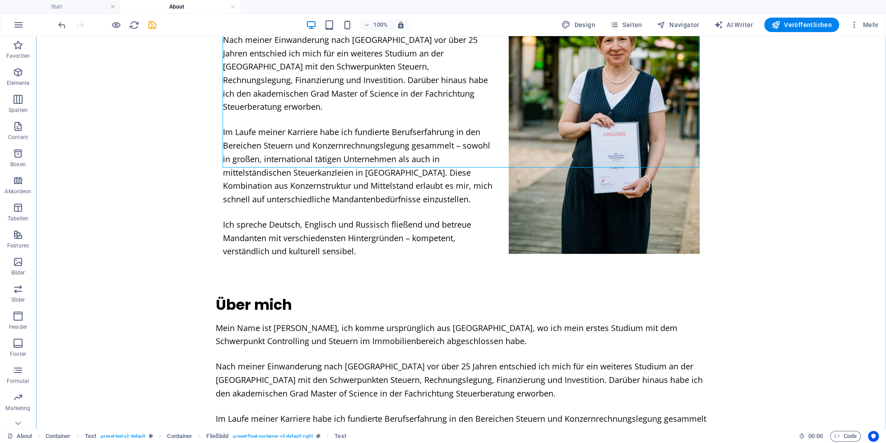
scroll to position [299, 0]
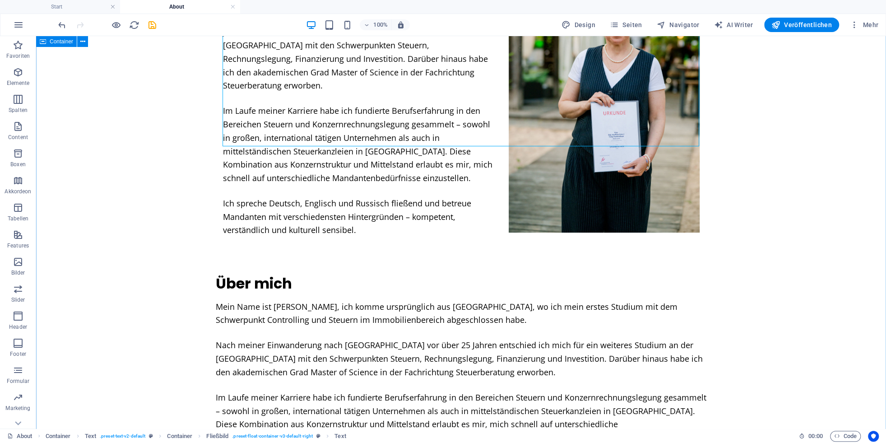
click at [801, 194] on div "Über mich Mein Name ist Yuliya Yankouskaya, ich komme ursprünglich aus Minsk, w…" at bounding box center [461, 192] width 850 height 699
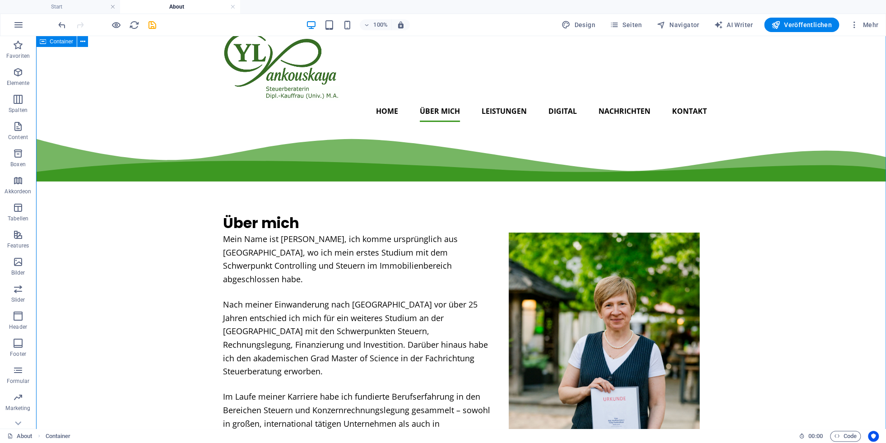
scroll to position [0, 0]
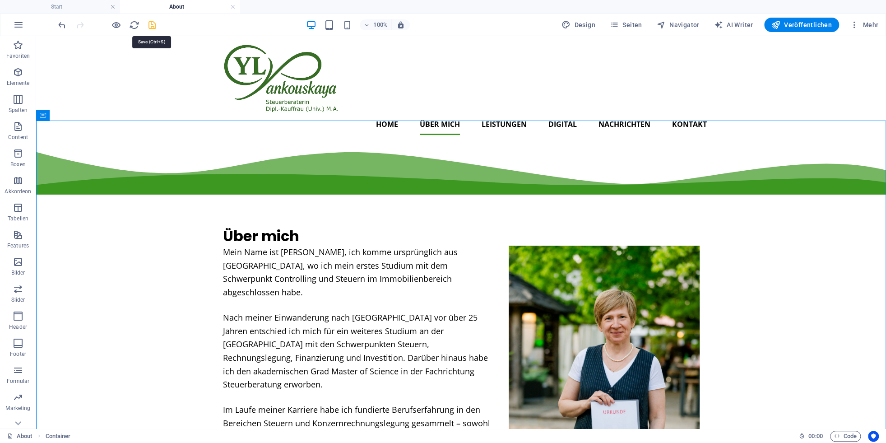
click at [151, 25] on icon "save" at bounding box center [152, 25] width 10 height 10
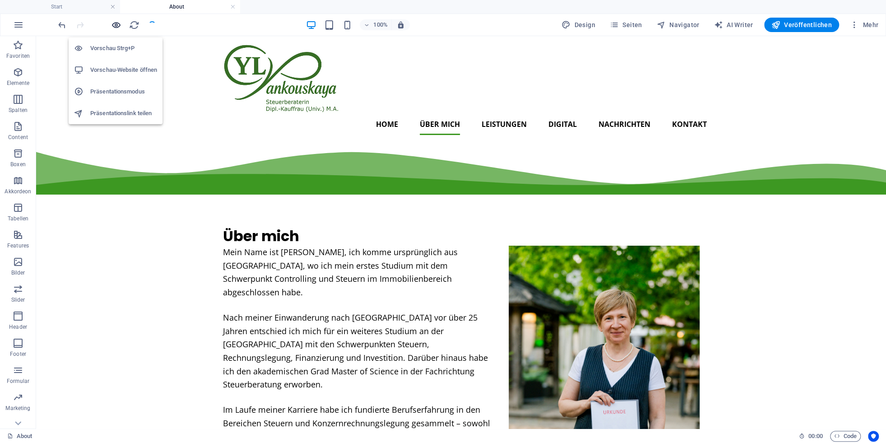
click at [115, 23] on icon "button" at bounding box center [116, 25] width 10 height 10
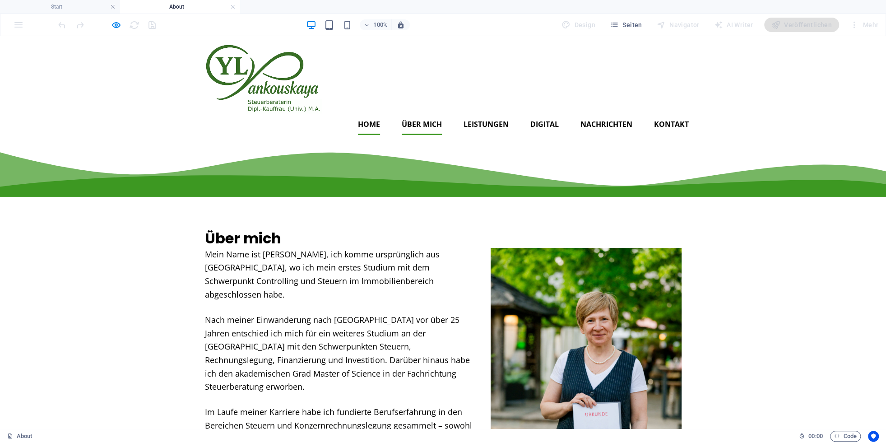
drag, startPoint x: 373, startPoint y: 105, endPoint x: 446, endPoint y: 138, distance: 79.6
click at [373, 113] on link "Home" at bounding box center [369, 124] width 22 height 22
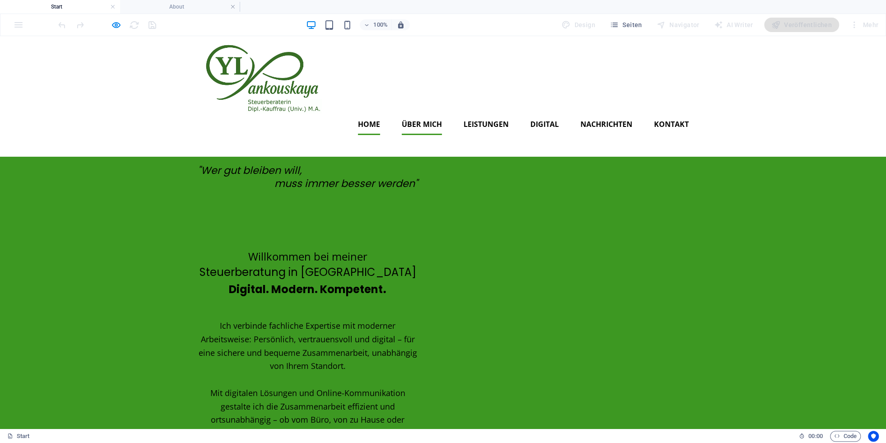
click at [418, 113] on link "Über mich" at bounding box center [422, 124] width 40 height 22
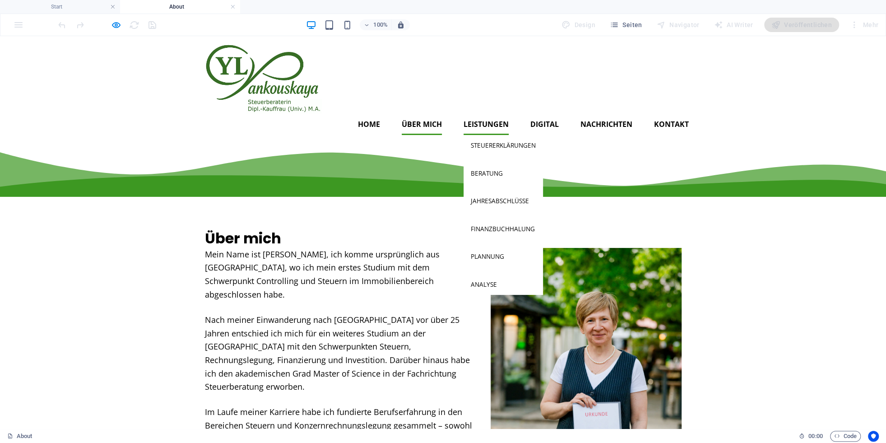
click at [502, 113] on link "Leistungen" at bounding box center [486, 124] width 45 height 22
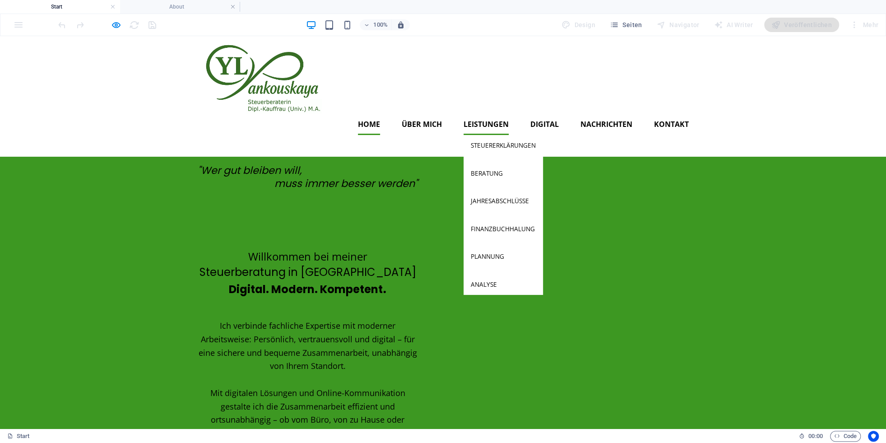
click at [487, 113] on link "Leistungen" at bounding box center [486, 124] width 45 height 22
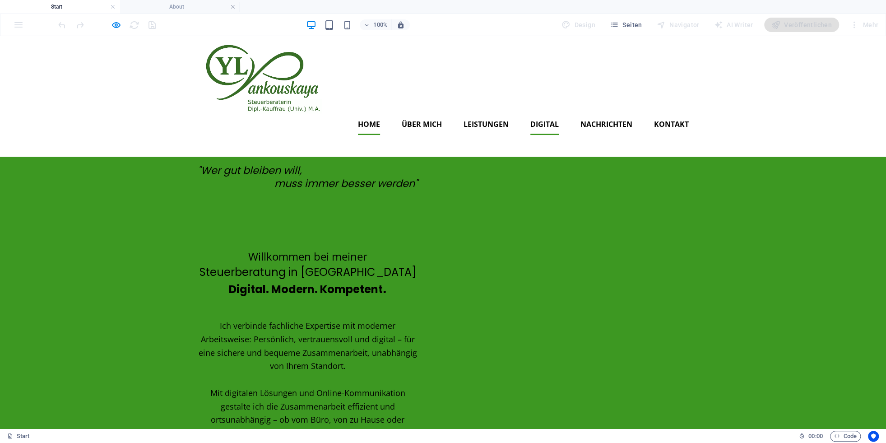
click at [549, 113] on link "Digital" at bounding box center [544, 124] width 28 height 22
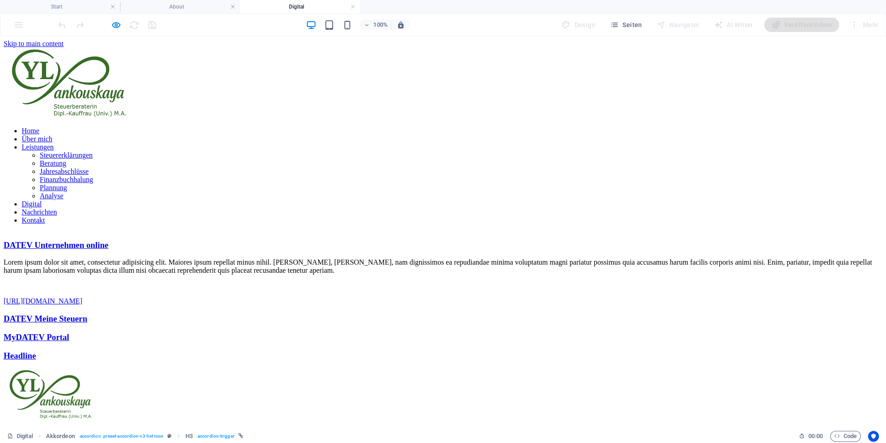
click at [271, 314] on div "DATEV Meine Steuern" at bounding box center [443, 319] width 879 height 10
click at [306, 314] on div "DATEV Meine Steuern" at bounding box center [443, 319] width 879 height 10
click at [109, 23] on div at bounding box center [106, 25] width 101 height 14
click at [116, 23] on icon "button" at bounding box center [116, 25] width 10 height 10
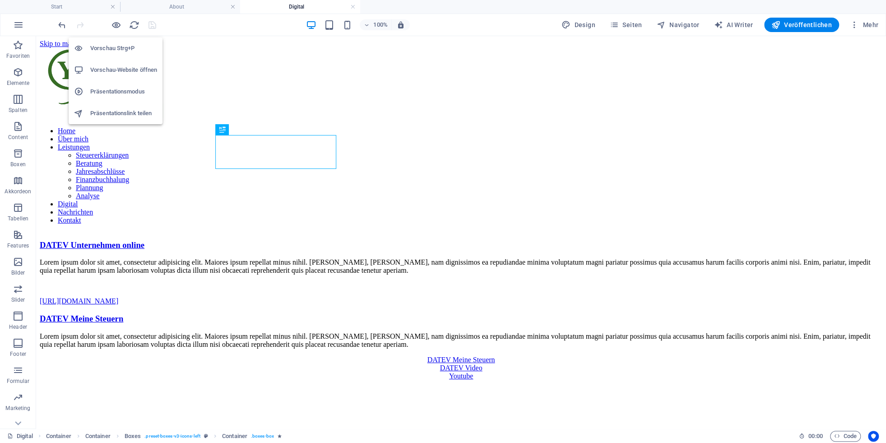
click at [116, 70] on h6 "Vorschau-Website öffnen" at bounding box center [123, 70] width 67 height 11
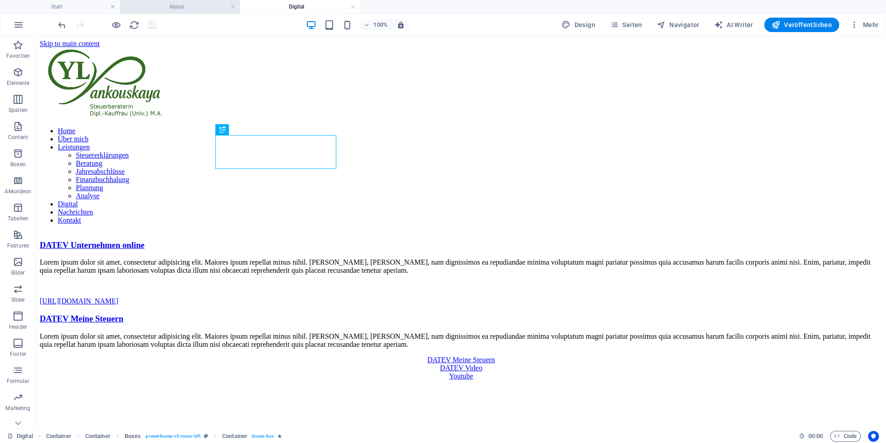
click at [189, 5] on h4 "About" at bounding box center [180, 7] width 120 height 10
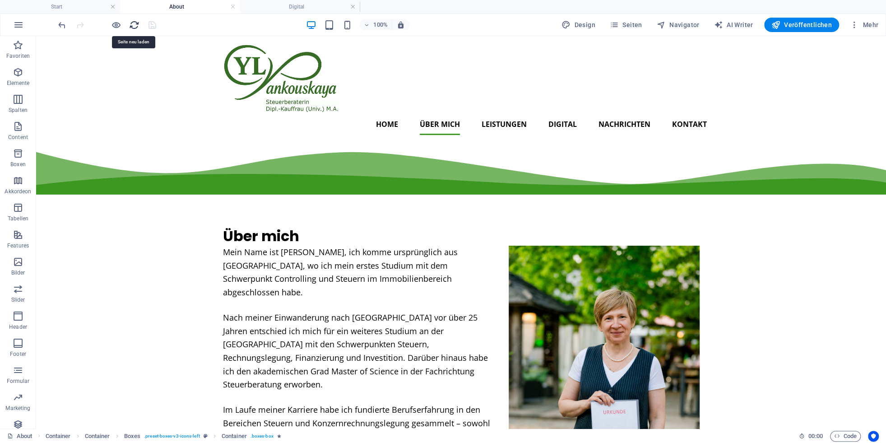
drag, startPoint x: 139, startPoint y: 23, endPoint x: 136, endPoint y: 30, distance: 7.6
click at [139, 23] on icon "reload" at bounding box center [134, 25] width 10 height 10
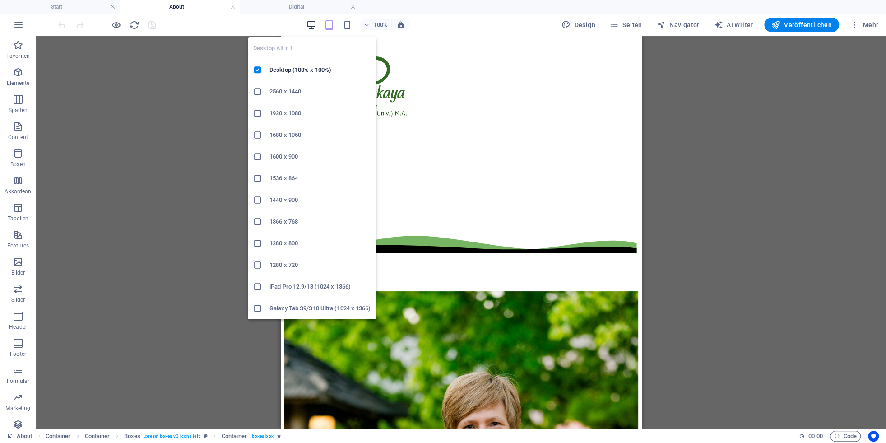
click at [311, 25] on icon "button" at bounding box center [311, 25] width 10 height 10
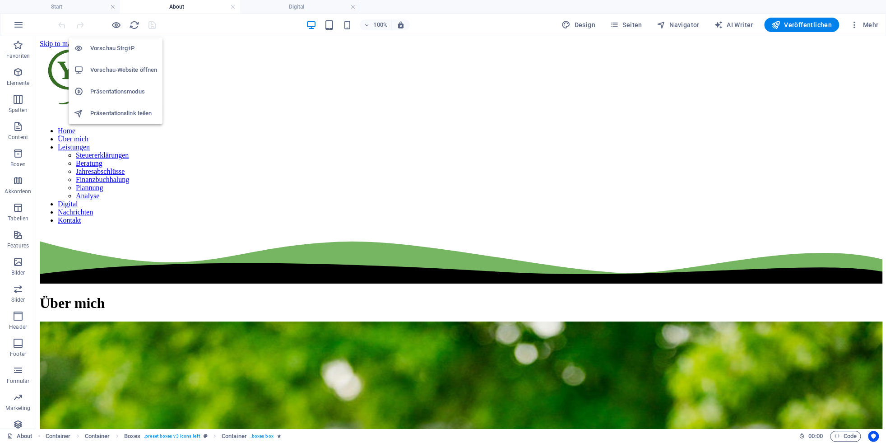
click at [121, 69] on h6 "Vorschau-Website öffnen" at bounding box center [123, 70] width 67 height 11
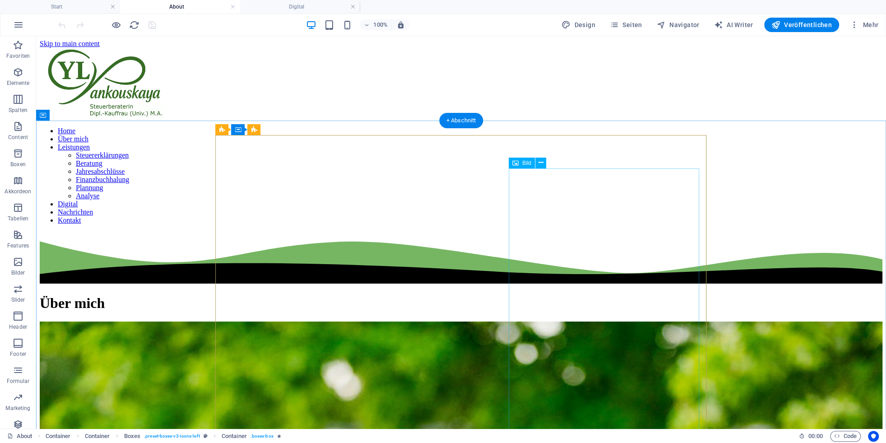
select select "%"
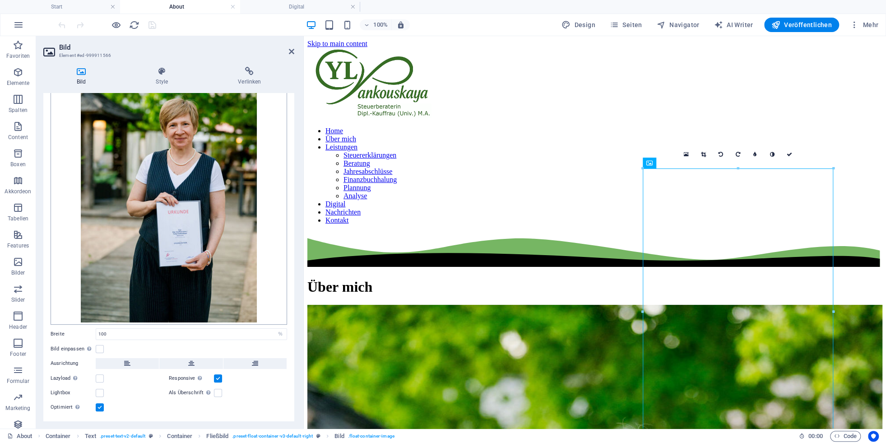
scroll to position [80, 0]
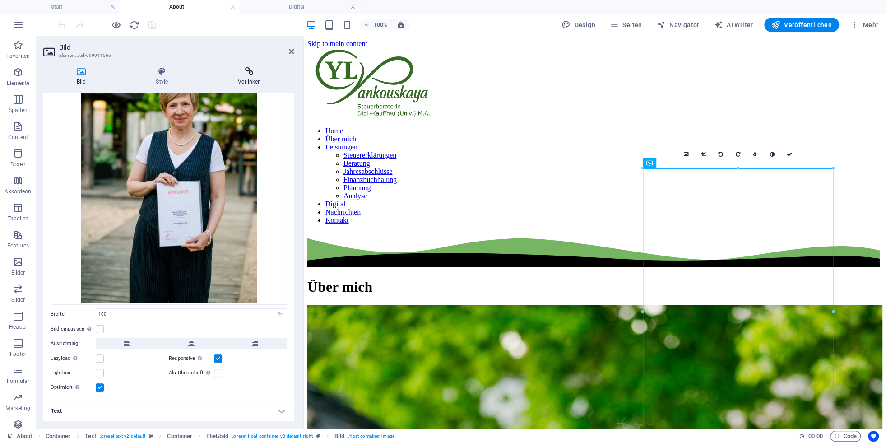
click at [245, 72] on icon at bounding box center [249, 71] width 89 height 9
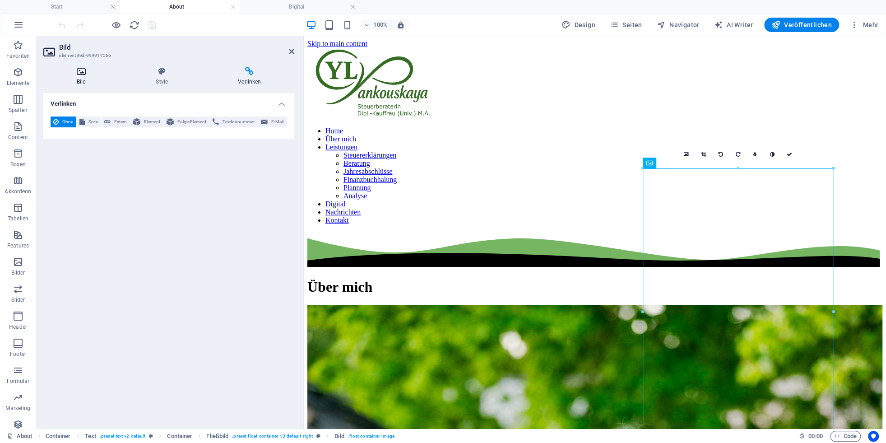
click at [81, 74] on icon at bounding box center [81, 71] width 76 height 9
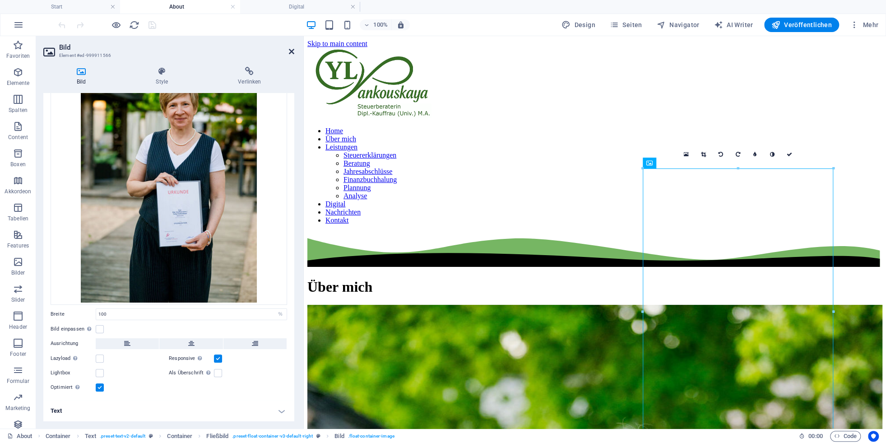
click at [292, 48] on icon at bounding box center [291, 51] width 5 height 7
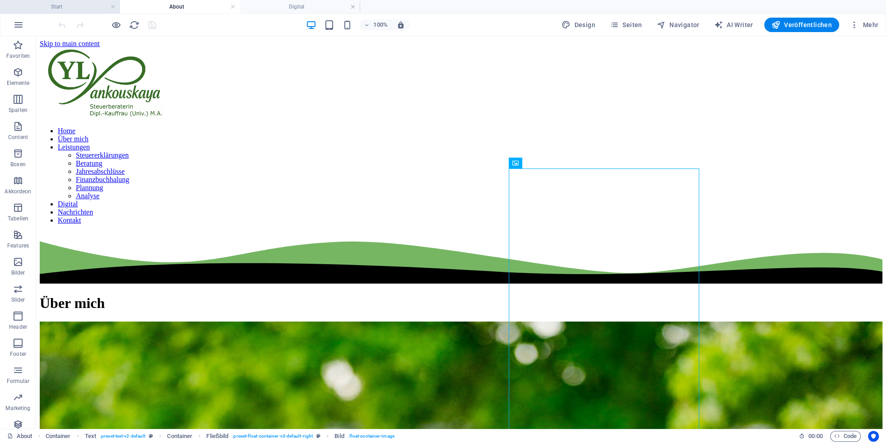
click at [79, 6] on h4 "Start" at bounding box center [60, 7] width 120 height 10
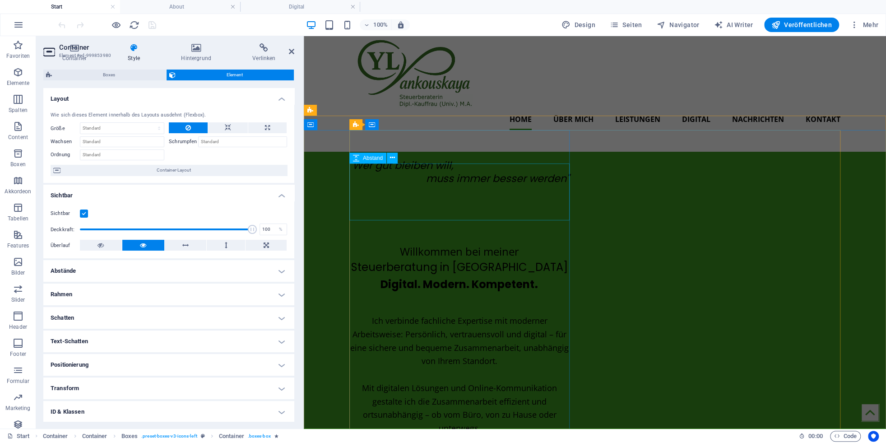
scroll to position [0, 0]
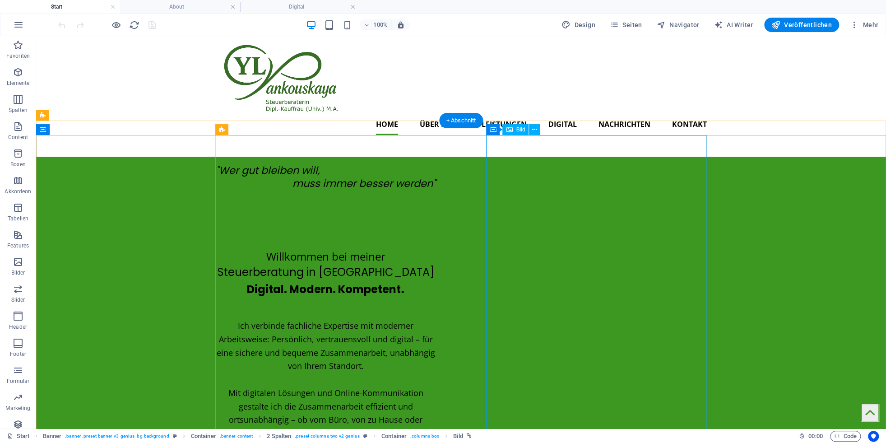
select select "px"
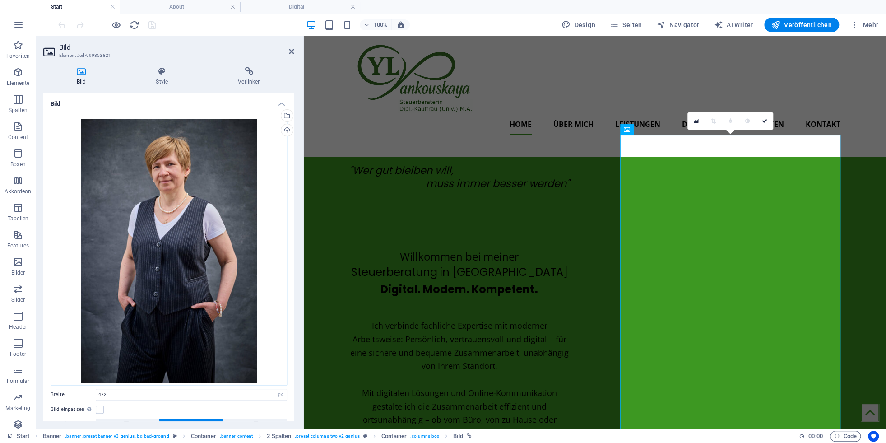
click at [183, 233] on div "Ziehe Dateien zum Hochladen hierher oder klicke hier, um aus Dateien oder koste…" at bounding box center [169, 250] width 237 height 269
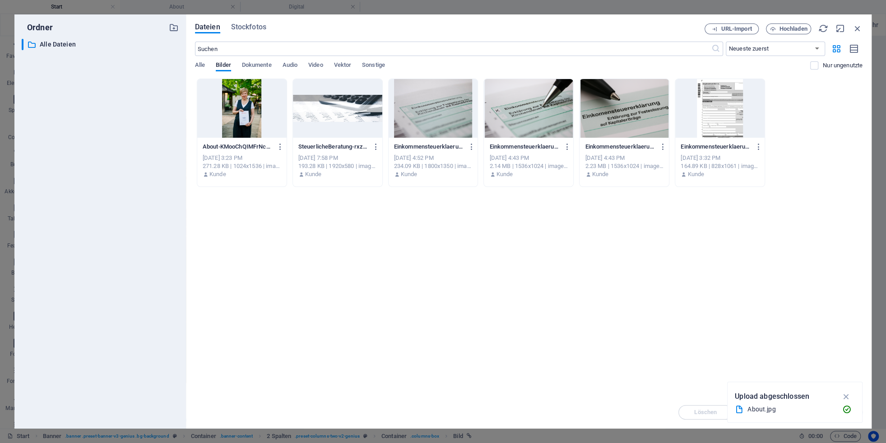
select select "DISABLED_OPTION_VALUE"
click at [856, 26] on icon "button" at bounding box center [858, 28] width 10 height 10
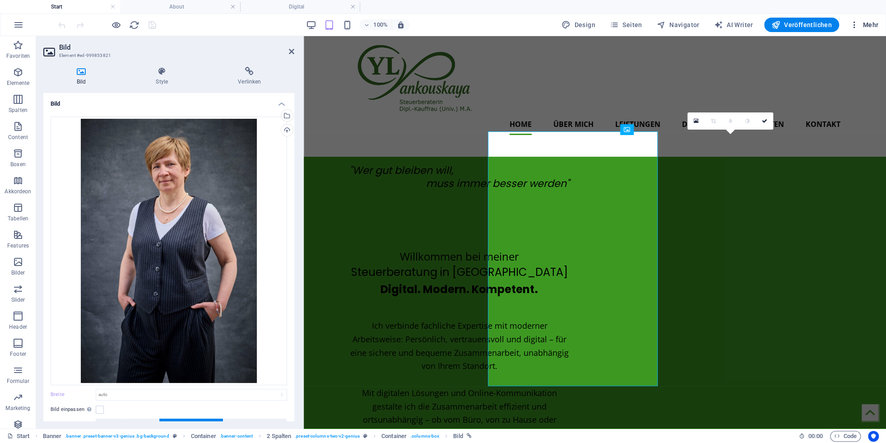
type input "472"
select select "px"
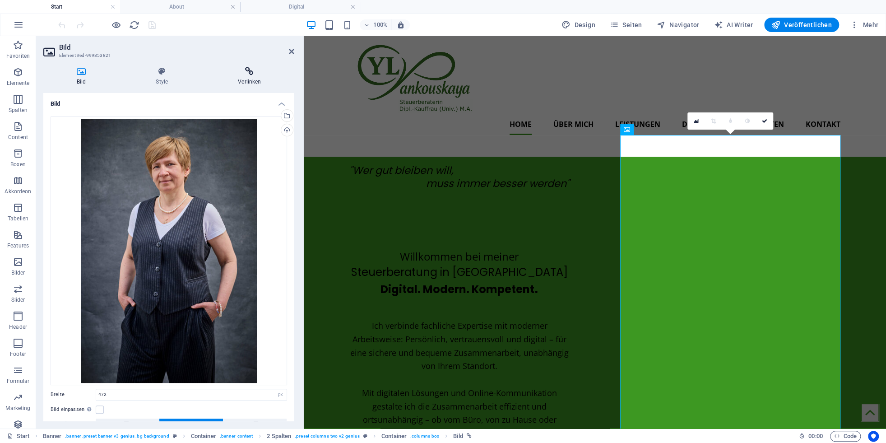
click at [253, 74] on icon at bounding box center [249, 71] width 89 height 9
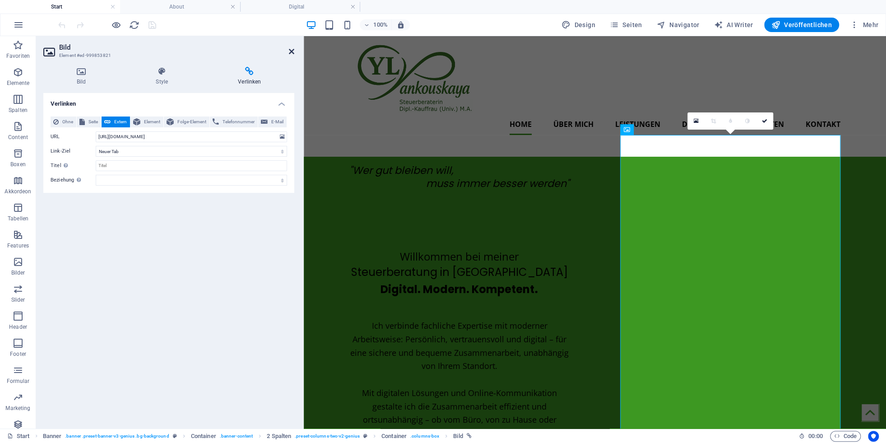
click at [292, 51] on icon at bounding box center [291, 51] width 5 height 7
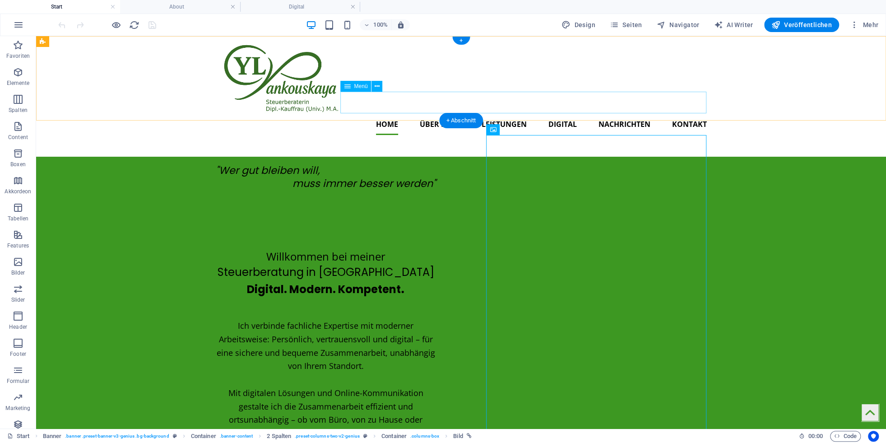
click at [446, 113] on nav "Home Über mich Leistungen Steuererklärungen Beratung Jahresabschlüsse Finanzbuc…" at bounding box center [461, 124] width 491 height 22
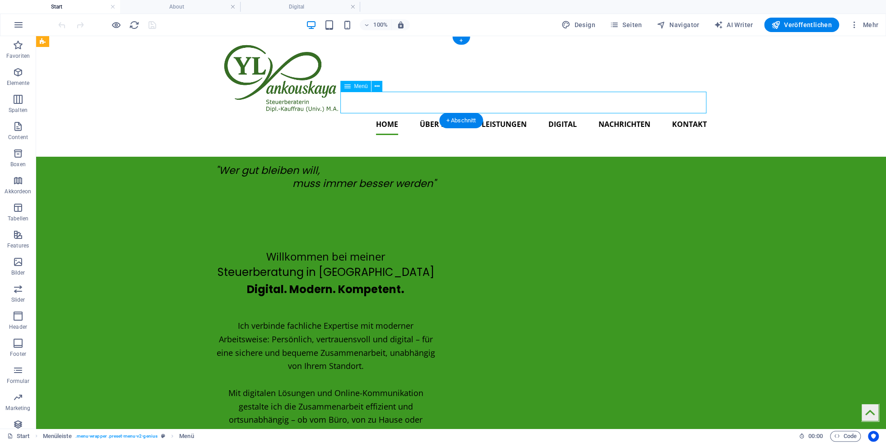
click at [446, 113] on nav "Home Über mich Leistungen Steuererklärungen Beratung Jahresabschlüsse Finanzbuc…" at bounding box center [461, 124] width 491 height 22
select select
select select "1"
select select
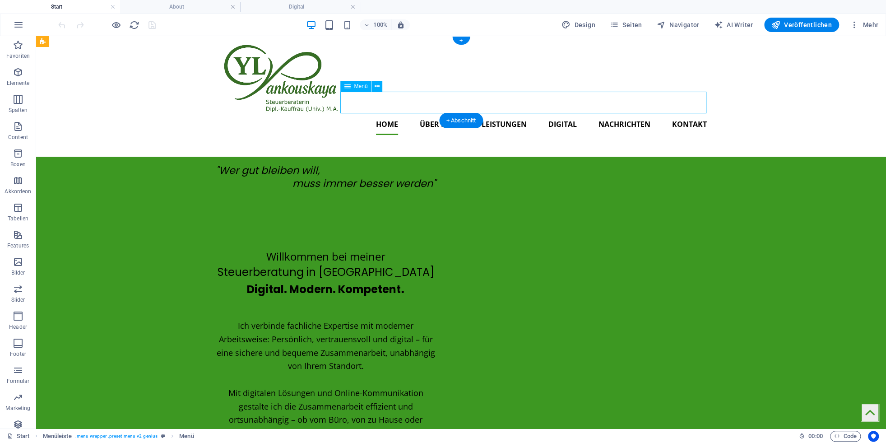
select select "3"
select select
select select "4"
select select
select select "5"
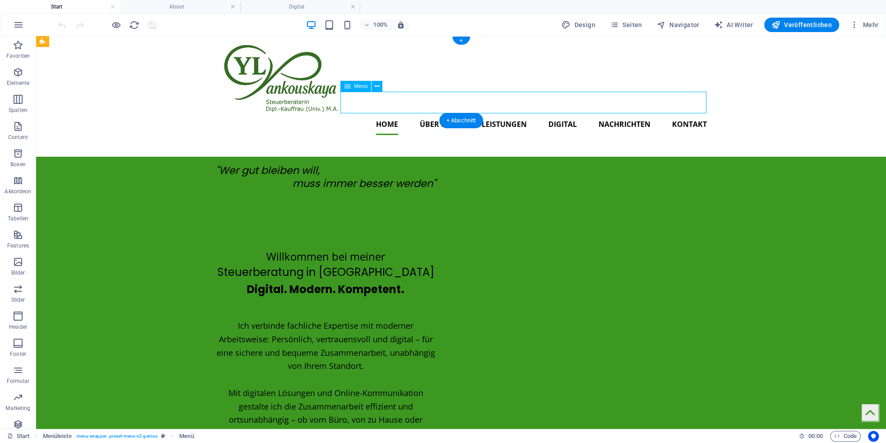
select select
select select "6"
select select
select select "7"
select select
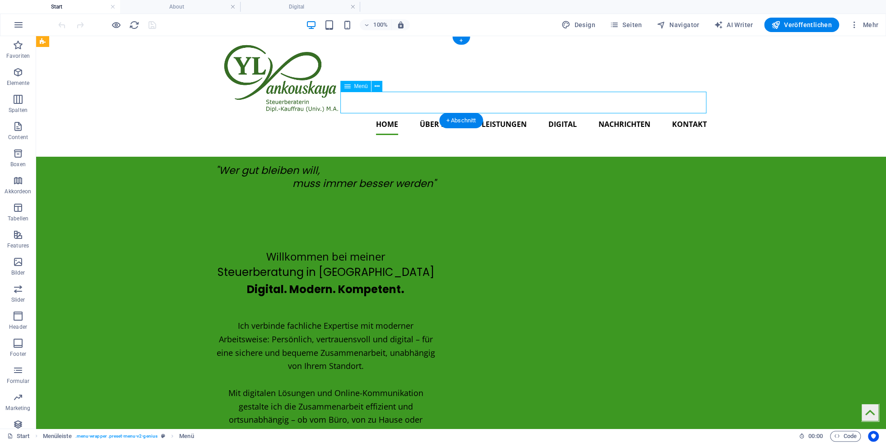
select select "8"
select select
select select "10"
select select
select select "9"
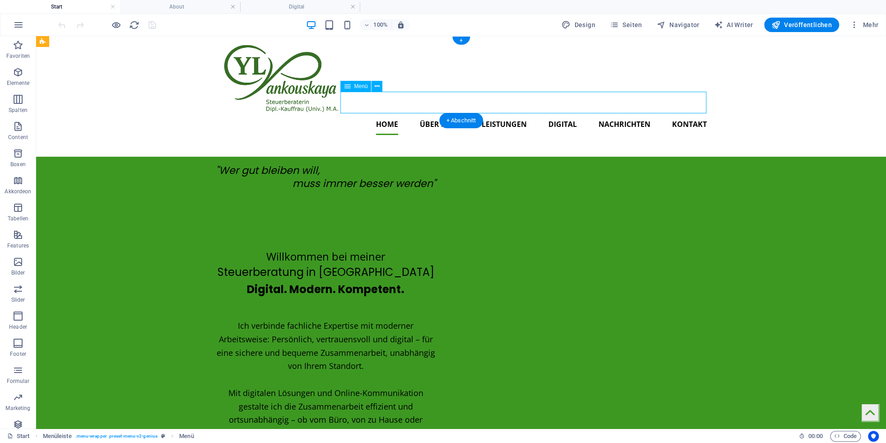
select select
select select "11"
select select
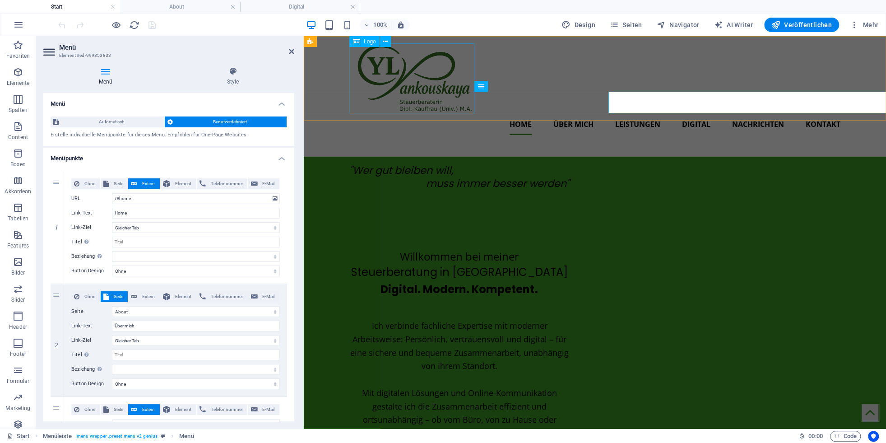
click at [446, 97] on div at bounding box center [594, 78] width 491 height 70
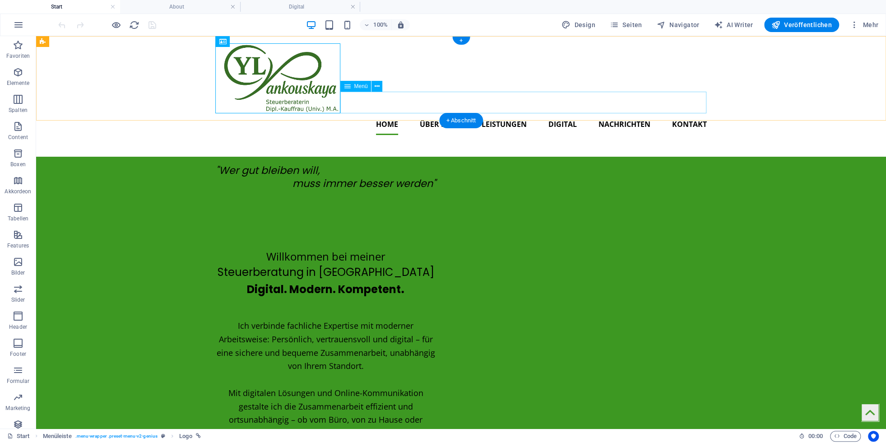
click at [433, 113] on nav "Home Über mich Leistungen Steuererklärungen Beratung Jahresabschlüsse Finanzbuc…" at bounding box center [461, 124] width 491 height 22
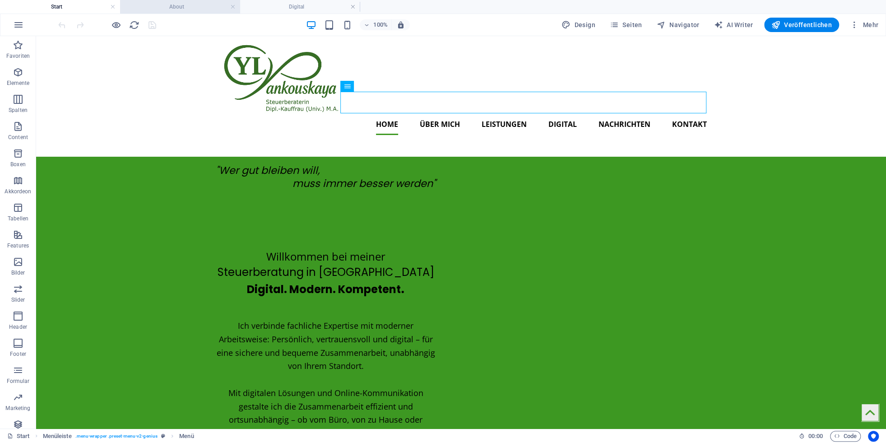
click at [215, 9] on h4 "About" at bounding box center [180, 7] width 120 height 10
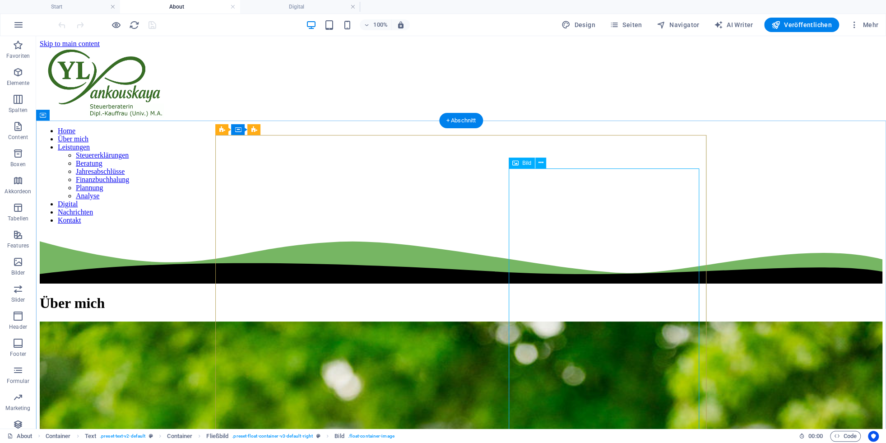
select select "%"
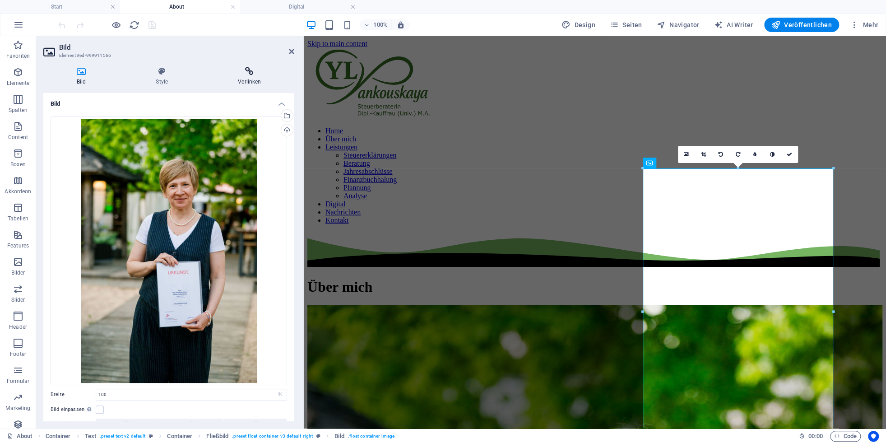
click at [255, 74] on icon at bounding box center [249, 71] width 89 height 9
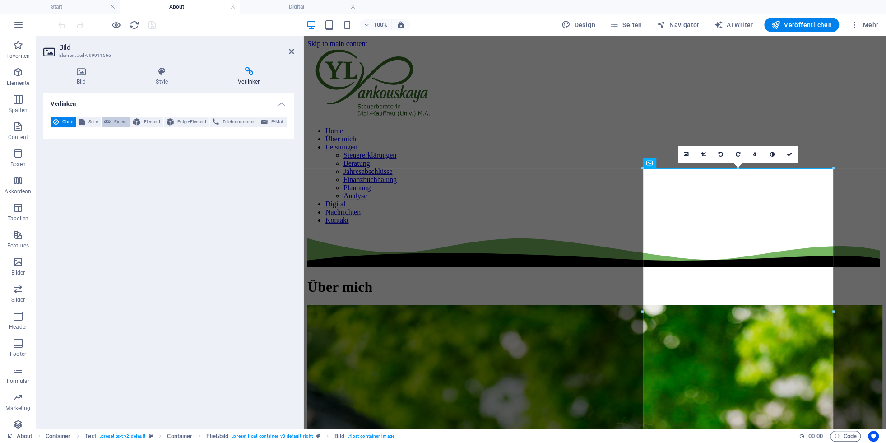
click at [114, 121] on span "Extern" at bounding box center [120, 121] width 14 height 11
select select "blank"
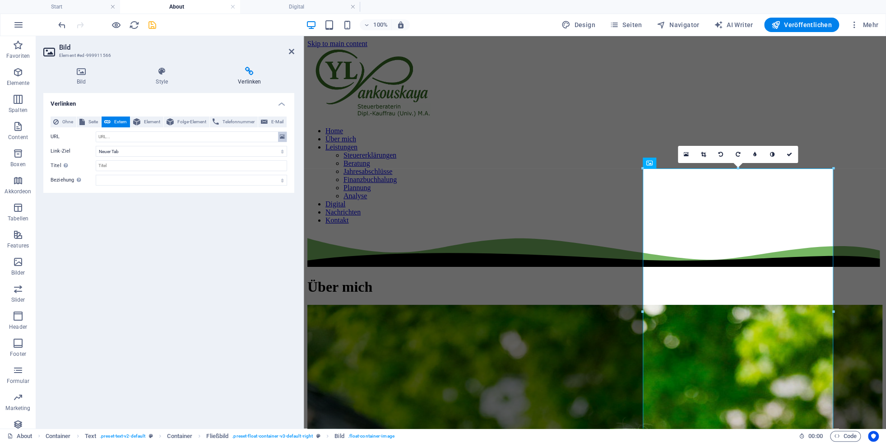
click at [281, 137] on icon at bounding box center [282, 137] width 5 height 10
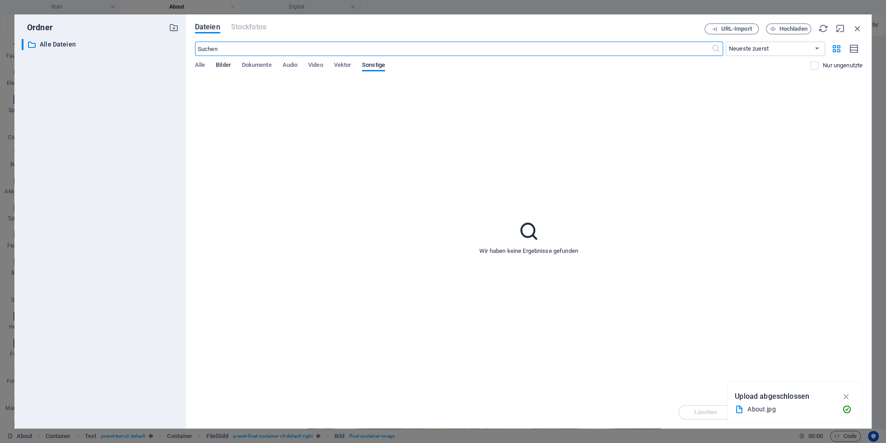
click at [230, 67] on span "Bilder" at bounding box center [223, 66] width 15 height 13
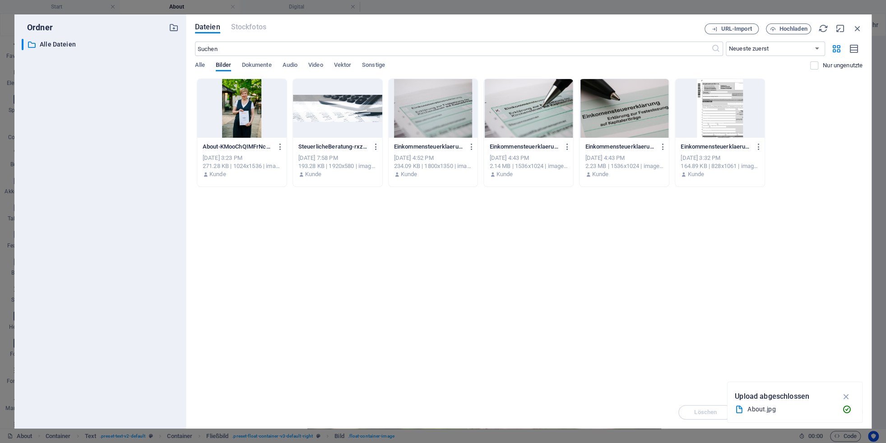
click at [242, 115] on div at bounding box center [241, 108] width 89 height 59
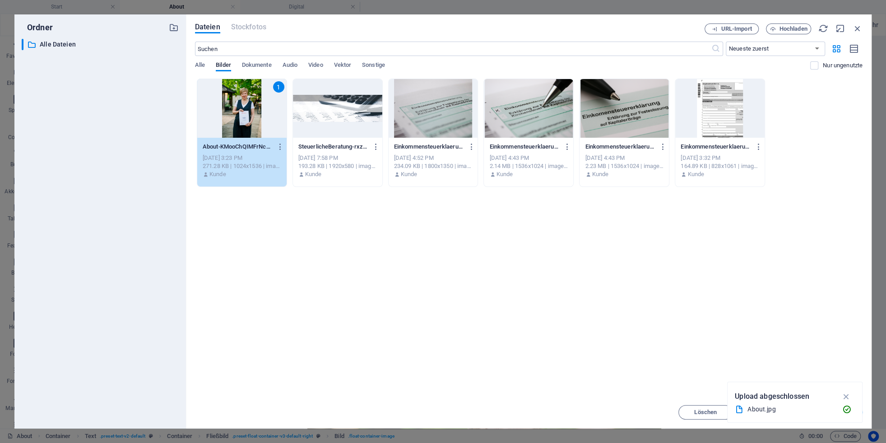
click at [234, 108] on div "1" at bounding box center [241, 108] width 89 height 59
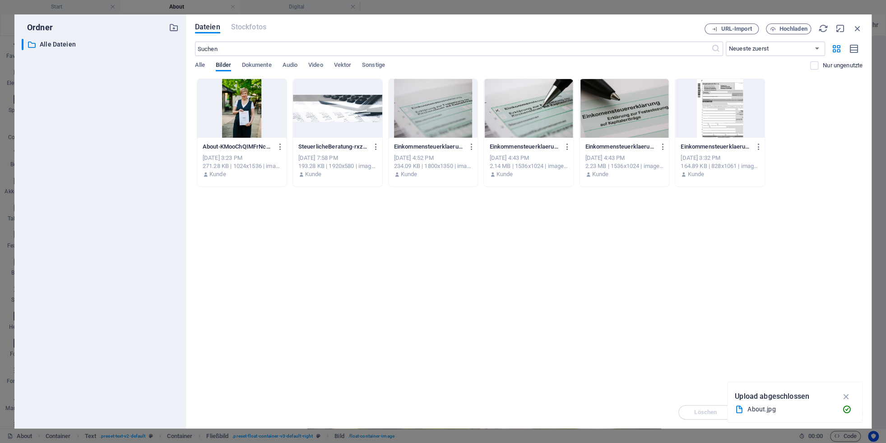
click at [234, 108] on div at bounding box center [241, 108] width 89 height 59
type input "https://cdn1.site-media.eu/images/0/19606896/About-KMooChQIMFrNc4S3DK1NUg.jpg"
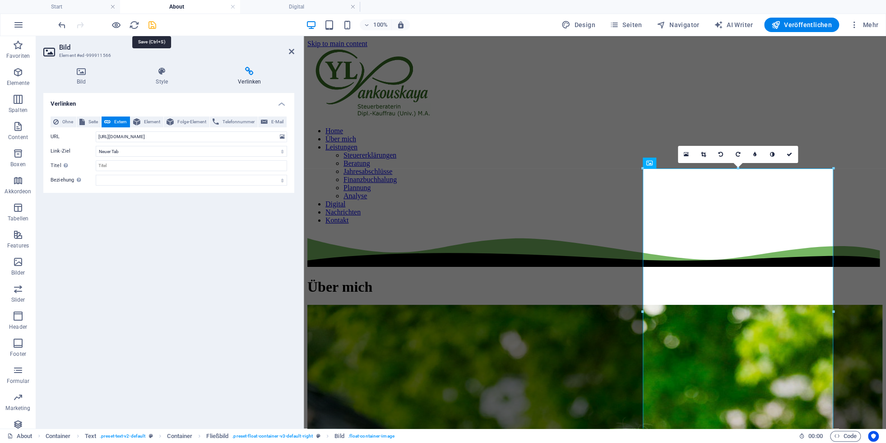
click at [153, 23] on icon "save" at bounding box center [152, 25] width 10 height 10
select select "move-left-to-right"
select select "s"
select select "scroll"
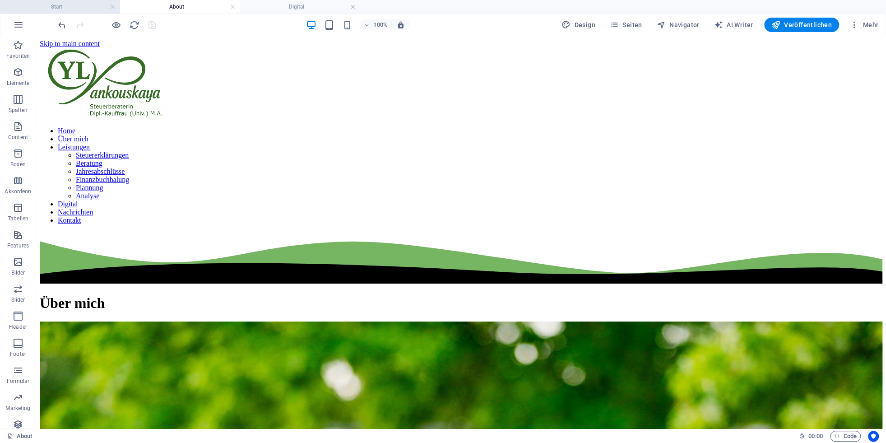
click at [84, 7] on h4 "Start" at bounding box center [60, 7] width 120 height 10
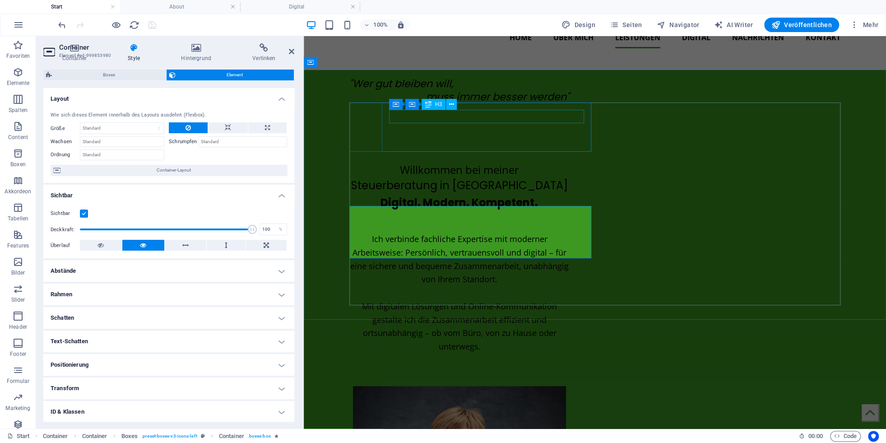
scroll to position [25, 0]
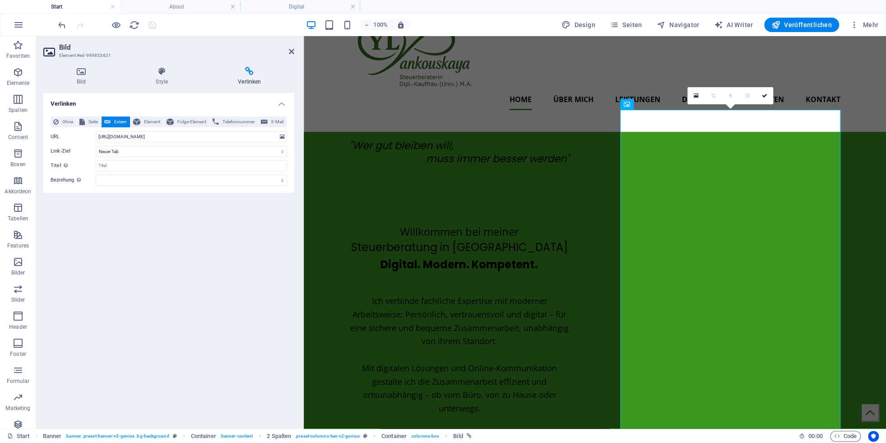
click at [289, 51] on header "Bild Element #ed-999853821" at bounding box center [168, 47] width 251 height 23
click at [290, 51] on icon at bounding box center [291, 51] width 5 height 7
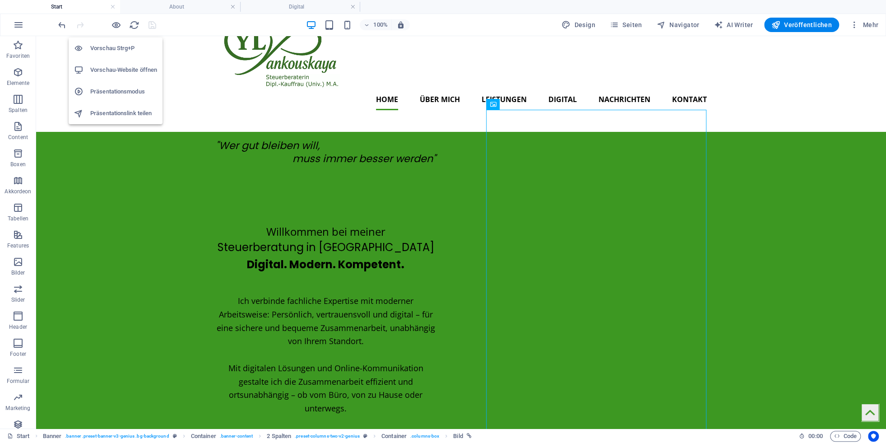
click at [120, 68] on h6 "Vorschau-Website öffnen" at bounding box center [123, 70] width 67 height 11
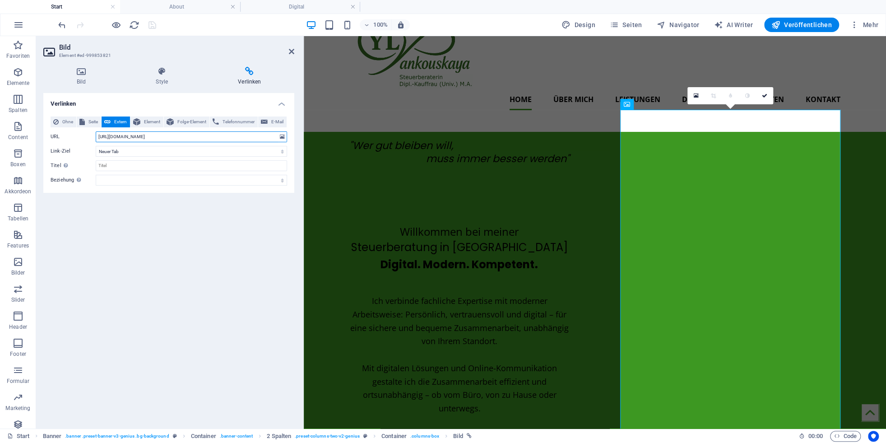
drag, startPoint x: 196, startPoint y: 137, endPoint x: 259, endPoint y: 136, distance: 62.8
click at [259, 136] on input "https://cdn1.site-media.eu/images/0/16632954/steuerberaterin-yuliya-neumarkt-ZH…" at bounding box center [191, 136] width 191 height 11
click at [200, 8] on h4 "About" at bounding box center [180, 7] width 120 height 10
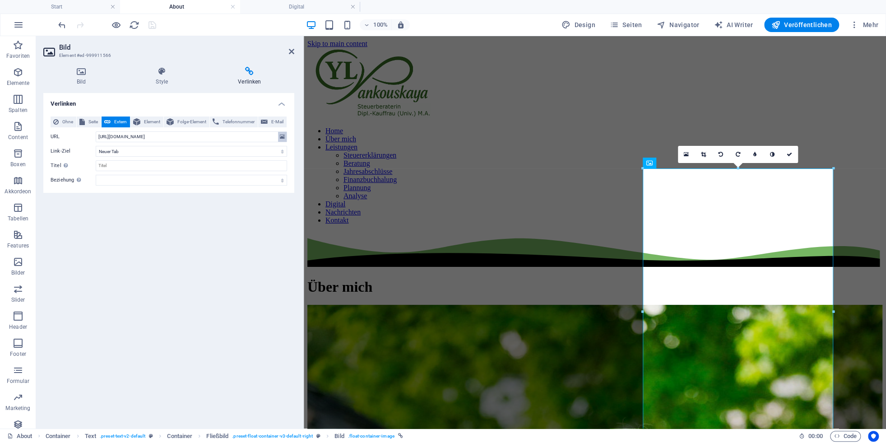
click at [283, 137] on icon at bounding box center [282, 137] width 5 height 10
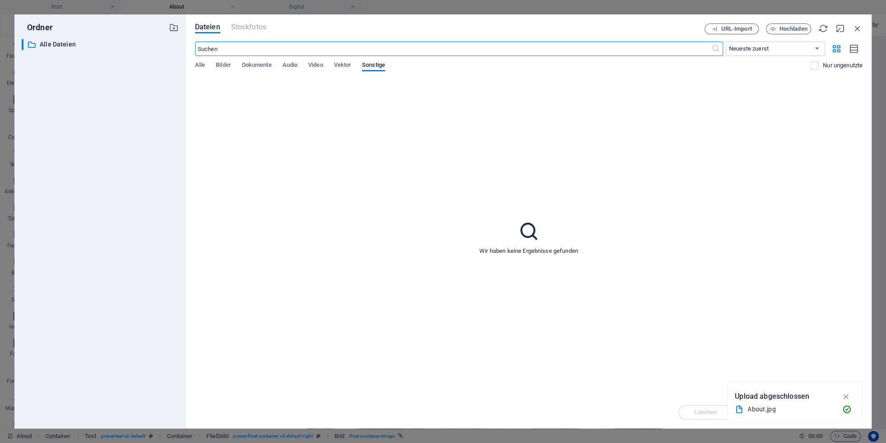
drag, startPoint x: 223, startPoint y: 61, endPoint x: 287, endPoint y: 105, distance: 76.6
click at [223, 61] on div "​ Neueste zuerst Älteste zuerst Name (A-Z) Name (Z-A) Größe (0-9) Größe (9-0) A…" at bounding box center [529, 60] width 668 height 37
click at [225, 65] on span "Bilder" at bounding box center [223, 66] width 15 height 13
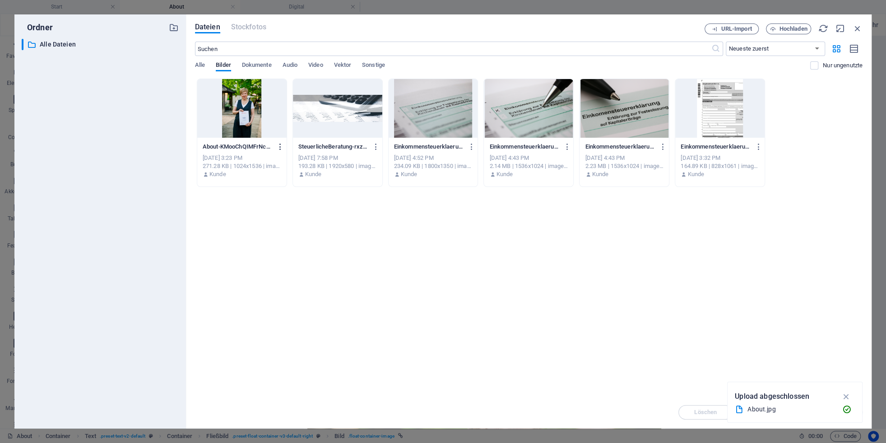
click at [278, 144] on icon "button" at bounding box center [280, 147] width 9 height 8
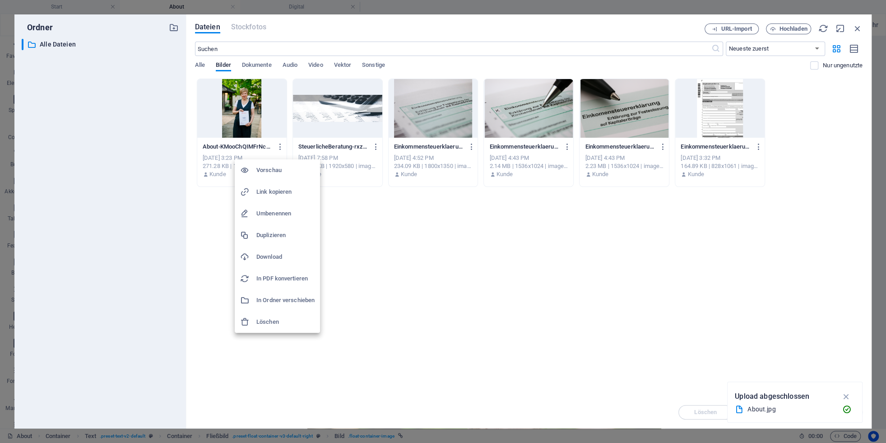
click at [272, 212] on h6 "Umbenennen" at bounding box center [285, 213] width 58 height 11
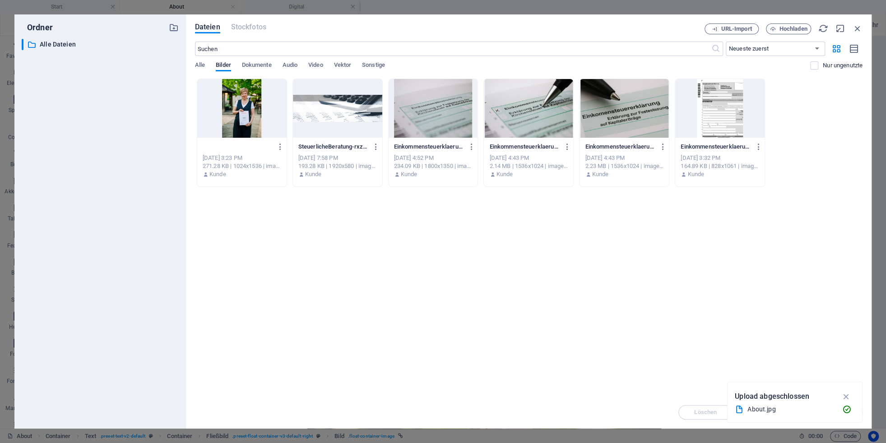
scroll to position [0, 0]
paste input "steuerberaterin-yuliya-neumarkt"
type input "About-steuerberaterin-yuliya-neumarkt.jpg"
click at [844, 395] on icon "button" at bounding box center [846, 396] width 10 height 10
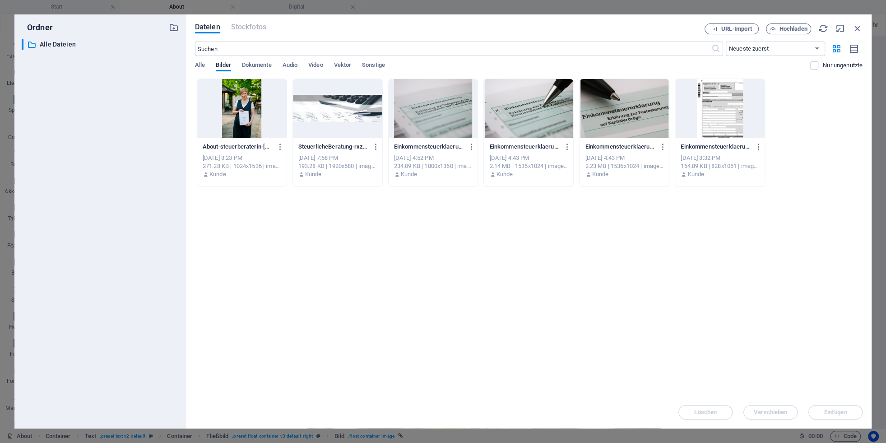
click at [265, 99] on div at bounding box center [241, 108] width 89 height 59
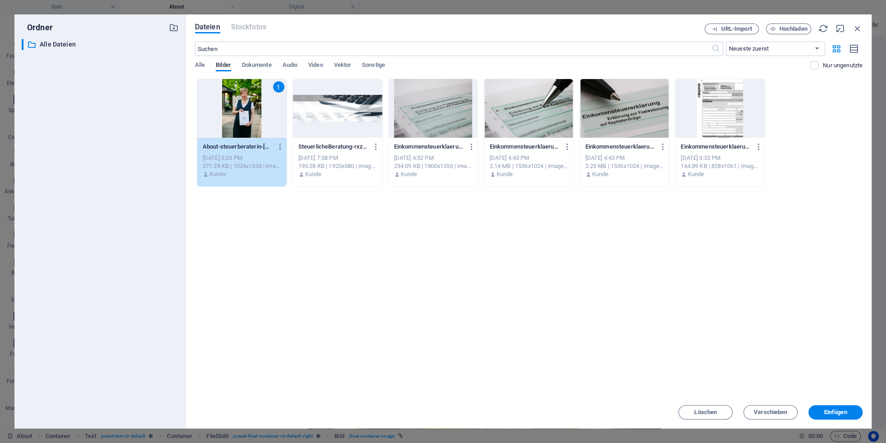
click at [241, 102] on div "1" at bounding box center [241, 108] width 89 height 59
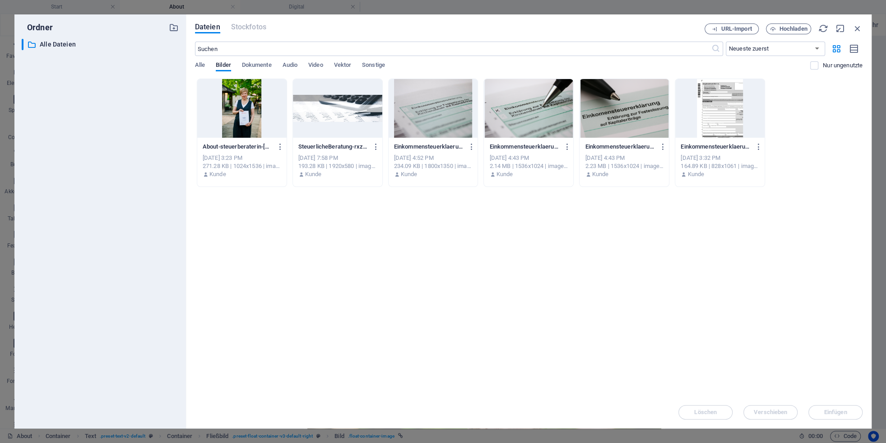
click at [241, 102] on div at bounding box center [241, 108] width 89 height 59
type input "[URL][DOMAIN_NAME]"
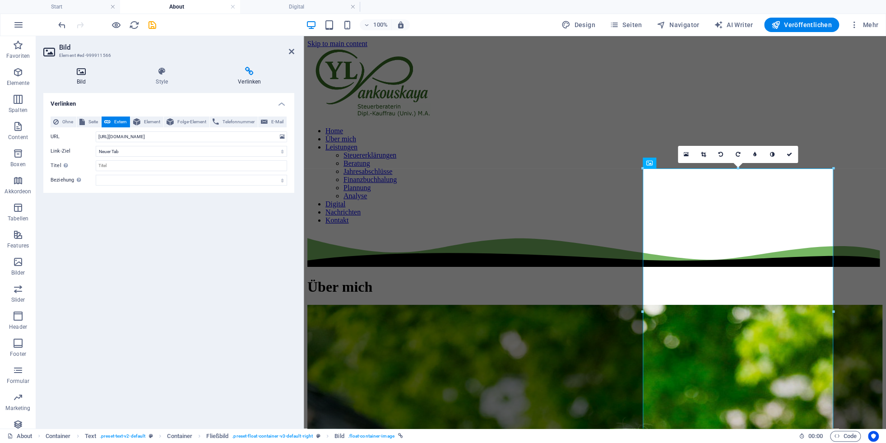
click at [82, 76] on h4 "Bild" at bounding box center [82, 76] width 79 height 19
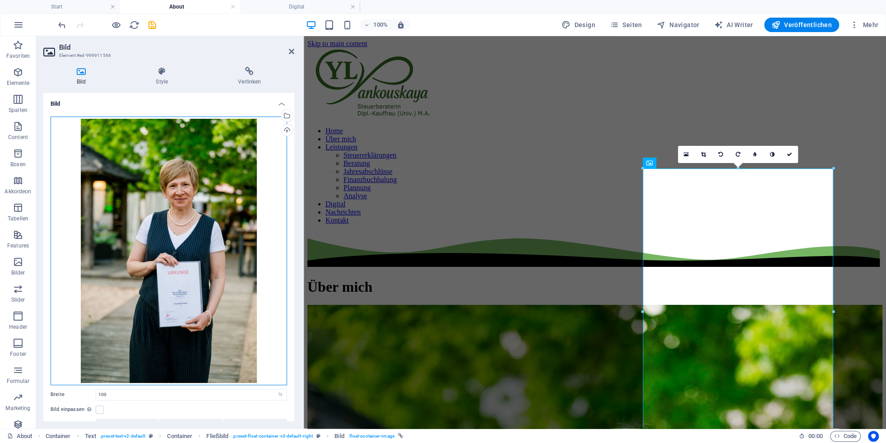
click at [201, 249] on div "Ziehe Dateien zum Hochladen hierher oder klicke hier, um aus Dateien oder koste…" at bounding box center [169, 250] width 237 height 269
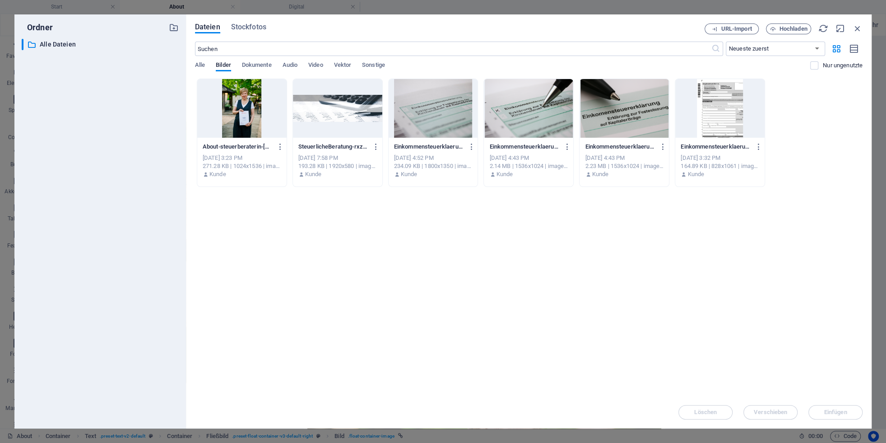
click at [237, 109] on div at bounding box center [241, 108] width 89 height 59
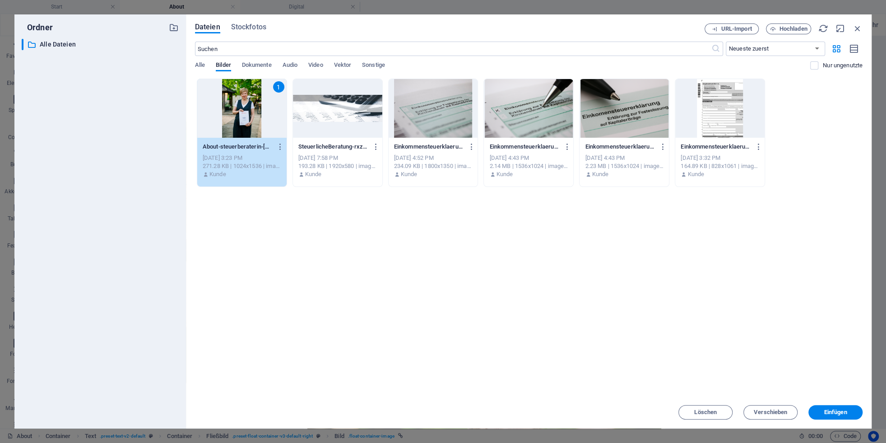
click at [237, 109] on div "1" at bounding box center [241, 108] width 89 height 59
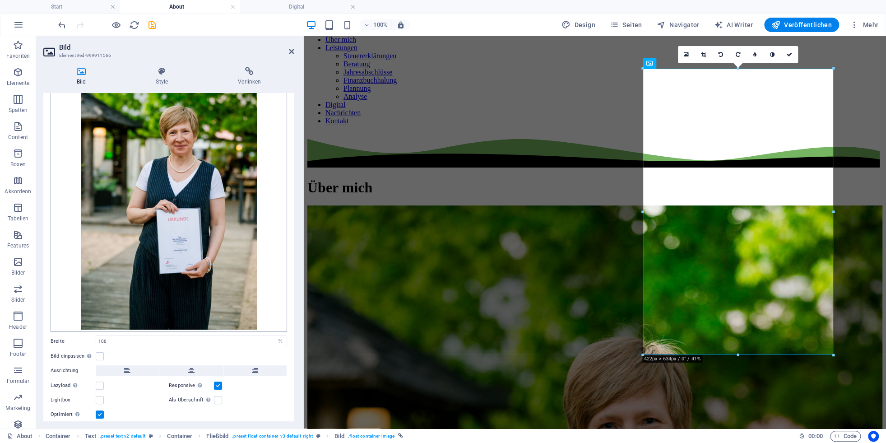
scroll to position [80, 0]
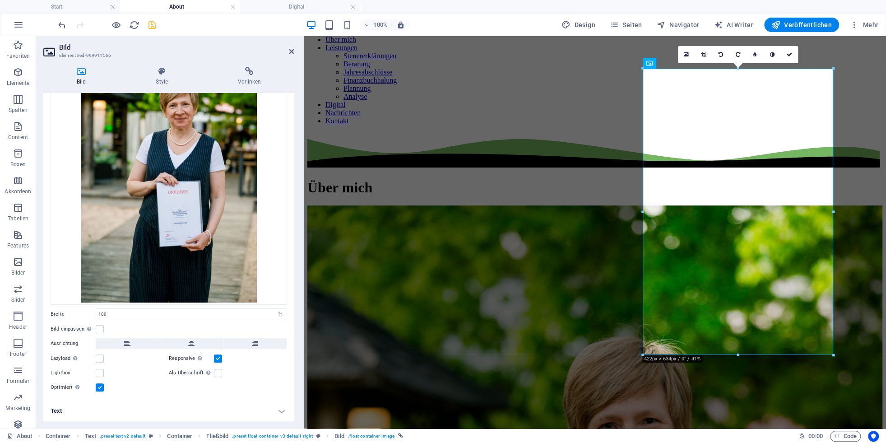
click at [150, 24] on icon "save" at bounding box center [152, 25] width 10 height 10
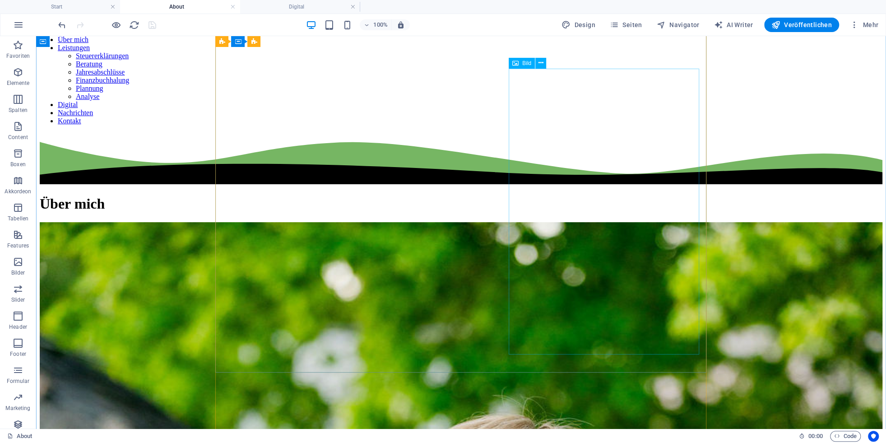
select select "%"
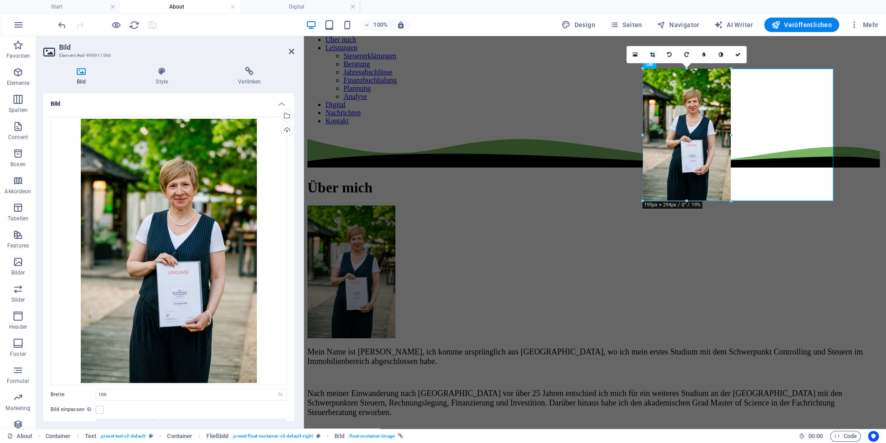
drag, startPoint x: 835, startPoint y: 354, endPoint x: 716, endPoint y: 198, distance: 195.6
type input "194"
select select "px"
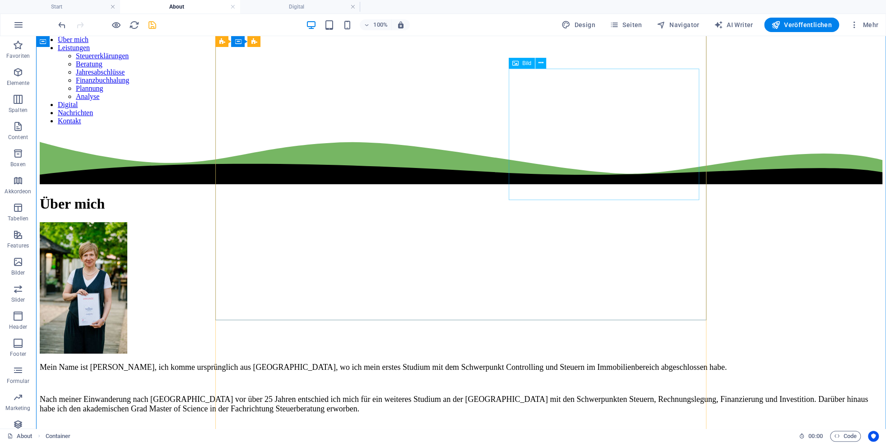
click at [572, 222] on figure at bounding box center [461, 288] width 843 height 133
click at [527, 64] on span "Bild" at bounding box center [526, 62] width 9 height 5
select select "px"
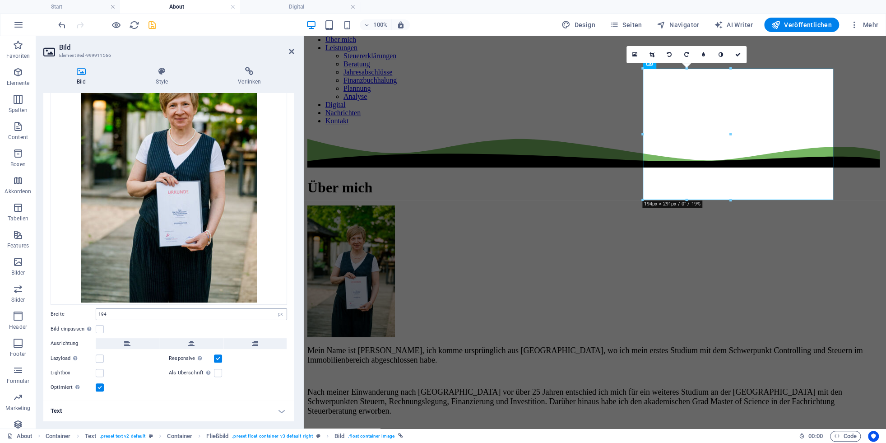
drag, startPoint x: 116, startPoint y: 314, endPoint x: 67, endPoint y: 309, distance: 49.0
click at [96, 309] on input "194" at bounding box center [191, 314] width 191 height 11
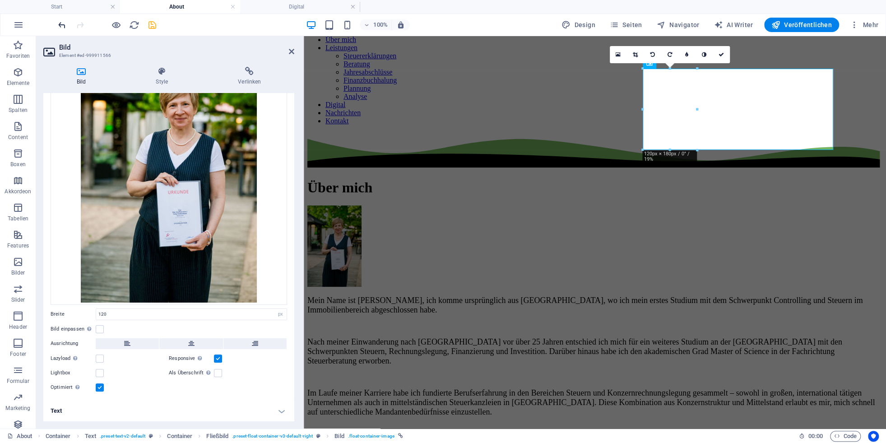
click at [60, 26] on icon "undo" at bounding box center [62, 25] width 10 height 10
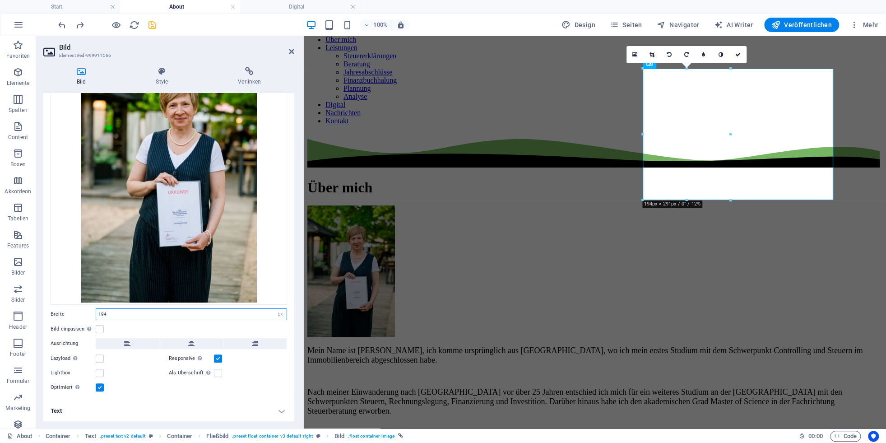
drag, startPoint x: 121, startPoint y: 312, endPoint x: 61, endPoint y: 307, distance: 59.8
click at [96, 309] on input "194" at bounding box center [191, 314] width 191 height 11
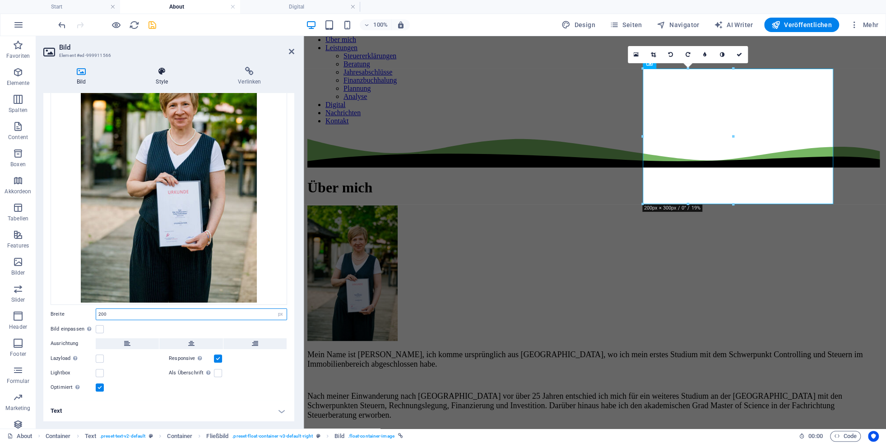
type input "200"
click at [162, 80] on h4 "Style" at bounding box center [164, 76] width 82 height 19
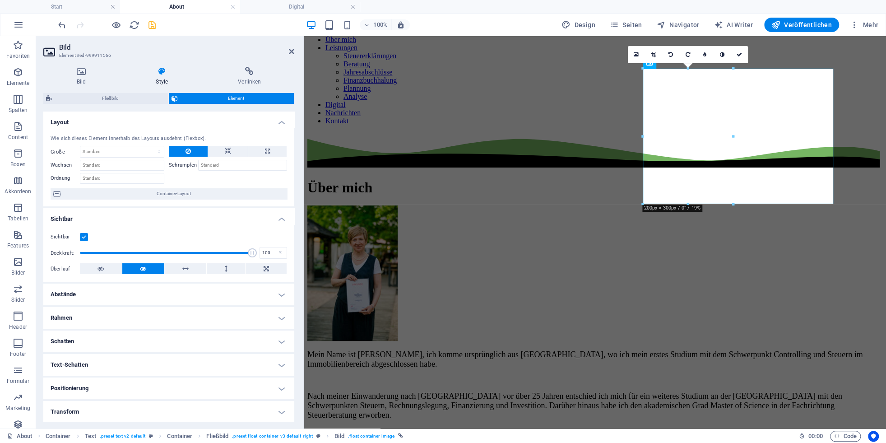
click at [650, 63] on div "16:10 16:9 4:3 1:1 1:2 0" at bounding box center [688, 54] width 120 height 17
click at [100, 293] on h4 "Abstände" at bounding box center [168, 295] width 251 height 22
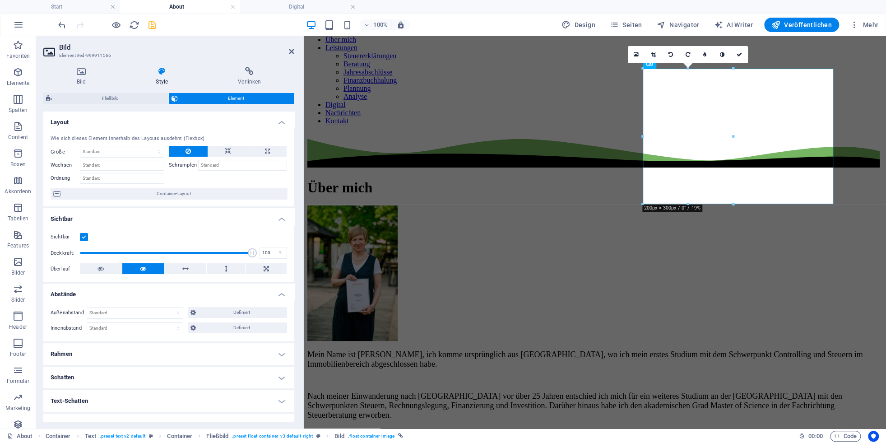
click at [101, 294] on h4 "Abstände" at bounding box center [168, 292] width 251 height 16
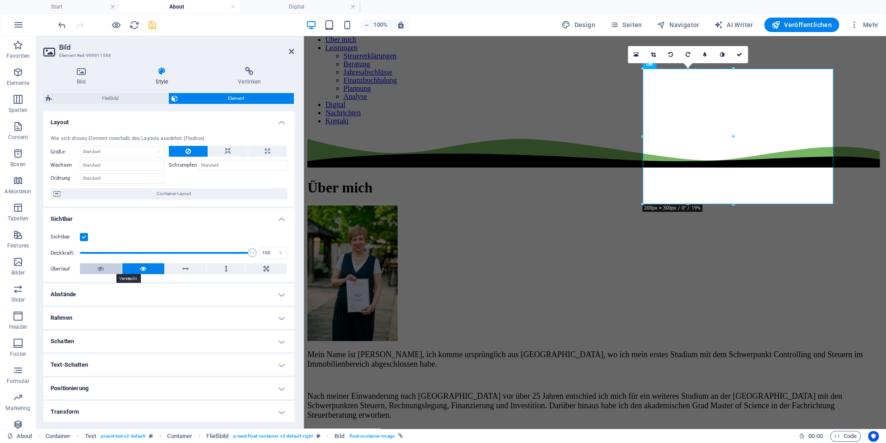
click at [107, 269] on button at bounding box center [101, 268] width 42 height 11
click at [148, 268] on button at bounding box center [143, 268] width 42 height 11
click at [168, 195] on span "Container-Layout" at bounding box center [173, 193] width 221 height 11
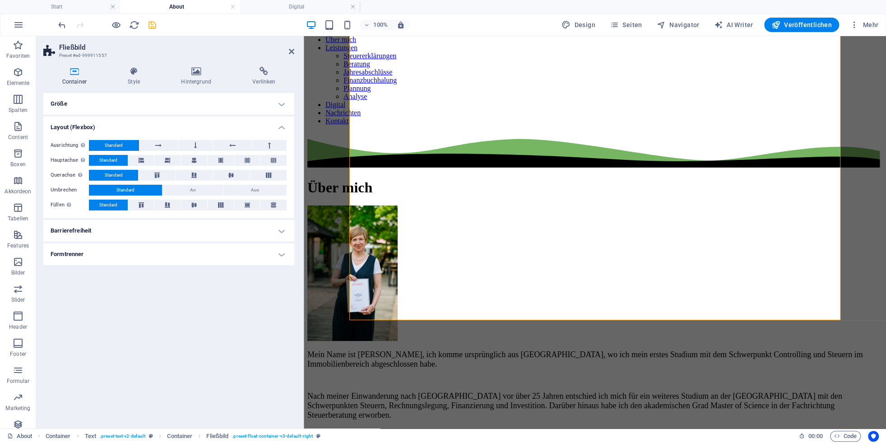
scroll to position [0, 0]
click at [194, 159] on icon at bounding box center [193, 160] width 5 height 11
click at [118, 160] on button "Standard" at bounding box center [108, 160] width 39 height 11
click at [234, 145] on icon at bounding box center [232, 145] width 6 height 11
click at [126, 145] on button "Standard" at bounding box center [114, 145] width 50 height 11
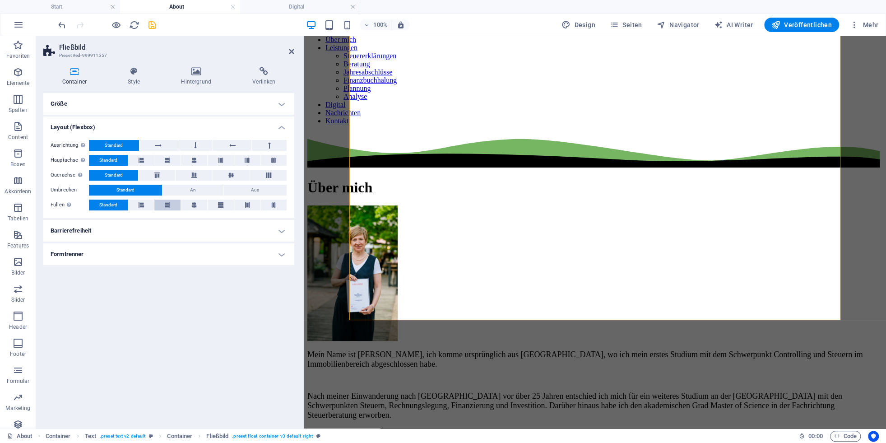
click at [169, 205] on icon at bounding box center [167, 205] width 5 height 11
click at [112, 206] on span "Standard" at bounding box center [108, 205] width 18 height 11
click at [134, 75] on icon at bounding box center [134, 71] width 50 height 9
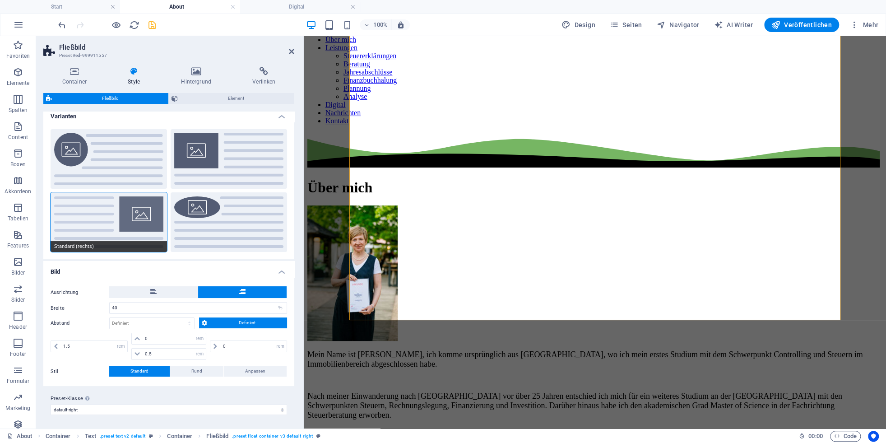
scroll to position [6, 0]
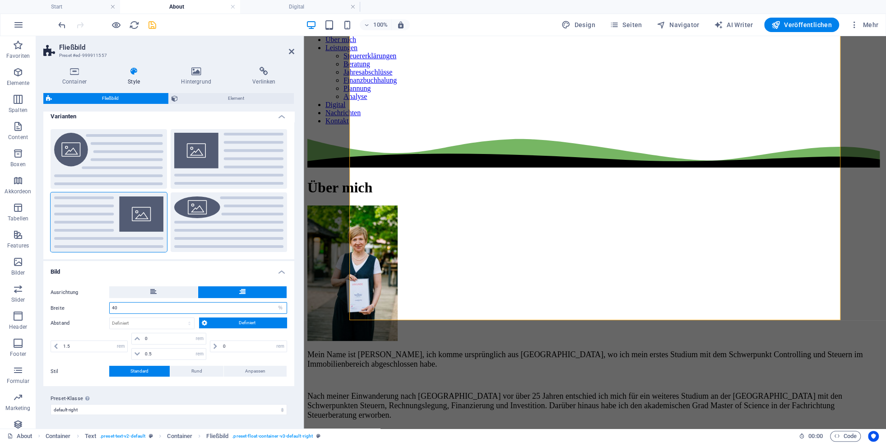
drag, startPoint x: 129, startPoint y: 309, endPoint x: 90, endPoint y: 305, distance: 39.0
click at [110, 305] on input "40" at bounding box center [198, 307] width 177 height 11
type input "20"
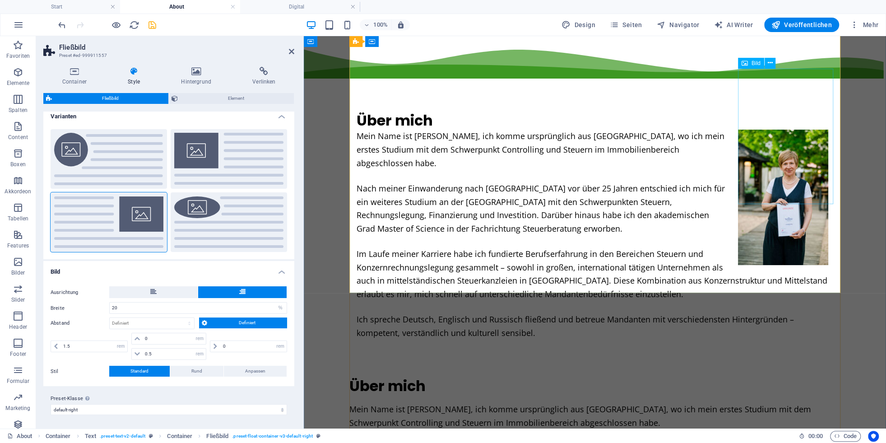
click at [788, 171] on figure at bounding box center [785, 197] width 95 height 135
click at [790, 171] on figure at bounding box center [785, 197] width 95 height 135
select select "px"
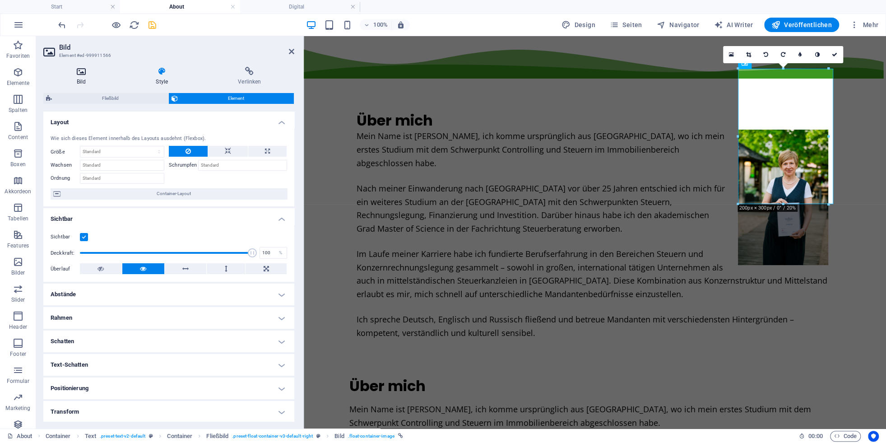
click at [81, 70] on icon at bounding box center [81, 71] width 76 height 9
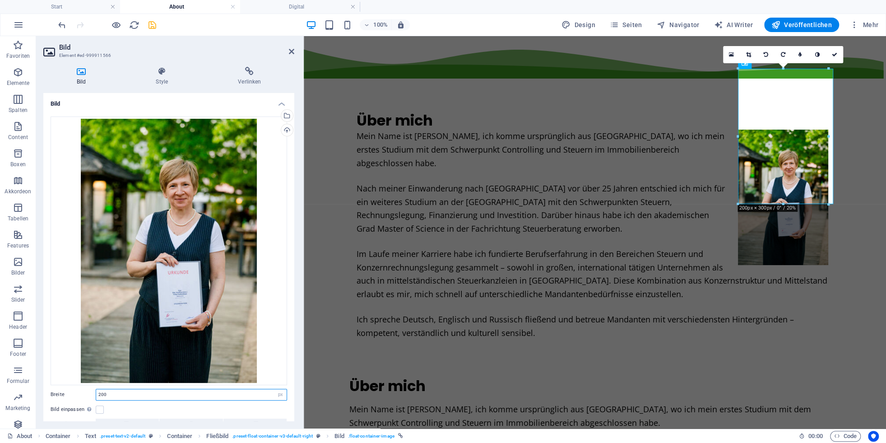
drag, startPoint x: 112, startPoint y: 395, endPoint x: 78, endPoint y: 396, distance: 34.3
click at [96, 396] on input "200" at bounding box center [191, 394] width 191 height 11
type input "150"
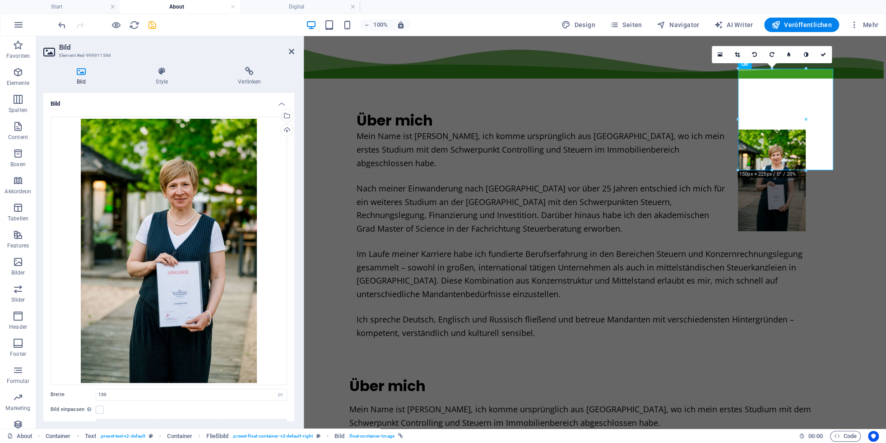
click at [755, 63] on div "16:10 16:9 4:3 1:1 1:2 0" at bounding box center [772, 54] width 120 height 17
click at [686, 188] on div "Mein Name ist [PERSON_NAME], ich komme ursprünglich aus [GEOGRAPHIC_DATA], wo i…" at bounding box center [595, 235] width 477 height 210
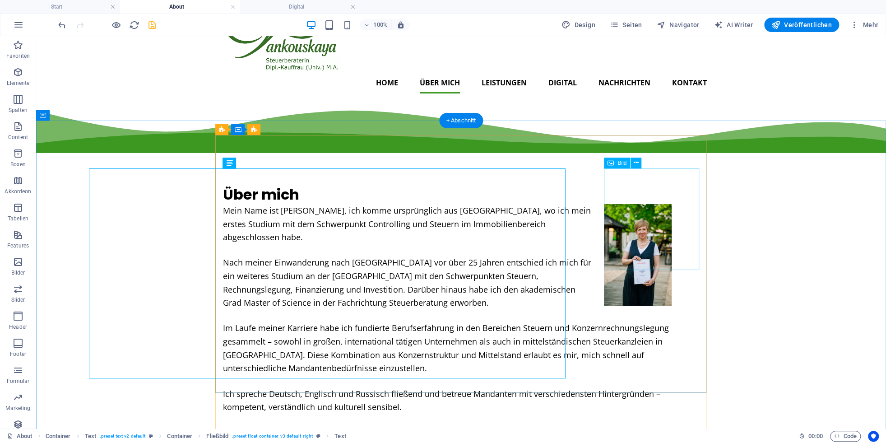
scroll to position [0, 0]
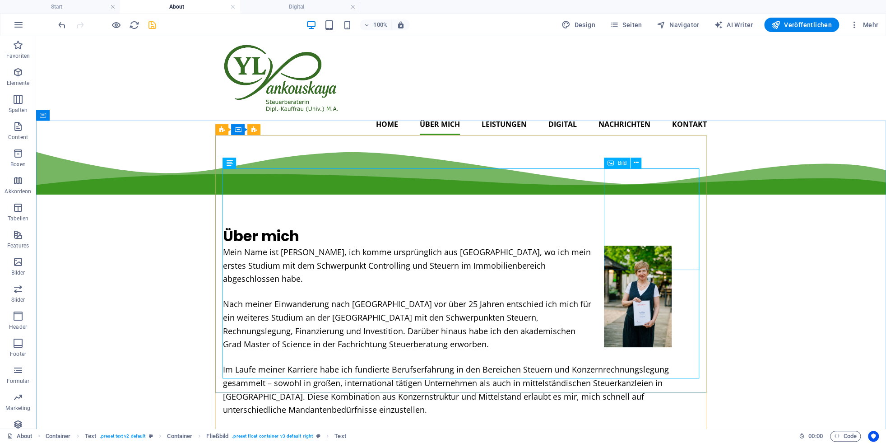
click at [619, 162] on span "Bild" at bounding box center [622, 162] width 9 height 5
select select "px"
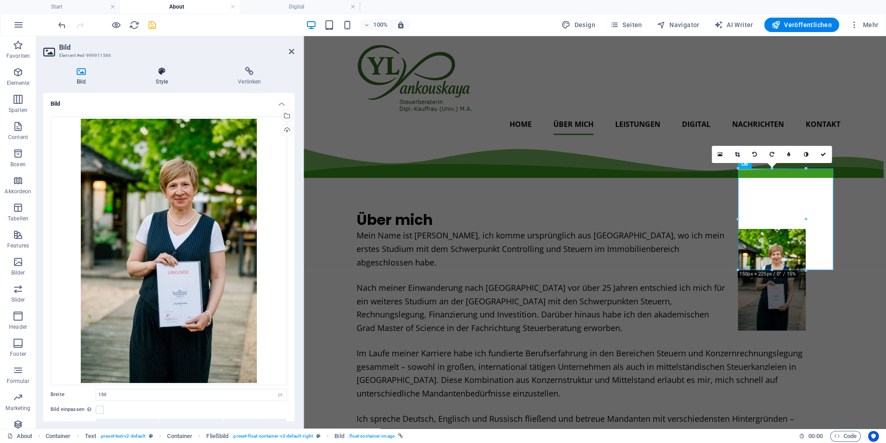
click at [161, 71] on icon at bounding box center [162, 71] width 79 height 9
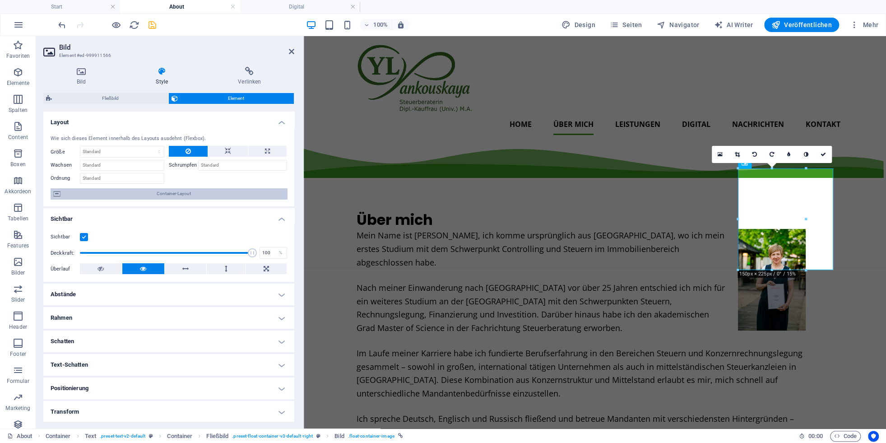
click at [178, 198] on span "Container-Layout" at bounding box center [173, 193] width 221 height 11
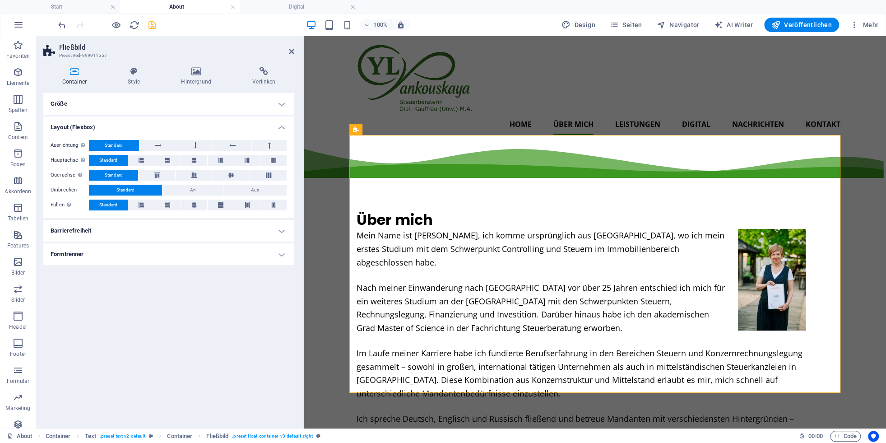
click at [71, 105] on h4 "Größe" at bounding box center [168, 104] width 251 height 22
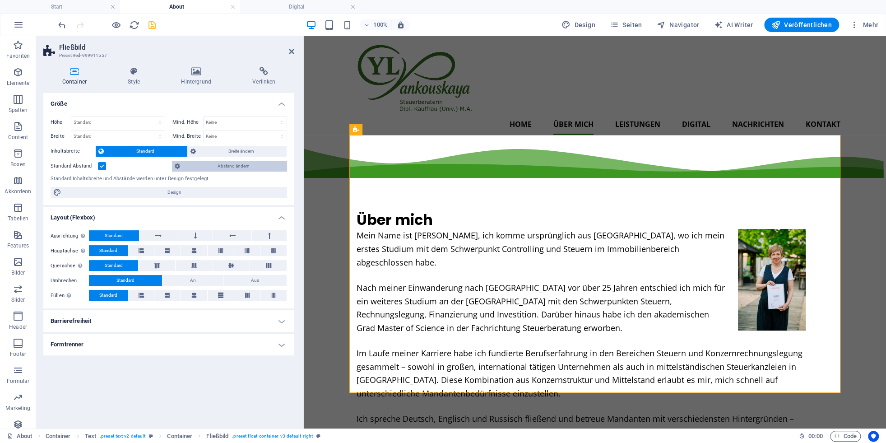
click at [220, 165] on span "Abstand ändern" at bounding box center [234, 166] width 102 height 11
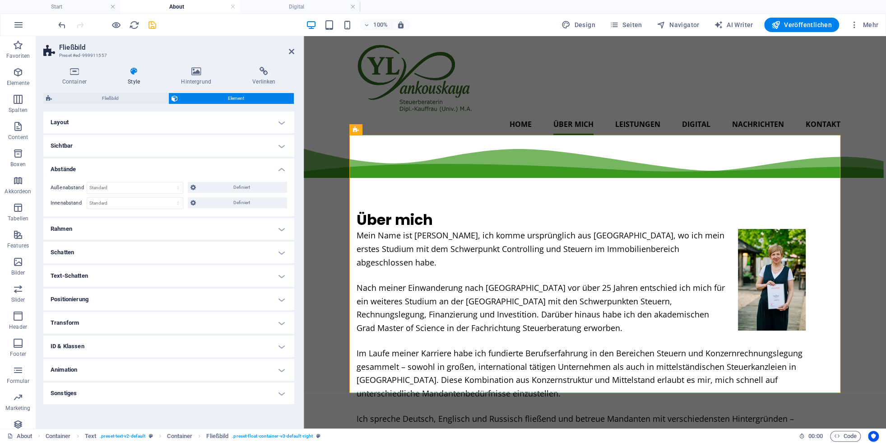
click at [165, 124] on h4 "Layout" at bounding box center [168, 123] width 251 height 22
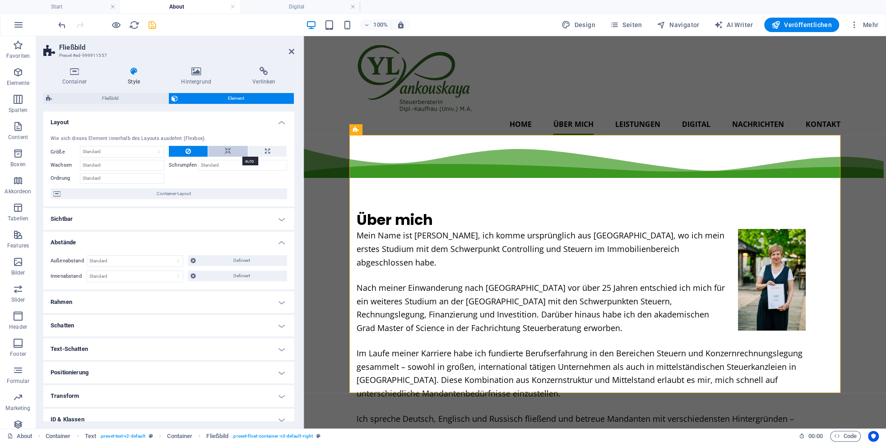
click at [223, 153] on button at bounding box center [228, 151] width 40 height 11
click at [194, 149] on button at bounding box center [188, 151] width 39 height 11
click at [109, 100] on span "Fließbild" at bounding box center [110, 98] width 111 height 11
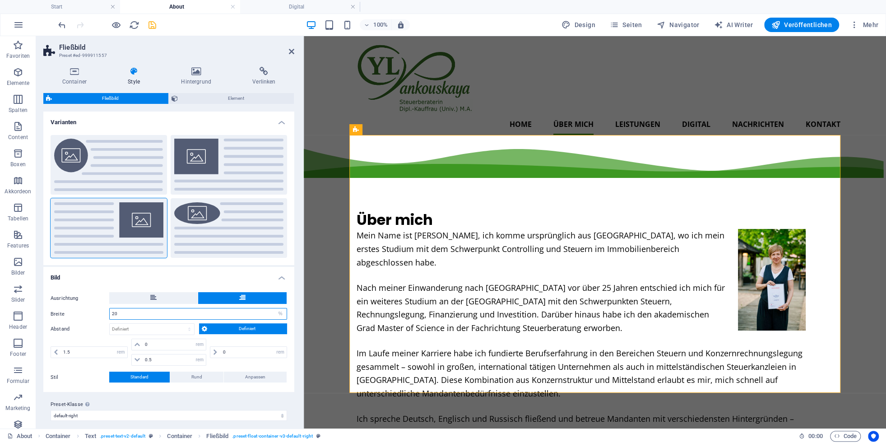
drag, startPoint x: 133, startPoint y: 314, endPoint x: 93, endPoint y: 312, distance: 40.2
click at [110, 312] on input "20" at bounding box center [198, 313] width 177 height 11
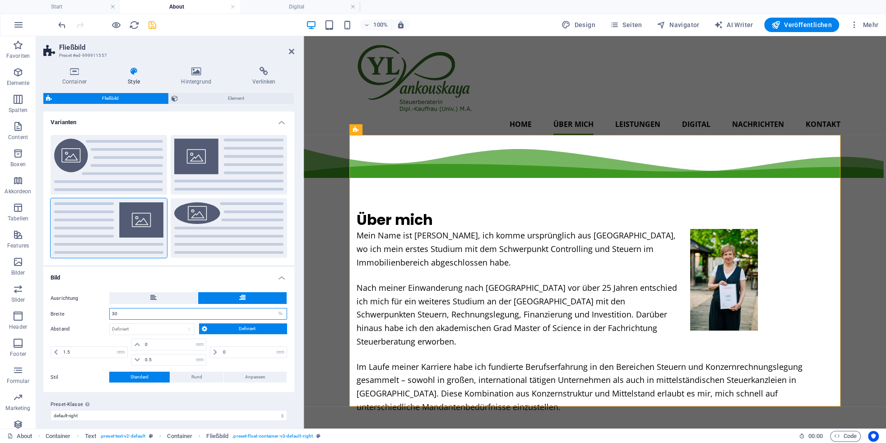
drag, startPoint x: 118, startPoint y: 312, endPoint x: 90, endPoint y: 311, distance: 27.6
click at [110, 311] on input "30" at bounding box center [198, 313] width 177 height 11
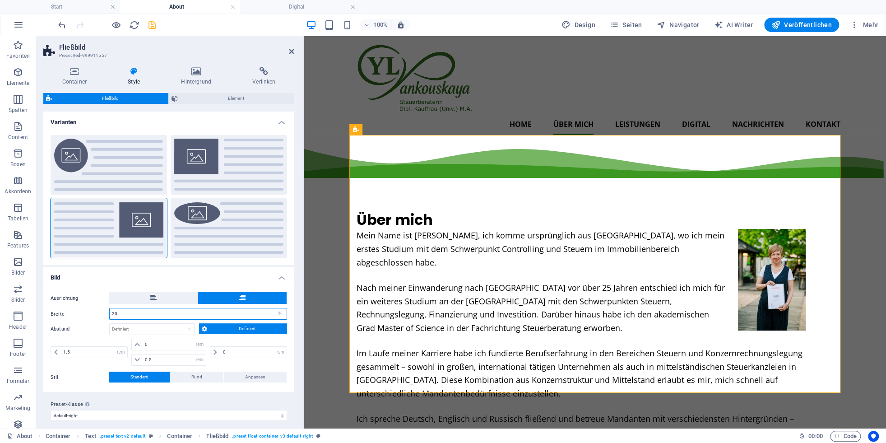
drag, startPoint x: 89, startPoint y: 311, endPoint x: 70, endPoint y: 309, distance: 19.5
click at [110, 309] on input "20" at bounding box center [198, 313] width 177 height 11
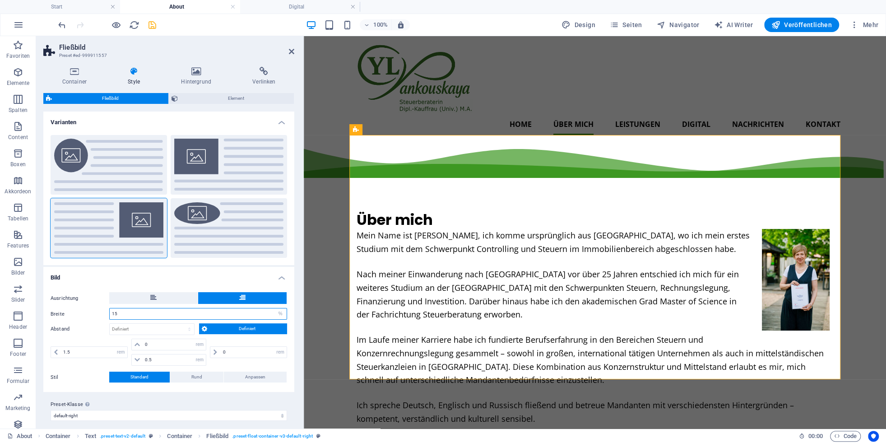
drag, startPoint x: 75, startPoint y: 307, endPoint x: 78, endPoint y: 311, distance: 5.1
click at [110, 308] on input "15" at bounding box center [198, 313] width 177 height 11
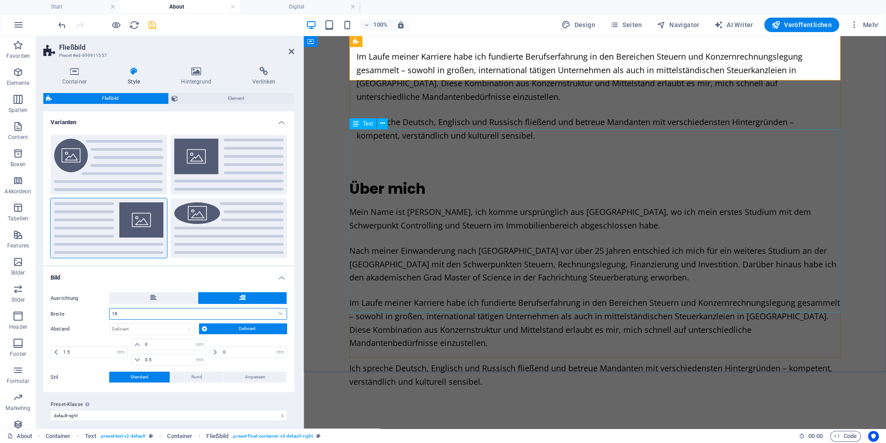
scroll to position [50, 0]
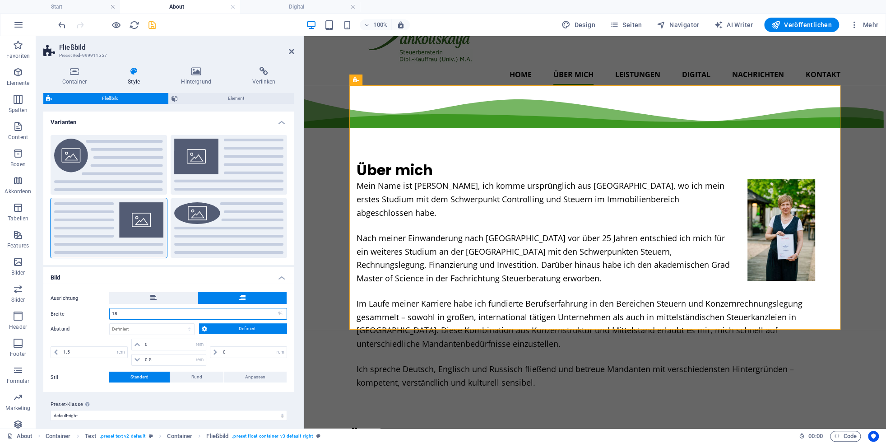
drag, startPoint x: 124, startPoint y: 311, endPoint x: 79, endPoint y: 308, distance: 44.8
click at [110, 308] on input "18" at bounding box center [198, 313] width 177 height 11
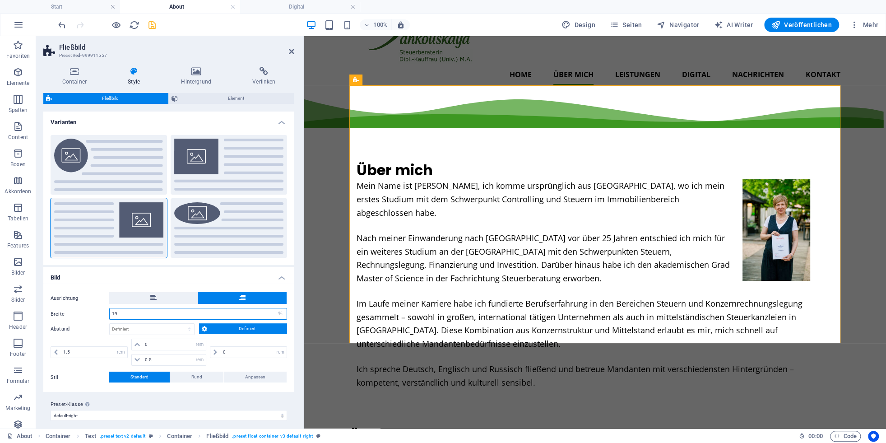
drag, startPoint x: 118, startPoint y: 314, endPoint x: 65, endPoint y: 308, distance: 54.0
click at [110, 308] on input "19" at bounding box center [198, 313] width 177 height 11
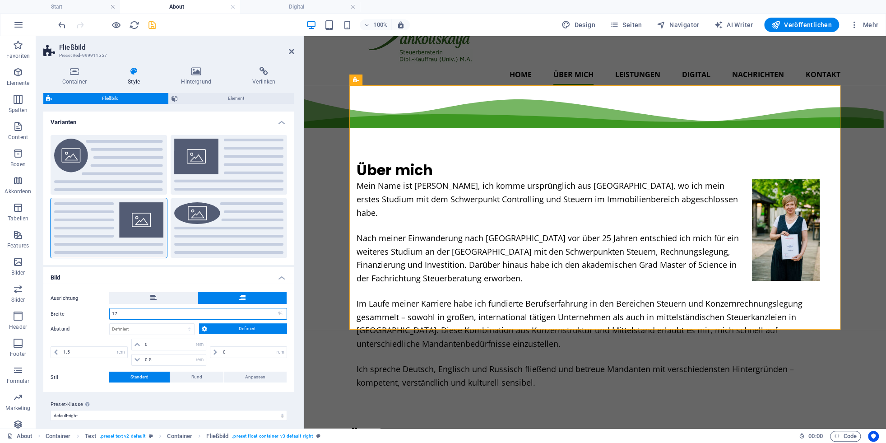
drag, startPoint x: 122, startPoint y: 312, endPoint x: 69, endPoint y: 310, distance: 53.8
click at [110, 310] on input "17" at bounding box center [198, 313] width 177 height 11
type input "20"
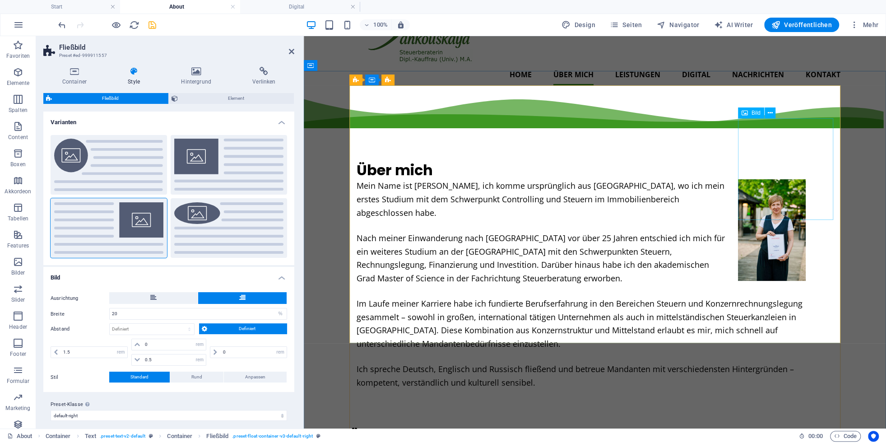
click at [764, 203] on figure at bounding box center [785, 230] width 95 height 102
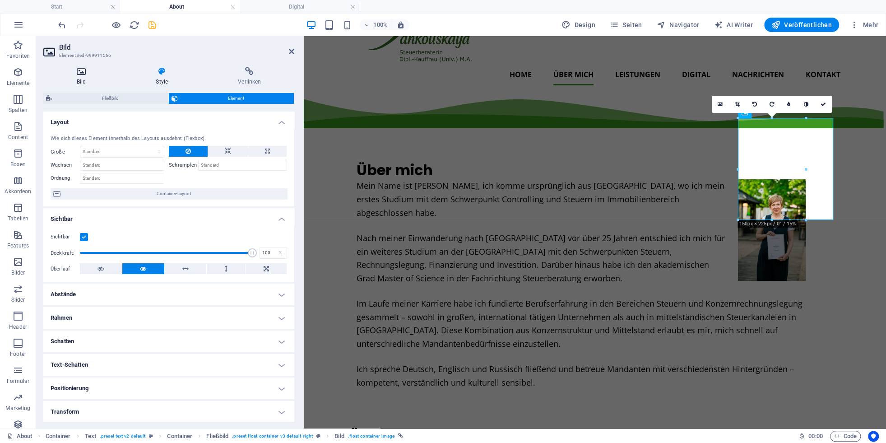
click at [81, 74] on icon at bounding box center [81, 71] width 76 height 9
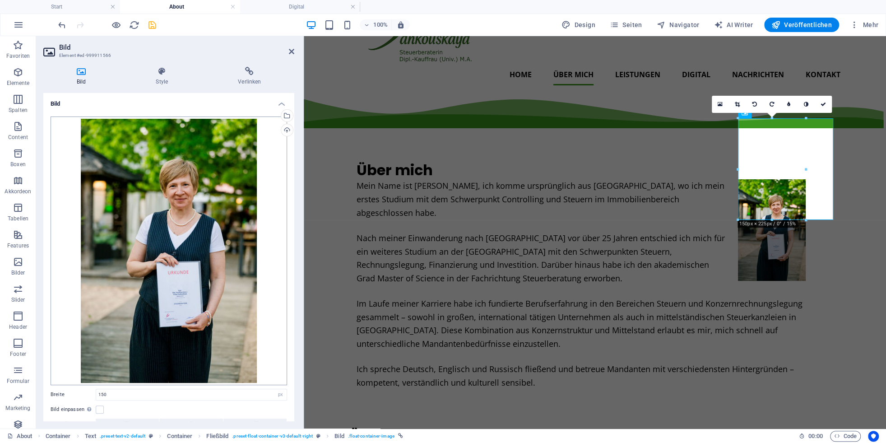
scroll to position [80, 0]
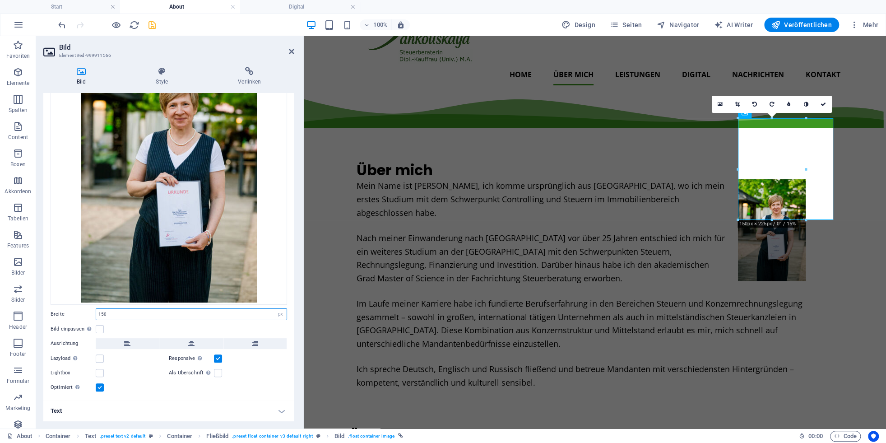
drag, startPoint x: 116, startPoint y: 312, endPoint x: 45, endPoint y: 312, distance: 71.8
click at [96, 312] on input "150" at bounding box center [191, 314] width 191 height 11
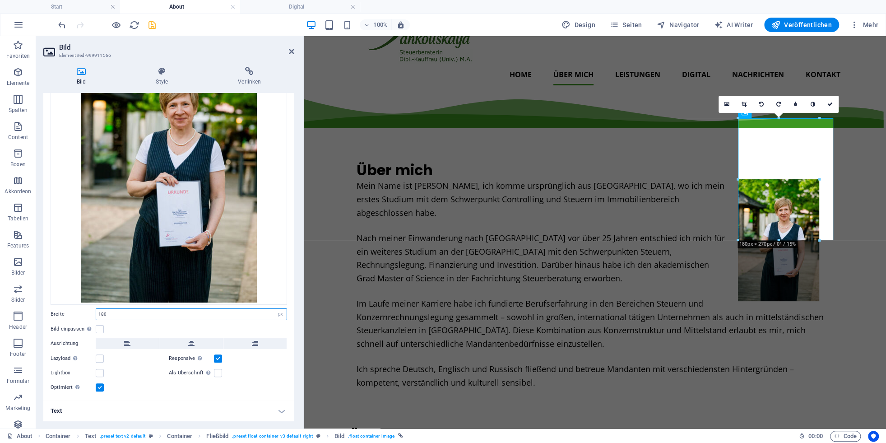
drag, startPoint x: 110, startPoint y: 311, endPoint x: 70, endPoint y: 321, distance: 40.6
click at [96, 310] on input "180" at bounding box center [191, 314] width 191 height 11
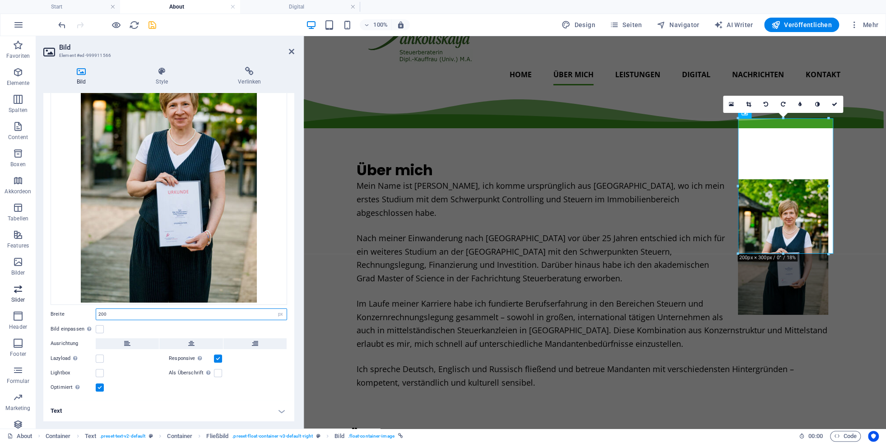
drag, startPoint x: 115, startPoint y: 312, endPoint x: 31, endPoint y: 302, distance: 85.1
click at [96, 309] on input "200" at bounding box center [191, 314] width 191 height 11
type input "210"
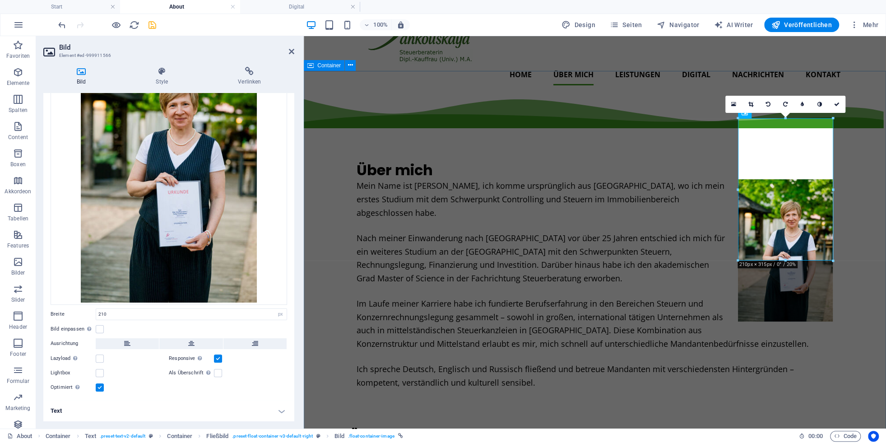
click at [876, 348] on div "Über mich Mein Name ist Yuliya Yankouskaya, ich komme ursprünglich aus Minsk, w…" at bounding box center [595, 394] width 582 height 603
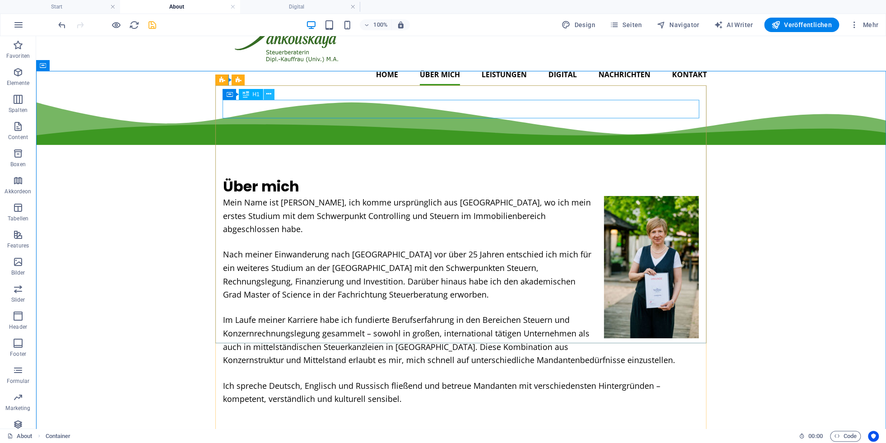
click at [265, 95] on button at bounding box center [269, 94] width 11 height 11
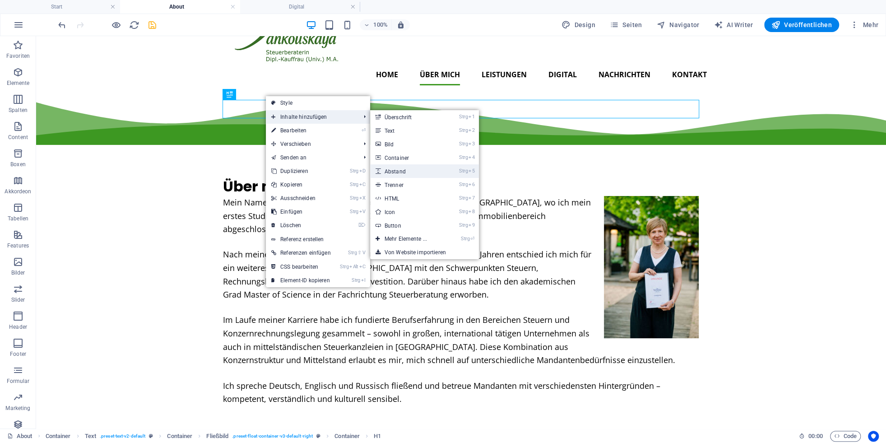
click at [400, 170] on link "Strg 5 Abstand" at bounding box center [407, 171] width 75 height 14
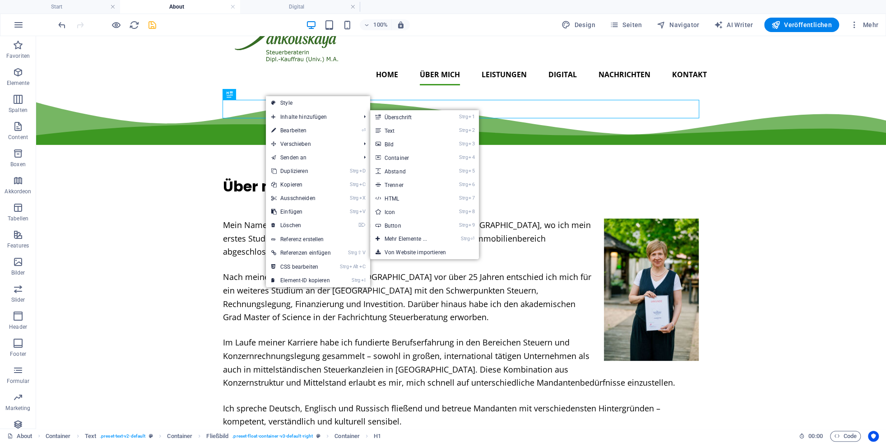
select select "px"
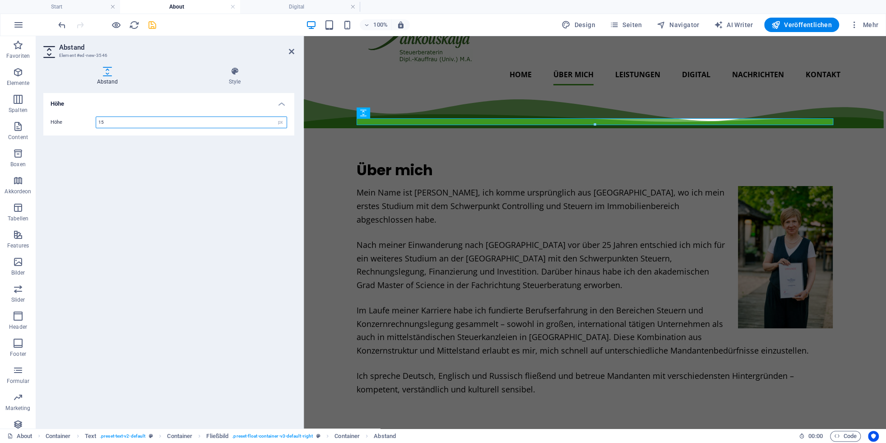
drag, startPoint x: 115, startPoint y: 124, endPoint x: 63, endPoint y: 117, distance: 52.7
click at [96, 118] on input "15" at bounding box center [191, 122] width 191 height 11
type input "25"
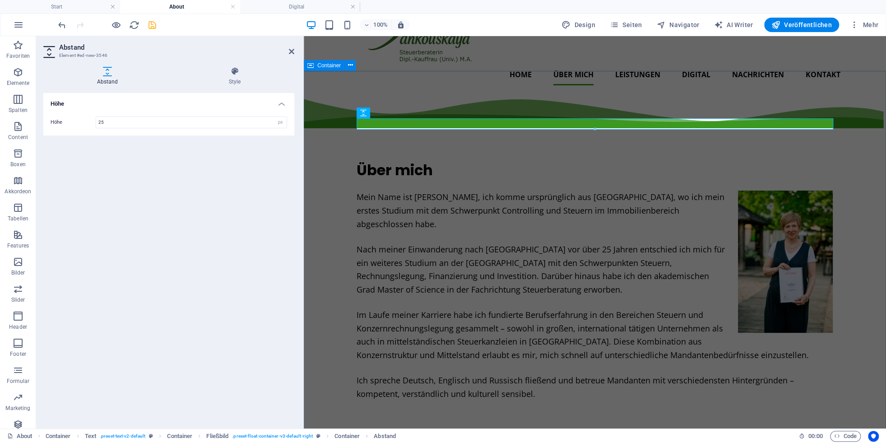
click at [855, 266] on div "Über mich Mein Name ist Yuliya Yankouskaya, ich komme ursprünglich aus Minsk, w…" at bounding box center [595, 400] width 582 height 614
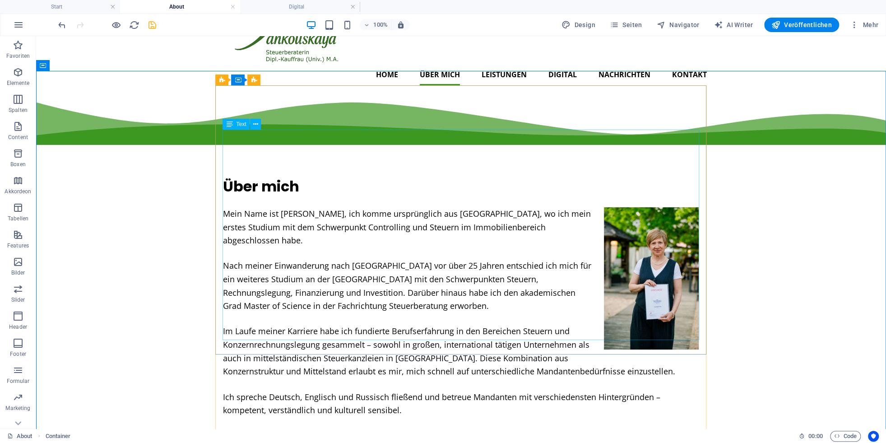
click at [234, 126] on div "Text" at bounding box center [236, 124] width 27 height 11
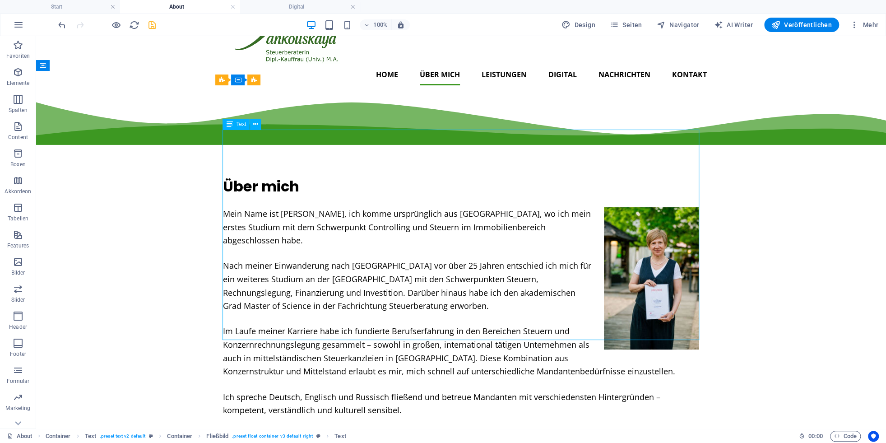
click at [234, 126] on div "Text" at bounding box center [236, 124] width 27 height 11
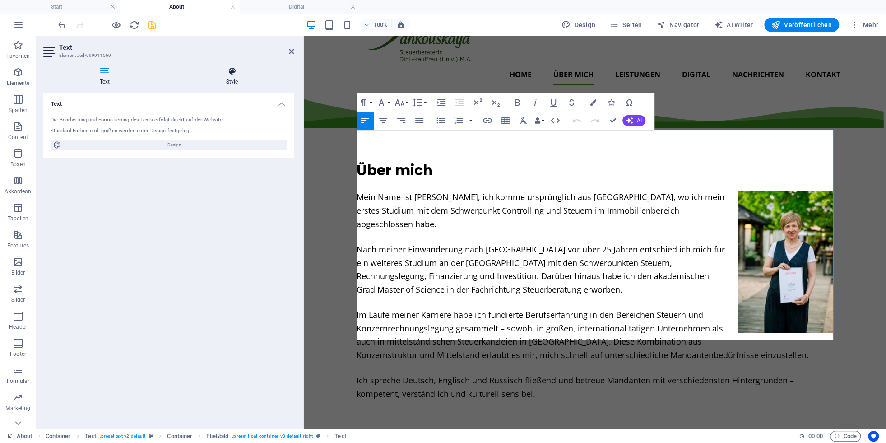
click at [226, 74] on icon at bounding box center [232, 71] width 125 height 9
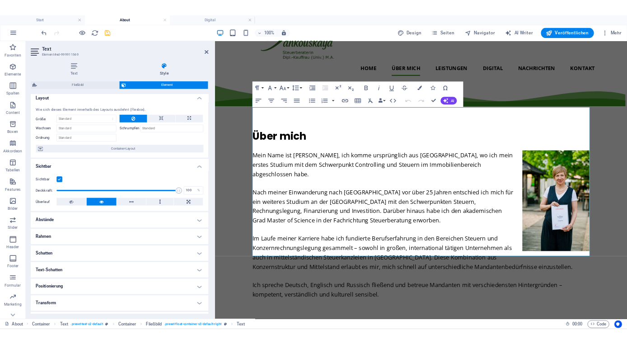
scroll to position [0, 0]
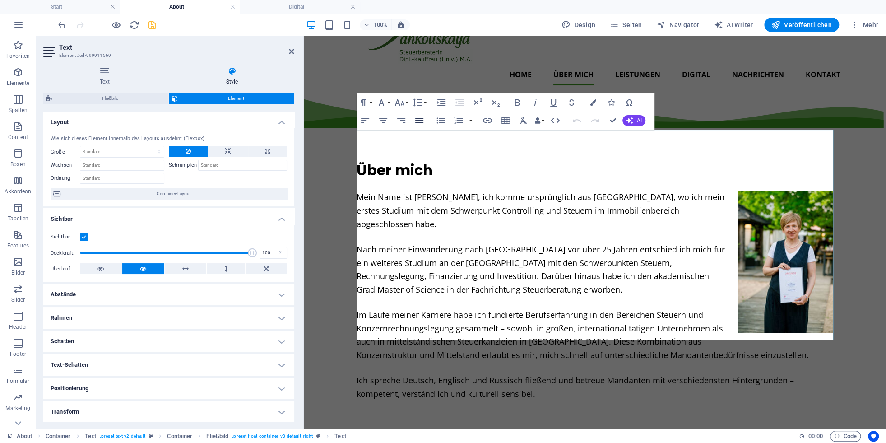
click at [421, 123] on icon "button" at bounding box center [419, 120] width 8 height 5
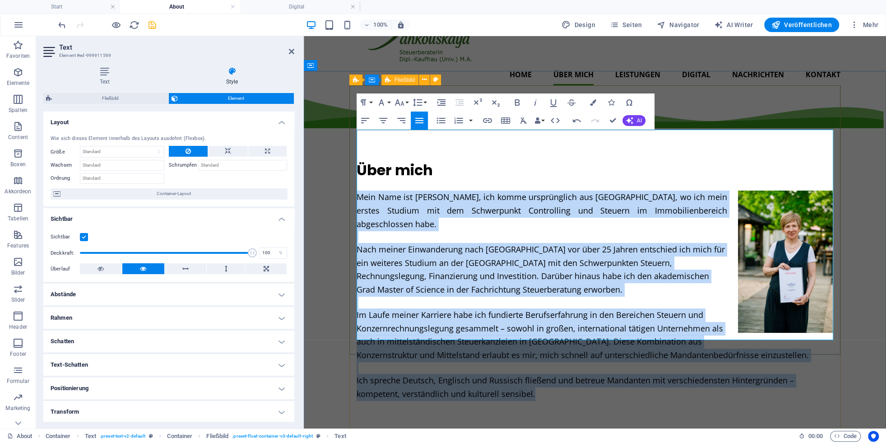
drag, startPoint x: 530, startPoint y: 334, endPoint x: 357, endPoint y: 137, distance: 262.3
click at [357, 146] on div "Über mich Mein Name ist Yuliya Yankouskaya, ich komme ursprünglich aus Minsk, w…" at bounding box center [594, 280] width 491 height 269
click at [418, 124] on icon "button" at bounding box center [419, 120] width 11 height 11
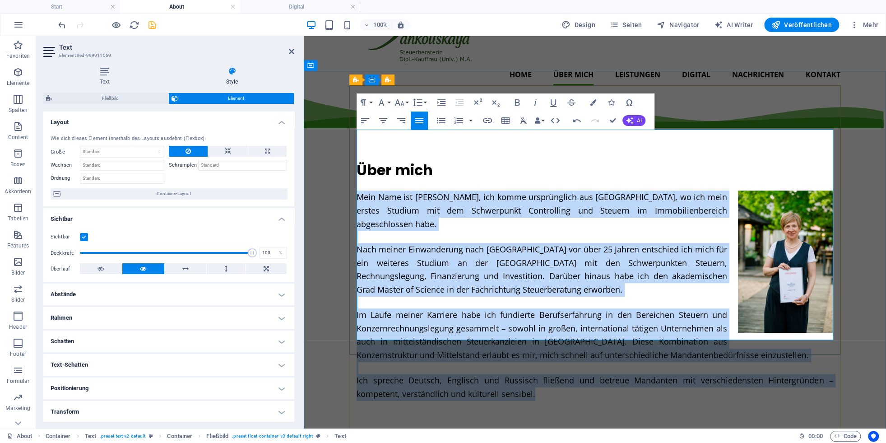
click at [620, 362] on p at bounding box center [595, 368] width 477 height 12
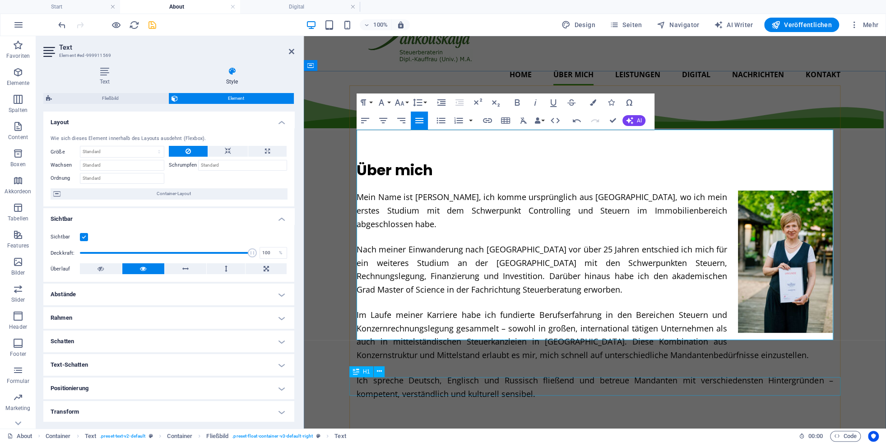
click at [721, 437] on div "Über mich" at bounding box center [594, 446] width 491 height 19
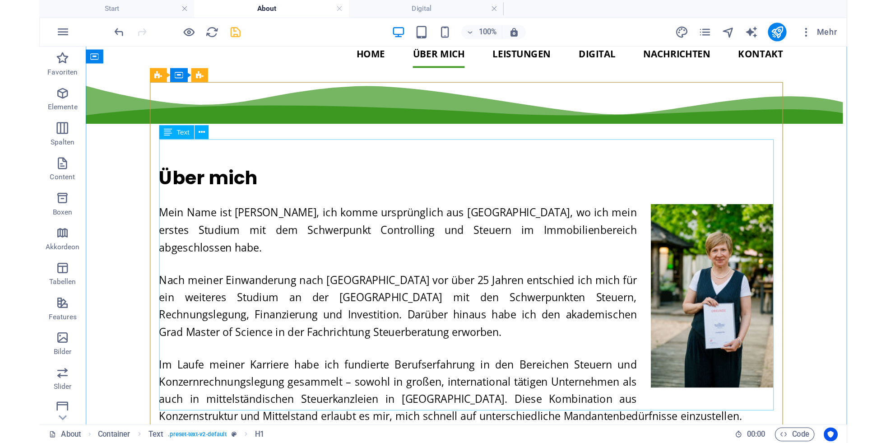
scroll to position [149, 0]
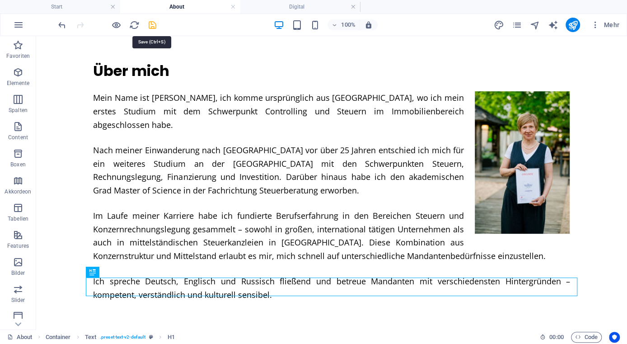
click at [151, 22] on icon "save" at bounding box center [152, 25] width 10 height 10
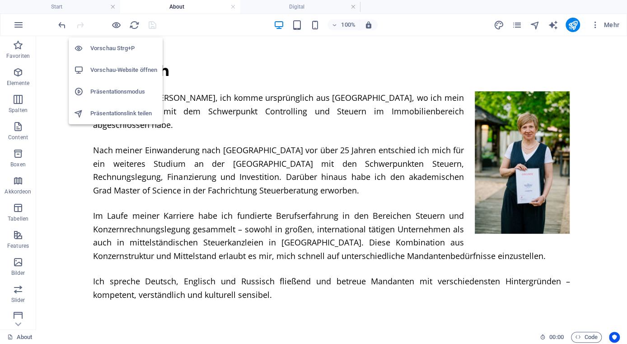
click at [114, 76] on li "Vorschau-Website öffnen" at bounding box center [116, 70] width 94 height 22
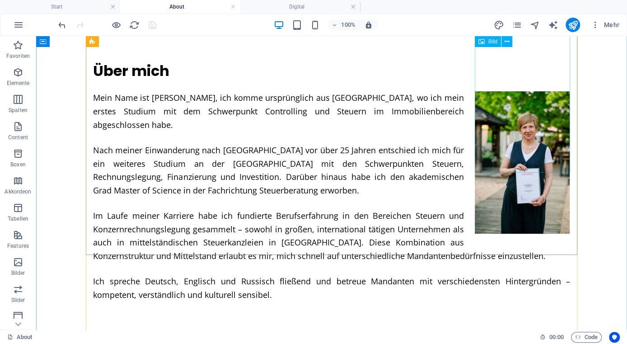
click at [498, 111] on figure at bounding box center [521, 162] width 95 height 142
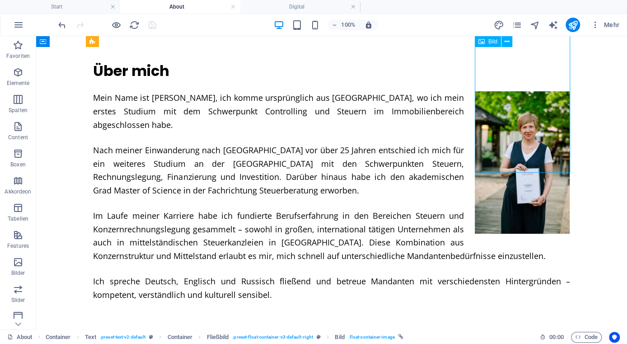
click at [498, 111] on figure at bounding box center [521, 162] width 95 height 142
select select "px"
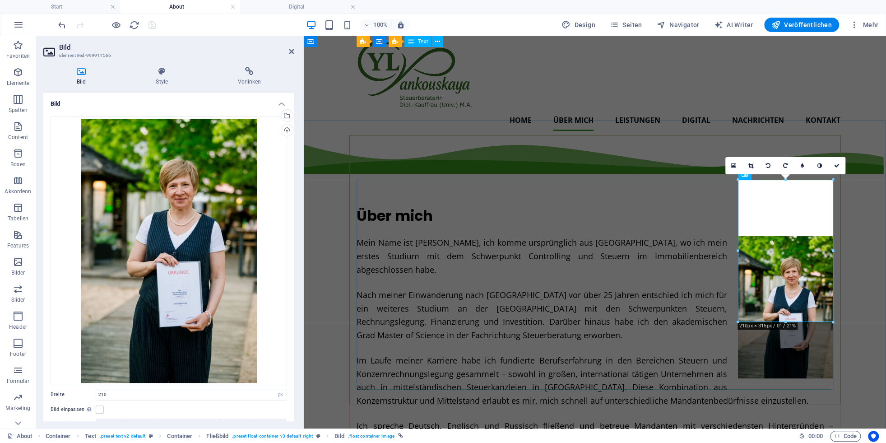
scroll to position [0, 0]
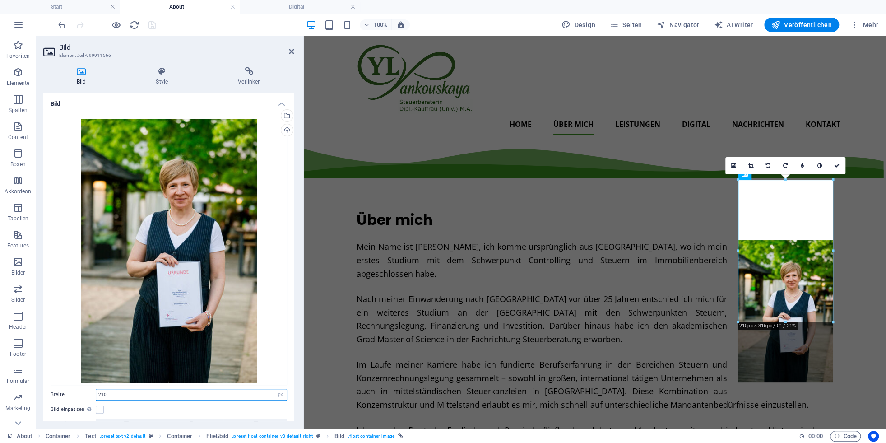
drag, startPoint x: 114, startPoint y: 396, endPoint x: 178, endPoint y: 413, distance: 66.7
click at [96, 393] on input "210" at bounding box center [191, 394] width 191 height 11
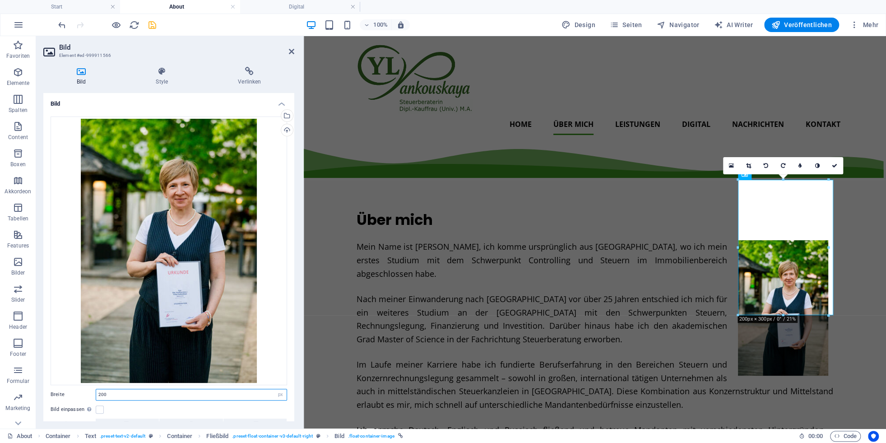
drag, startPoint x: 126, startPoint y: 395, endPoint x: 47, endPoint y: 384, distance: 80.2
click at [96, 389] on input "200" at bounding box center [191, 394] width 191 height 11
type input "400"
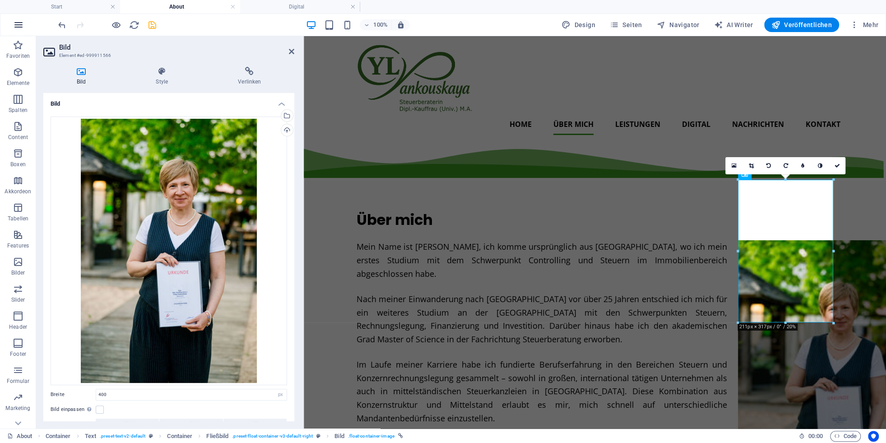
click at [15, 25] on icon "button" at bounding box center [18, 24] width 11 height 11
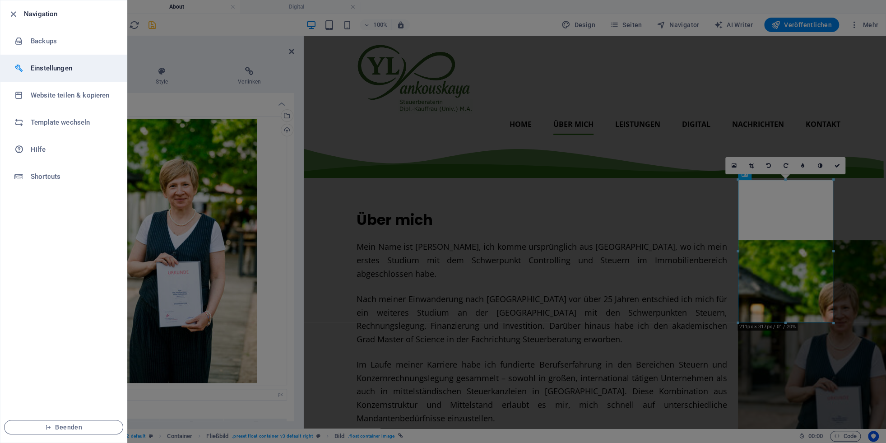
drag, startPoint x: 44, startPoint y: 45, endPoint x: 96, endPoint y: 76, distance: 60.8
click at [44, 44] on h6 "Backups" at bounding box center [73, 41] width 84 height 11
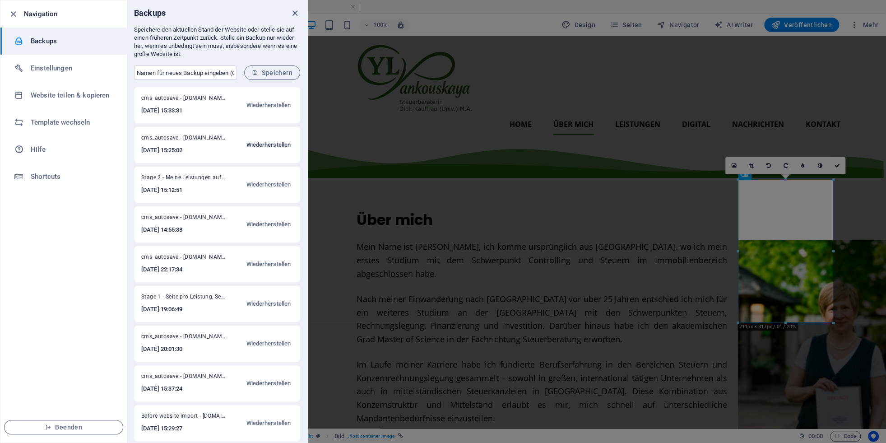
click at [251, 144] on span "Wiederherstellen" at bounding box center [268, 144] width 45 height 11
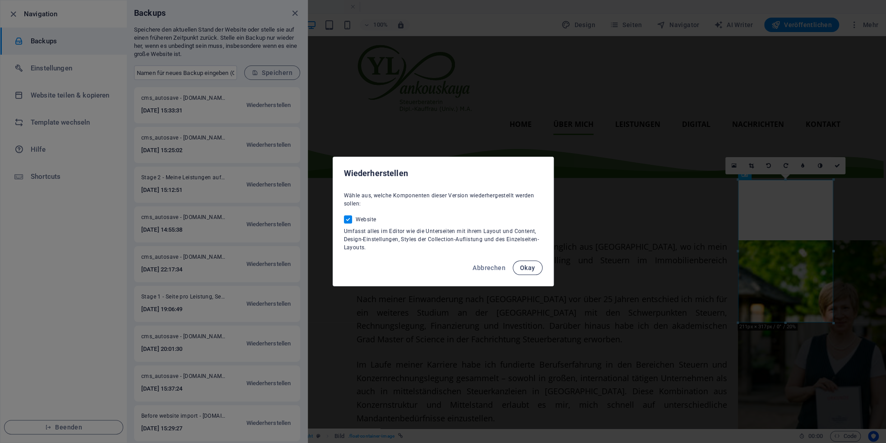
click at [532, 270] on span "Okay" at bounding box center [527, 267] width 15 height 7
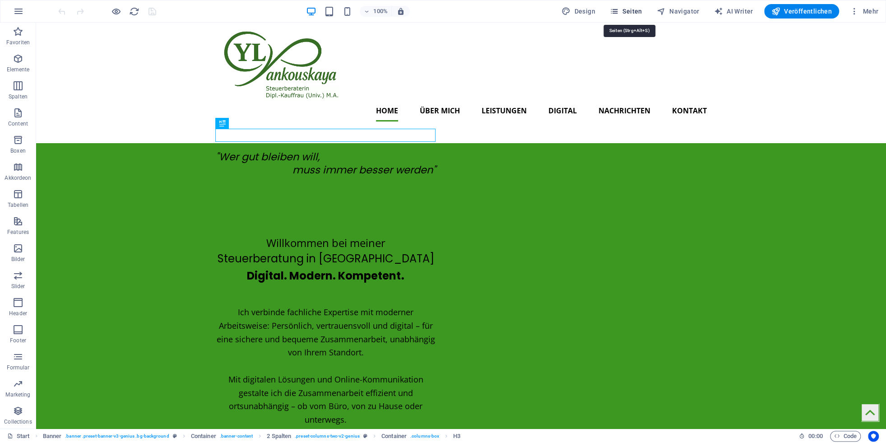
click at [636, 12] on span "Seiten" at bounding box center [626, 11] width 33 height 9
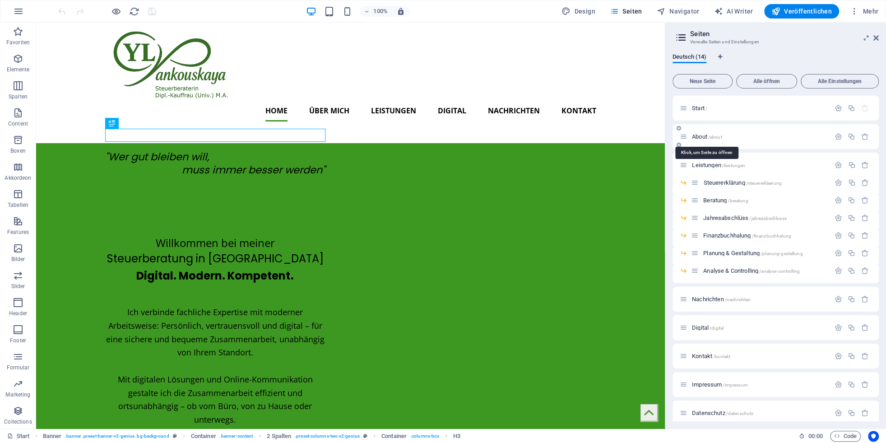
click at [701, 137] on span "About /about" at bounding box center [707, 136] width 30 height 7
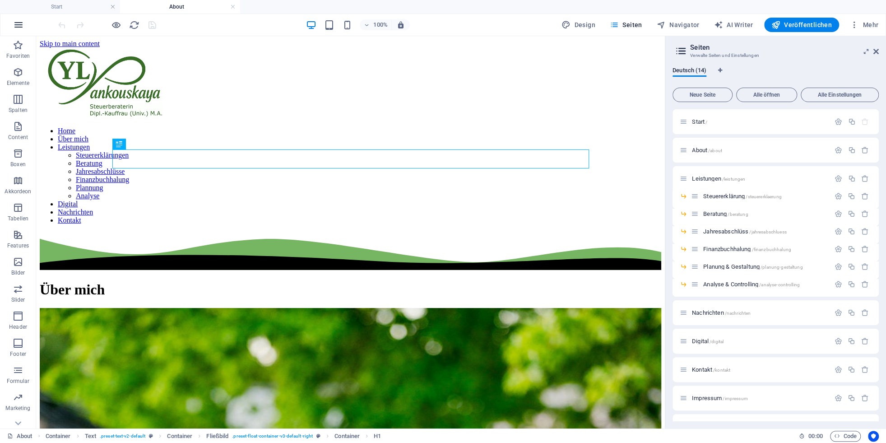
click at [11, 22] on button "button" at bounding box center [19, 25] width 22 height 22
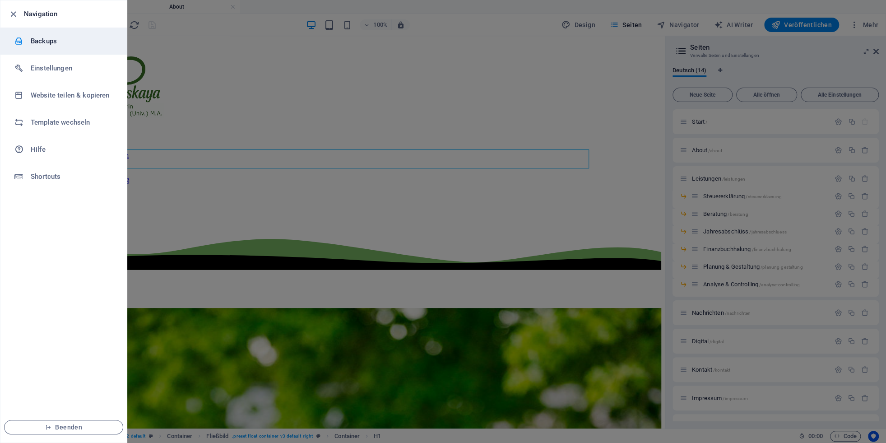
click at [39, 40] on h6 "Backups" at bounding box center [73, 41] width 84 height 11
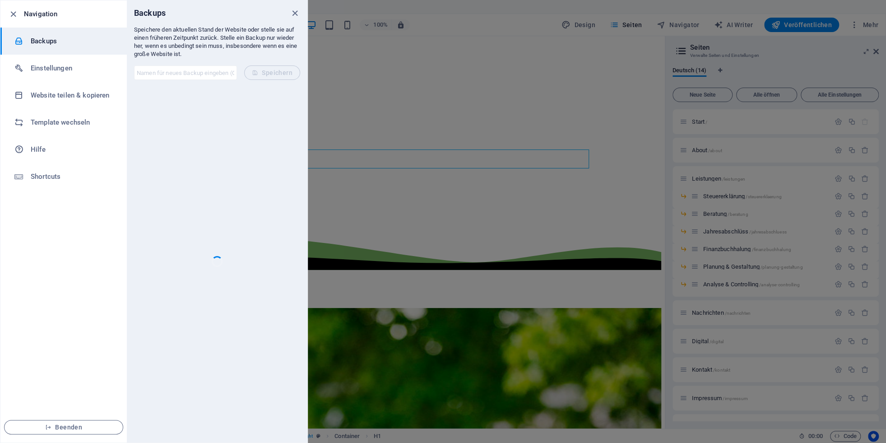
click at [201, 75] on input "text" at bounding box center [185, 72] width 103 height 14
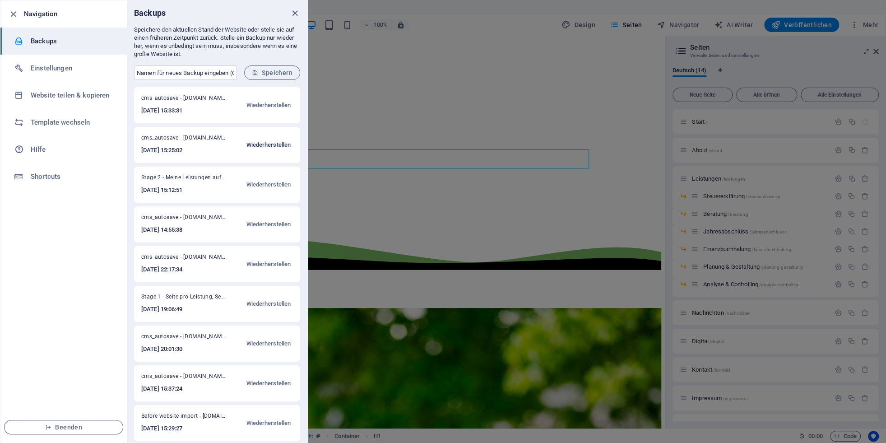
click at [254, 144] on span "Wiederherstellen" at bounding box center [268, 144] width 45 height 11
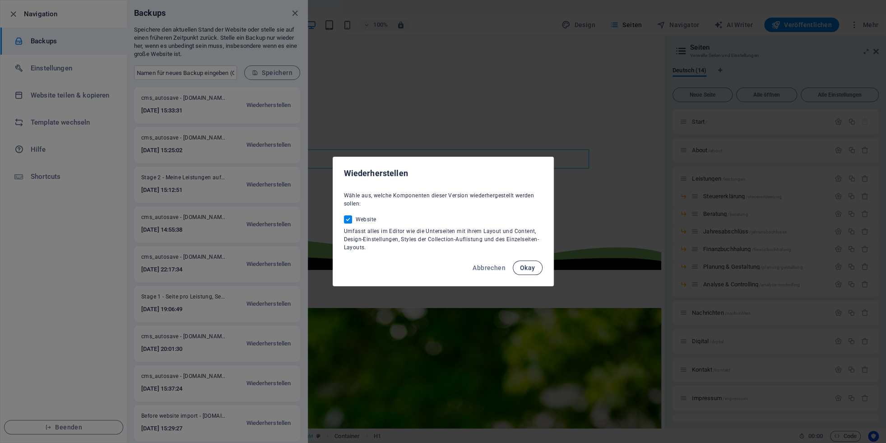
click at [527, 268] on span "Okay" at bounding box center [527, 267] width 15 height 7
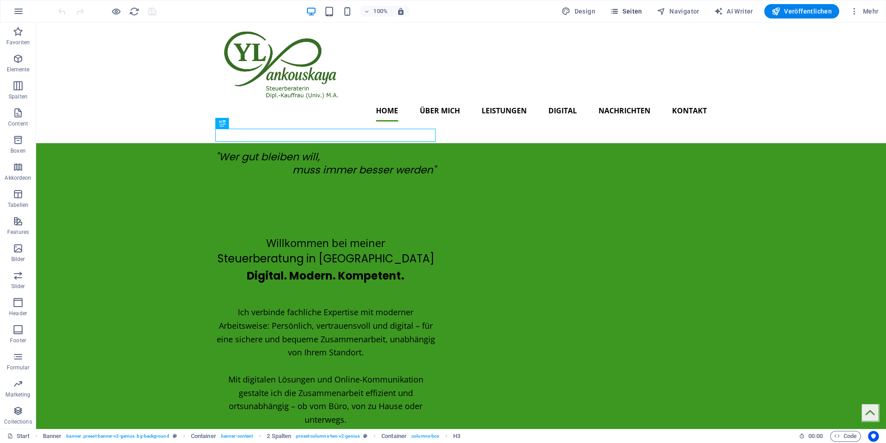
click at [633, 9] on span "Seiten" at bounding box center [626, 11] width 33 height 9
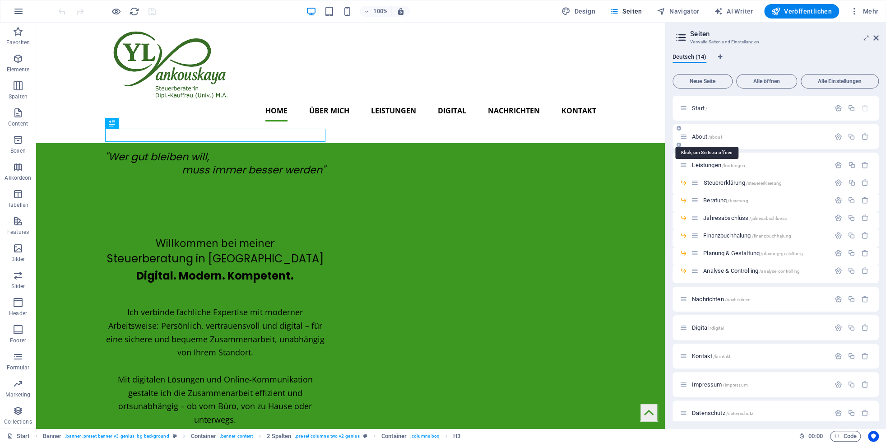
click at [700, 135] on span "About /about" at bounding box center [707, 136] width 30 height 7
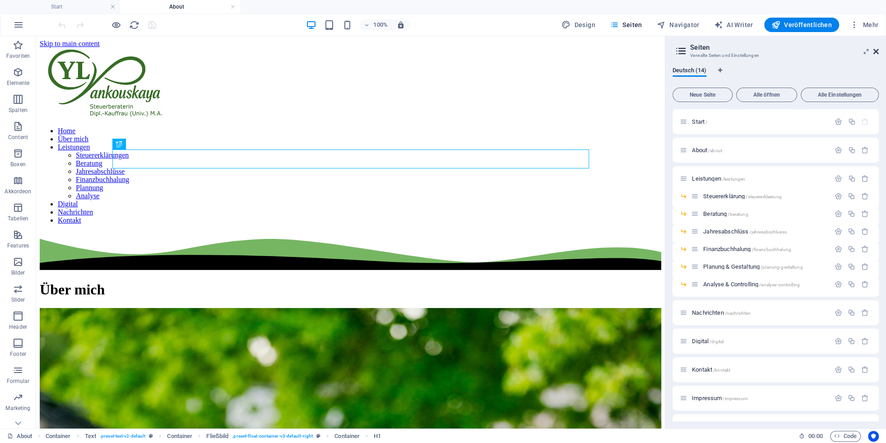
click at [876, 52] on icon at bounding box center [876, 51] width 5 height 7
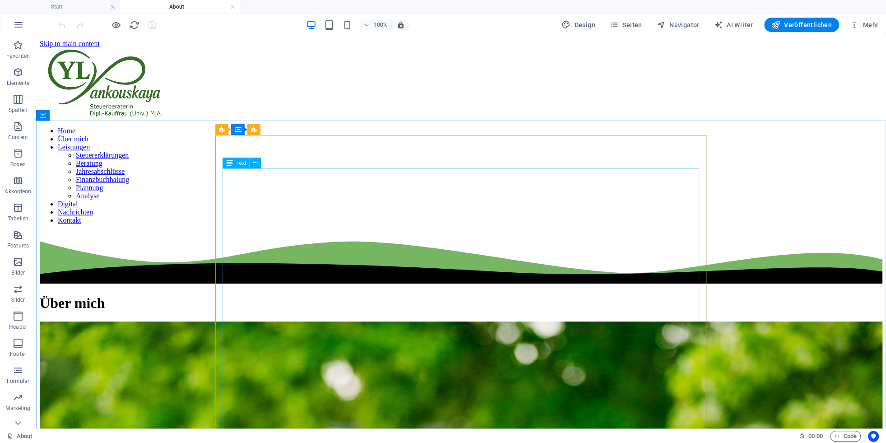
click at [244, 163] on span "Text" at bounding box center [241, 162] width 10 height 5
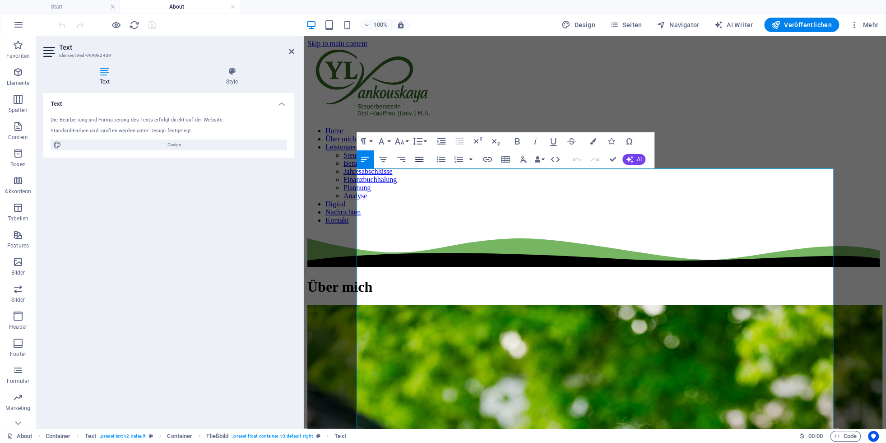
click at [417, 158] on icon "button" at bounding box center [419, 159] width 11 height 11
click at [367, 161] on icon "button" at bounding box center [365, 159] width 11 height 11
click at [419, 161] on icon "button" at bounding box center [419, 159] width 8 height 5
click at [823, 127] on nav "Home Über mich Leistungen Steuererklärungen Beratung Jahresabschlüsse Finanzbuc…" at bounding box center [594, 176] width 575 height 98
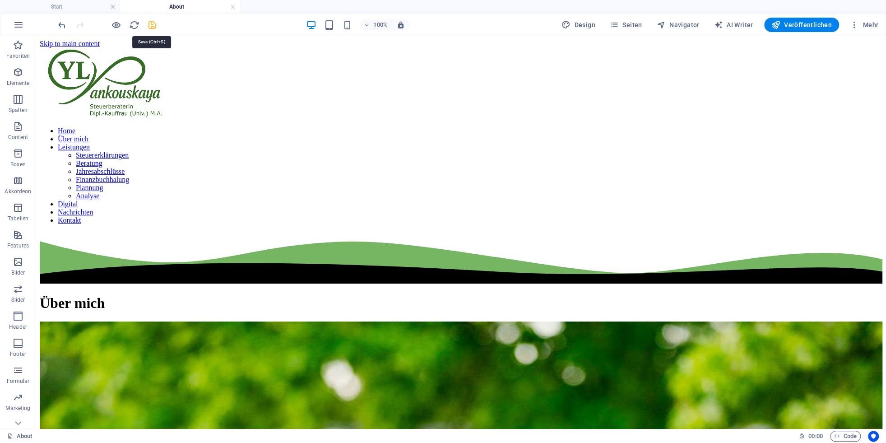
click at [153, 26] on icon "save" at bounding box center [152, 25] width 10 height 10
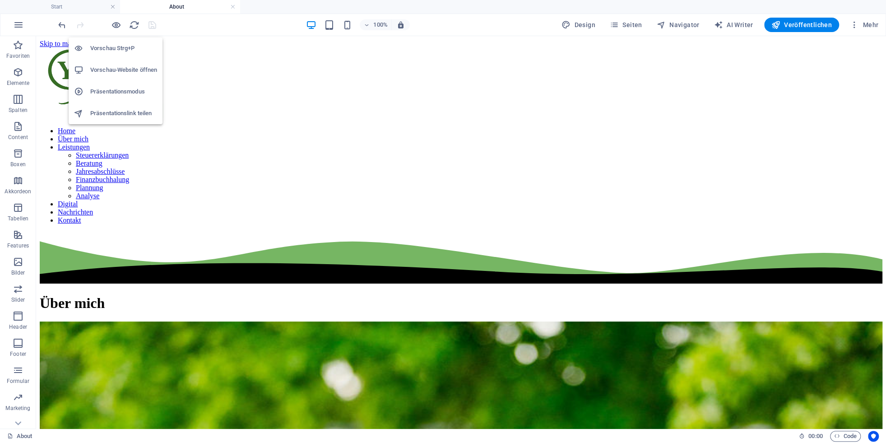
click at [122, 69] on h6 "Vorschau-Website öffnen" at bounding box center [123, 70] width 67 height 11
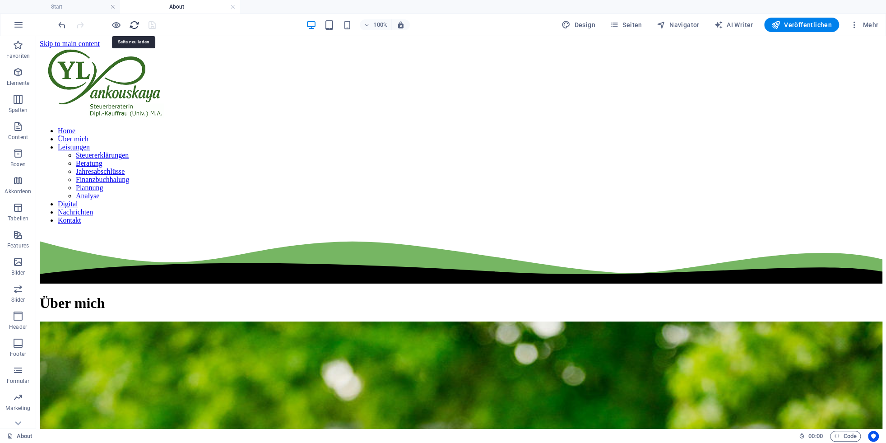
drag, startPoint x: 134, startPoint y: 24, endPoint x: 159, endPoint y: 35, distance: 27.5
click at [134, 24] on icon "reload" at bounding box center [134, 25] width 10 height 10
click at [79, 9] on h4 "Start" at bounding box center [60, 7] width 120 height 10
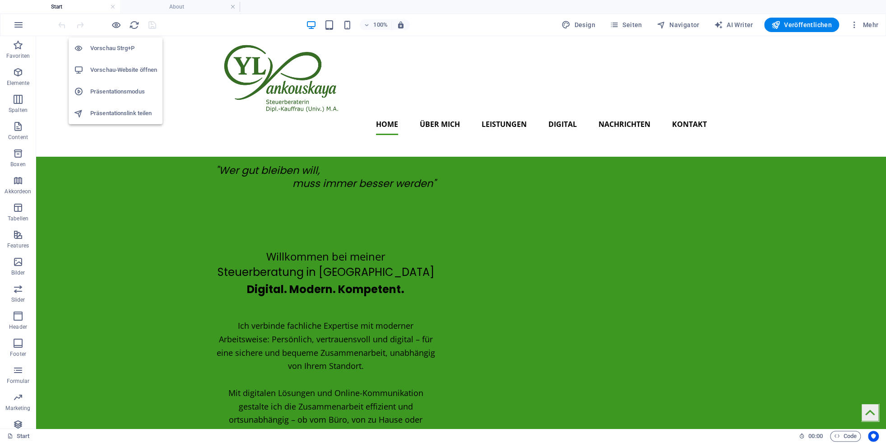
click at [126, 69] on h6 "Vorschau-Website öffnen" at bounding box center [123, 70] width 67 height 11
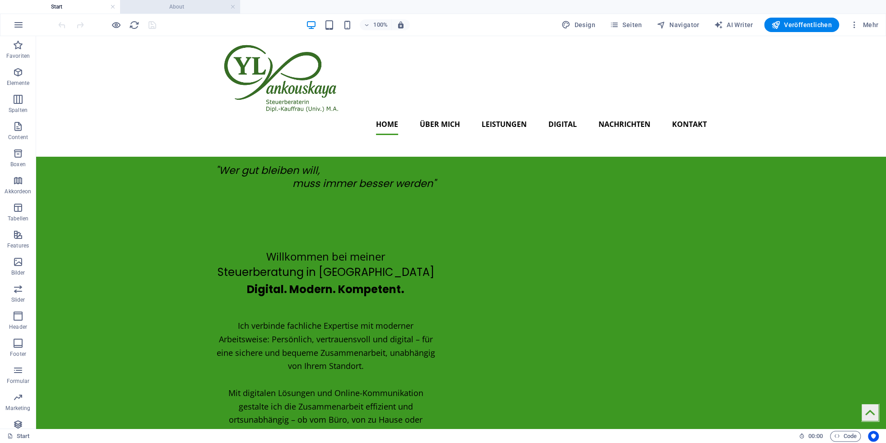
click at [179, 13] on li "About" at bounding box center [180, 7] width 120 height 14
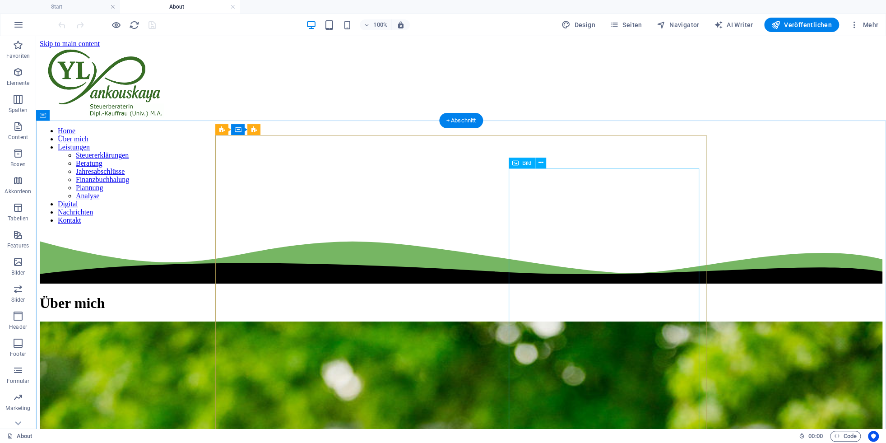
select select "%"
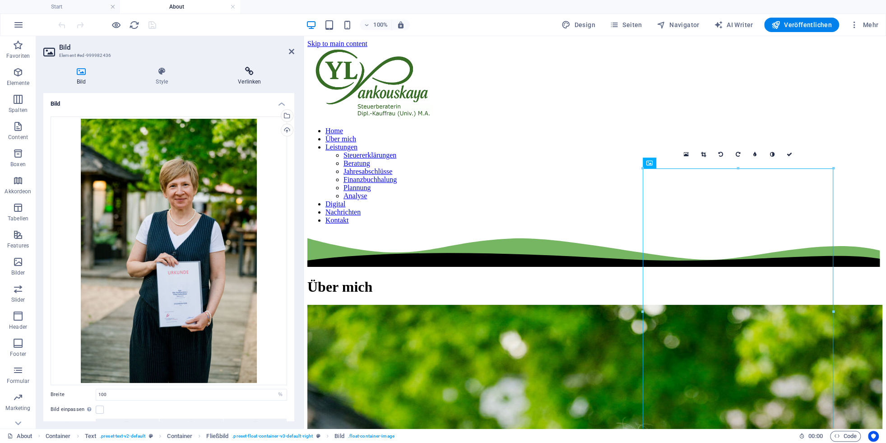
click at [248, 75] on icon at bounding box center [249, 71] width 89 height 9
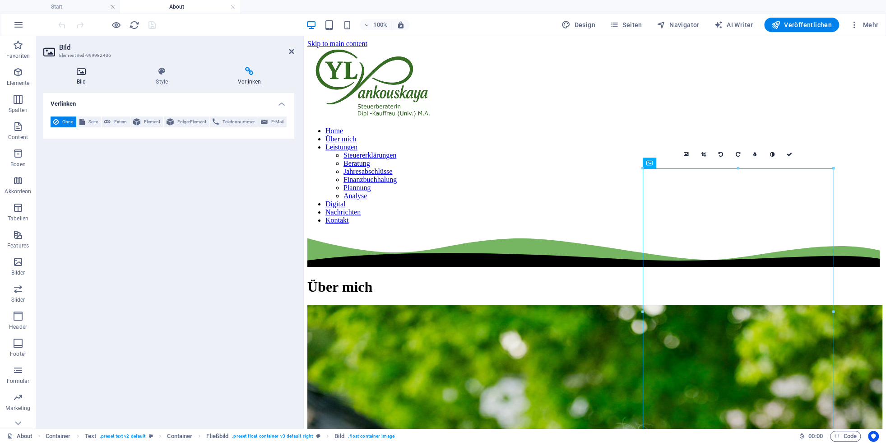
click at [75, 80] on h4 "Bild" at bounding box center [82, 76] width 79 height 19
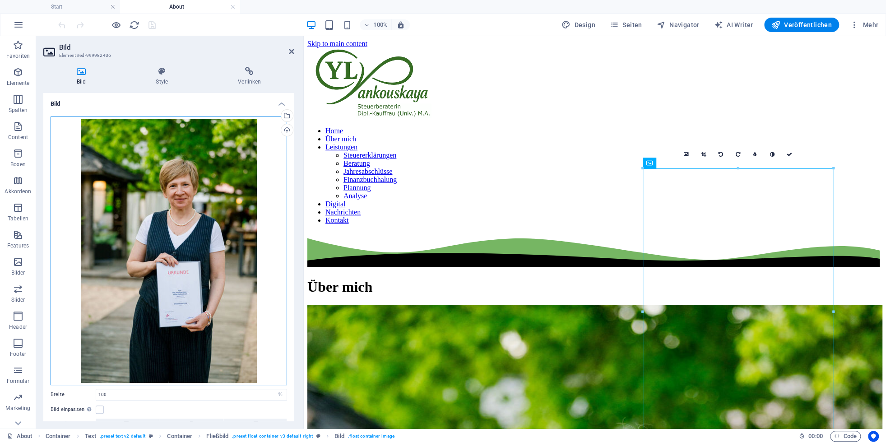
click at [174, 247] on div "Ziehe Dateien zum Hochladen hierher oder klicke hier, um aus Dateien oder koste…" at bounding box center [169, 250] width 237 height 269
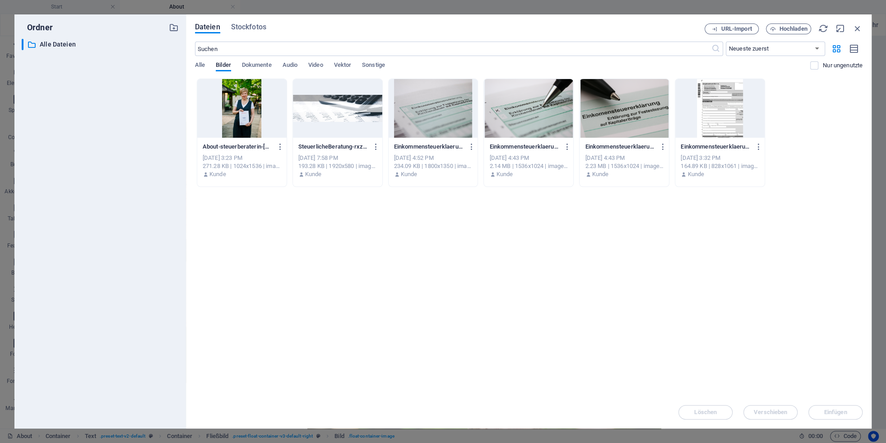
click at [232, 114] on div at bounding box center [241, 108] width 89 height 59
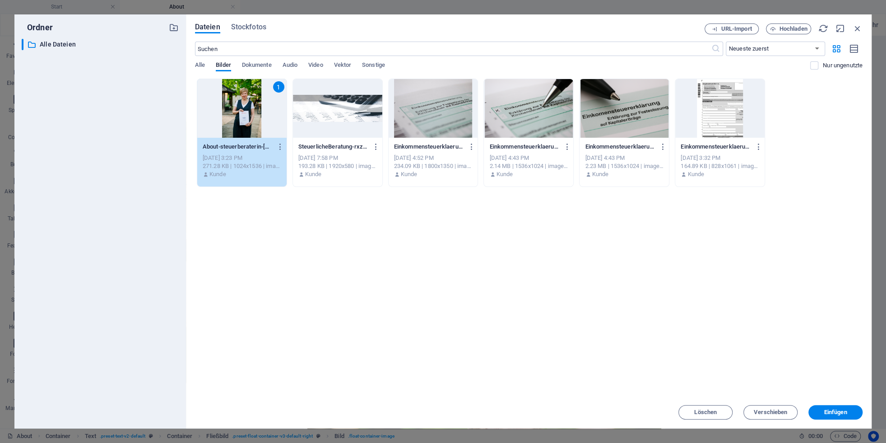
click at [232, 114] on div "1" at bounding box center [241, 108] width 89 height 59
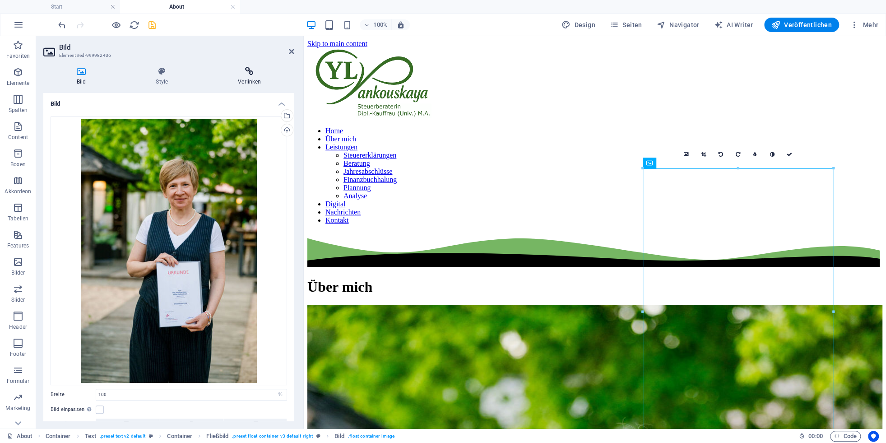
click at [252, 71] on icon at bounding box center [249, 71] width 89 height 9
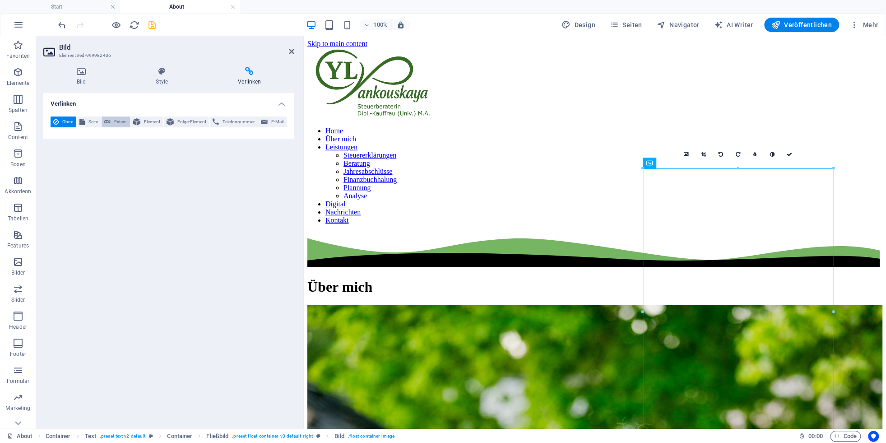
click at [121, 121] on span "Extern" at bounding box center [120, 121] width 14 height 11
select select "blank"
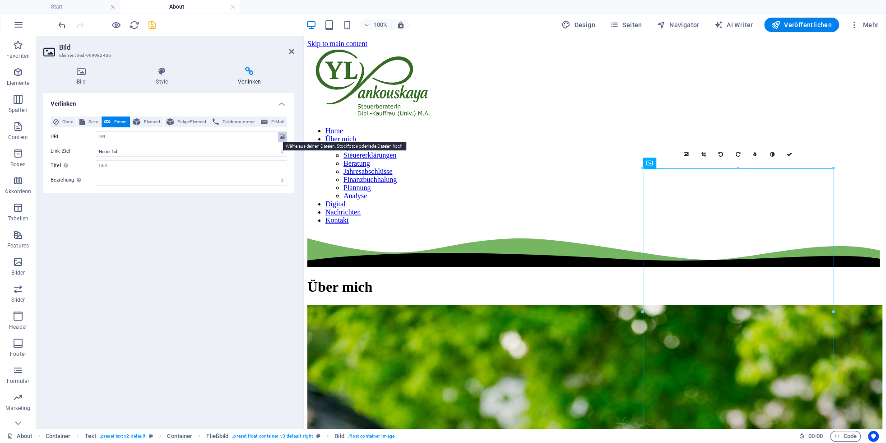
click at [283, 135] on icon at bounding box center [282, 137] width 5 height 10
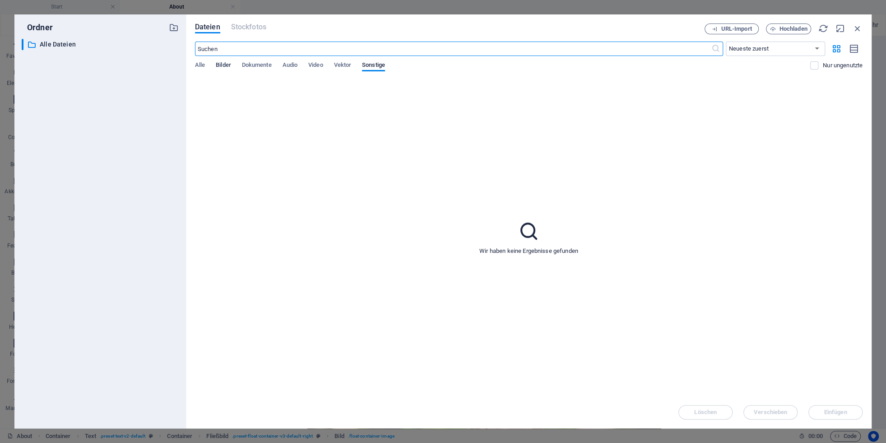
click at [228, 66] on span "Bilder" at bounding box center [223, 66] width 15 height 13
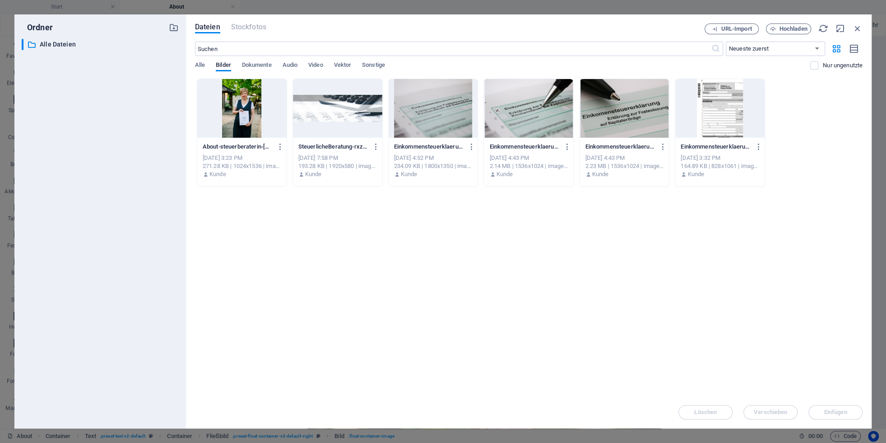
click at [242, 122] on div at bounding box center [241, 108] width 89 height 59
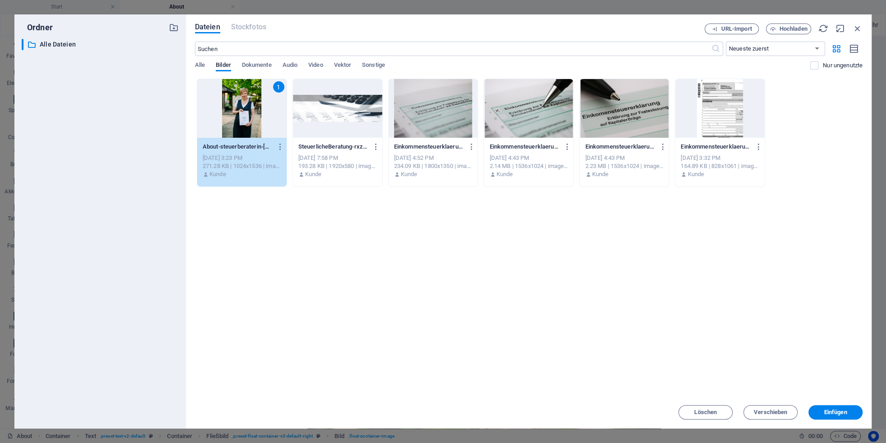
click at [242, 122] on div "1" at bounding box center [241, 108] width 89 height 59
type input "[URL][DOMAIN_NAME]"
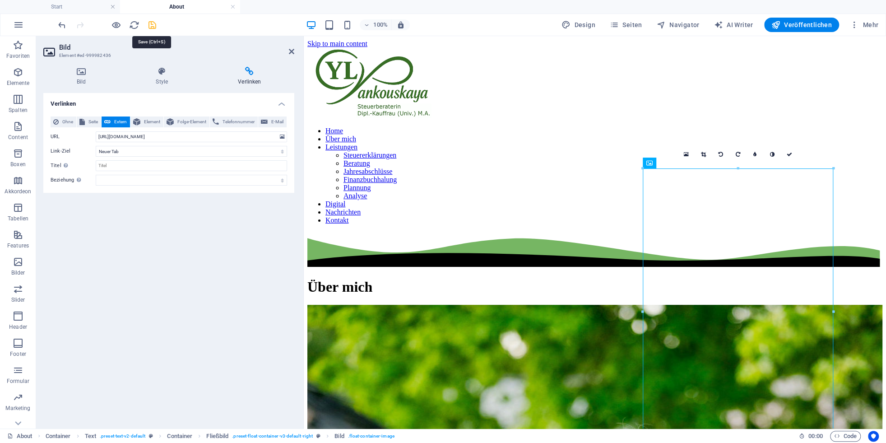
drag, startPoint x: 153, startPoint y: 24, endPoint x: 128, endPoint y: 0, distance: 34.8
click at [153, 24] on icon "save" at bounding box center [152, 25] width 10 height 10
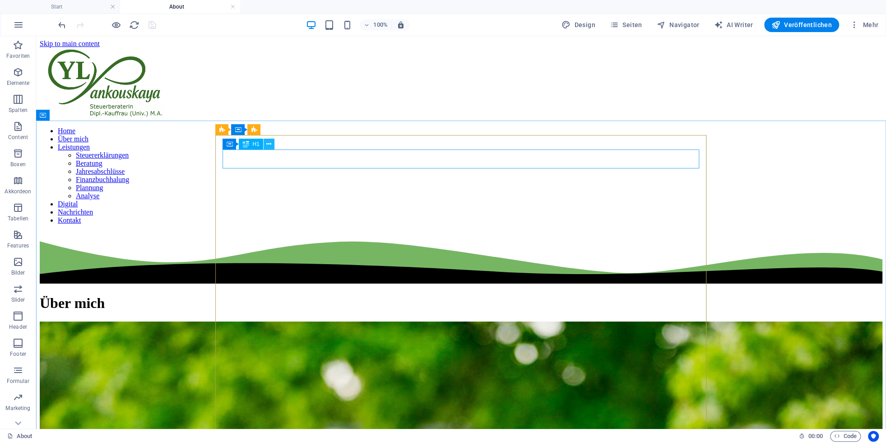
click at [271, 142] on button at bounding box center [269, 144] width 11 height 11
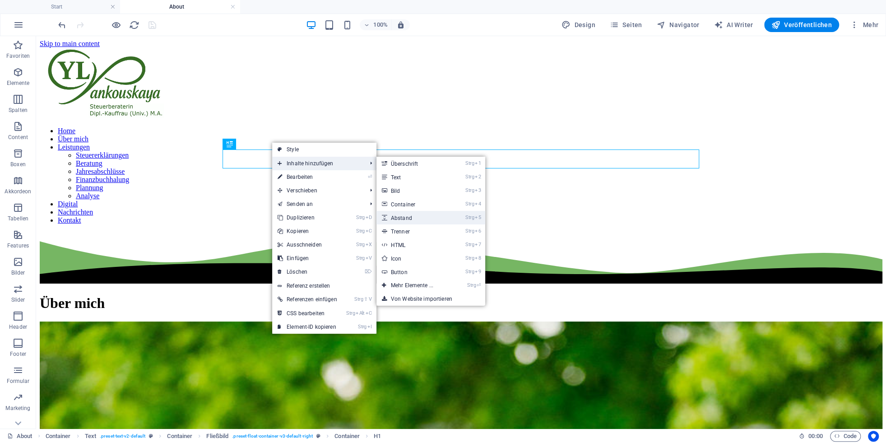
click at [411, 216] on link "Strg 5 Abstand" at bounding box center [414, 218] width 75 height 14
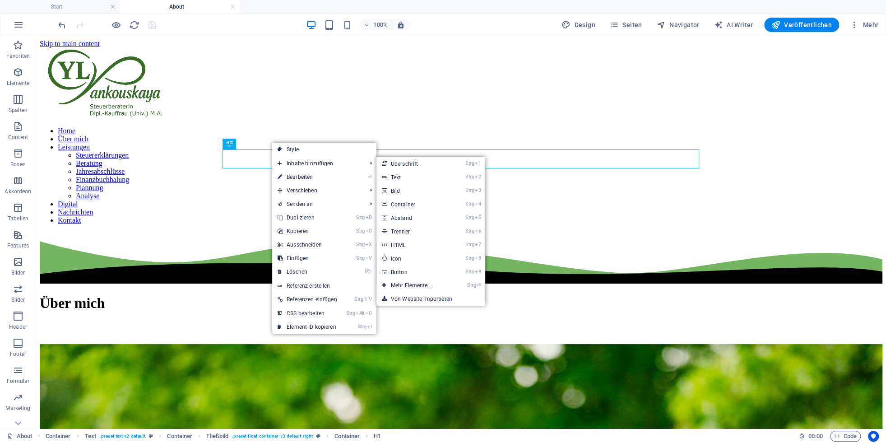
select select "px"
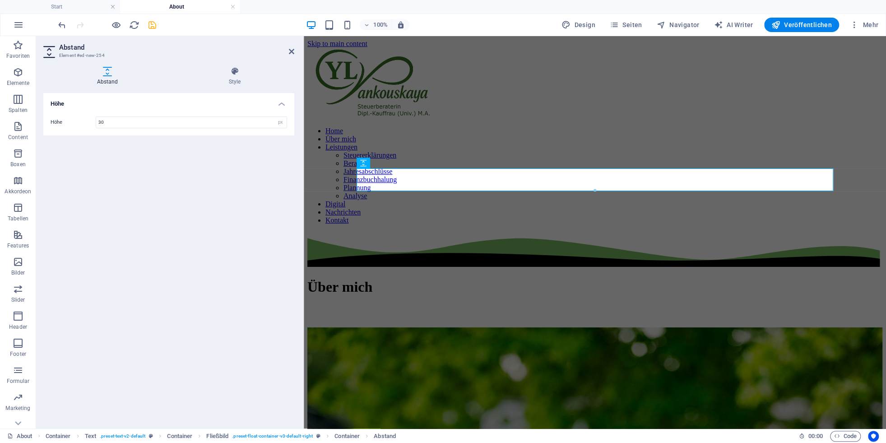
type input "30"
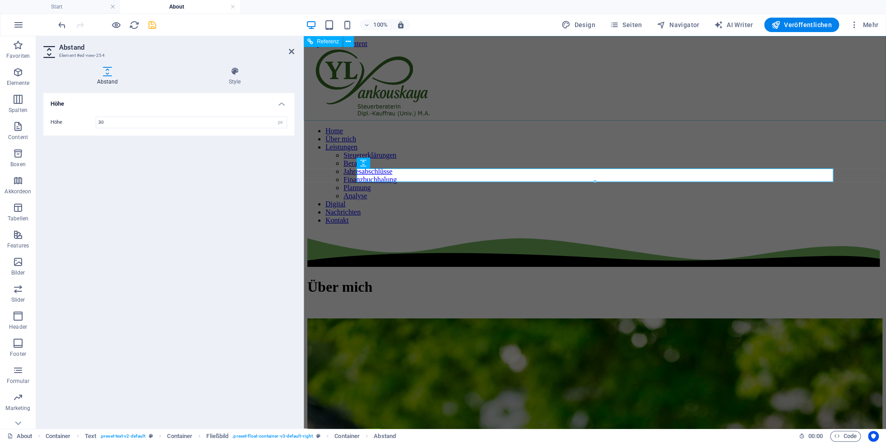
click at [742, 88] on div "Home Über mich Leistungen Steuererklärungen Beratung Jahresabschlüsse Finanzbuc…" at bounding box center [594, 140] width 575 height 184
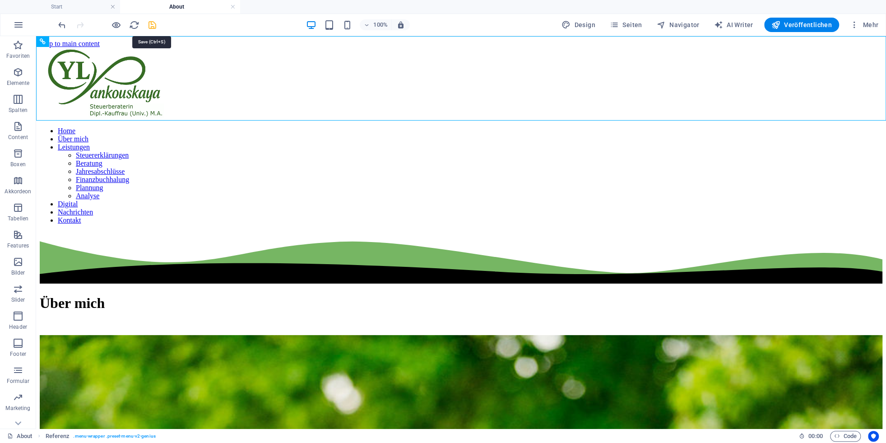
click at [153, 24] on icon "save" at bounding box center [152, 25] width 10 height 10
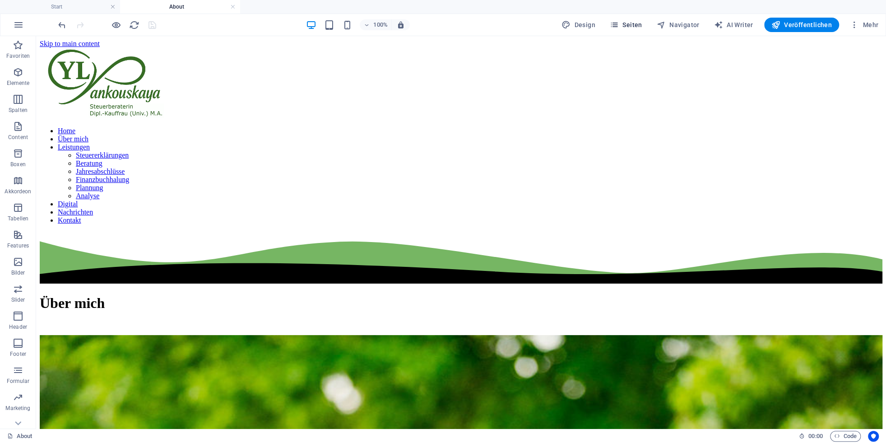
click at [636, 26] on span "Seiten" at bounding box center [626, 24] width 33 height 9
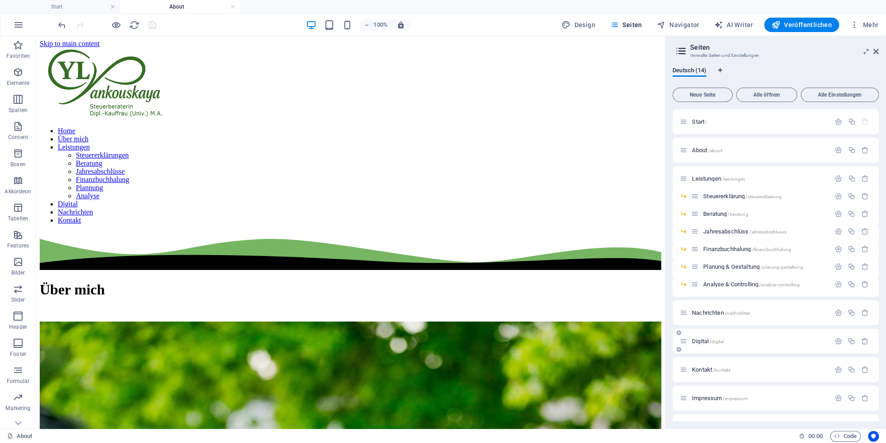
click at [704, 342] on span "Digital /digital" at bounding box center [708, 341] width 32 height 7
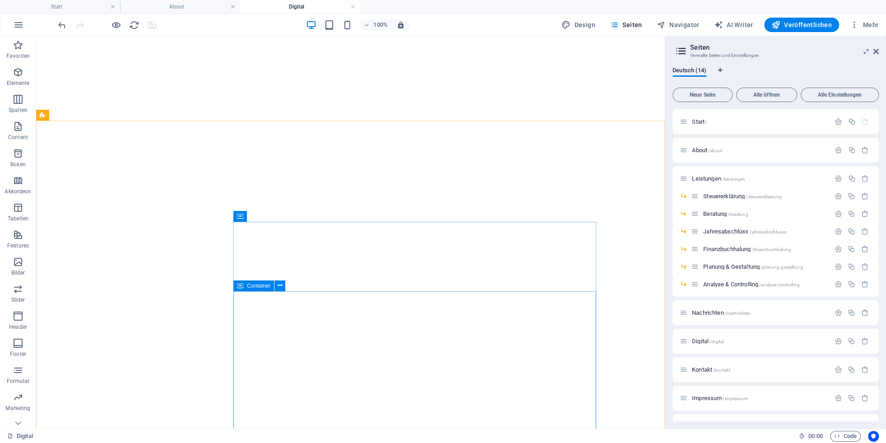
click at [240, 286] on icon at bounding box center [240, 285] width 6 height 11
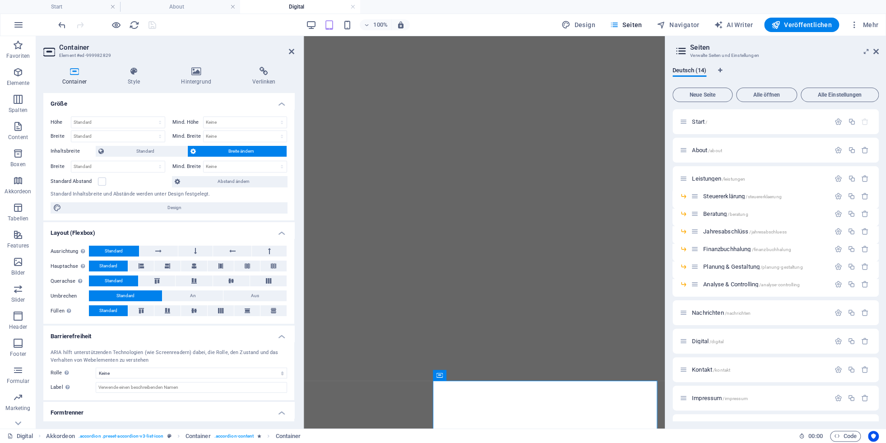
click at [288, 49] on h2 "Container" at bounding box center [176, 47] width 235 height 8
